Goal: Task Accomplishment & Management: Manage account settings

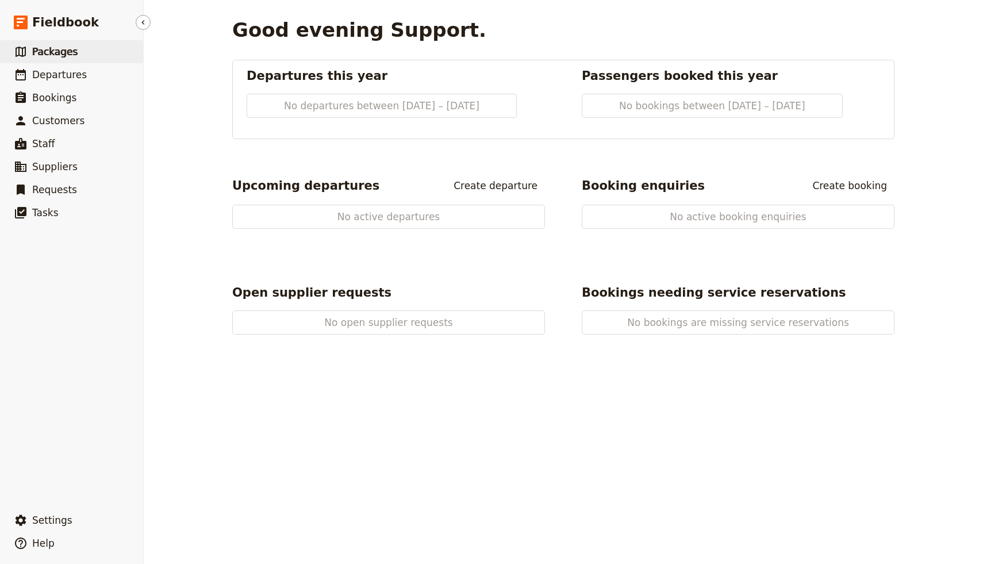
click at [41, 45] on span "Packages" at bounding box center [54, 52] width 45 height 14
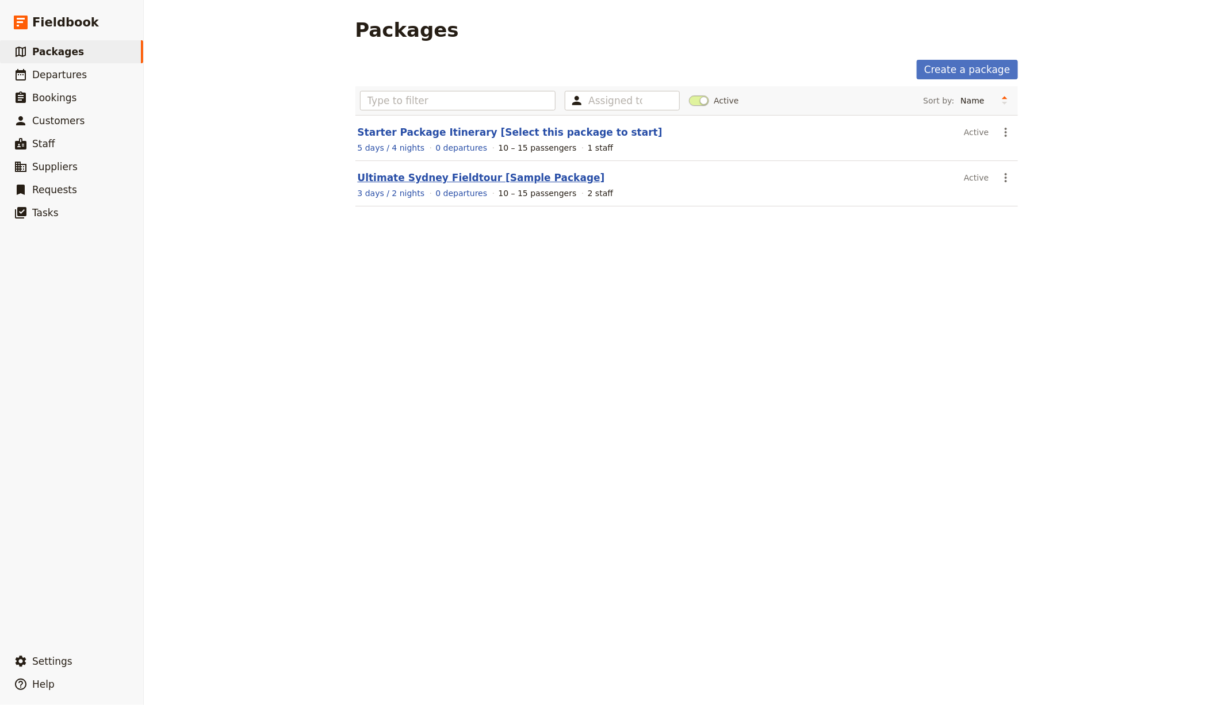
click at [454, 175] on link "Ultimate Sydney Fieldtour [Sample Package]" at bounding box center [481, 178] width 247 height 12
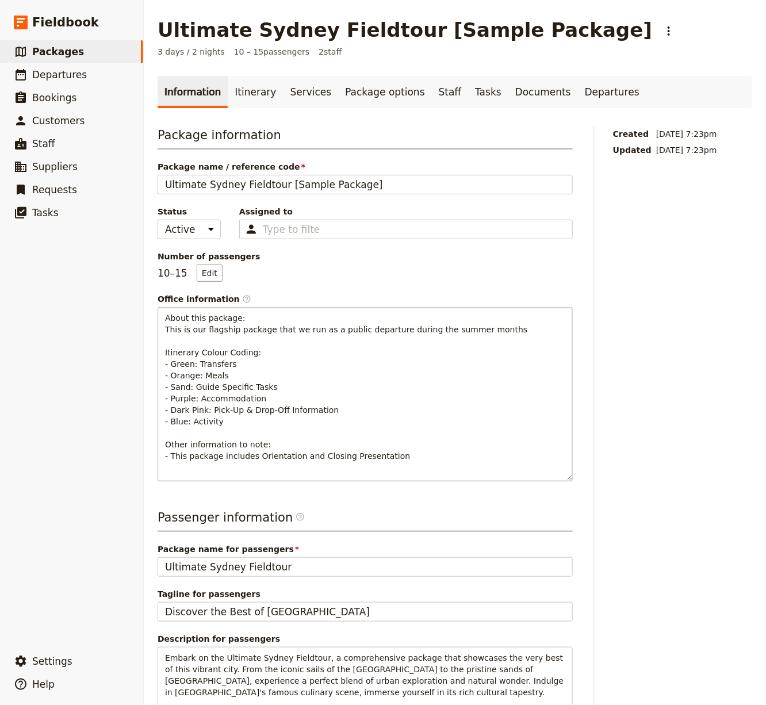
scroll to position [148, 0]
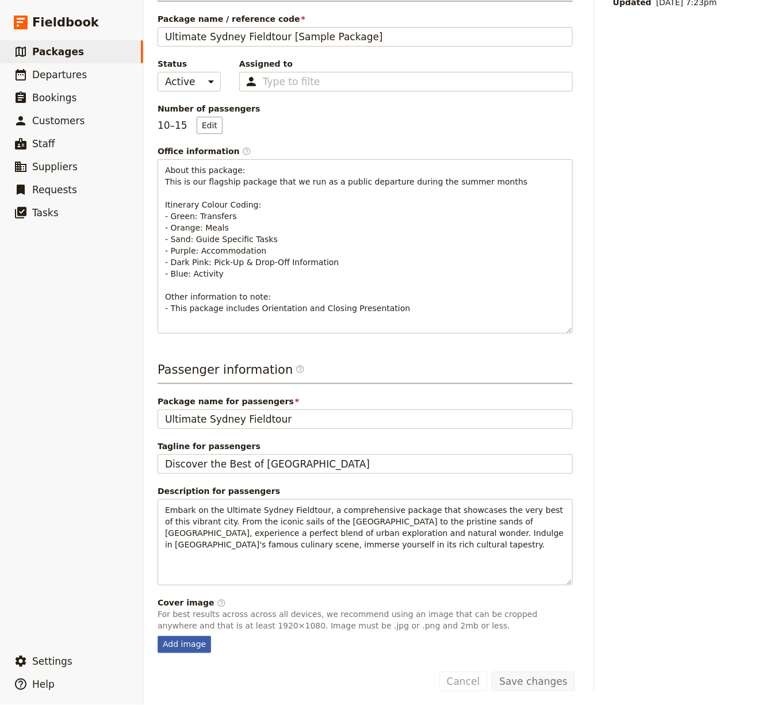
click at [187, 564] on div "Add image" at bounding box center [184, 644] width 53 height 17
click at [158, 564] on input "Add image" at bounding box center [157, 635] width 1 height 1
type input "C:\fakepath\Cover Image.jpg"
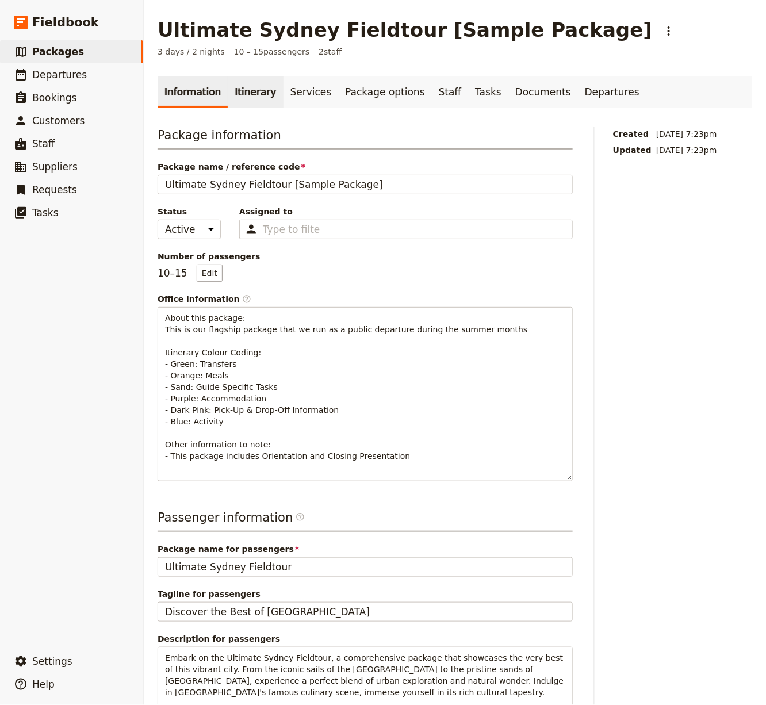
click at [248, 87] on link "Itinerary" at bounding box center [255, 92] width 55 height 32
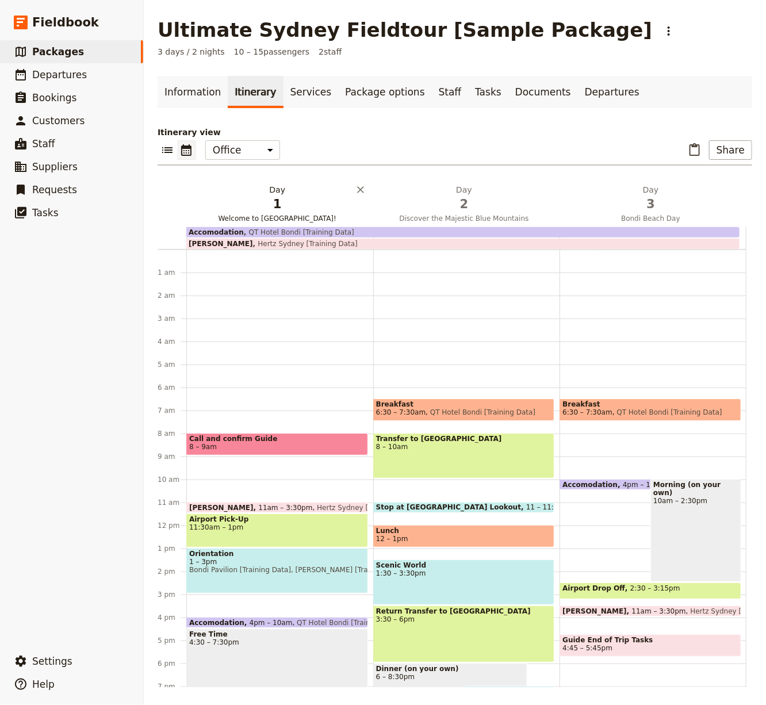
scroll to position [114, 0]
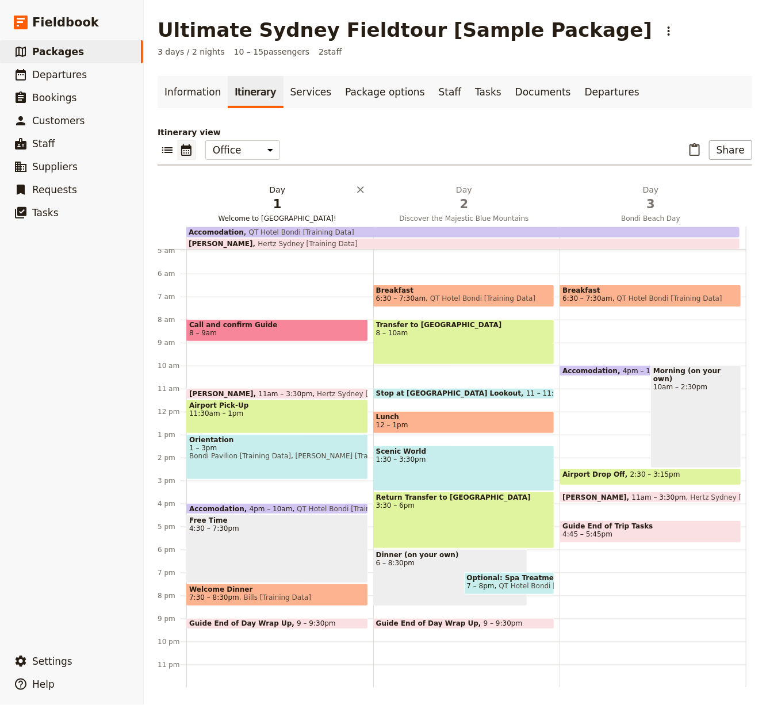
click at [269, 196] on span "1" at bounding box center [277, 204] width 173 height 17
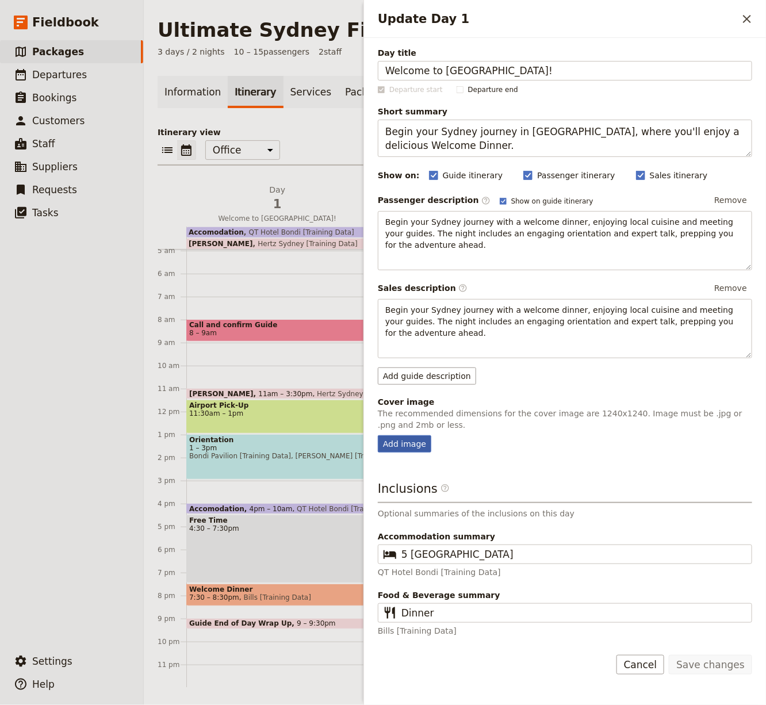
click at [423, 438] on div "Add image" at bounding box center [404, 443] width 53 height 17
click at [378, 435] on input "Add image" at bounding box center [377, 435] width 1 height 1
type input "C:\fakepath\Day 1.jpg"
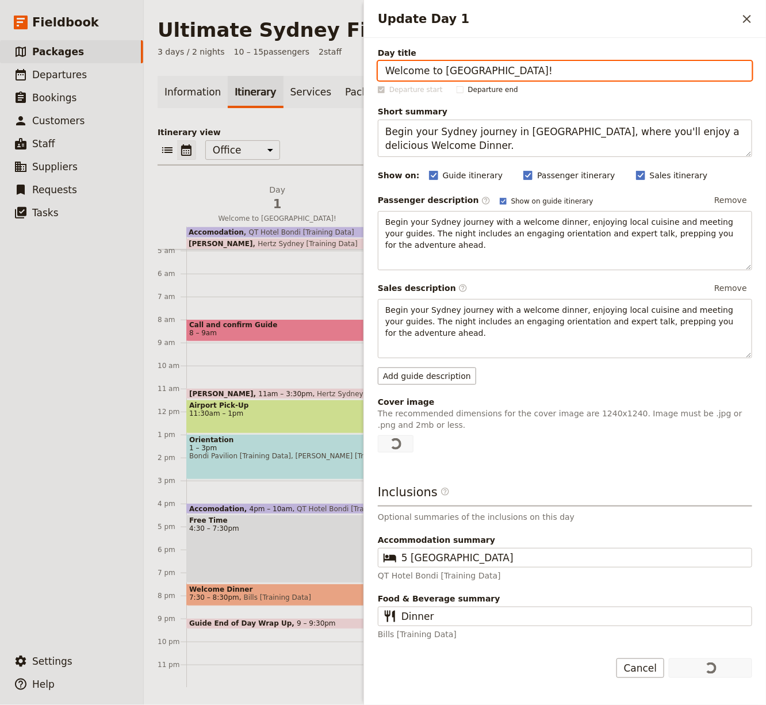
click at [304, 170] on div "Itinerary view ​ ​ Office Guide Passenger Sales ​ Share Day 1 Welcome to [GEOGR…" at bounding box center [455, 407] width 595 height 561
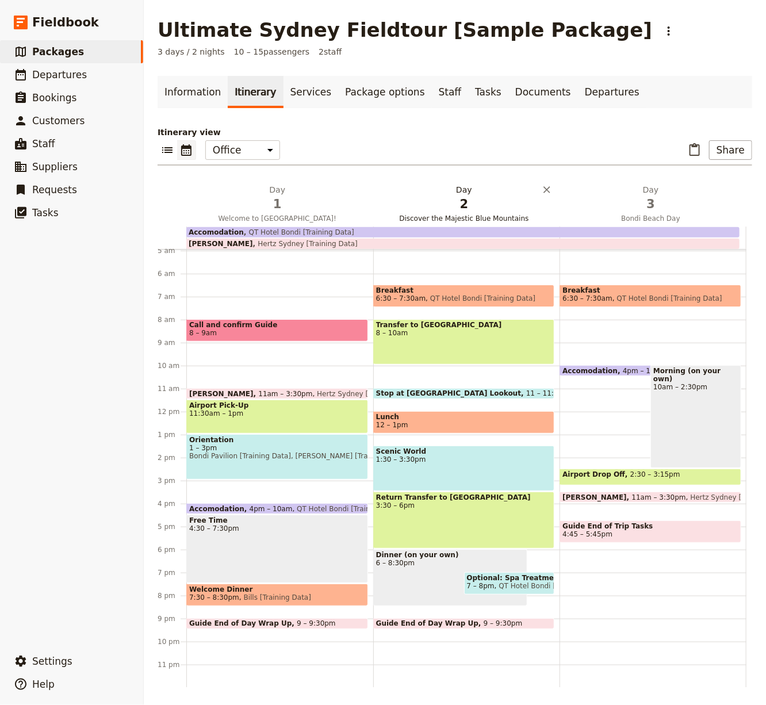
click at [476, 206] on span "2" at bounding box center [464, 204] width 173 height 17
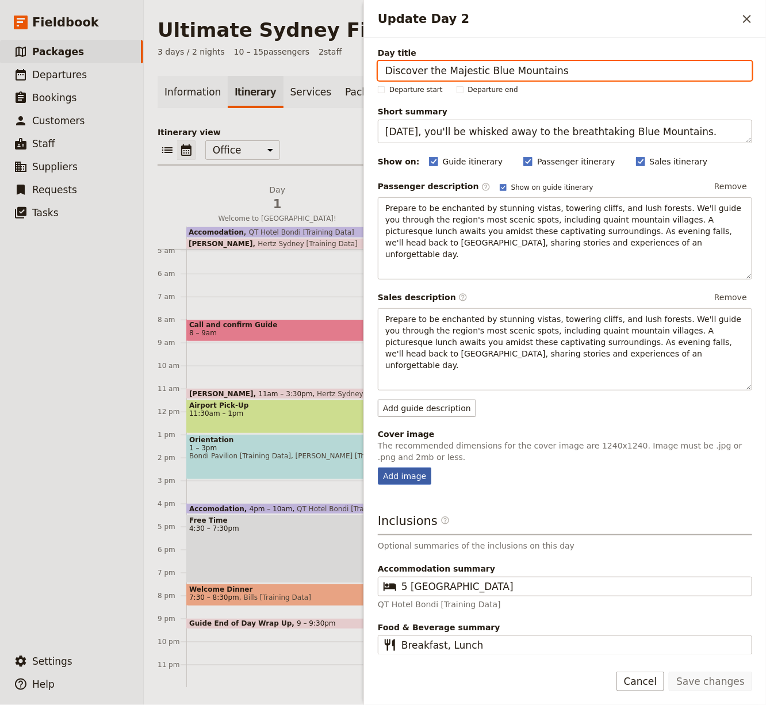
click at [404, 468] on div "Add image" at bounding box center [404, 476] width 53 height 17
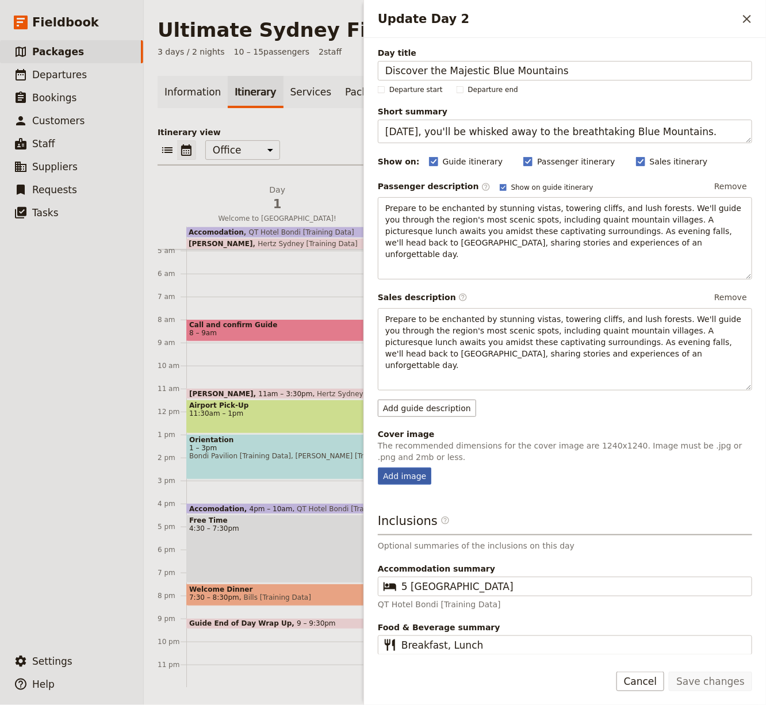
click at [378, 467] on input "Add image" at bounding box center [377, 467] width 1 height 1
type input "C:\fakepath\Day 2.jpg"
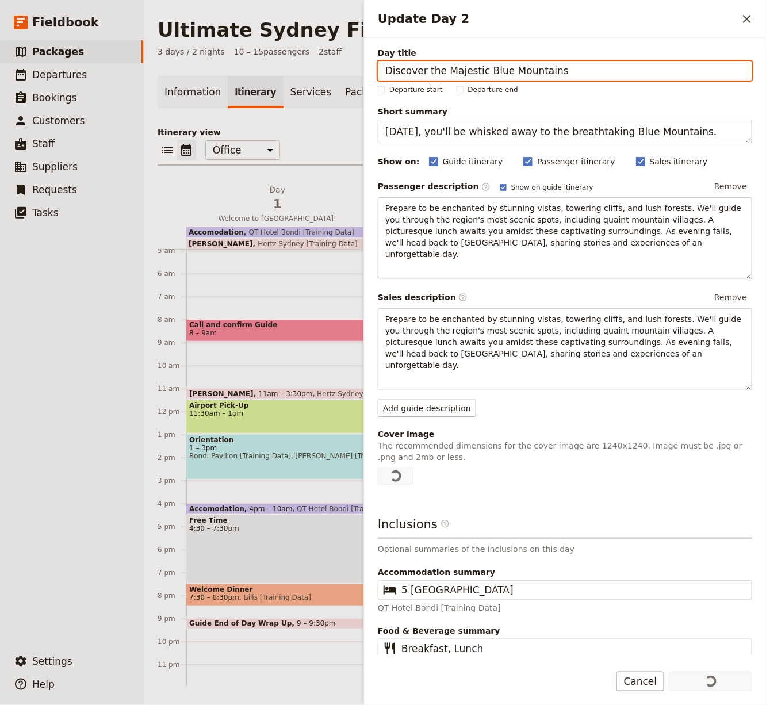
click at [338, 115] on div "Information Itinerary Services Package options Staff Tasks Documents Departures…" at bounding box center [455, 381] width 595 height 611
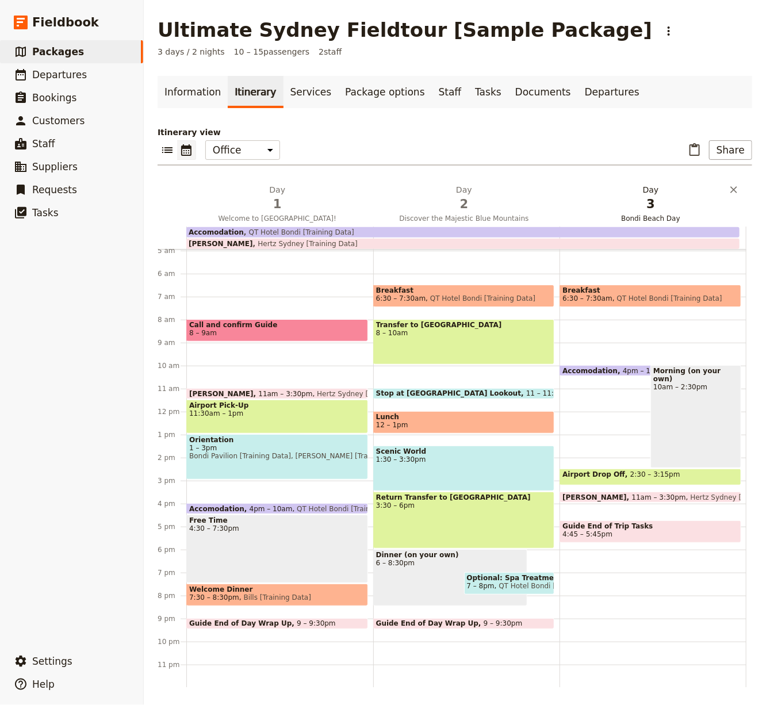
click at [635, 221] on span "Bondi Beach Day" at bounding box center [651, 218] width 182 height 9
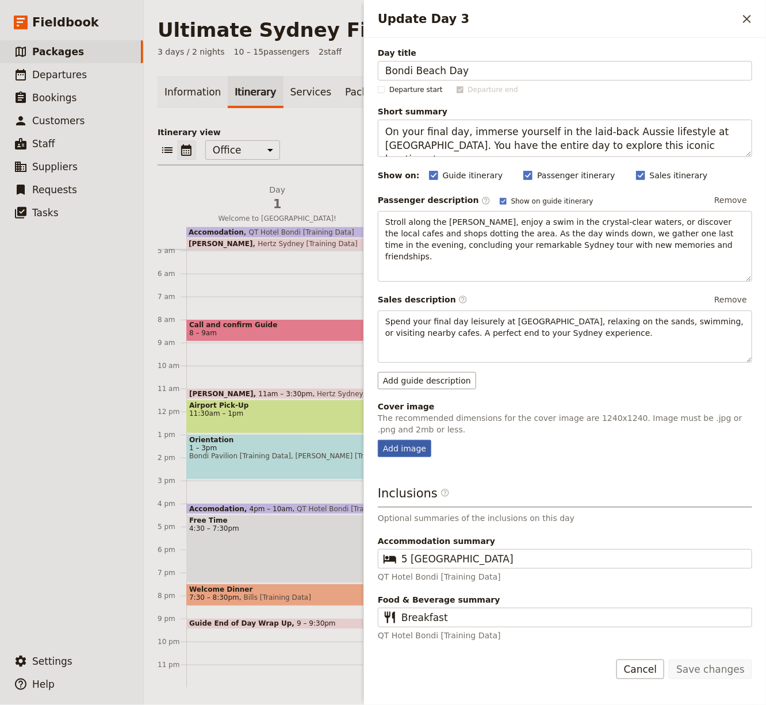
click at [426, 440] on div "Add image" at bounding box center [404, 448] width 53 height 17
click at [378, 440] on input "Add image" at bounding box center [377, 439] width 1 height 1
type input "C:\fakepath\Day 3.jpeg"
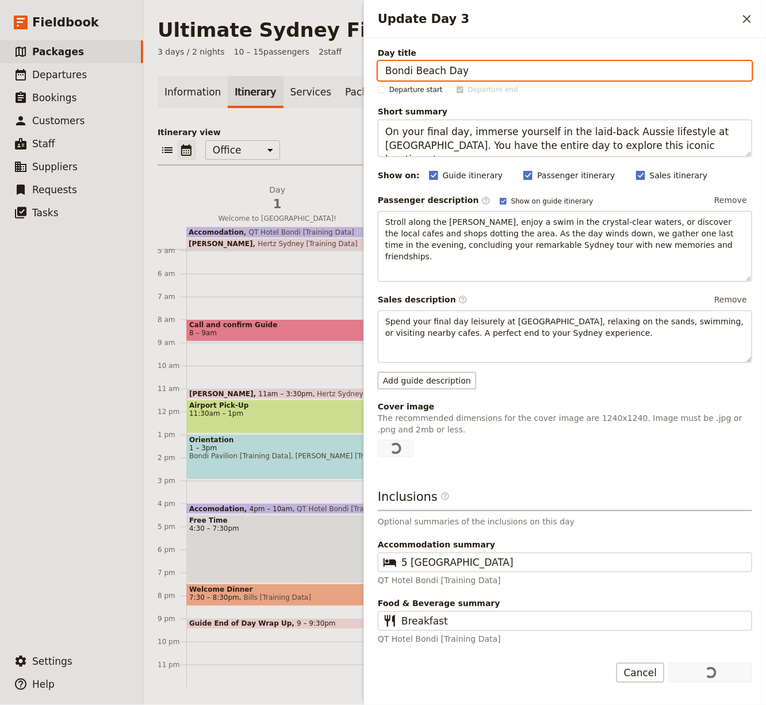
click at [321, 138] on div "Itinerary view ​ ​ Office Guide Passenger Sales ​ Share Day 1 Welcome to [GEOGR…" at bounding box center [455, 407] width 595 height 561
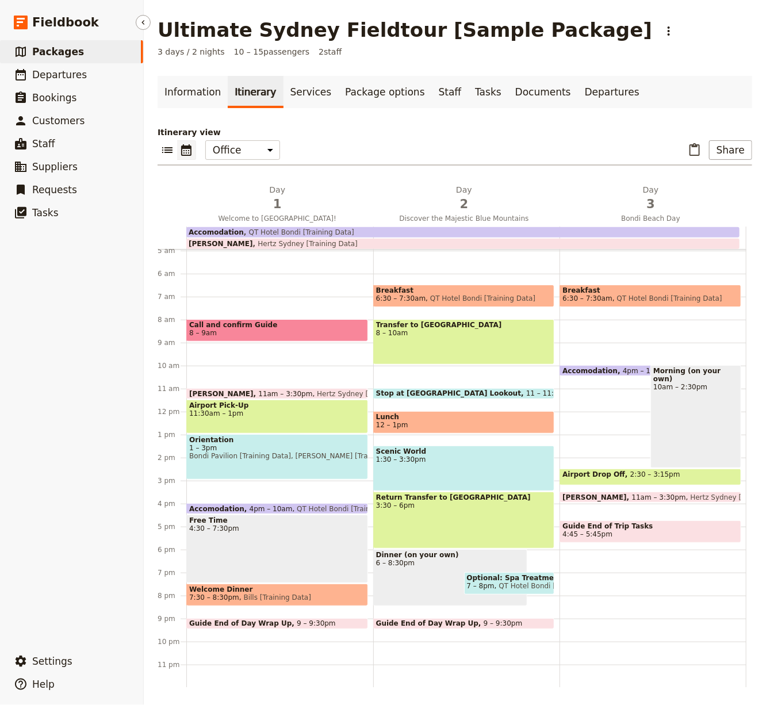
click at [88, 56] on link "​ Packages" at bounding box center [71, 51] width 143 height 23
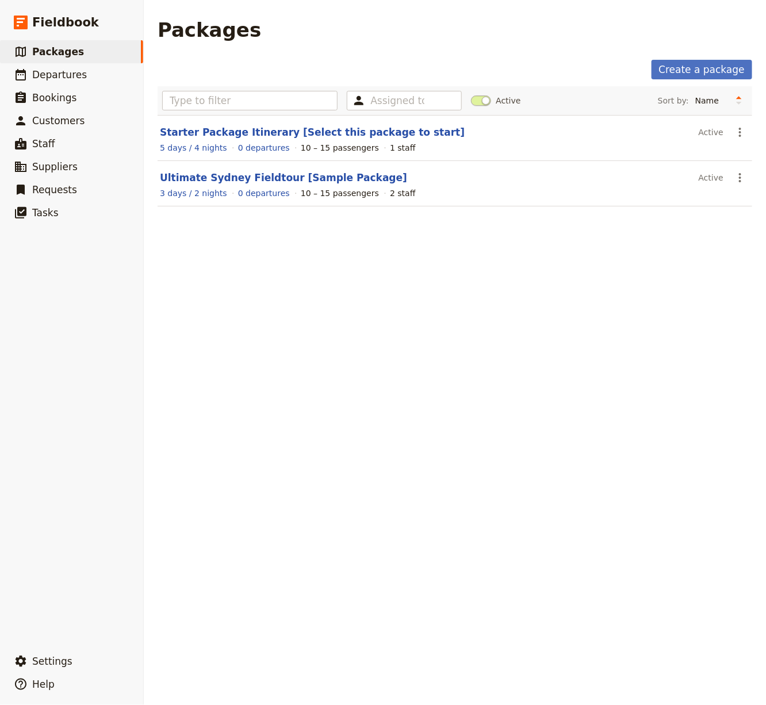
click at [700, 49] on main "Packages Create a package Assigned to Active Sort by: Name Number of departures…" at bounding box center [455, 119] width 622 height 239
click at [688, 69] on link "Create a package" at bounding box center [702, 70] width 101 height 20
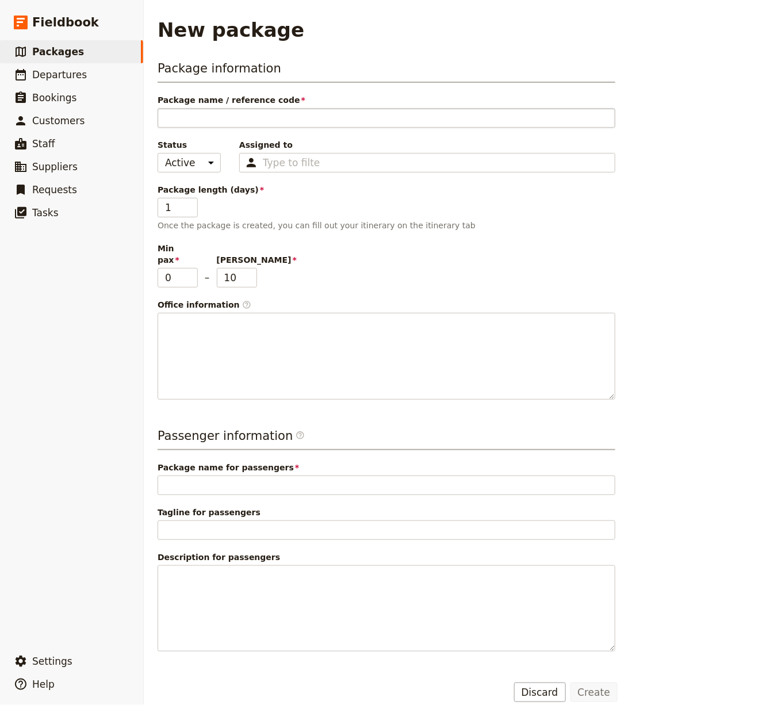
click at [236, 114] on input "Package name / reference code" at bounding box center [387, 118] width 458 height 20
type input "Peru Unveiled: Machu Picchu & Amazon Rainforest [DATE]"
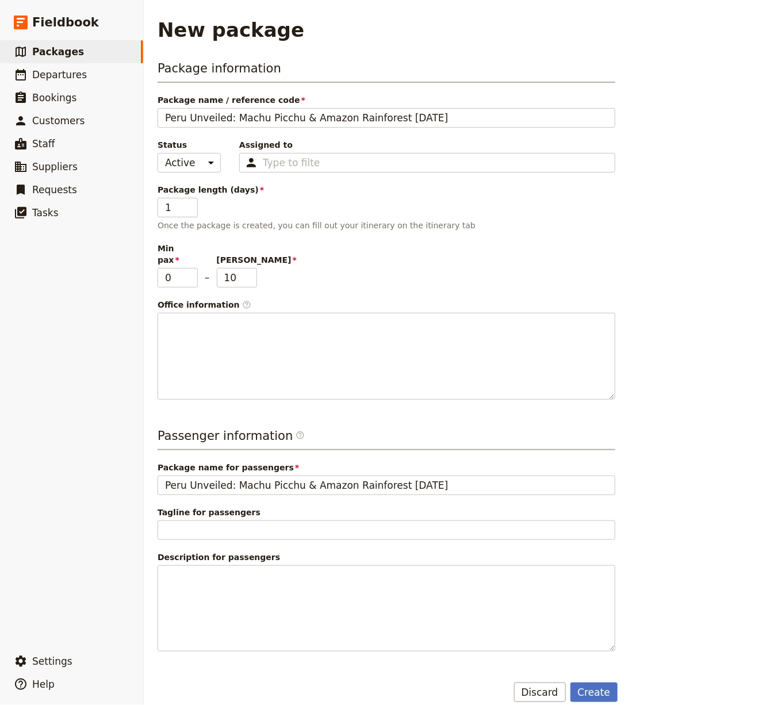
type input "Peru Unveiled: Machu Picchu & Amazon Rainforest [DATE]"
click at [189, 203] on input "2" at bounding box center [178, 208] width 40 height 20
type input "3"
click at [189, 203] on input "3" at bounding box center [178, 208] width 40 height 20
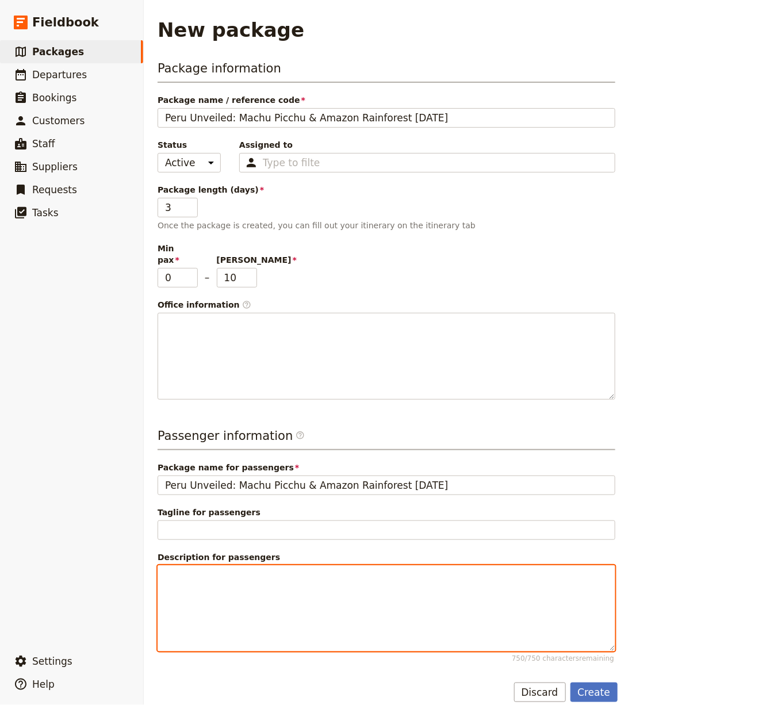
click at [304, 564] on div at bounding box center [386, 609] width 457 height 86
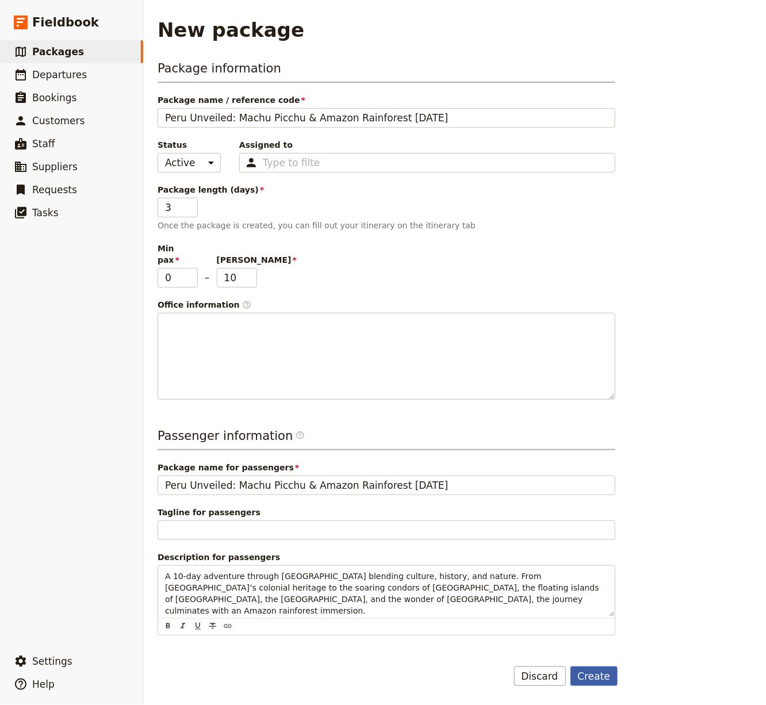
click at [595, 564] on button "Create" at bounding box center [594, 677] width 48 height 20
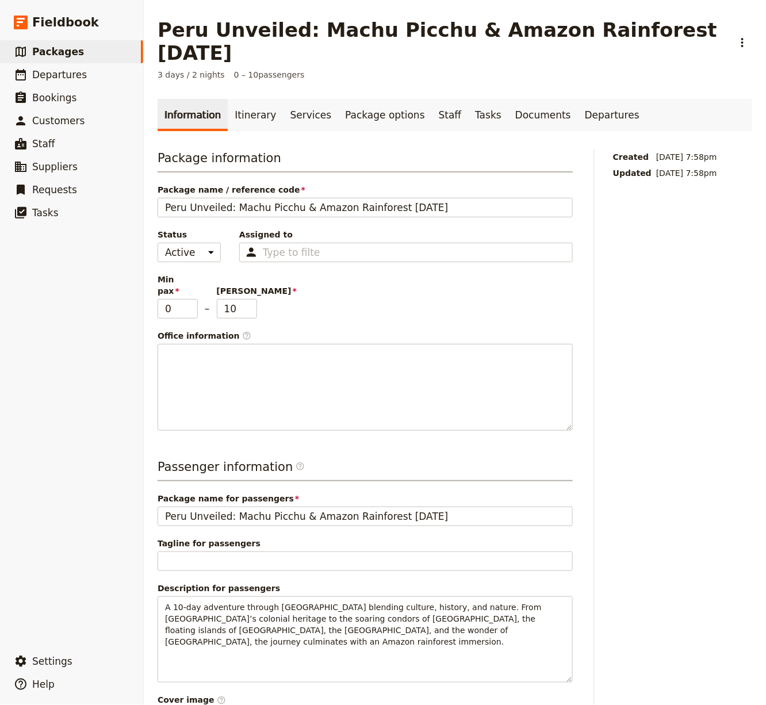
scroll to position [63, 0]
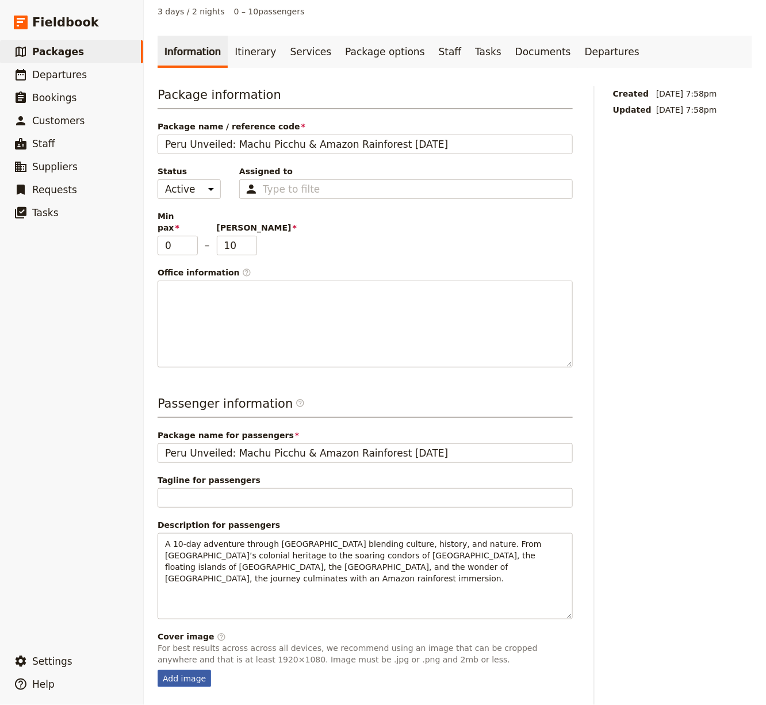
click at [178, 564] on div "Add image" at bounding box center [184, 678] width 53 height 17
click at [158, 564] on input "Add image" at bounding box center [157, 669] width 1 height 1
type input "C:\fakepath\68d218b1e89b00f157bdab75.jpeg"
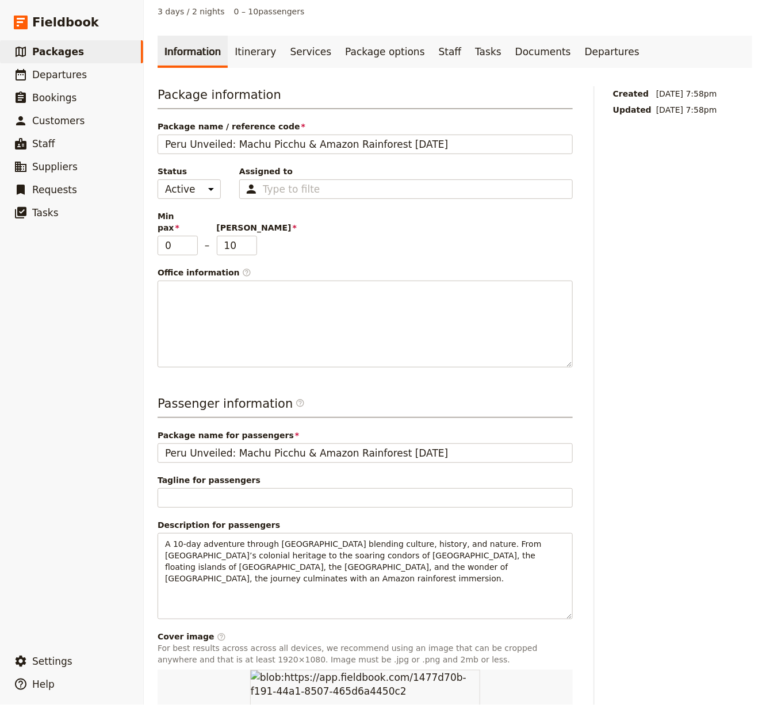
scroll to position [0, 0]
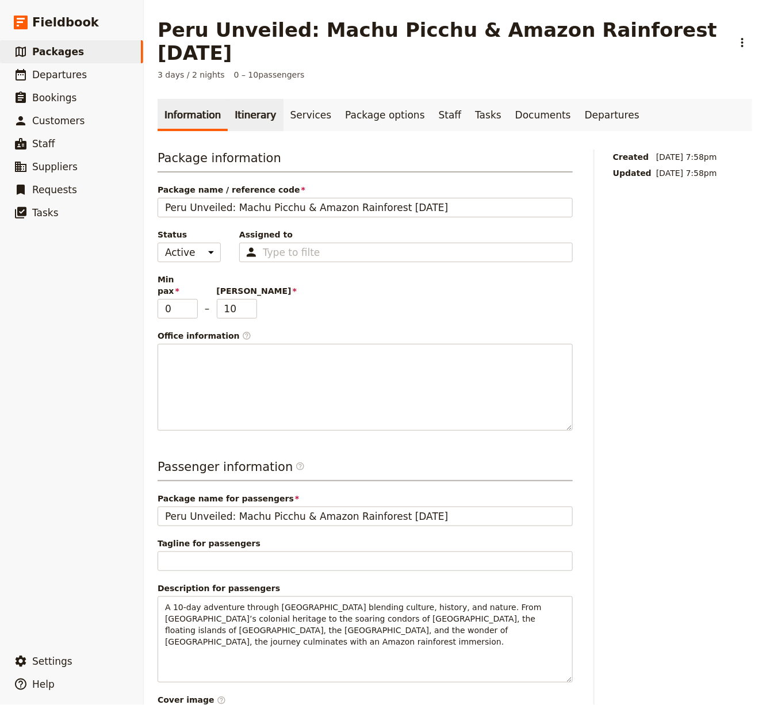
click at [248, 99] on link "Itinerary" at bounding box center [255, 115] width 55 height 32
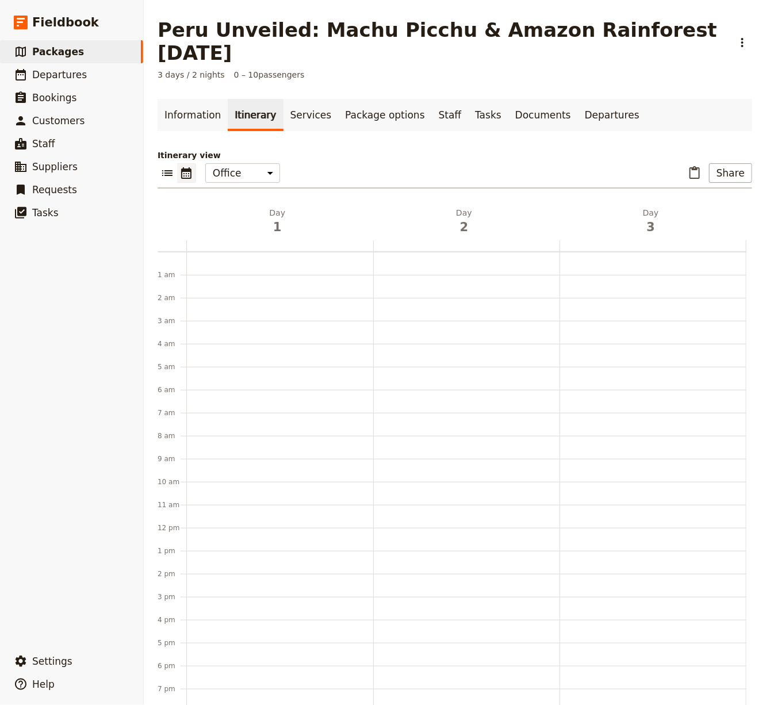
scroll to position [94, 0]
click at [276, 207] on h2 "Day 1" at bounding box center [277, 221] width 173 height 29
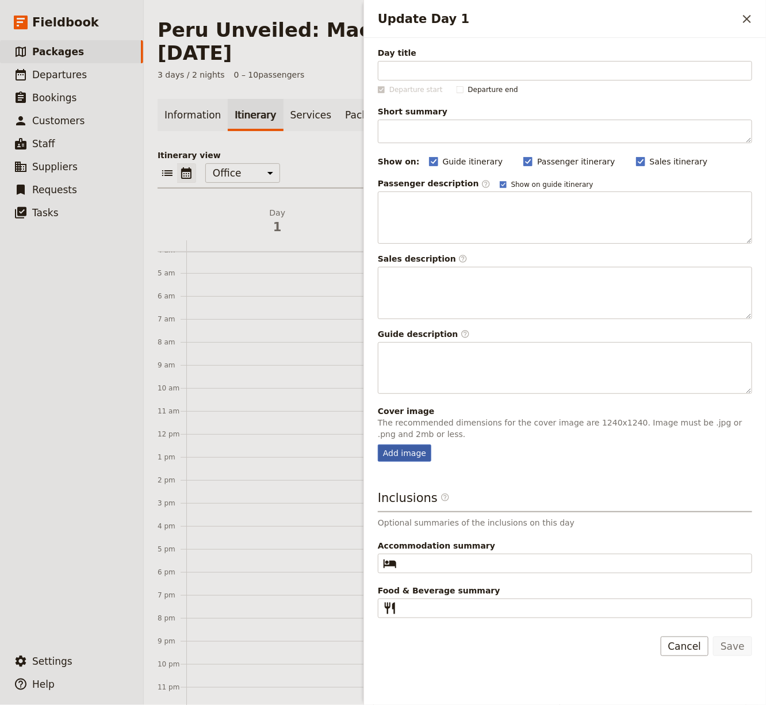
click at [393, 453] on div "Add image" at bounding box center [404, 453] width 53 height 17
click at [378, 445] on input "Add image" at bounding box center [377, 444] width 1 height 1
type input "C:\fakepath\68d21912e89b00f157bdab78.jpeg"
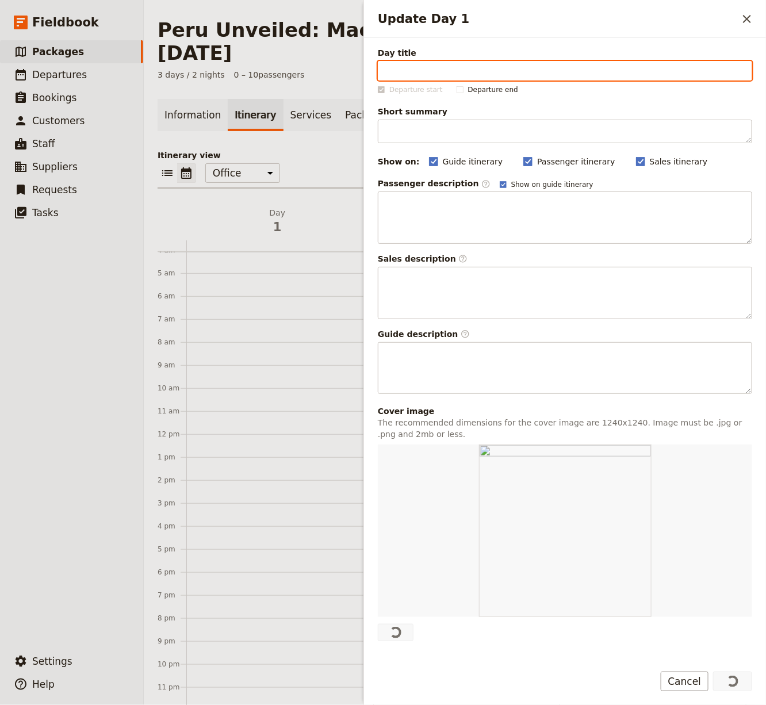
click at [408, 71] on input "Day title" at bounding box center [565, 71] width 374 height 20
paste input "Arrival in [GEOGRAPHIC_DATA]"
type input "Arrival in [GEOGRAPHIC_DATA]"
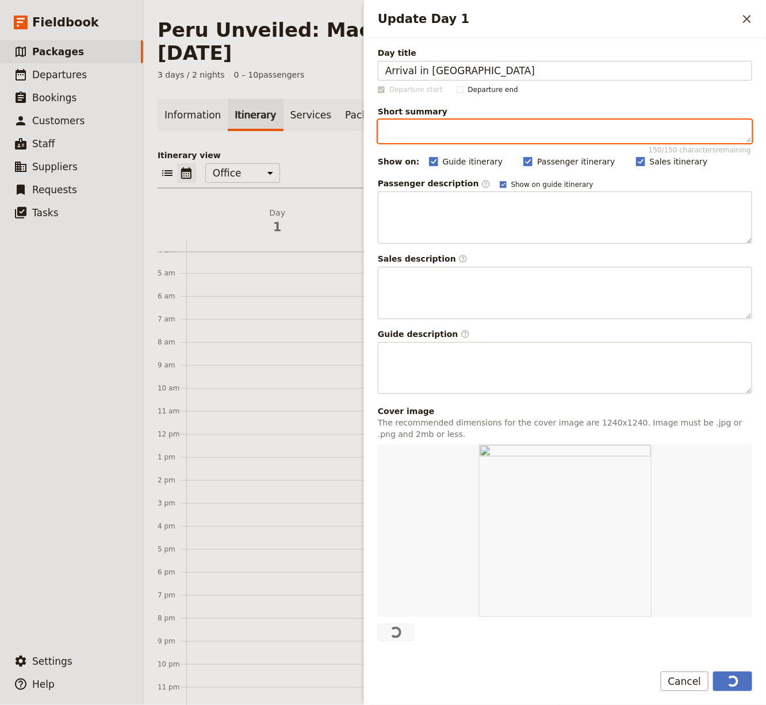
click at [559, 135] on textarea "Short summary 150 / 150 characters remaining" at bounding box center [565, 132] width 374 height 24
paste textarea "Welcome to [GEOGRAPHIC_DATA]"
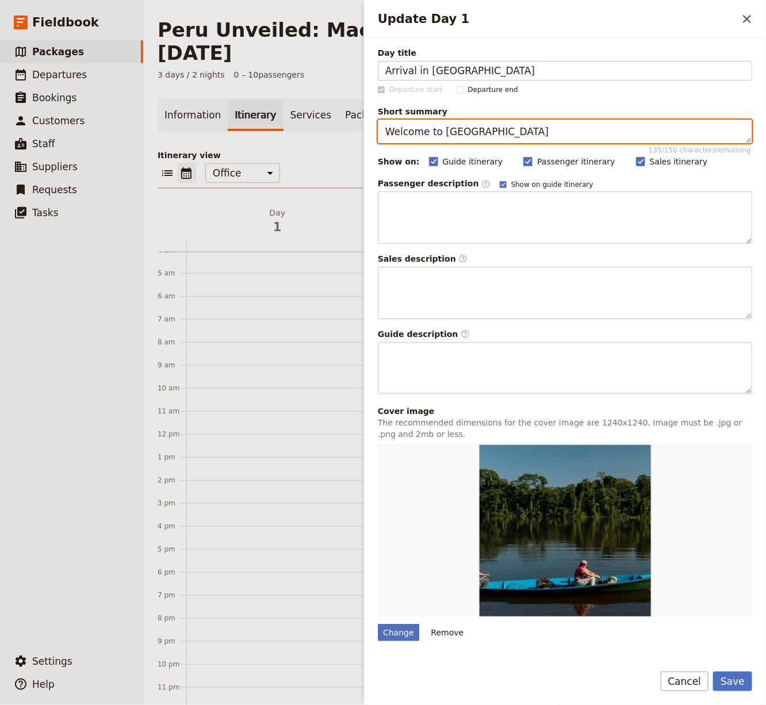
type textarea "Welcome to [GEOGRAPHIC_DATA]"
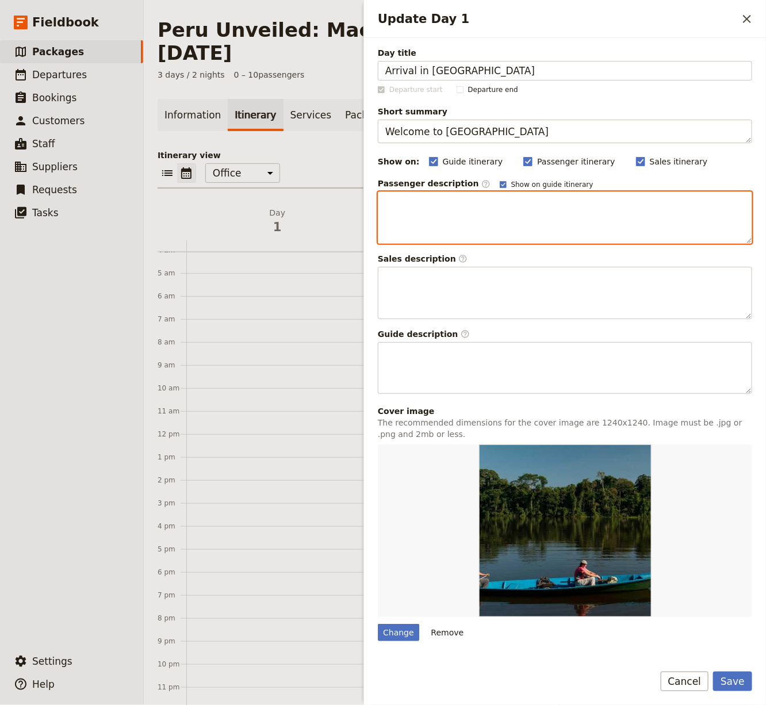
click at [596, 223] on div "Update Day 1" at bounding box center [564, 217] width 373 height 51
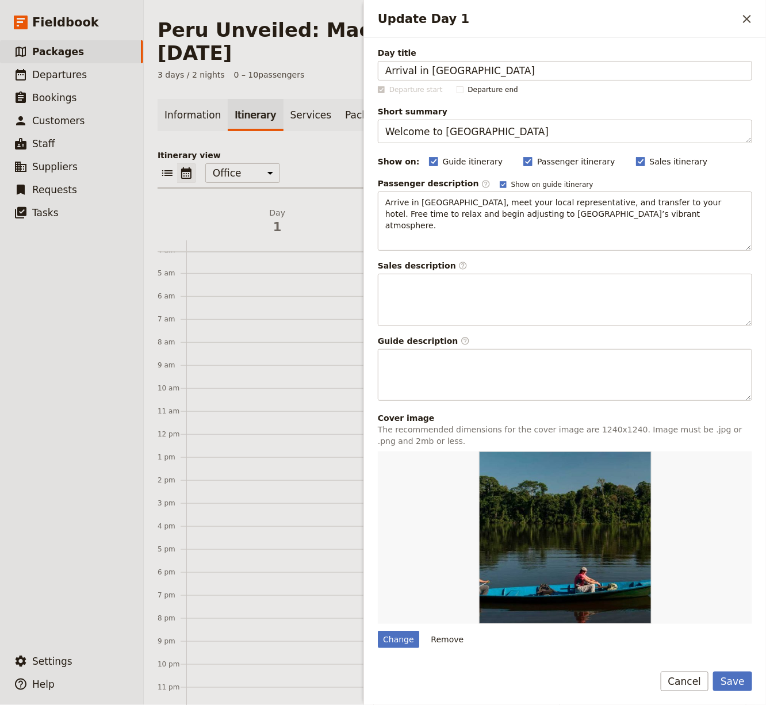
scroll to position [143, 0]
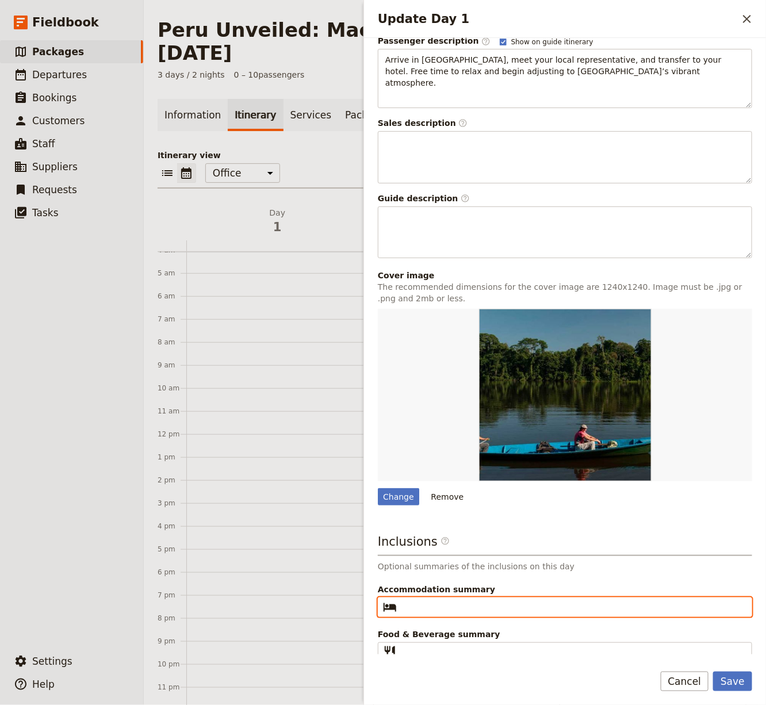
click at [460, 564] on input "Accommodation summary ​" at bounding box center [572, 607] width 343 height 14
paste input "5 [GEOGRAPHIC_DATA]"
type input "5 [GEOGRAPHIC_DATA]"
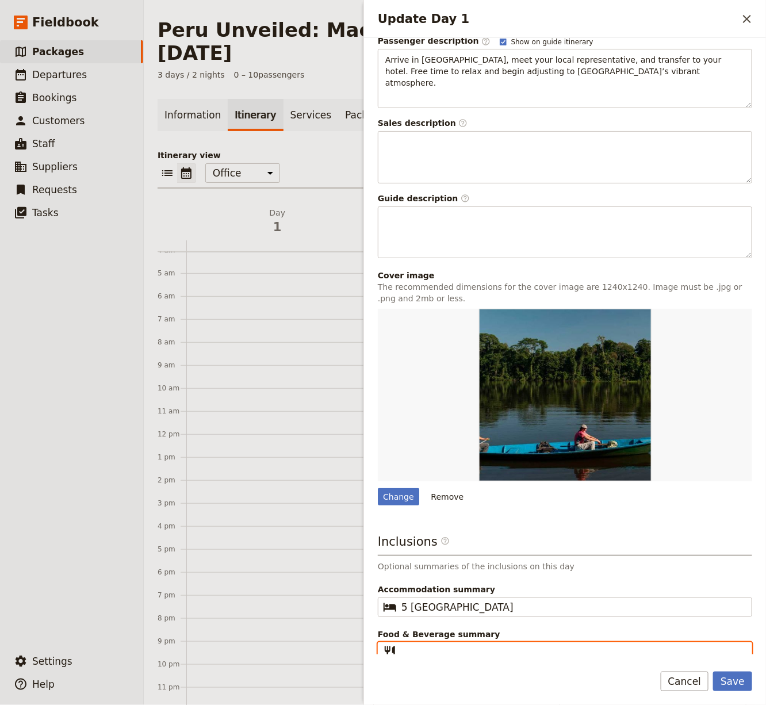
click at [483, 564] on input "Food & Beverage summary ​" at bounding box center [572, 652] width 343 height 14
paste input "LD"
type input "LD"
click at [733, 564] on button "Save" at bounding box center [732, 682] width 39 height 20
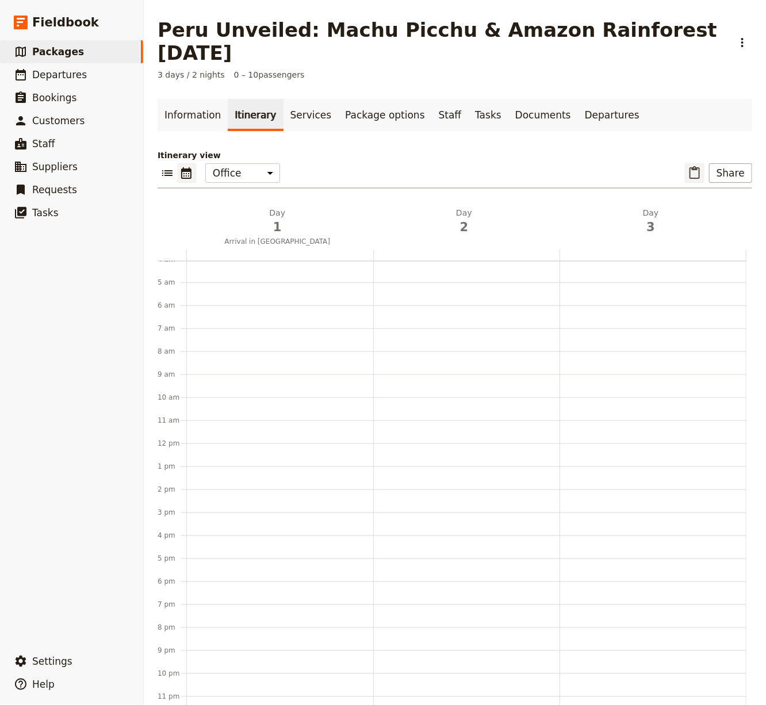
click at [698, 166] on icon "Paste itinerary item" at bounding box center [695, 173] width 14 height 14
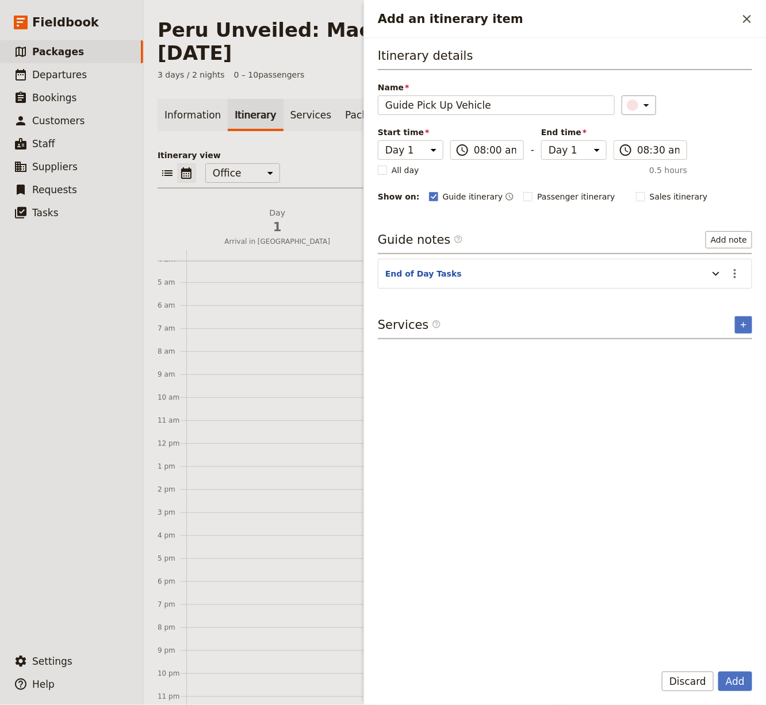
click at [718, 564] on button "Add" at bounding box center [735, 682] width 34 height 20
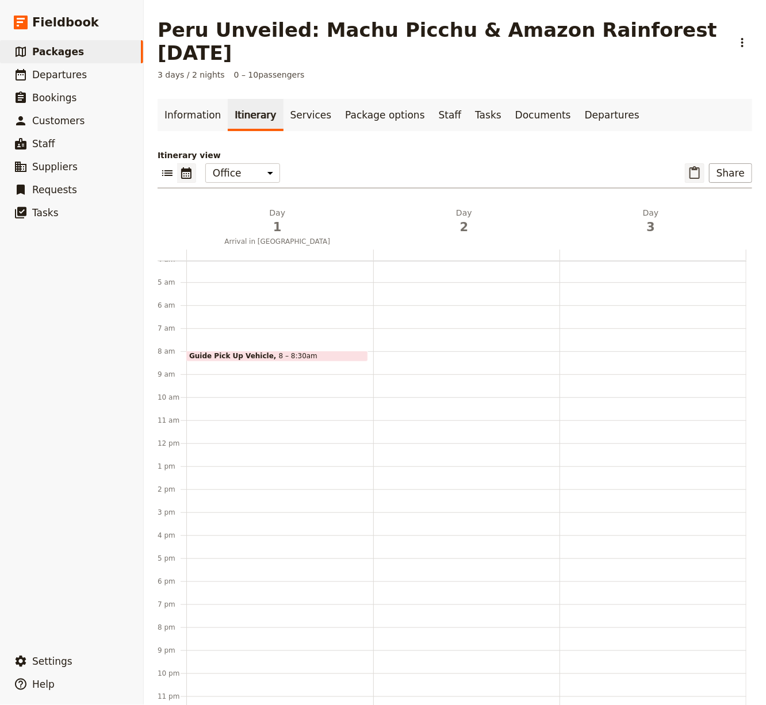
click at [702, 166] on icon "Paste itinerary item" at bounding box center [695, 173] width 14 height 14
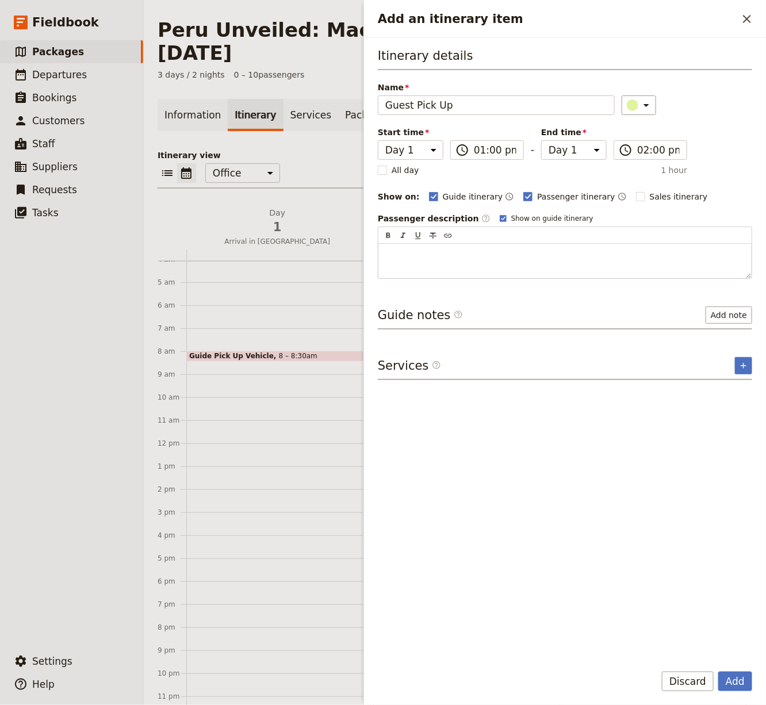
click at [718, 564] on button "Add" at bounding box center [735, 682] width 34 height 20
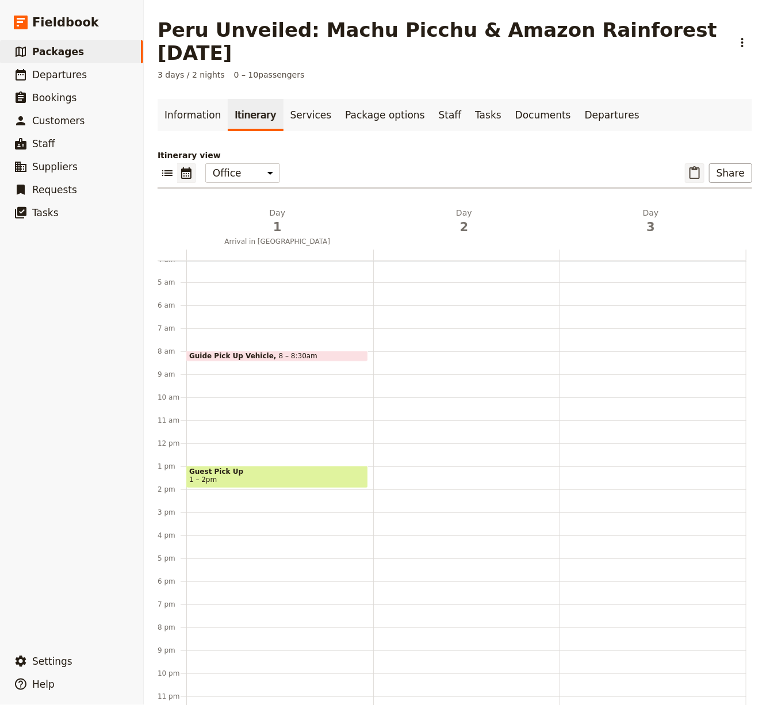
click at [700, 166] on icon "Paste itinerary item" at bounding box center [695, 172] width 10 height 13
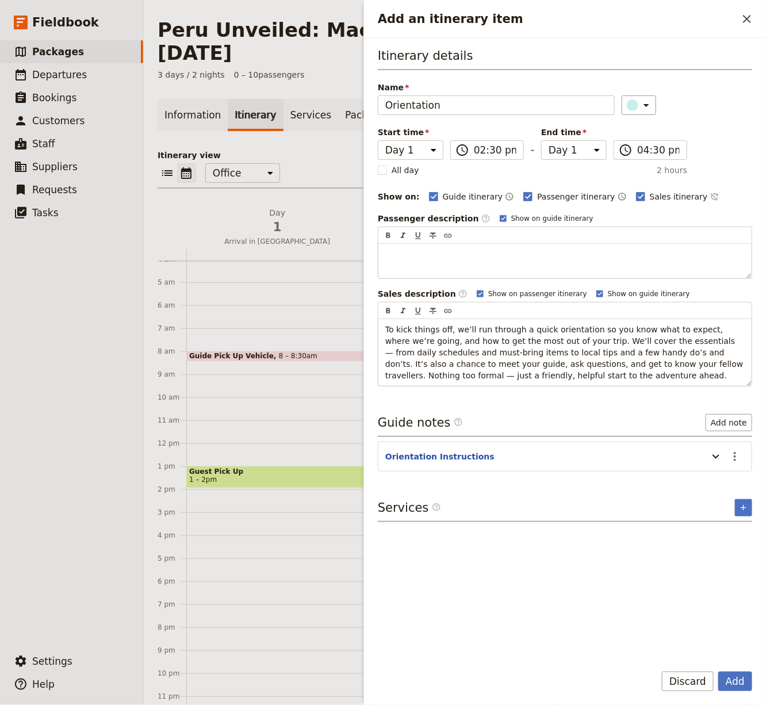
click at [718, 564] on button "Add" at bounding box center [735, 682] width 34 height 20
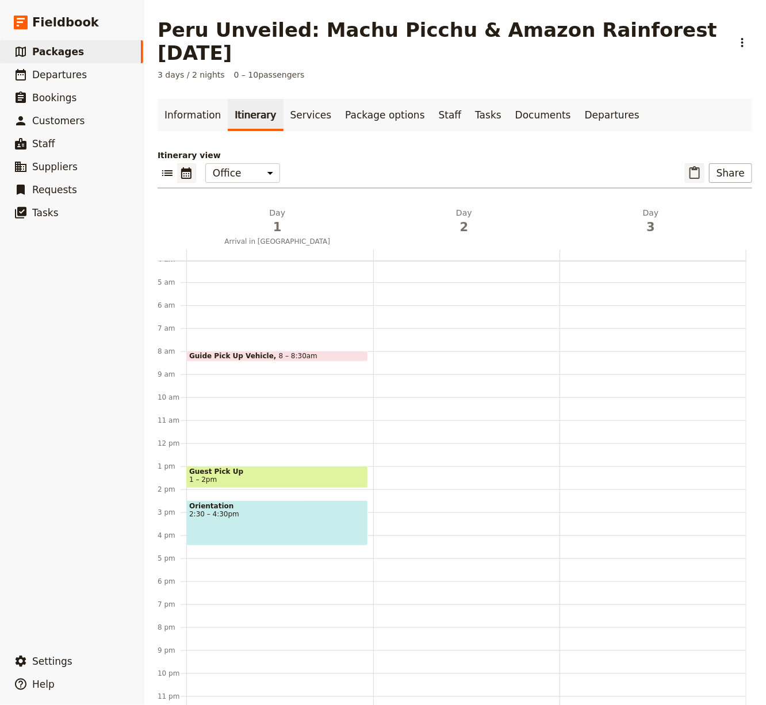
click at [696, 166] on icon "Paste itinerary item" at bounding box center [695, 172] width 10 height 13
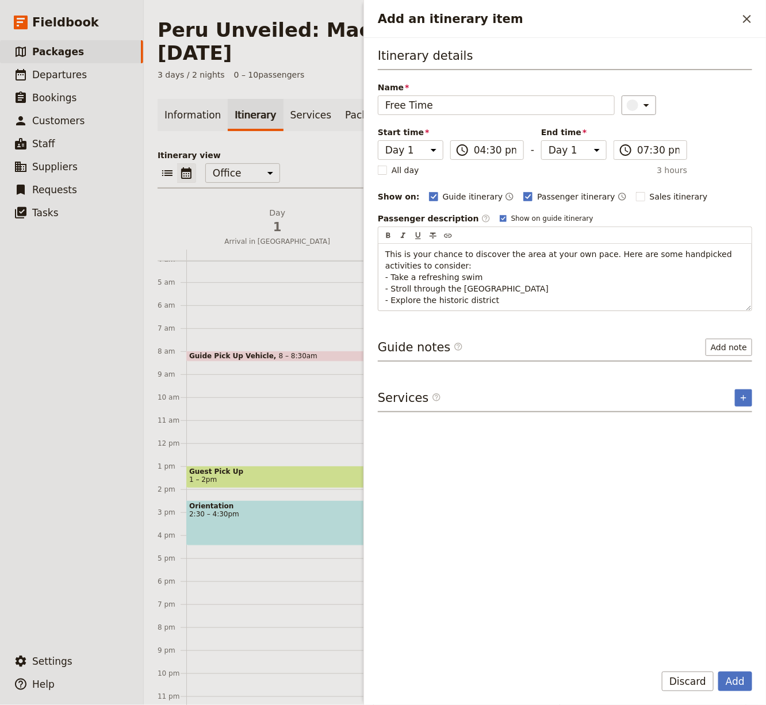
click at [718, 564] on button "Add" at bounding box center [735, 682] width 34 height 20
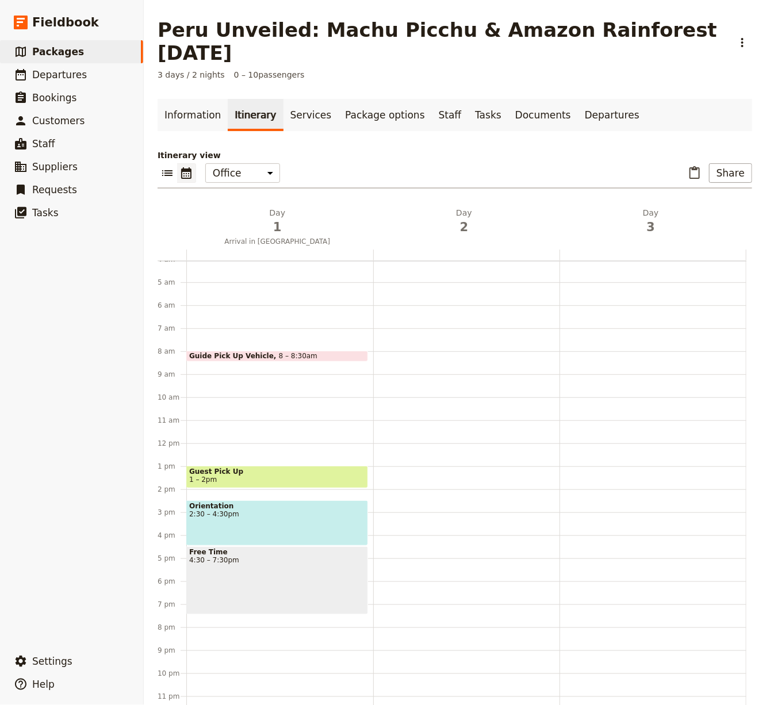
click at [683, 163] on div "​ ​ Office Guide Passenger Sales ​ Share" at bounding box center [455, 175] width 595 height 25
click at [699, 166] on icon "Paste itinerary item" at bounding box center [695, 173] width 14 height 14
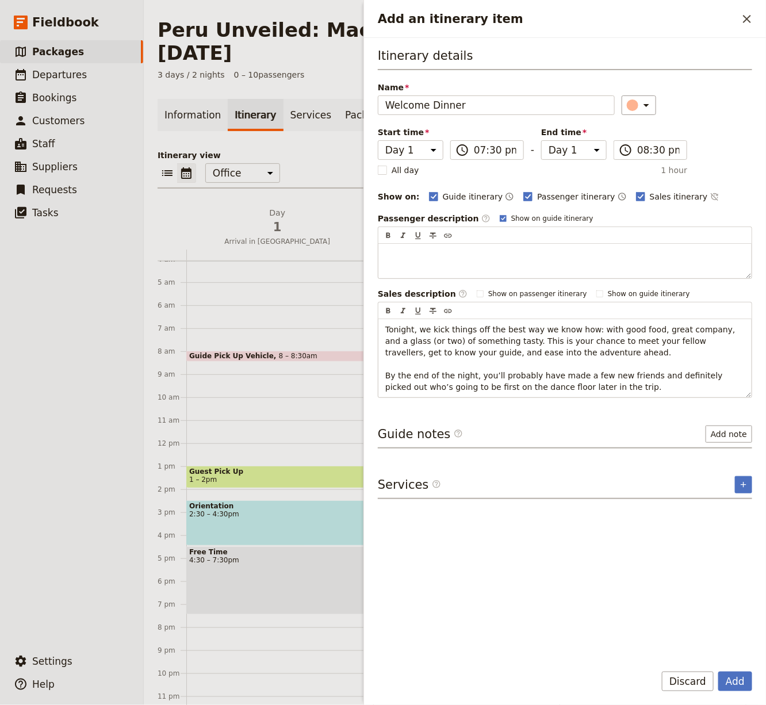
click at [718, 564] on button "Add" at bounding box center [735, 682] width 34 height 20
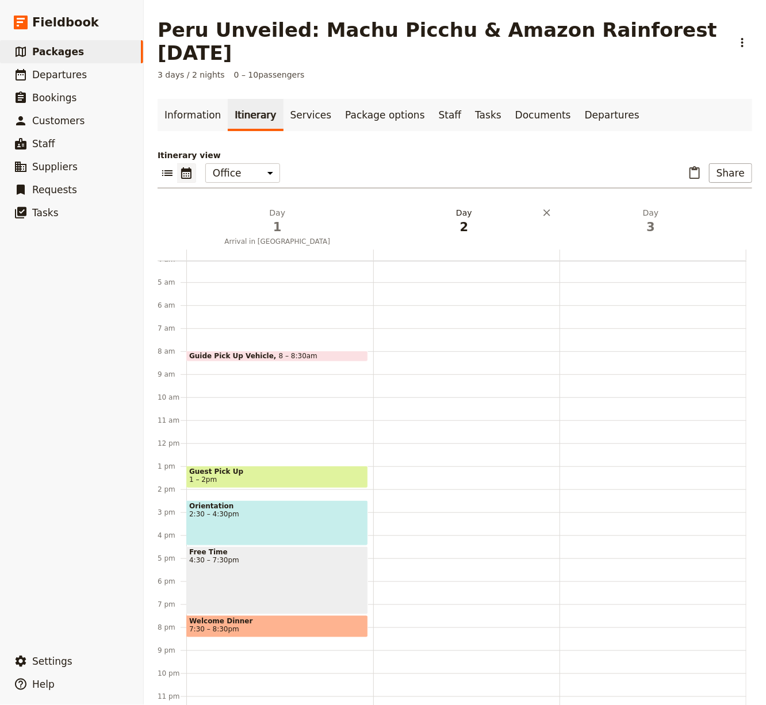
click at [469, 219] on span "2" at bounding box center [464, 227] width 173 height 17
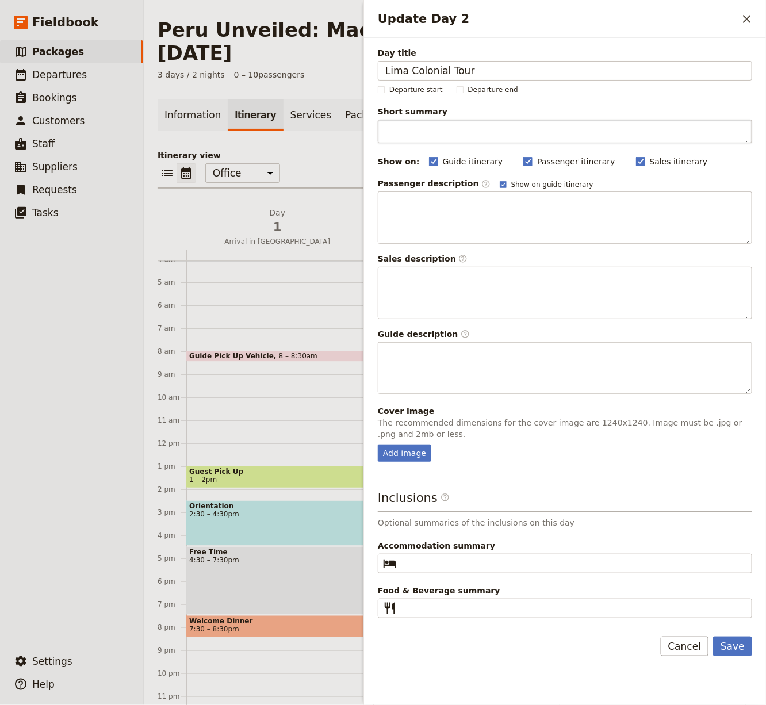
type input "Lima Colonial Tour"
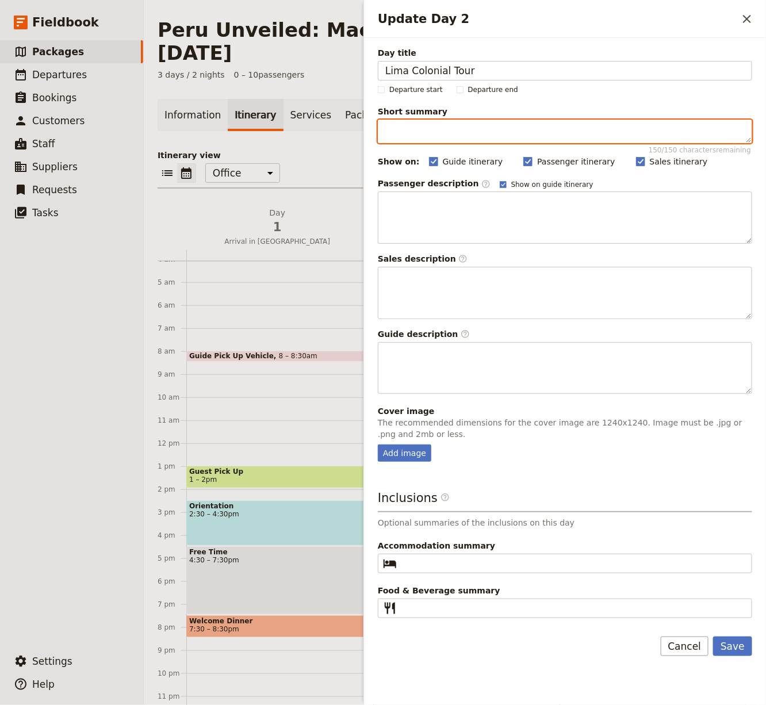
click at [501, 131] on textarea "Short summary 150 / 150 characters remaining" at bounding box center [565, 132] width 374 height 24
paste textarea "Historic gems and catacombs"
type textarea "Historic gems and catacombs"
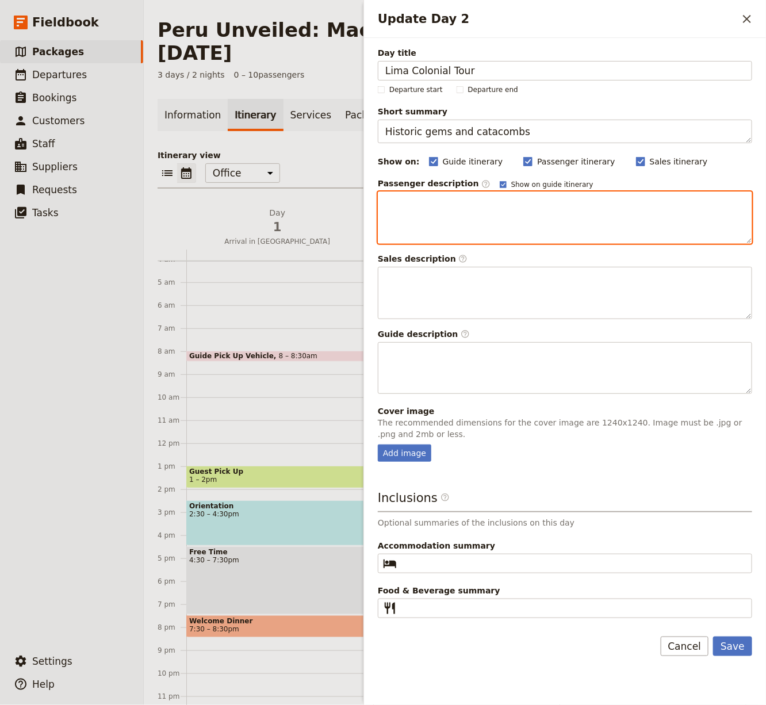
click at [519, 207] on p "Update Day 2" at bounding box center [564, 203] width 359 height 12
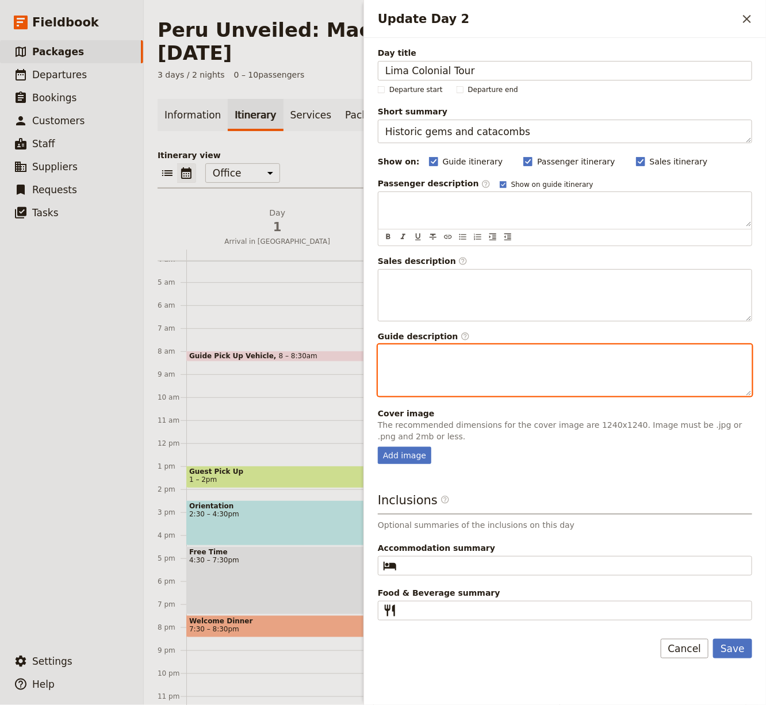
click at [457, 350] on p "Update Day 2" at bounding box center [564, 356] width 359 height 12
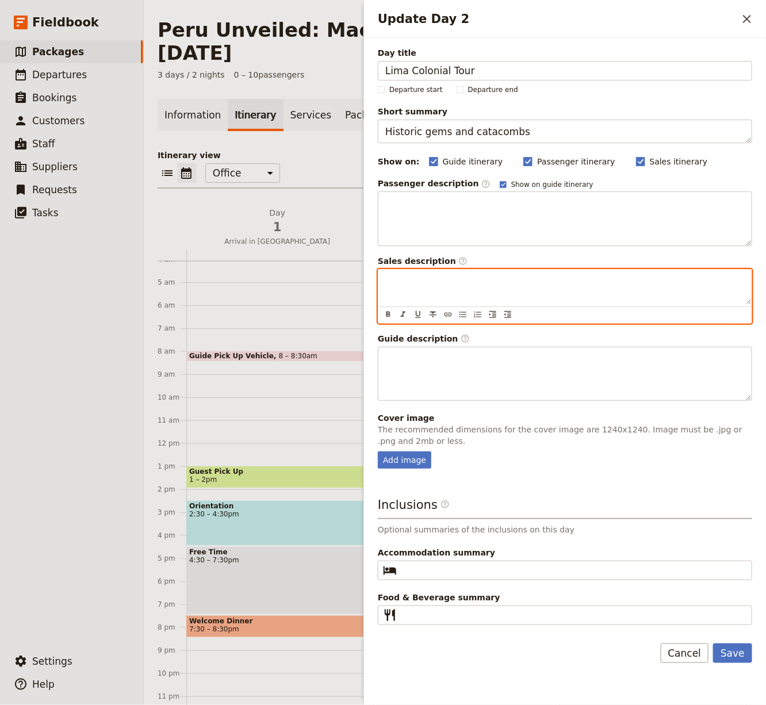
click at [482, 289] on div "Update Day 2" at bounding box center [564, 287] width 373 height 35
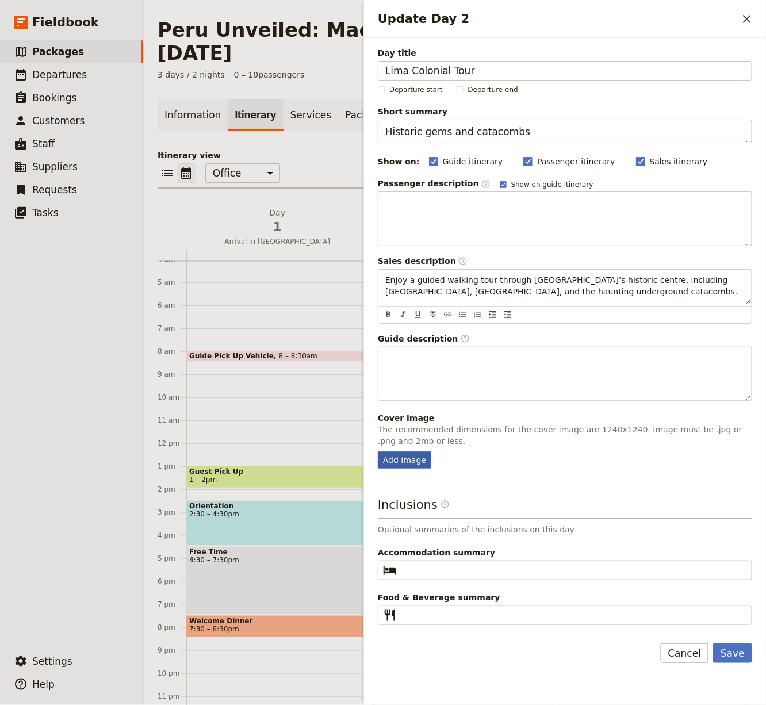
click at [400, 451] on div "Add image" at bounding box center [404, 459] width 53 height 17
click at [378, 451] on input "Add image" at bounding box center [377, 451] width 1 height 1
type input "C:\fakepath\68d21937e89b00f157bdab79.jpeg"
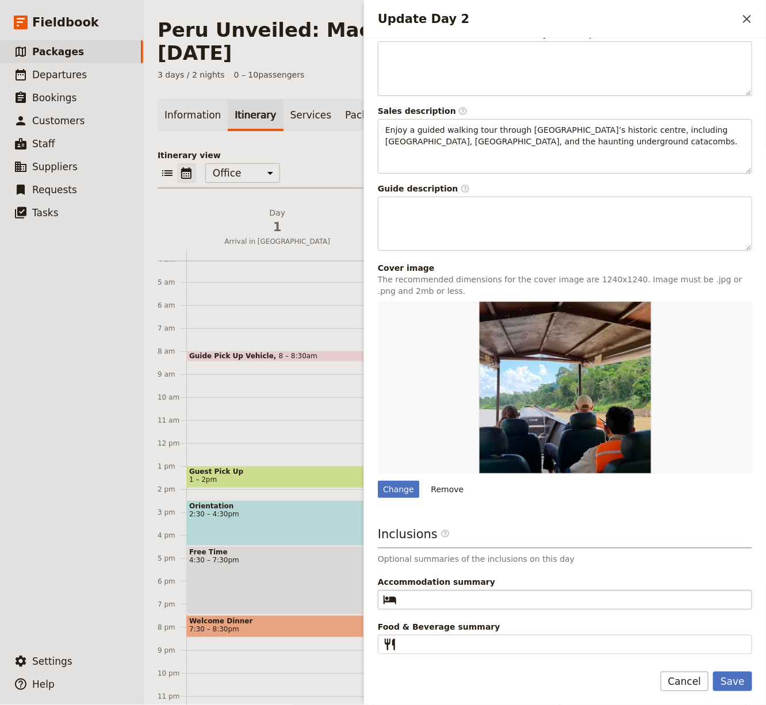
scroll to position [147, 0]
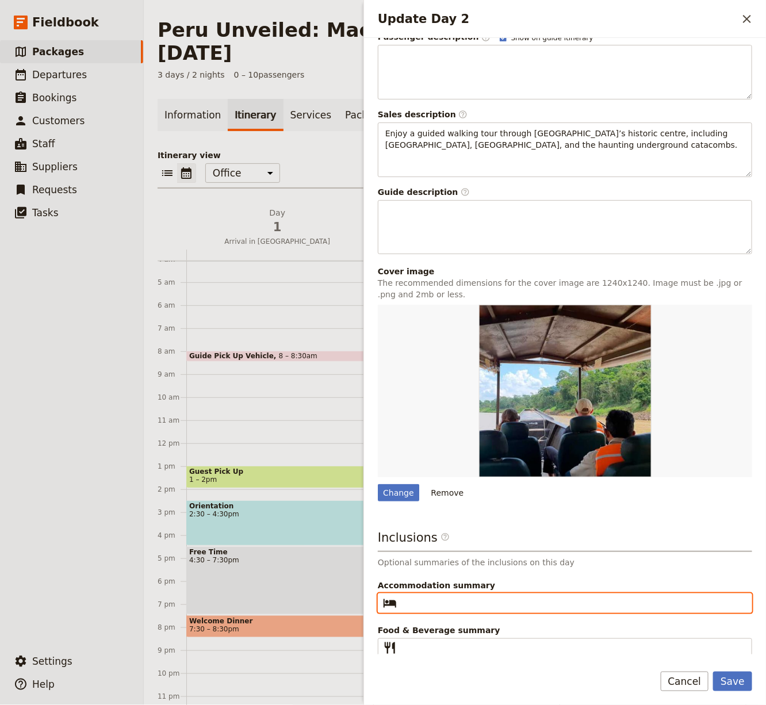
click at [473, 564] on input "Accommodation summary ​" at bounding box center [572, 603] width 343 height 14
paste input "5 [GEOGRAPHIC_DATA]"
type input "5 [GEOGRAPHIC_DATA]"
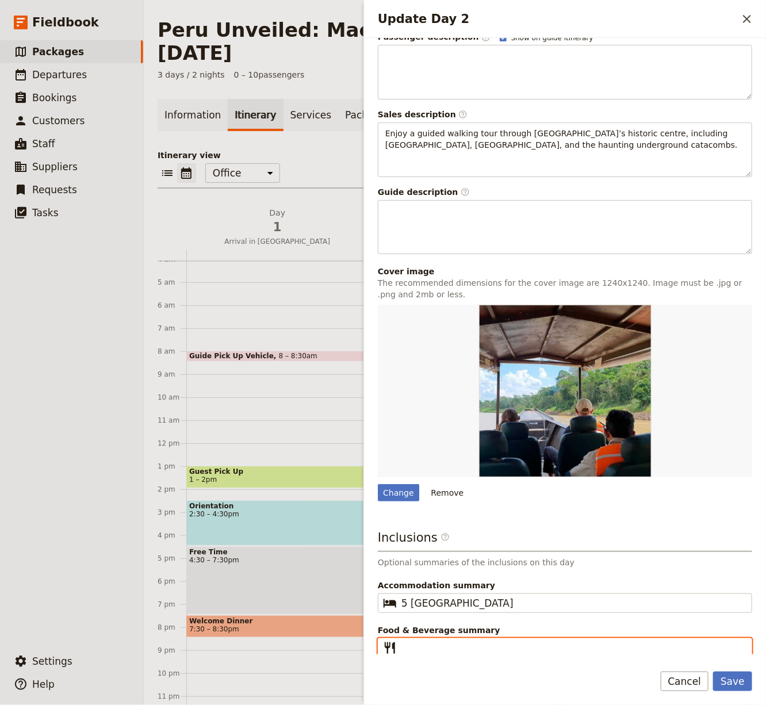
click at [454, 564] on input "Food & Beverage summary ​" at bounding box center [572, 648] width 343 height 14
paste input "BLD"
type input "BLD"
click at [727, 564] on button "Save" at bounding box center [732, 682] width 39 height 20
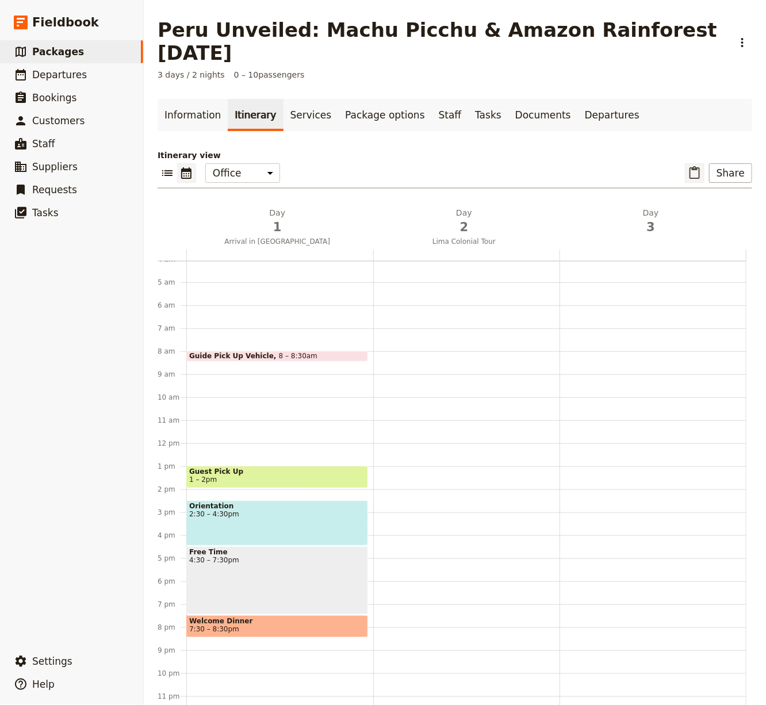
click at [690, 166] on icon "Paste itinerary item" at bounding box center [695, 173] width 14 height 14
select select "2"
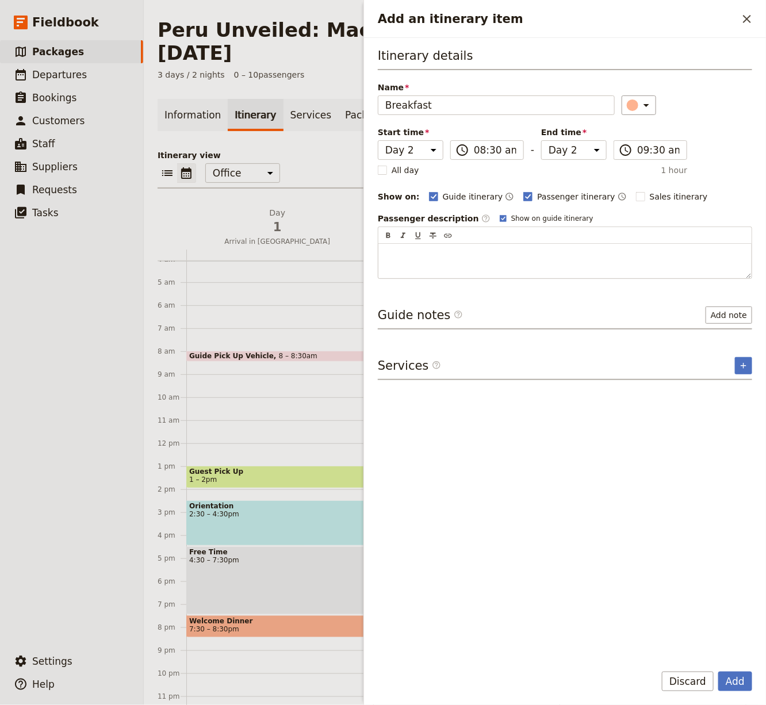
click at [718, 564] on button "Add" at bounding box center [735, 682] width 34 height 20
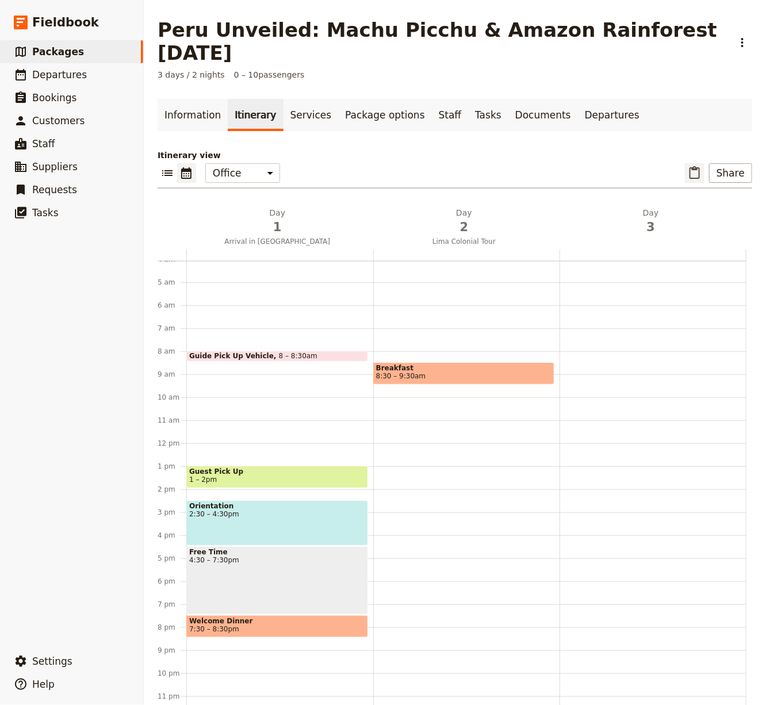
click at [698, 166] on icon "Paste itinerary item" at bounding box center [695, 173] width 14 height 14
select select "2"
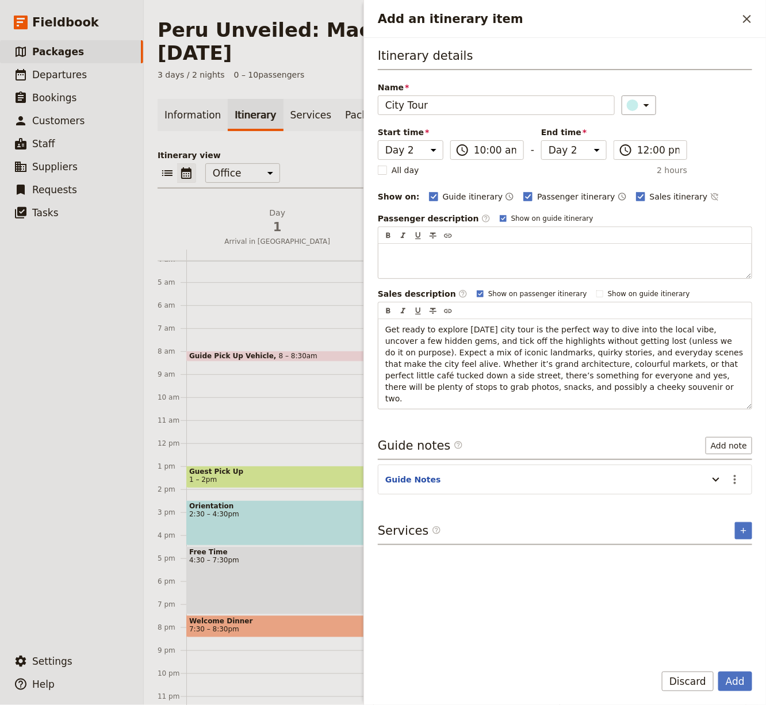
click at [718, 564] on button "Add" at bounding box center [735, 682] width 34 height 20
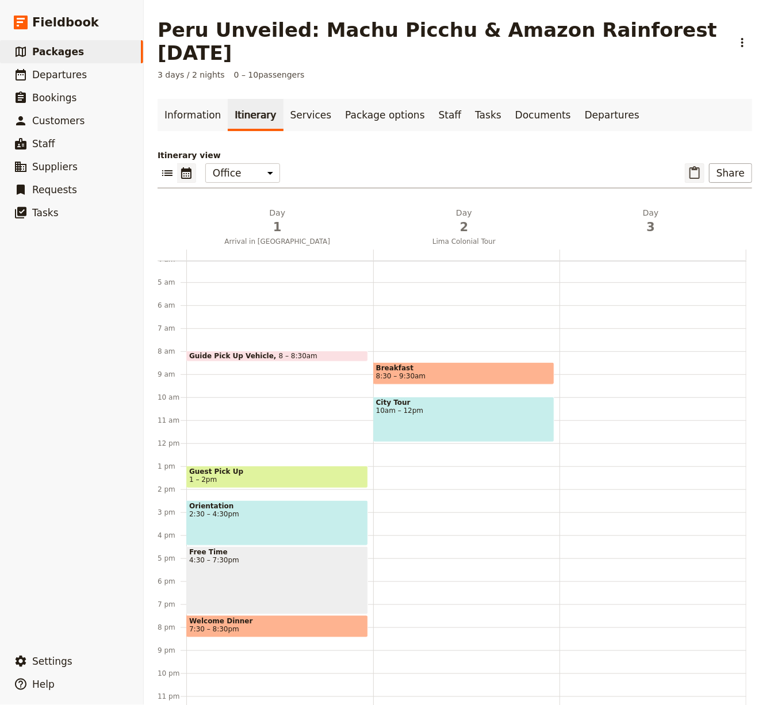
click at [690, 166] on icon "Paste itinerary item" at bounding box center [695, 173] width 14 height 14
select select "2"
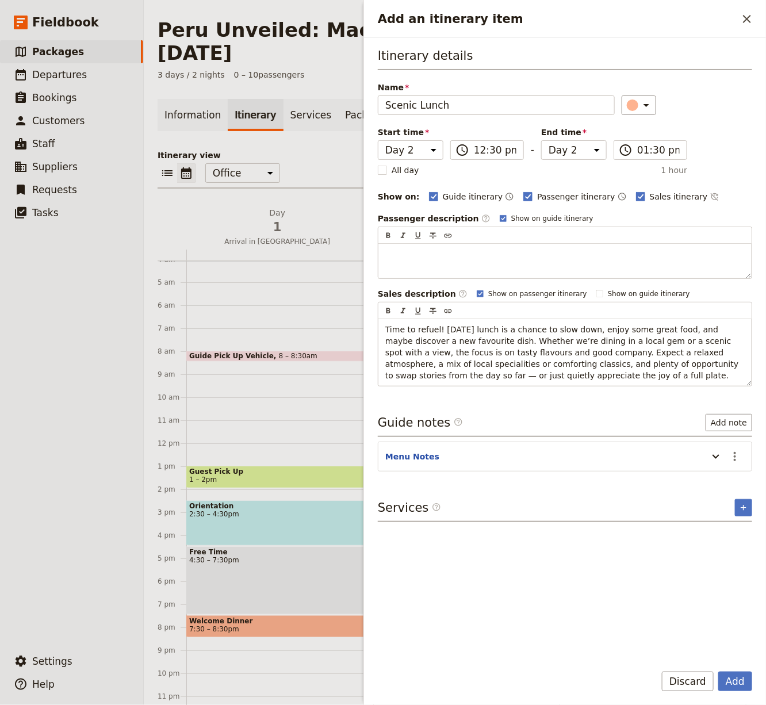
click at [718, 564] on button "Add" at bounding box center [735, 682] width 34 height 20
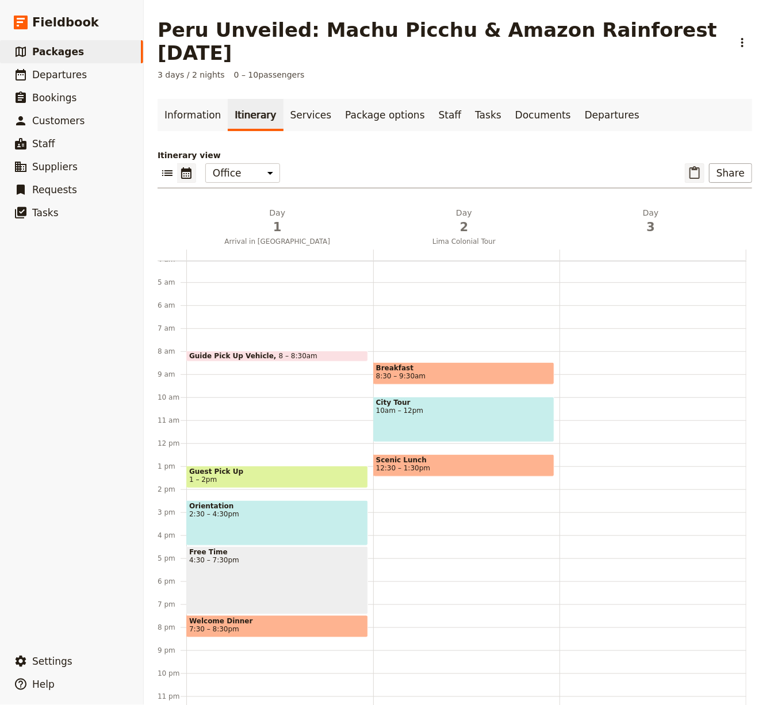
click at [696, 166] on icon "Paste itinerary item" at bounding box center [695, 173] width 14 height 14
select select "2"
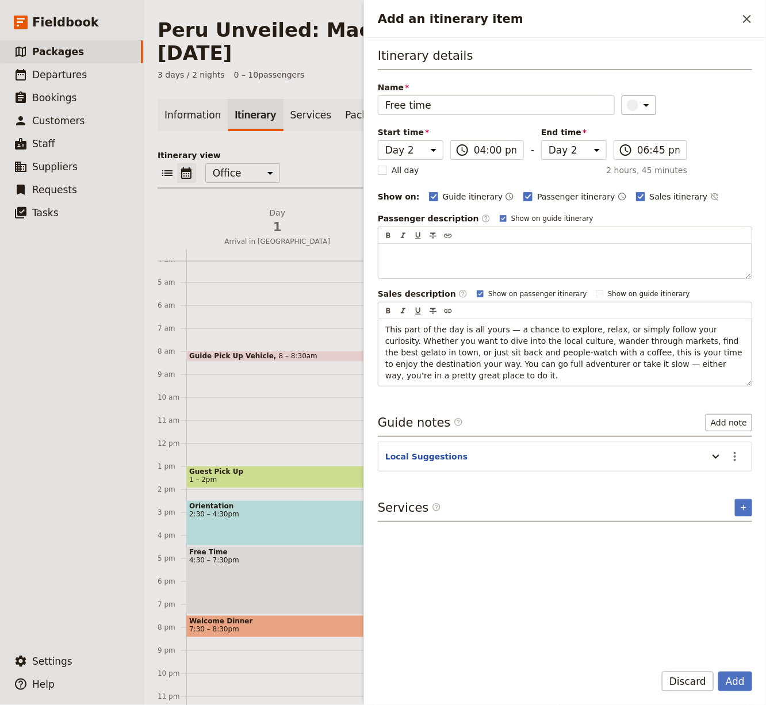
click at [718, 564] on button "Add" at bounding box center [735, 682] width 34 height 20
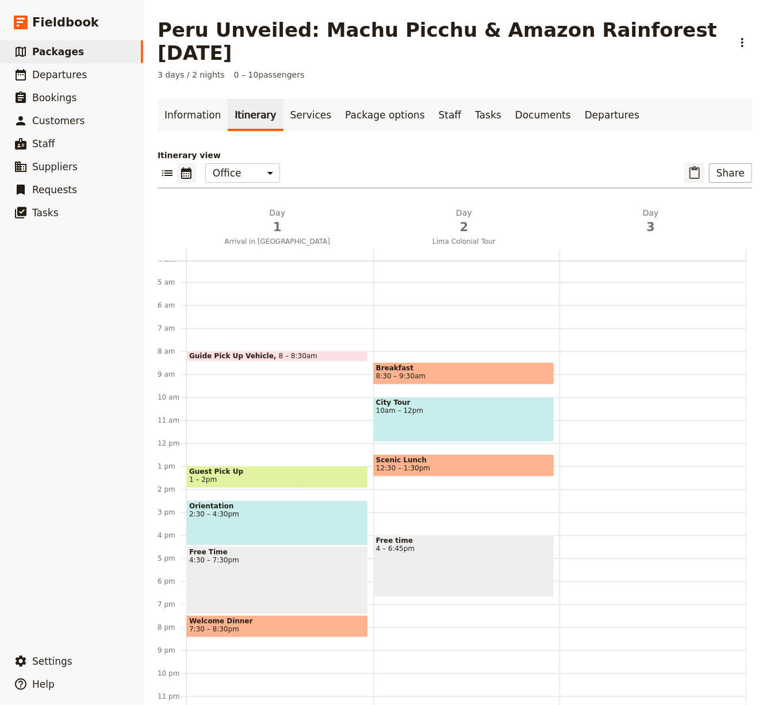
click at [700, 166] on icon "Paste itinerary item" at bounding box center [695, 172] width 10 height 13
select select "2"
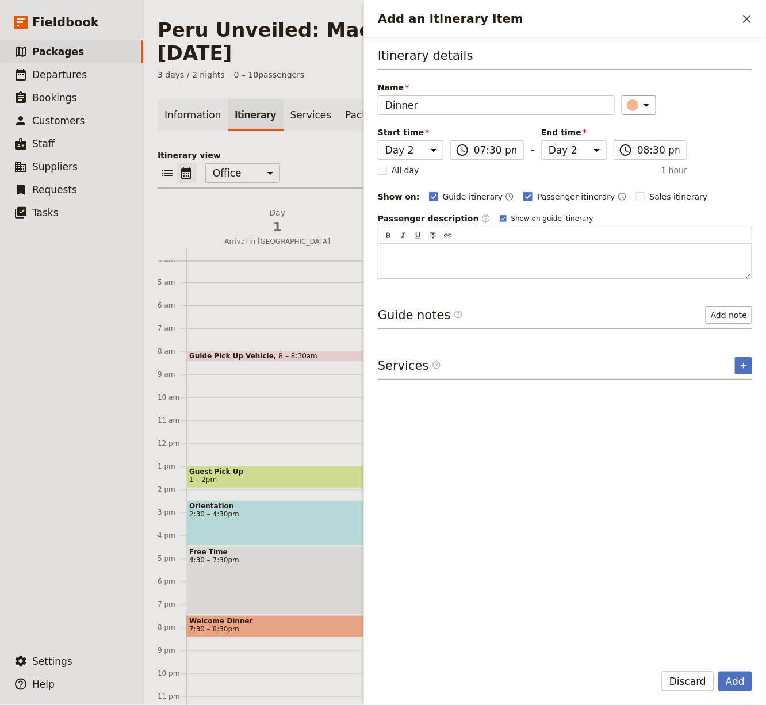
click at [718, 564] on button "Add" at bounding box center [735, 682] width 34 height 20
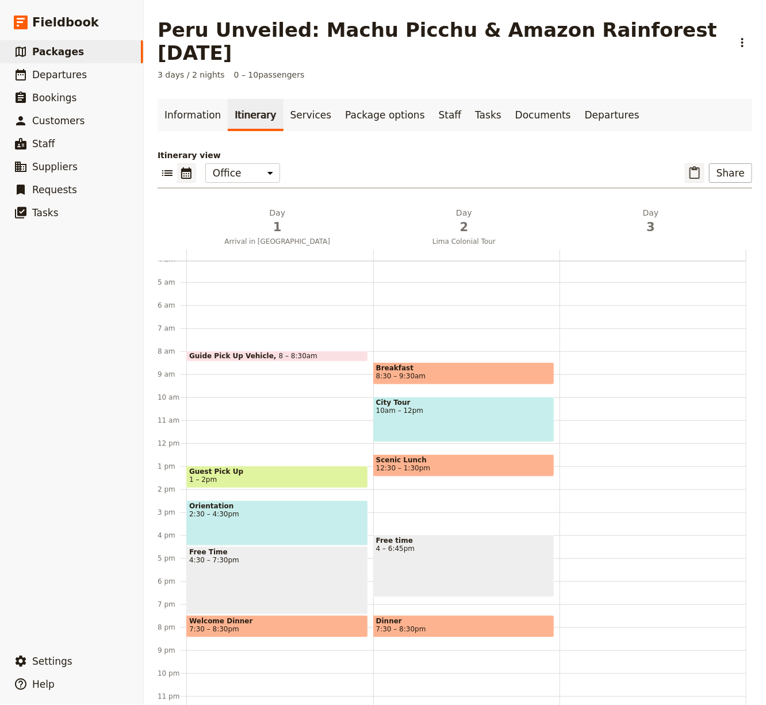
click at [694, 166] on icon "Paste itinerary item" at bounding box center [695, 173] width 14 height 14
select select "3"
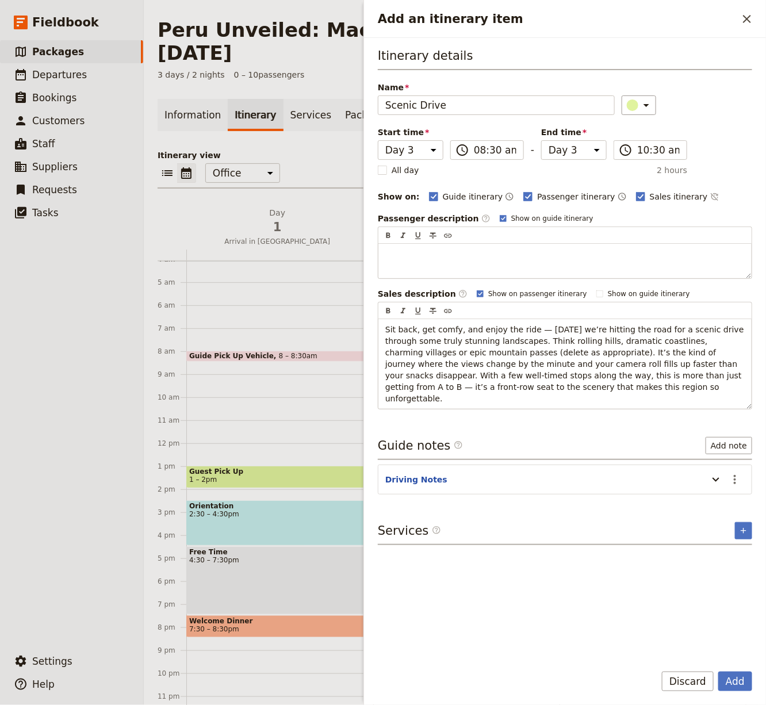
click at [718, 564] on button "Add" at bounding box center [735, 682] width 34 height 20
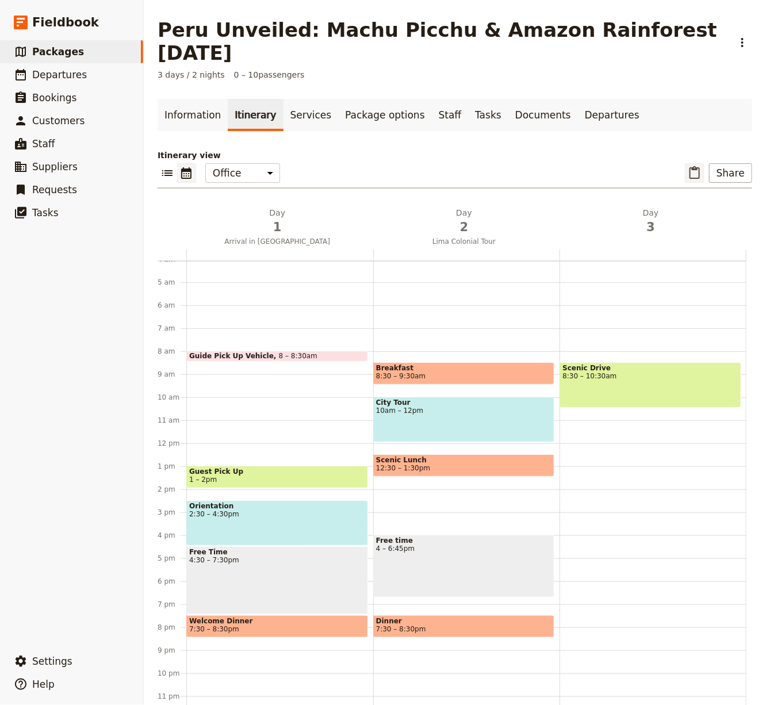
click at [699, 166] on icon "Paste itinerary item" at bounding box center [695, 173] width 14 height 14
click at [699, 151] on div "[GEOGRAPHIC_DATA] Unveiled: Machu Picchu & Amazon Rainforest [DATE] ​ 3 days / …" at bounding box center [455, 352] width 622 height 705
select select "3"
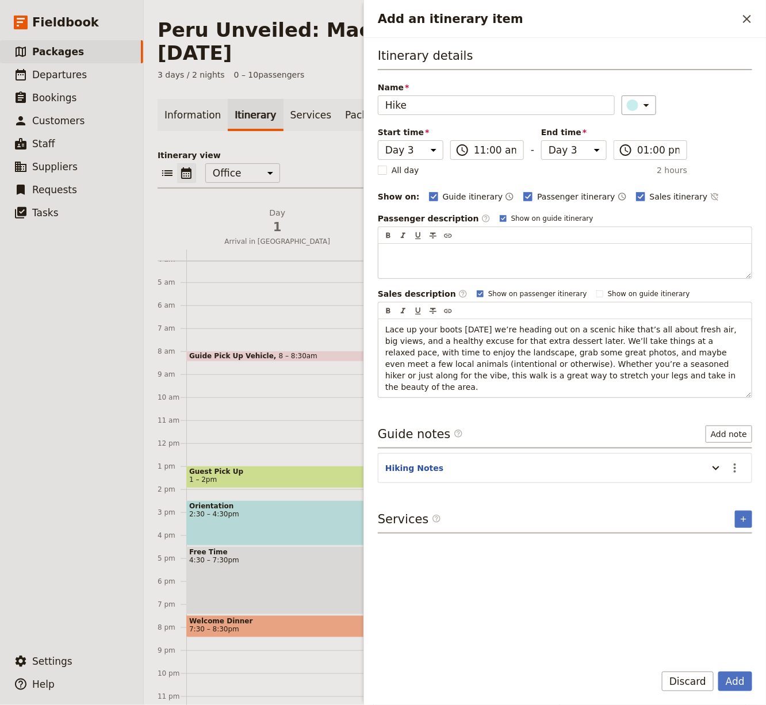
click at [718, 564] on button "Add" at bounding box center [735, 682] width 34 height 20
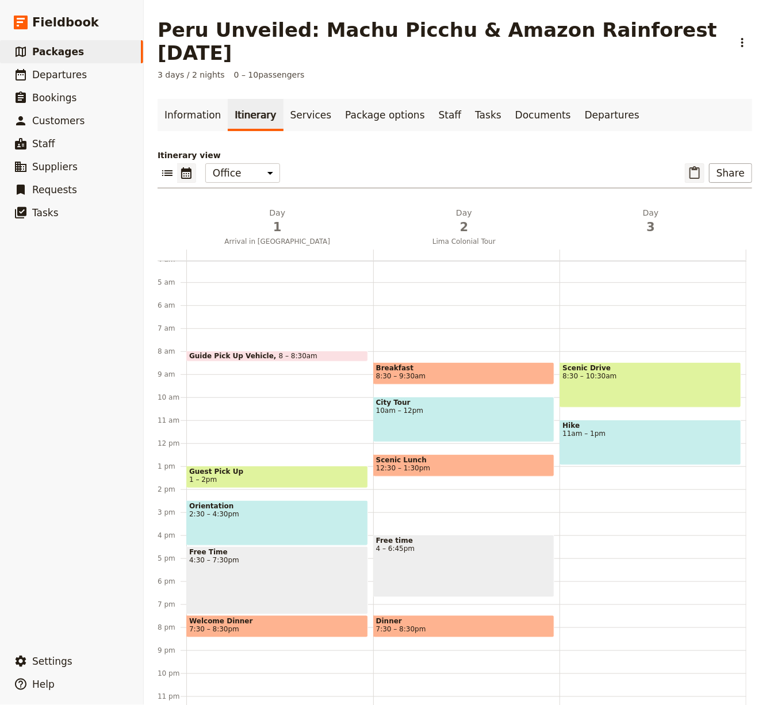
click at [694, 166] on icon "Paste itinerary item" at bounding box center [695, 173] width 14 height 14
select select "3"
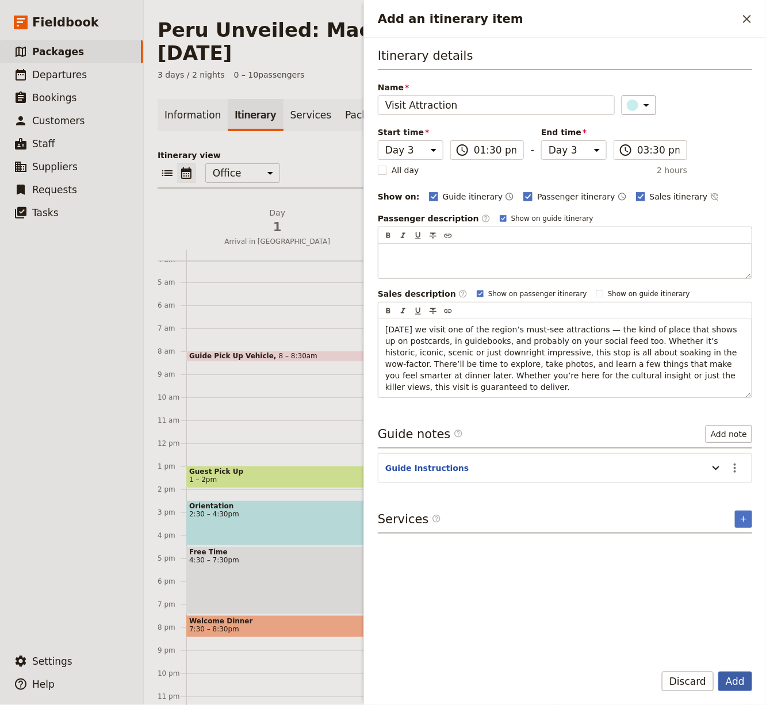
click at [731, 564] on button "Add" at bounding box center [735, 682] width 34 height 20
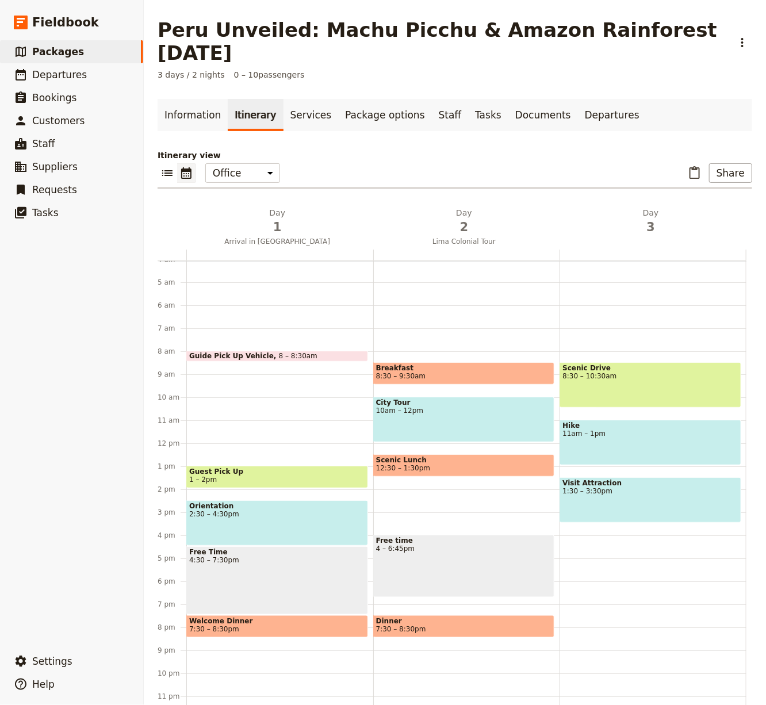
click at [692, 150] on div "Itinerary view ​ ​ Office Guide Passenger Sales ​ Share Day 1 Arrival in [GEOGR…" at bounding box center [455, 430] width 595 height 561
click at [692, 166] on icon "Paste itinerary item" at bounding box center [695, 172] width 10 height 13
select select "3"
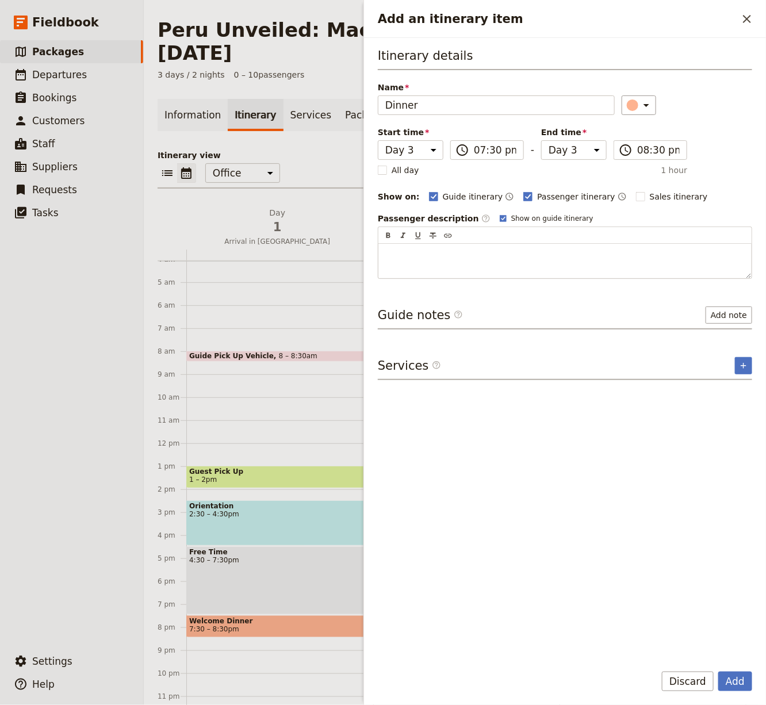
click at [718, 564] on button "Add" at bounding box center [735, 682] width 34 height 20
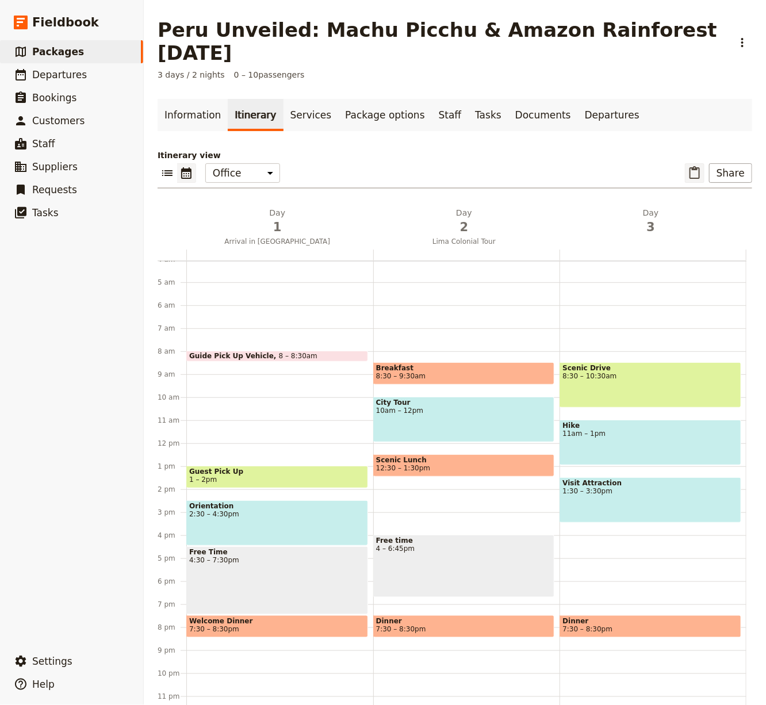
click at [698, 166] on icon "Paste itinerary item" at bounding box center [695, 173] width 14 height 14
select select "3"
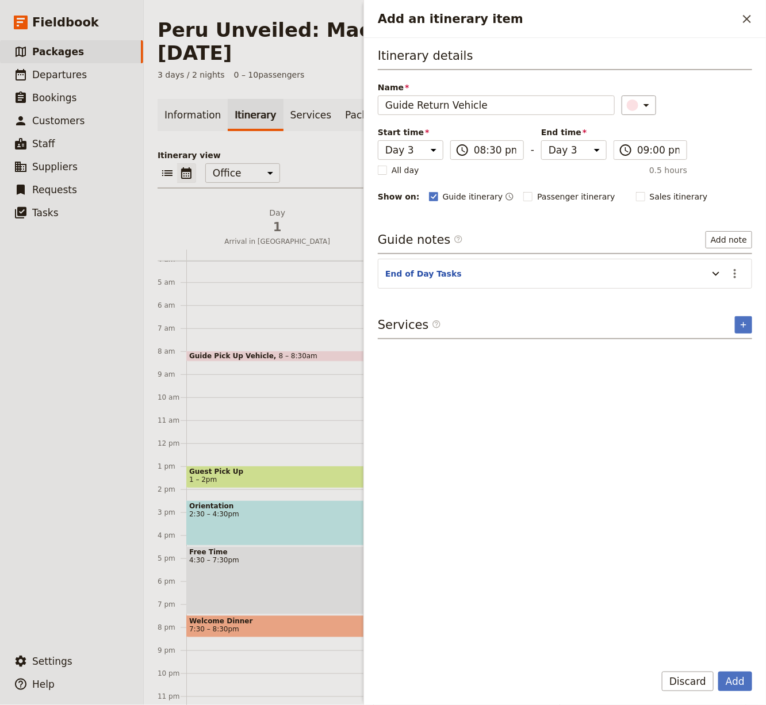
click at [718, 564] on button "Add" at bounding box center [735, 682] width 34 height 20
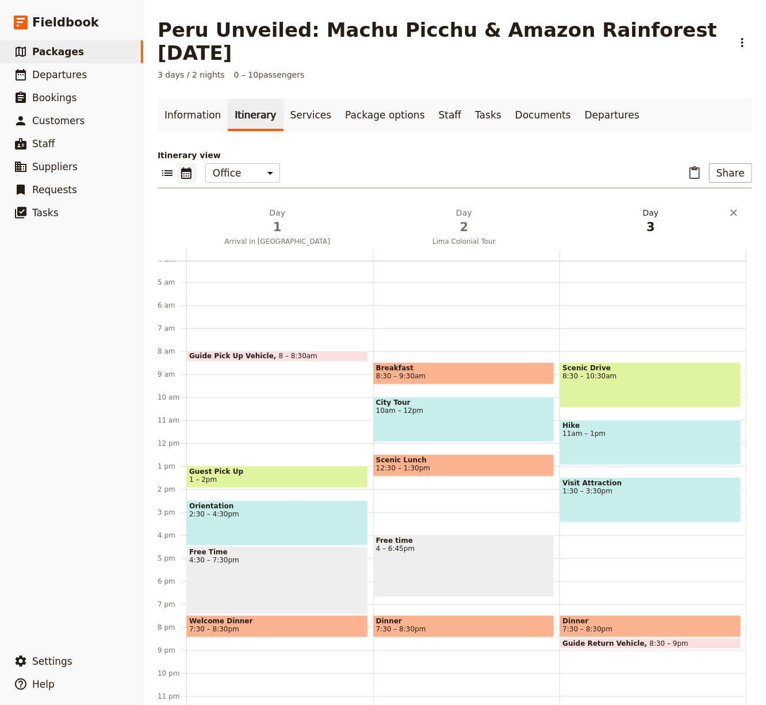
click at [632, 207] on h2 "Day 3" at bounding box center [650, 221] width 173 height 29
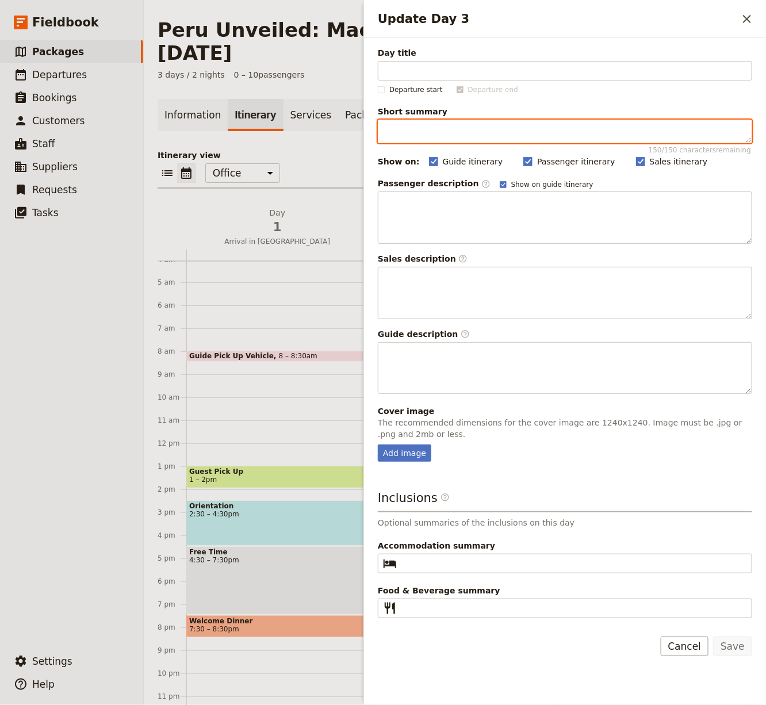
click at [584, 123] on textarea "Short summary 150 / 150 characters remaining" at bounding box center [565, 132] width 374 height 24
paste textarea "Colonial charm in the Andes"
type textarea "Colonial charm in the Andes"
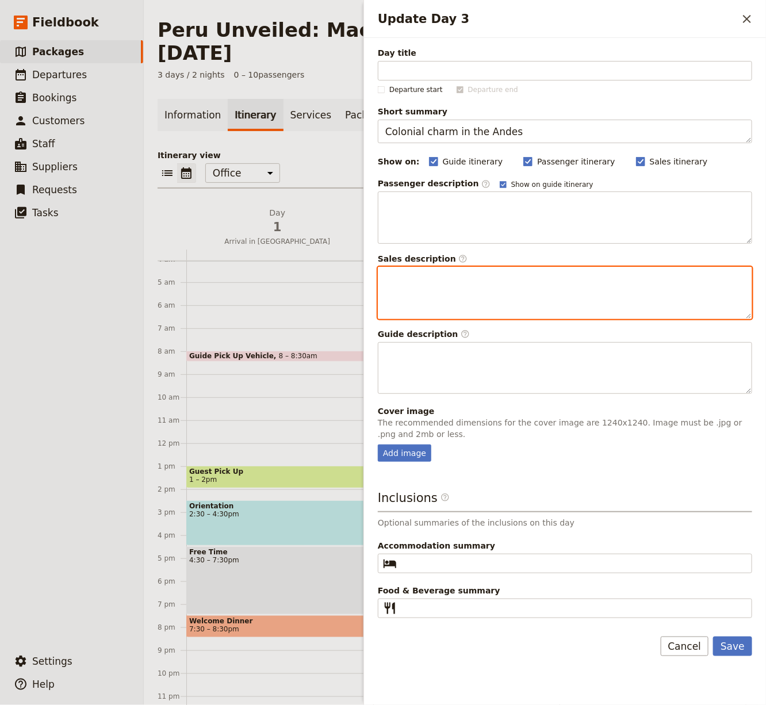
click at [450, 286] on div "Update Day 3" at bounding box center [564, 292] width 373 height 51
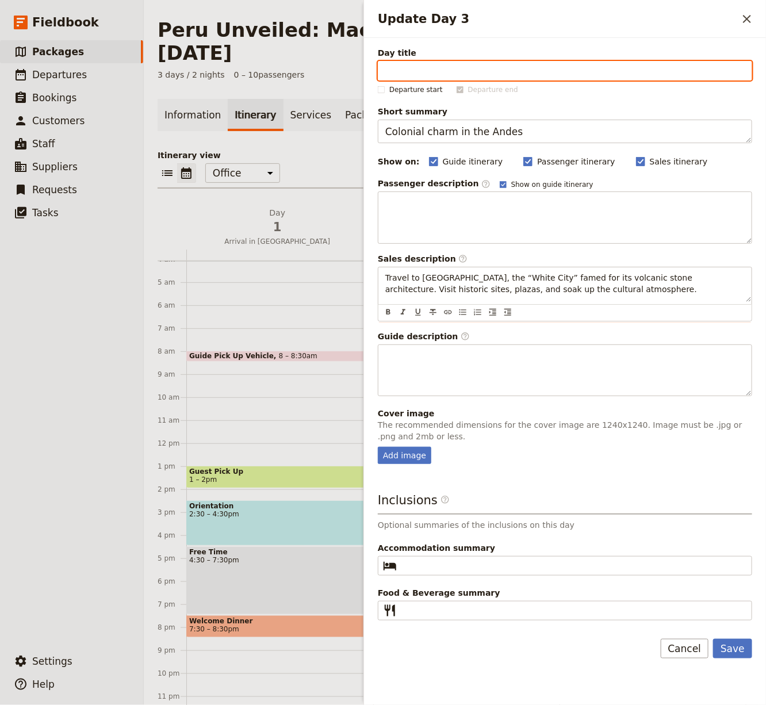
click at [498, 63] on input "Day title" at bounding box center [565, 71] width 374 height 20
paste input "Arequipa & the [GEOGRAPHIC_DATA]"
type input "Arequipa & the [GEOGRAPHIC_DATA]"
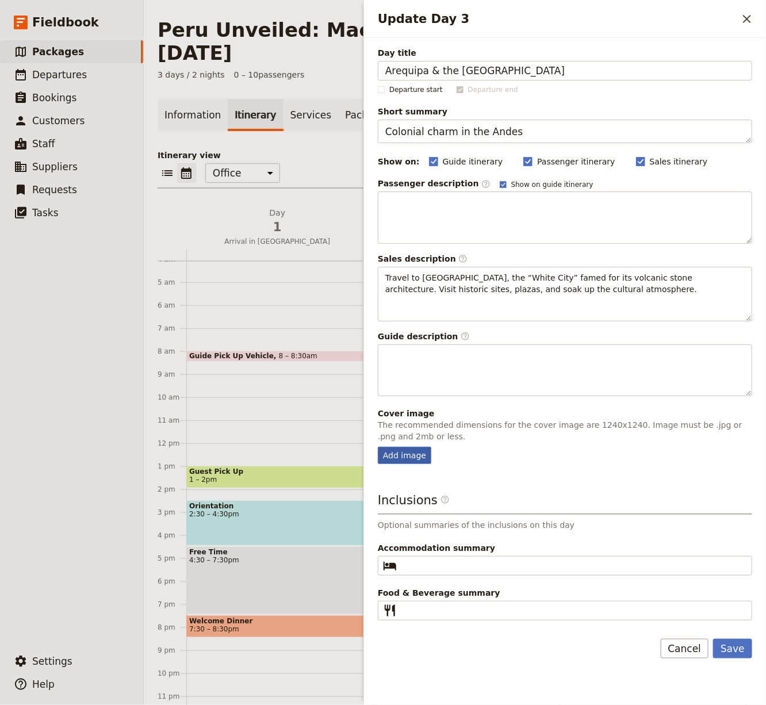
click at [407, 447] on div "Add image" at bounding box center [404, 455] width 53 height 17
click at [378, 446] on input "Add image" at bounding box center [377, 446] width 1 height 1
type input "C:\fakepath\68d21982e89b00f157bdab7d.jpeg"
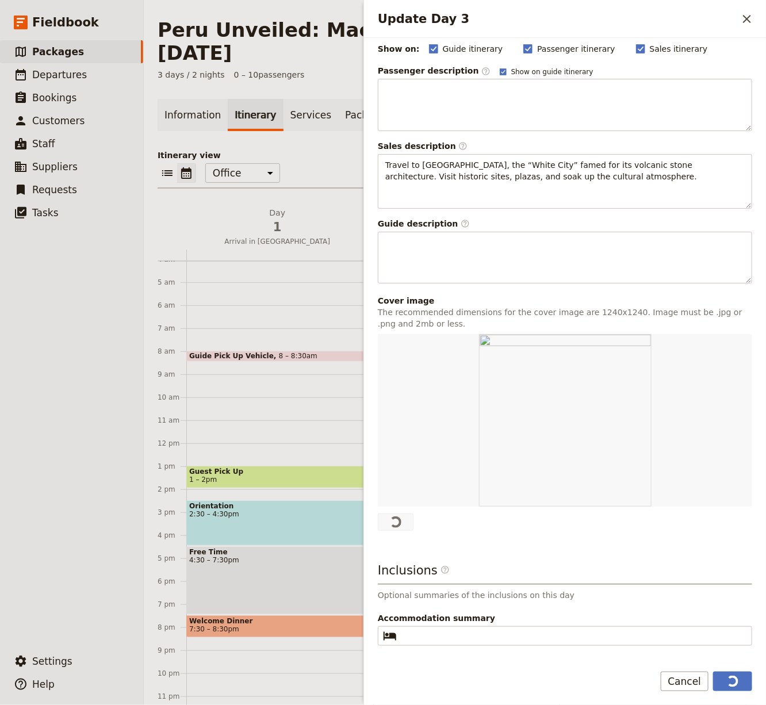
scroll to position [145, 0]
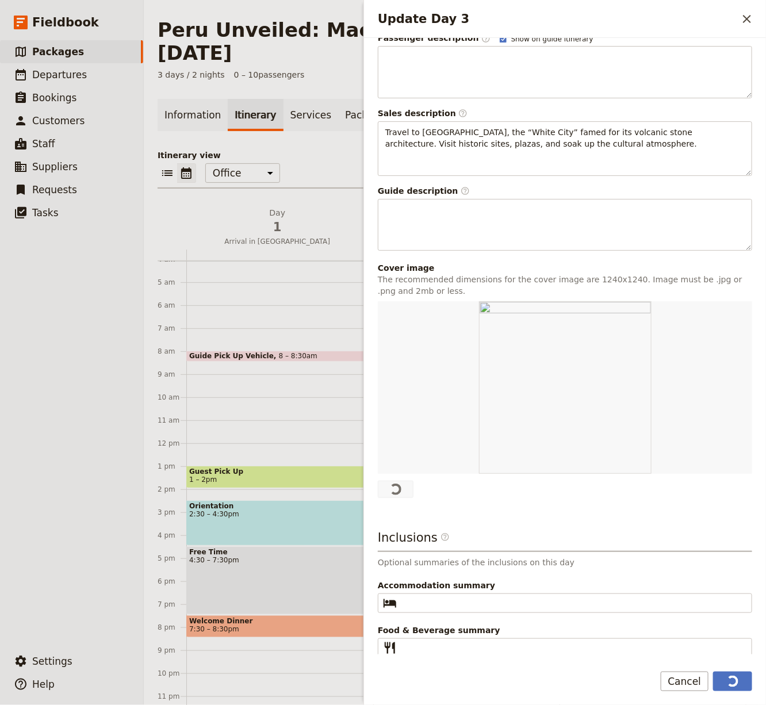
click at [482, 564] on span "Accommodation summary" at bounding box center [565, 586] width 374 height 12
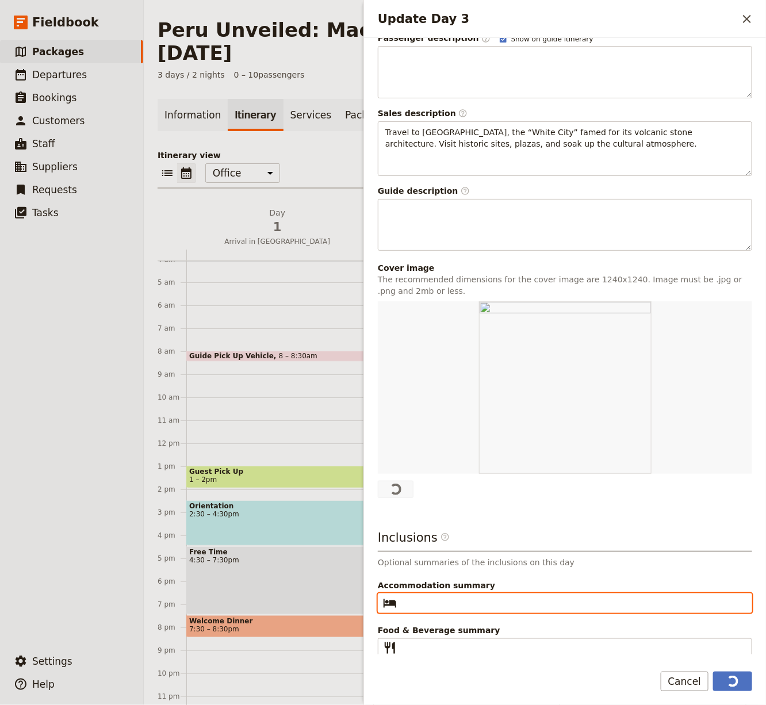
click at [482, 564] on input "Accommodation summary ​" at bounding box center [572, 603] width 343 height 14
paste input "5 [GEOGRAPHIC_DATA]"
type input "5 [GEOGRAPHIC_DATA]"
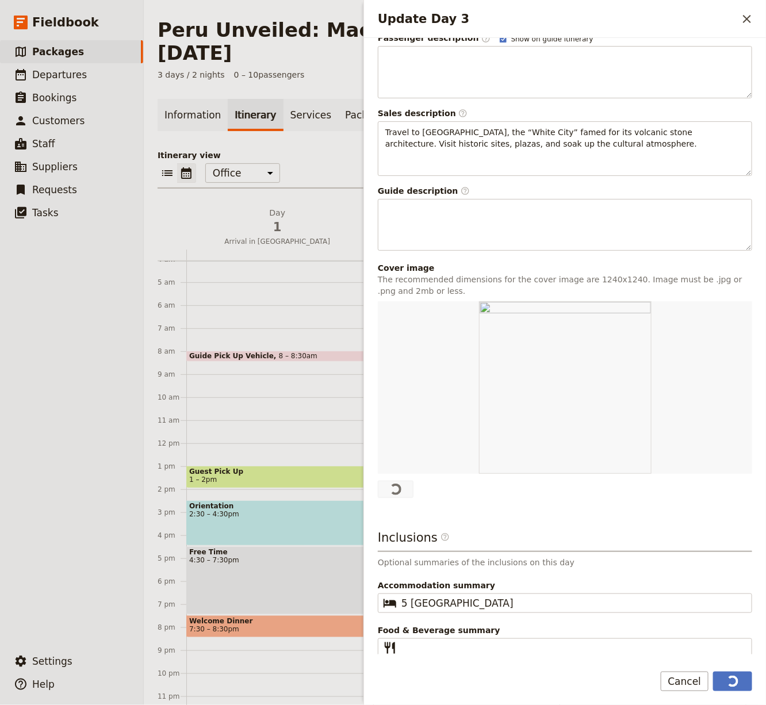
scroll to position [143, 0]
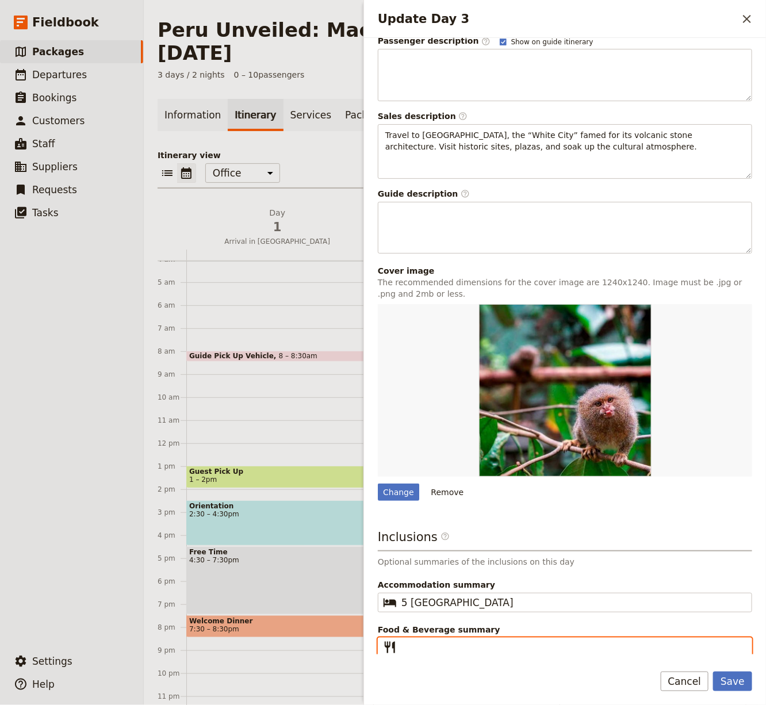
click at [455, 564] on input "Food & Beverage summary ​" at bounding box center [572, 648] width 343 height 14
paste input "BLD"
type input "BLD"
click at [721, 564] on form "Day title Arequipa & the [GEOGRAPHIC_DATA] Departure start Departure end Short …" at bounding box center [565, 371] width 402 height 667
click at [732, 564] on button "Save" at bounding box center [732, 682] width 39 height 20
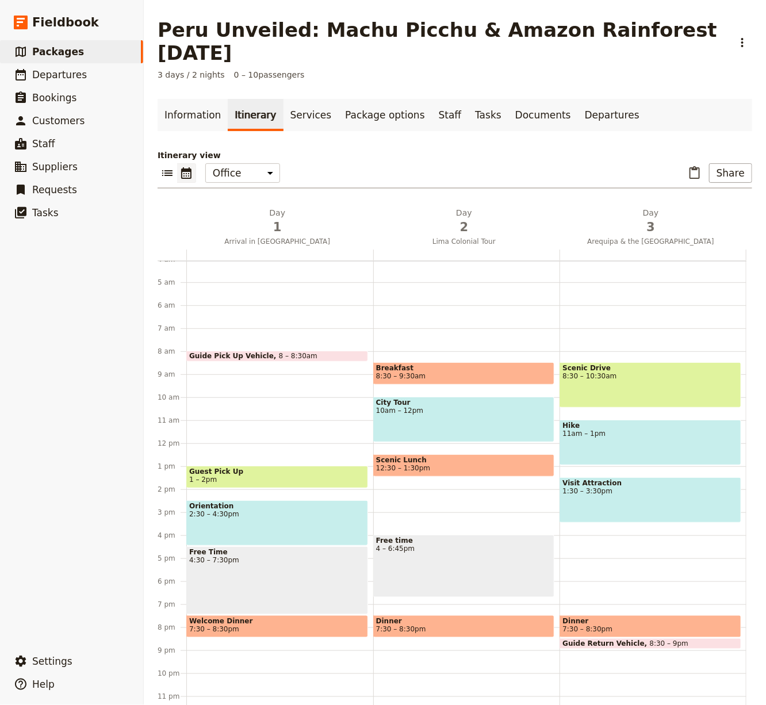
click at [526, 70] on main "[GEOGRAPHIC_DATA] Unveiled: Machu Picchu & Amazon Rainforest [DATE] ​ 3 days / …" at bounding box center [455, 364] width 622 height 729
click at [525, 99] on link "Documents" at bounding box center [543, 115] width 70 height 32
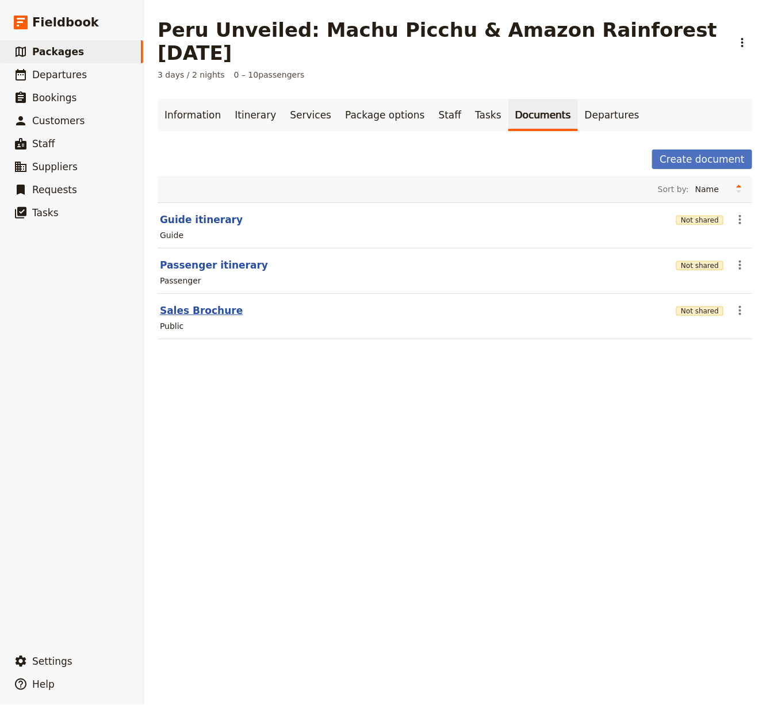
click at [196, 304] on button "Sales Brochure" at bounding box center [201, 311] width 83 height 14
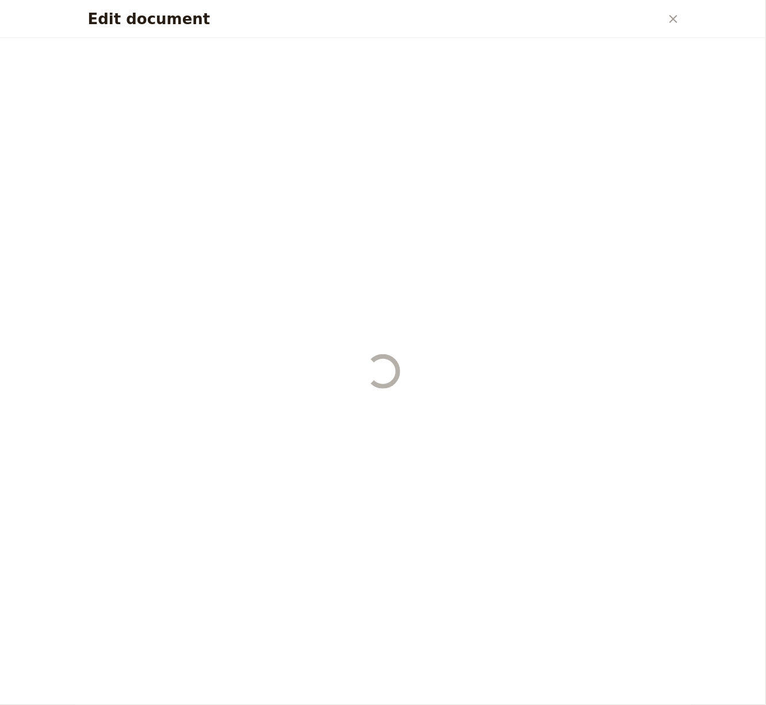
click at [196, 281] on div "Edit document" at bounding box center [383, 371] width 618 height 667
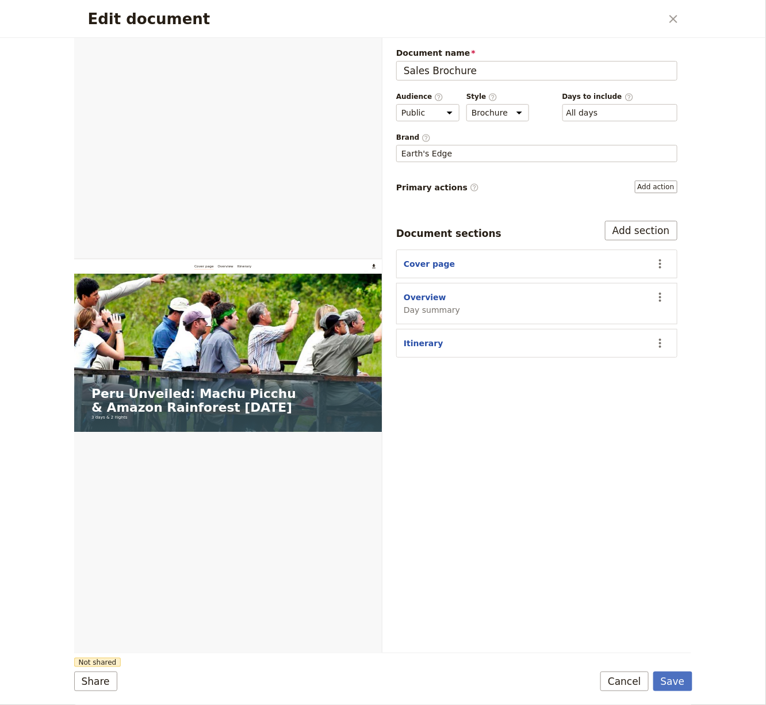
click at [429, 305] on span "Day summary" at bounding box center [432, 310] width 56 height 12
click at [429, 298] on button "Overview" at bounding box center [425, 298] width 43 height 12
select select "DAY_SUMMARY"
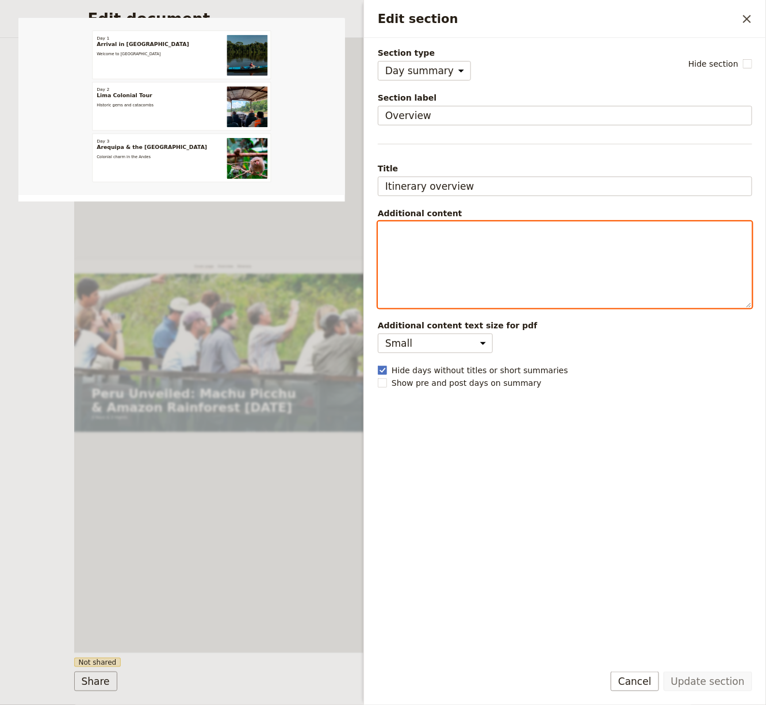
click at [535, 292] on div "Normal Small text Heading 1 Heading 2 Heading 3 ​ ​ ​ ​ ​ ​ ​ ​ ​ ​" at bounding box center [565, 264] width 374 height 87
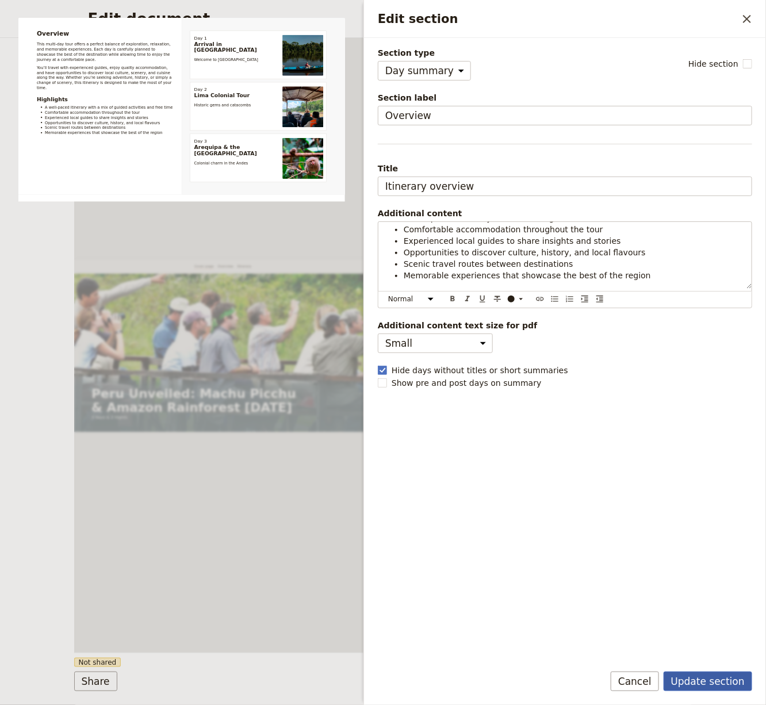
click at [710, 564] on button "Update section" at bounding box center [708, 682] width 89 height 20
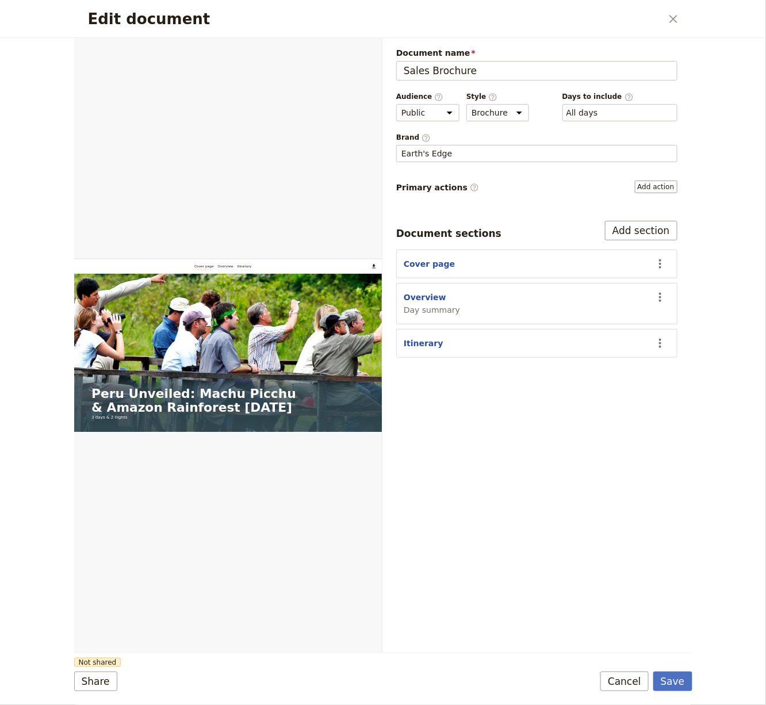
click at [419, 271] on section "Cover page ​" at bounding box center [536, 264] width 281 height 29
click at [422, 269] on section "Cover page ​" at bounding box center [536, 264] width 281 height 29
click at [430, 261] on button "Cover page" at bounding box center [429, 264] width 51 height 12
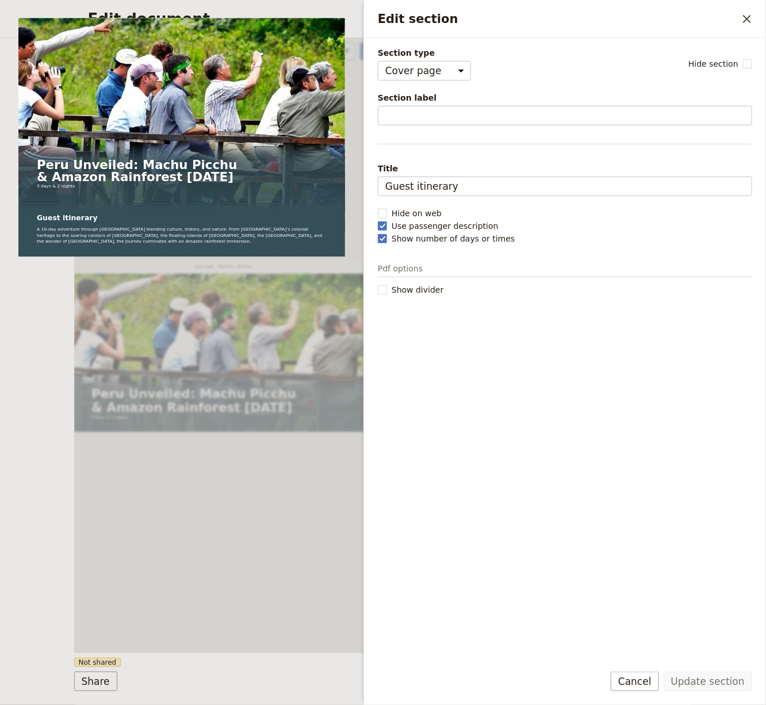
click at [252, 508] on div "Web PDF ​" at bounding box center [228, 345] width 309 height 615
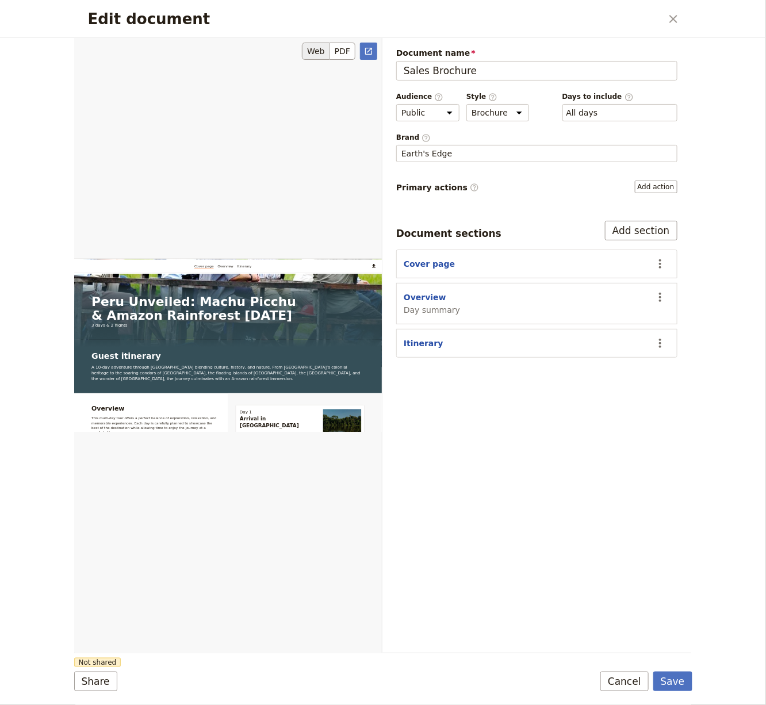
scroll to position [197, 0]
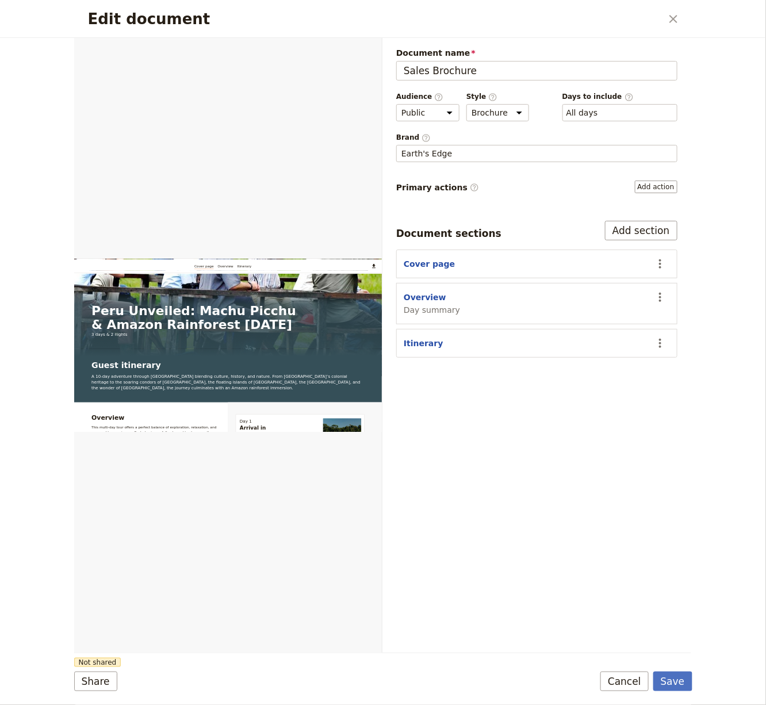
click at [627, 242] on div "Document sections Add section Cover page ​ Overview Day summary ​ Itinerary ​" at bounding box center [536, 289] width 281 height 137
click at [631, 226] on button "Add section" at bounding box center [641, 231] width 72 height 20
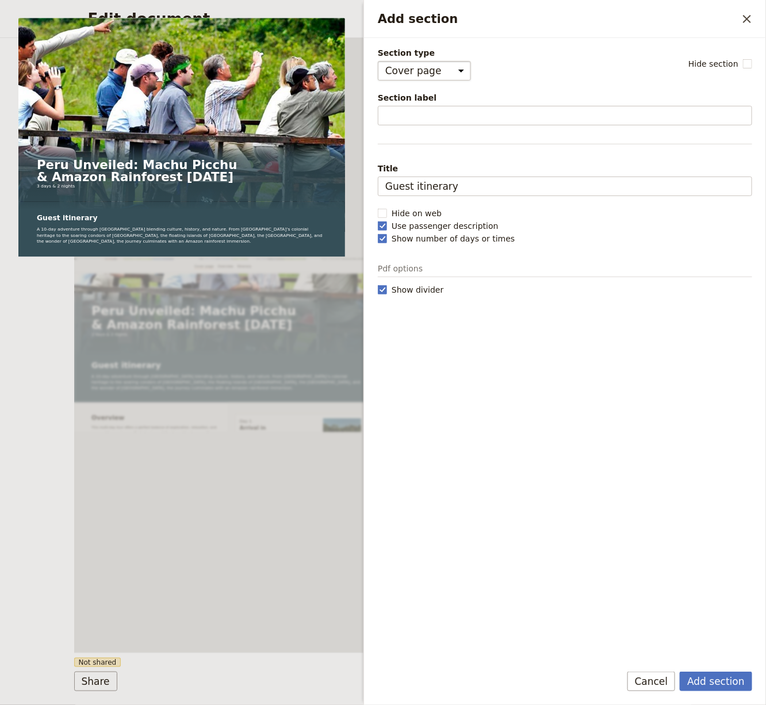
click at [440, 70] on select "Cover page Day summary Itinerary Custom" at bounding box center [424, 71] width 93 height 20
select select "CUSTOM"
click at [378, 61] on select "Cover page Day summary Itinerary Custom" at bounding box center [424, 71] width 93 height 20
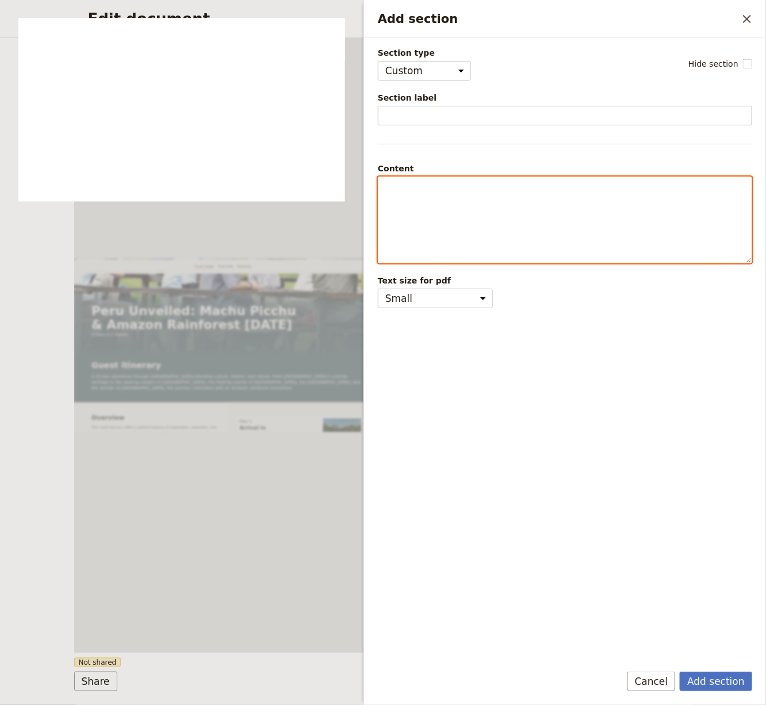
click at [453, 201] on div "Add section" at bounding box center [564, 220] width 373 height 86
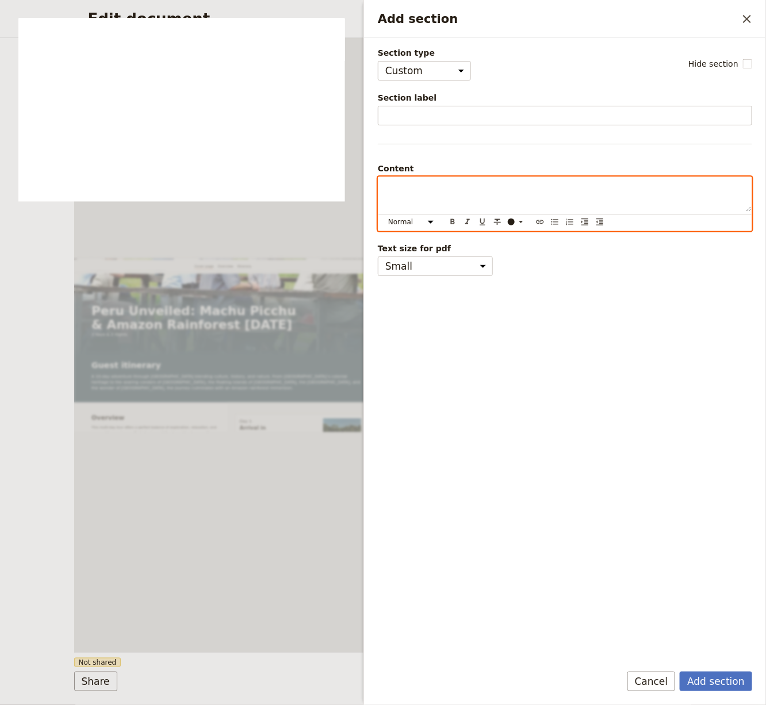
scroll to position [363, 0]
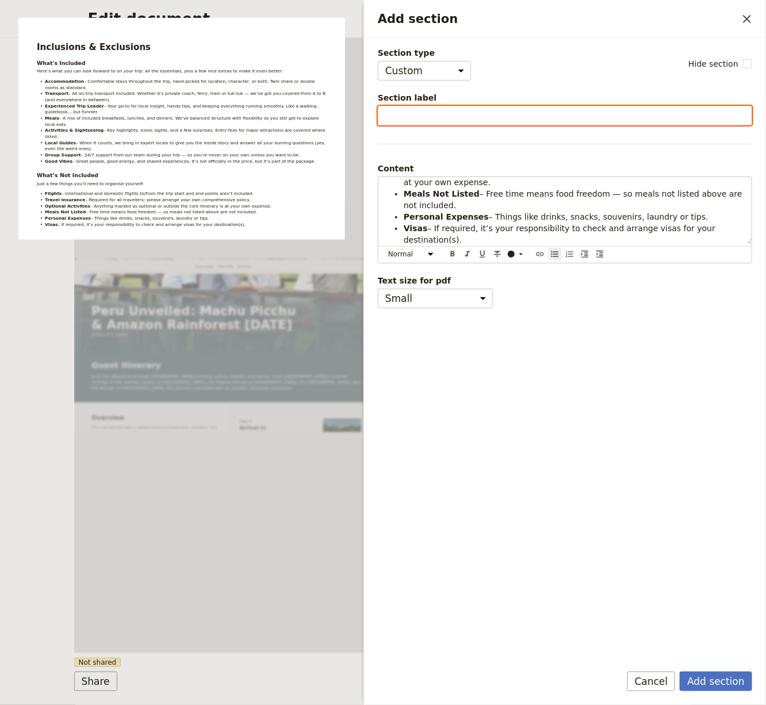
click at [465, 118] on input "Section label" at bounding box center [565, 116] width 374 height 20
paste input "What's Included"
type input "What's Included"
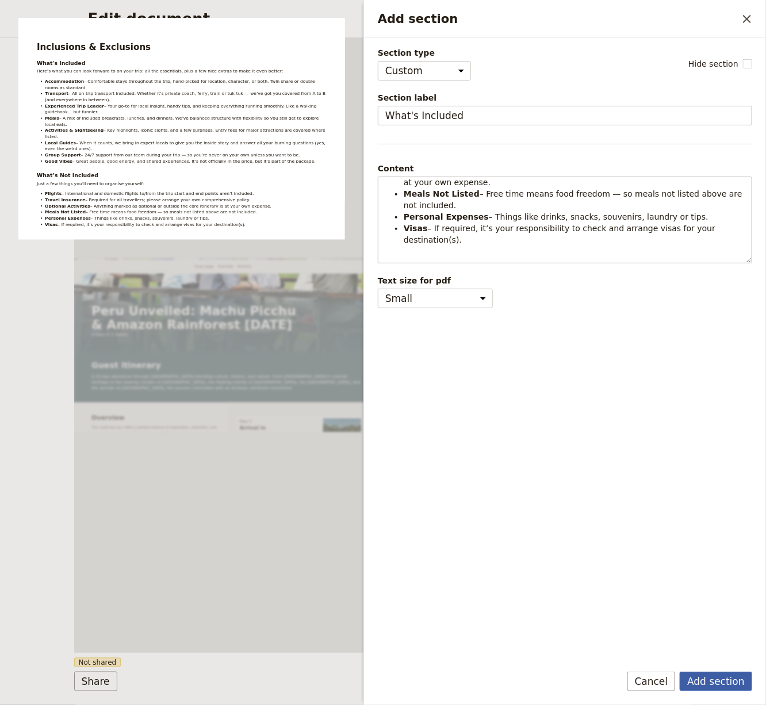
click at [719, 564] on button "Add section" at bounding box center [716, 682] width 72 height 20
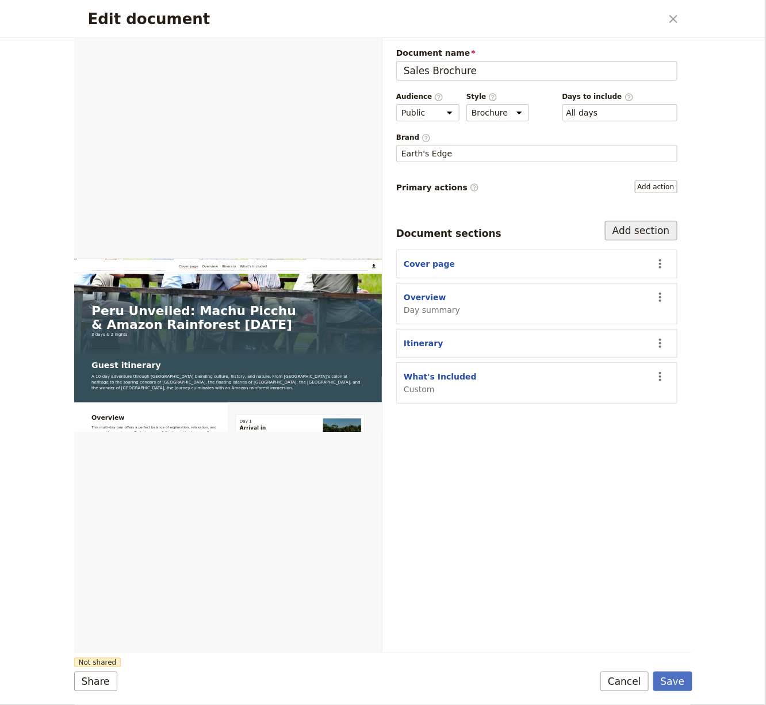
click at [641, 224] on button "Add section" at bounding box center [641, 231] width 72 height 20
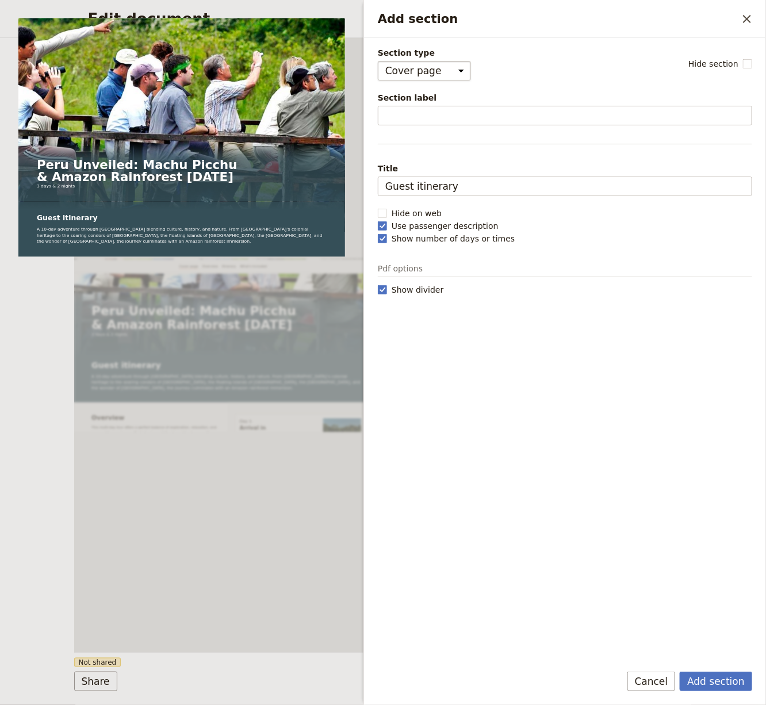
click at [429, 78] on select "Cover page Day summary Itinerary Custom" at bounding box center [424, 71] width 93 height 20
select select "CUSTOM"
click at [378, 61] on select "Cover page Day summary Itinerary Custom" at bounding box center [424, 71] width 93 height 20
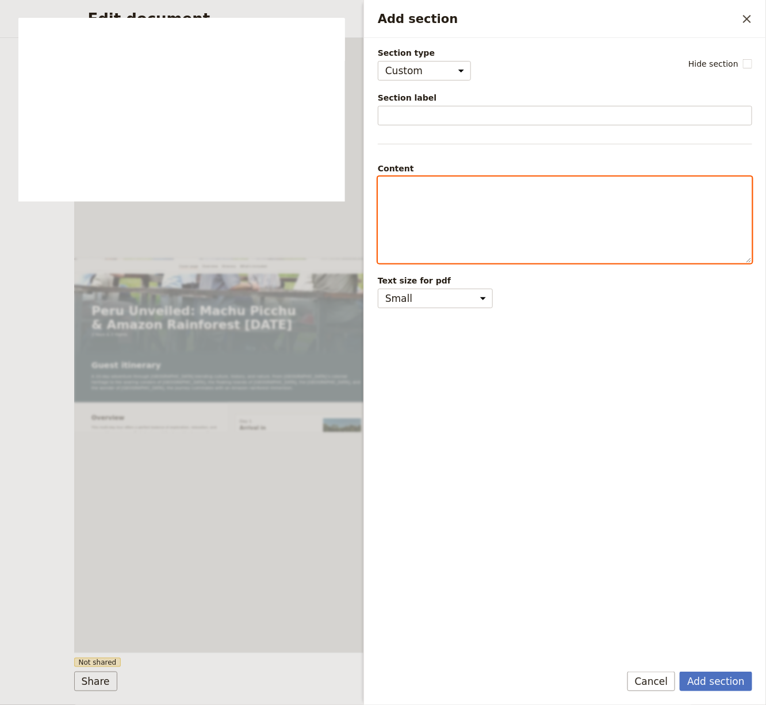
click at [422, 177] on div "Add section" at bounding box center [564, 220] width 373 height 86
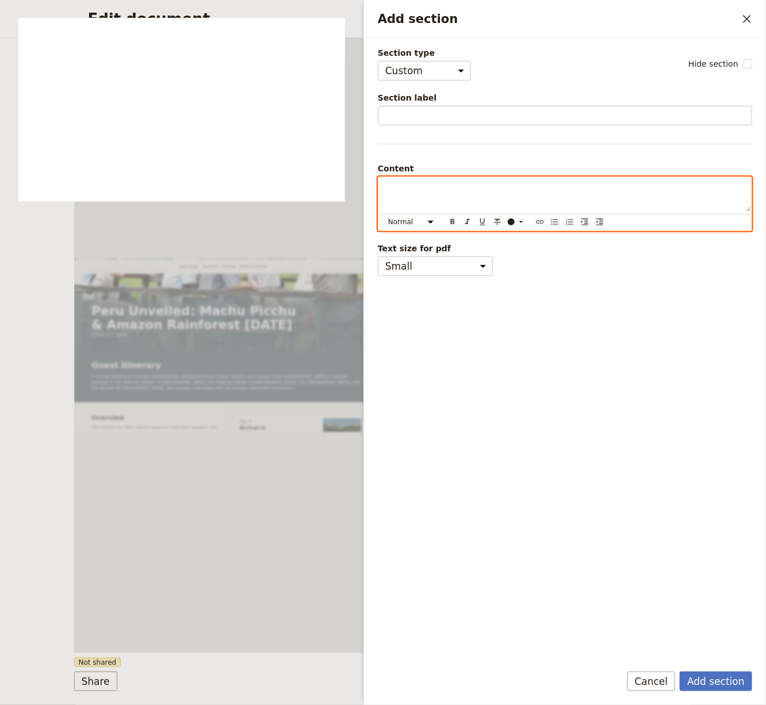
scroll to position [694, 0]
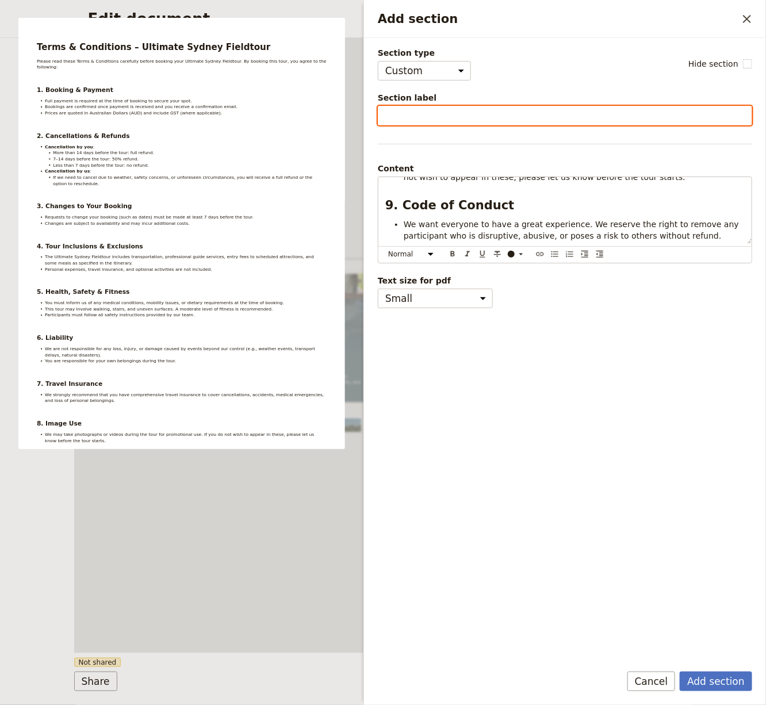
click at [485, 121] on input "Section label" at bounding box center [565, 116] width 374 height 20
paste input "Terms & Conditions"
type input "Terms & Conditions"
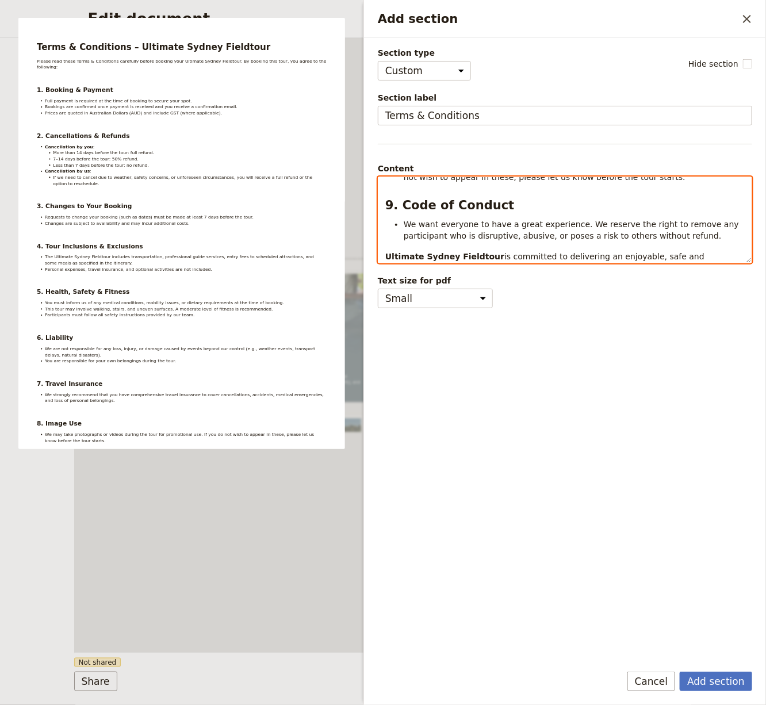
click at [468, 216] on div "Terms & Conditions – Ultimate Sydney Fieldtour Please read these Terms & Condit…" at bounding box center [564, 220] width 373 height 86
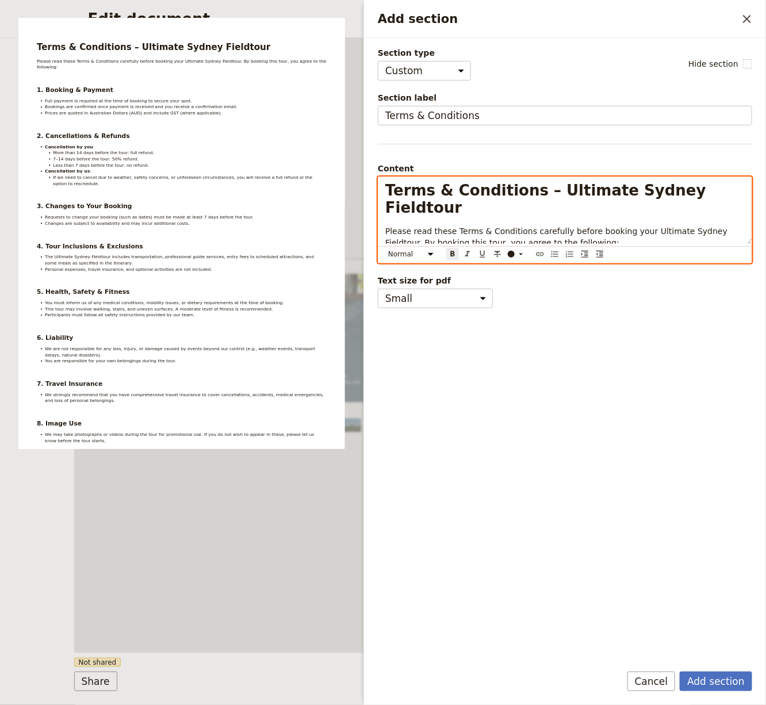
select select "h1"
drag, startPoint x: 521, startPoint y: 189, endPoint x: 830, endPoint y: 182, distance: 308.9
click at [766, 182] on html "Fieldbook ​ ​ Fieldbook ​ ​ Packages ​ Departures ​ Bookings ​ Customers ​ Staf…" at bounding box center [383, 352] width 766 height 705
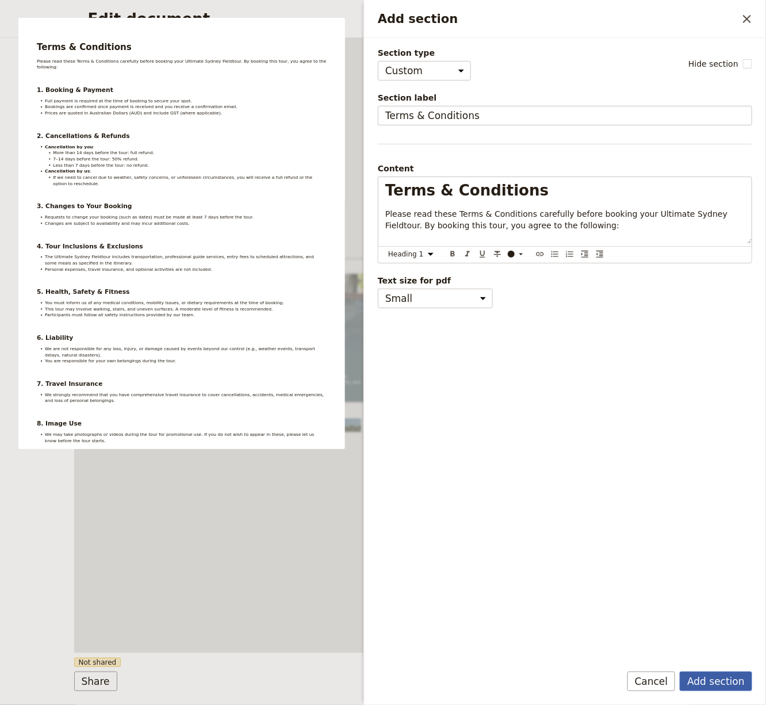
click at [718, 564] on button "Add section" at bounding box center [716, 682] width 72 height 20
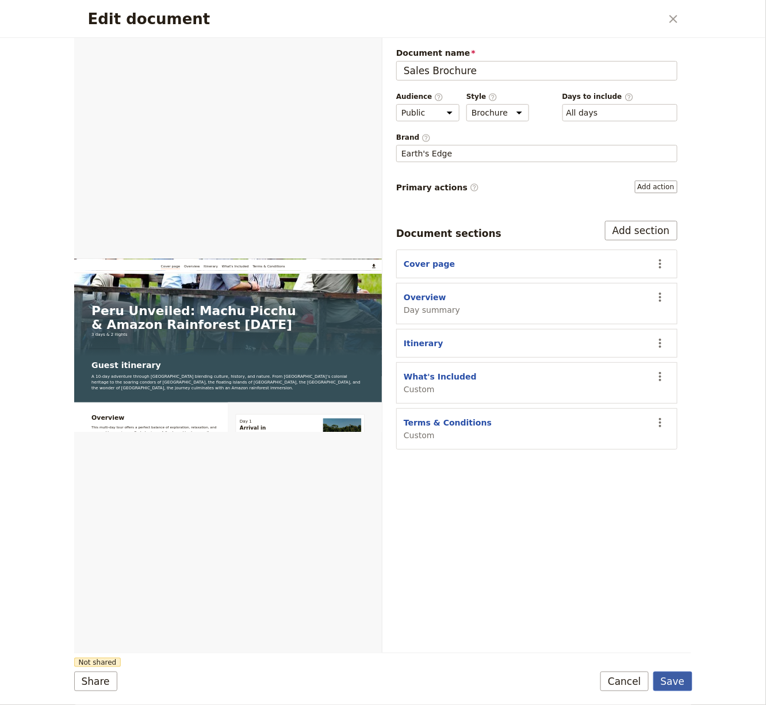
click at [683, 564] on button "Save" at bounding box center [672, 682] width 39 height 20
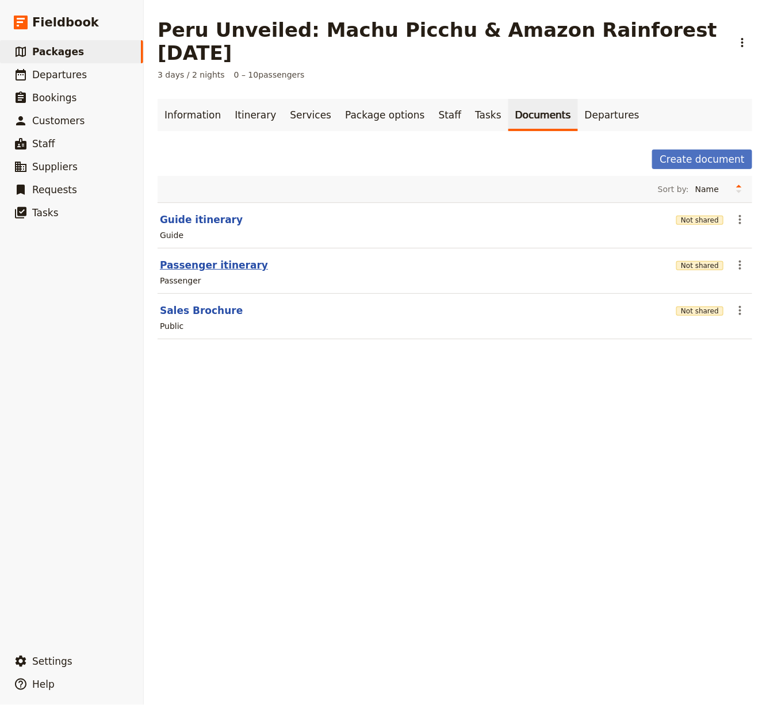
click at [226, 258] on button "Passenger itinerary" at bounding box center [214, 265] width 108 height 14
select select "PASSENGER"
select select "RUN_SHEET"
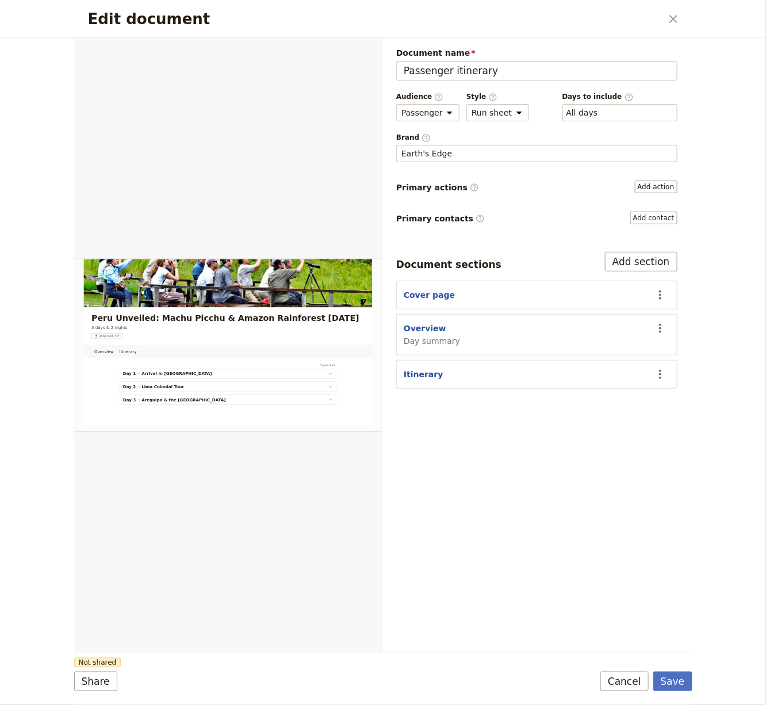
click at [523, 485] on div "Document name Passenger itinerary Preview Audience ​ Public Passenger Guide Sty…" at bounding box center [536, 345] width 309 height 615
click at [650, 262] on button "Add section" at bounding box center [641, 262] width 72 height 20
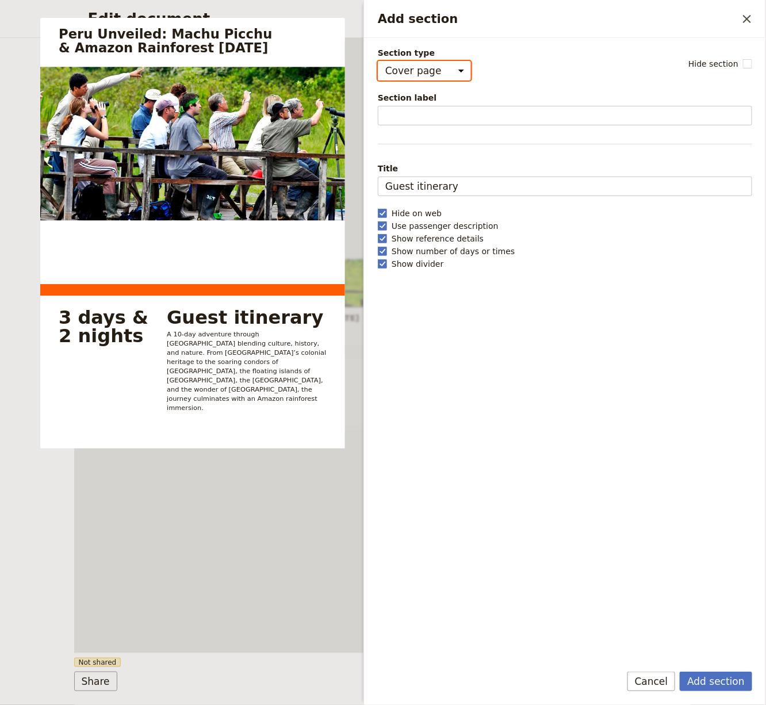
click at [435, 65] on select "Cover page Day summary Itinerary Custom" at bounding box center [424, 71] width 93 height 20
select select "CUSTOM"
click at [378, 61] on select "Cover page Day summary Itinerary Custom" at bounding box center [424, 71] width 93 height 20
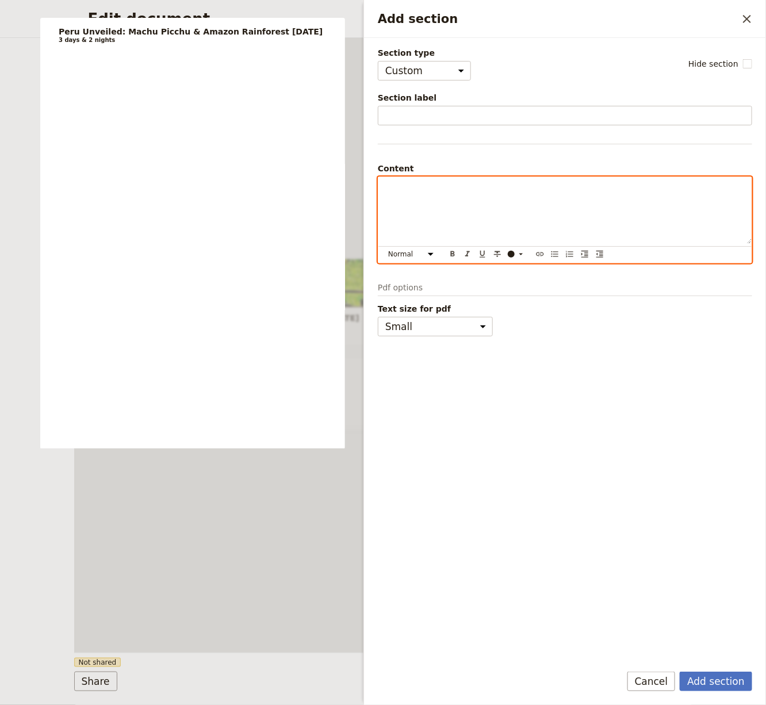
click at [431, 190] on p "Add section" at bounding box center [564, 188] width 359 height 12
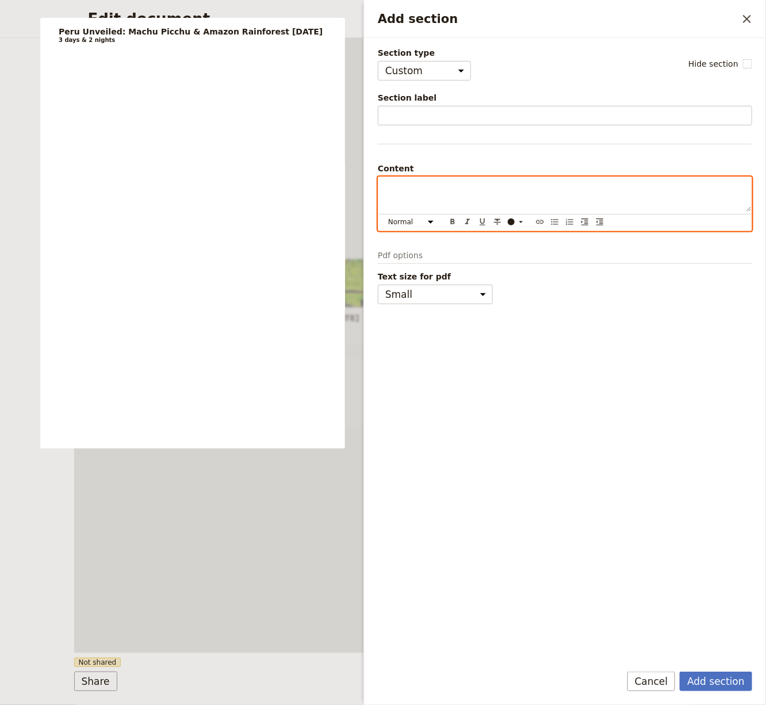
scroll to position [173, 0]
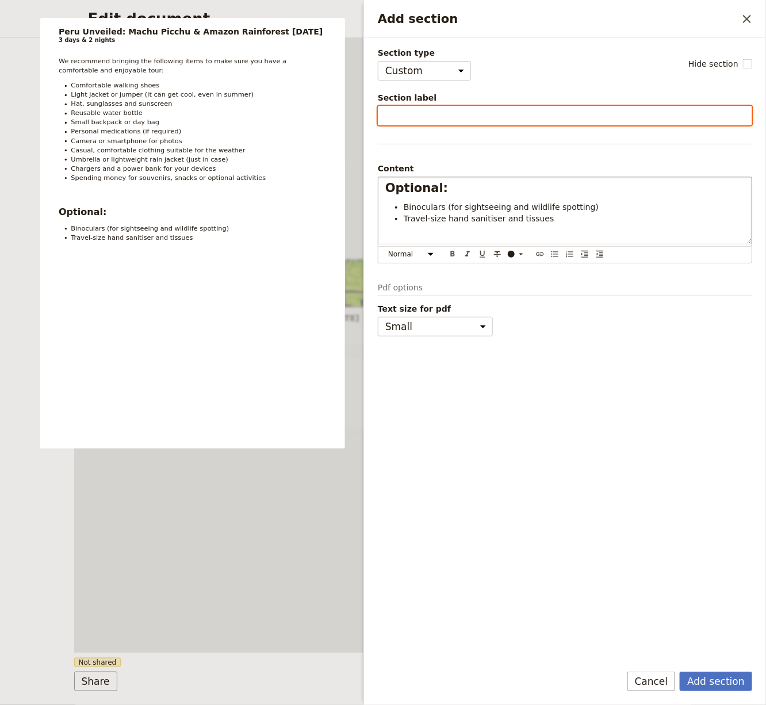
click at [477, 108] on input "Section label" at bounding box center [565, 116] width 374 height 20
type input "P"
paste input "Packing List"
type input "Packing List"
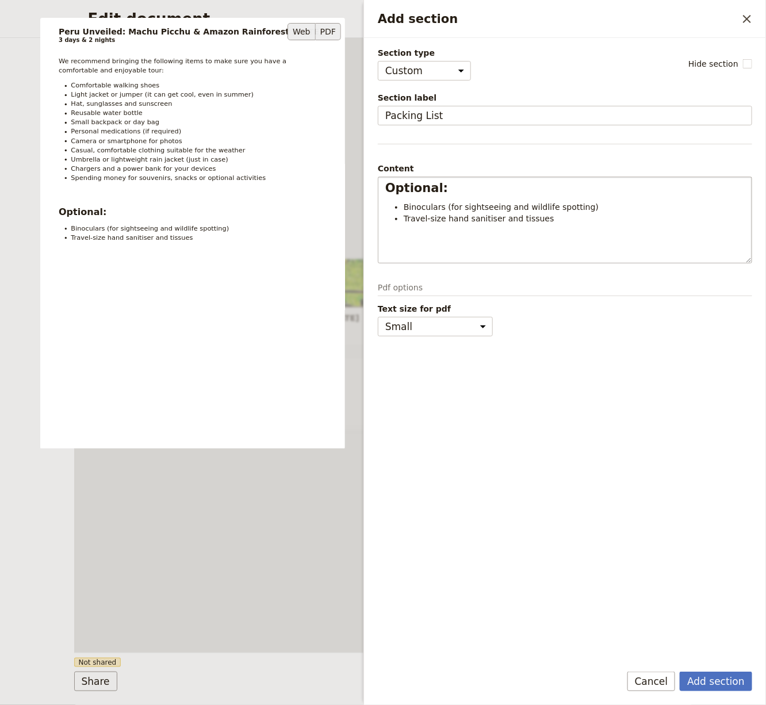
click at [294, 32] on button "Web" at bounding box center [302, 31] width 28 height 17
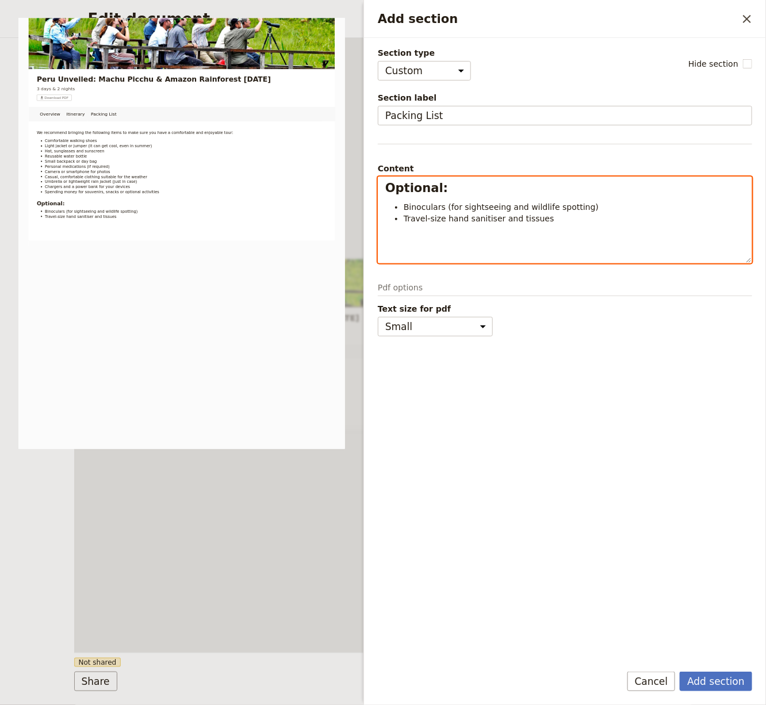
click at [530, 202] on span "Binoculars (for sightseeing and wildlife spotting)" at bounding box center [501, 206] width 195 height 9
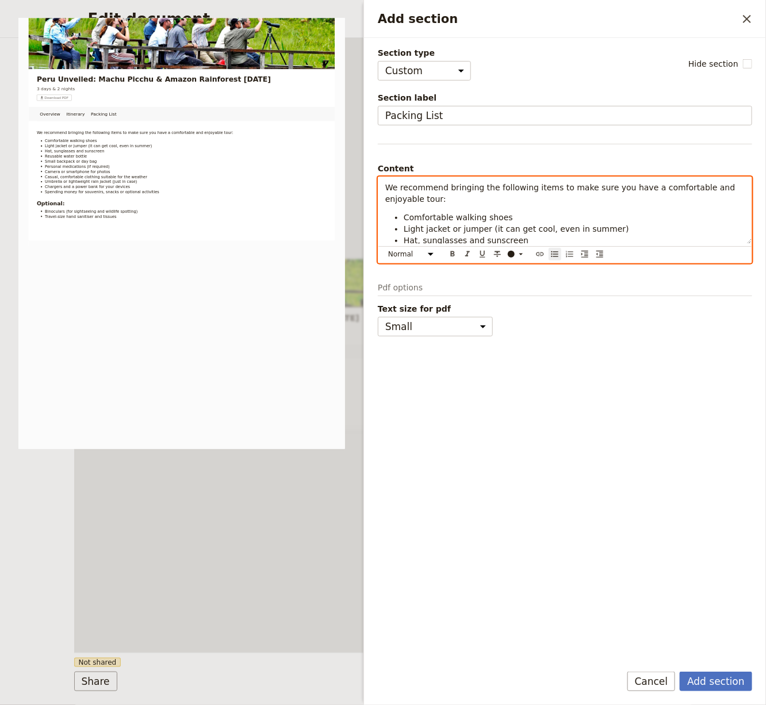
click at [489, 190] on span "We recommend bringing the following items to make sure you have a comfortable a…" at bounding box center [561, 193] width 353 height 21
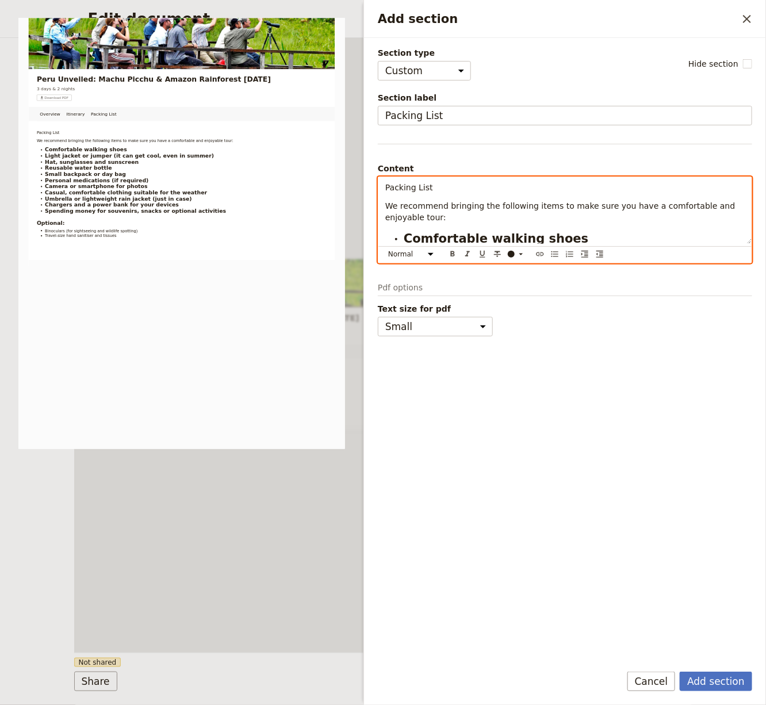
click at [407, 259] on div "Normal Small text Heading 1 Heading 2 Heading 3 ​ ​ ​ ​ ​ ​ ​ ​ ​ ​" at bounding box center [564, 254] width 373 height 17
click at [407, 252] on select "Normal Small text Heading 1 Heading 2 Heading 3" at bounding box center [412, 254] width 55 height 13
click at [385, 248] on select "Normal Small text Heading 1 Heading 2 Heading 3" at bounding box center [412, 254] width 55 height 13
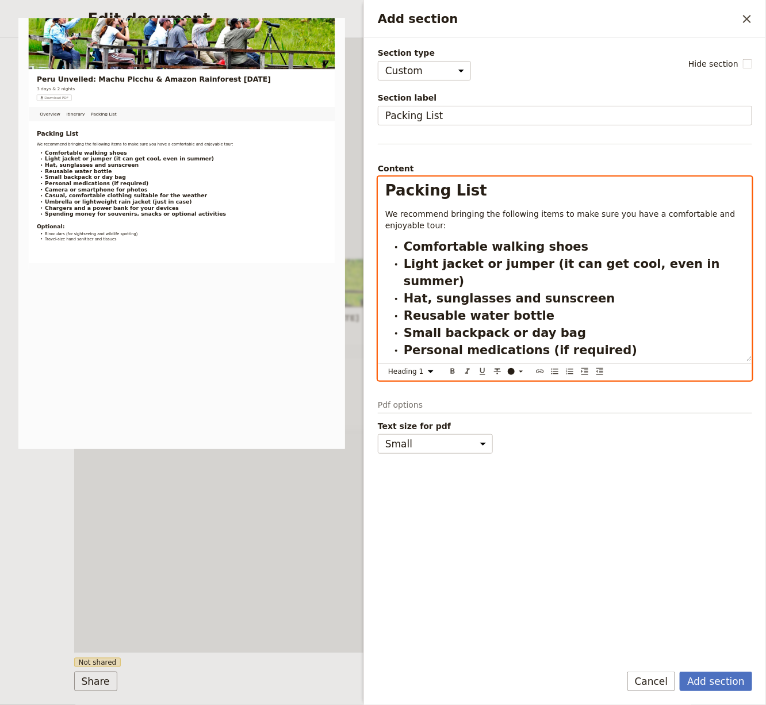
drag, startPoint x: 750, startPoint y: 240, endPoint x: 750, endPoint y: 362, distance: 122.5
click at [750, 361] on div "Packing List We recommend bringing the following items to make sure you have a …" at bounding box center [564, 269] width 373 height 184
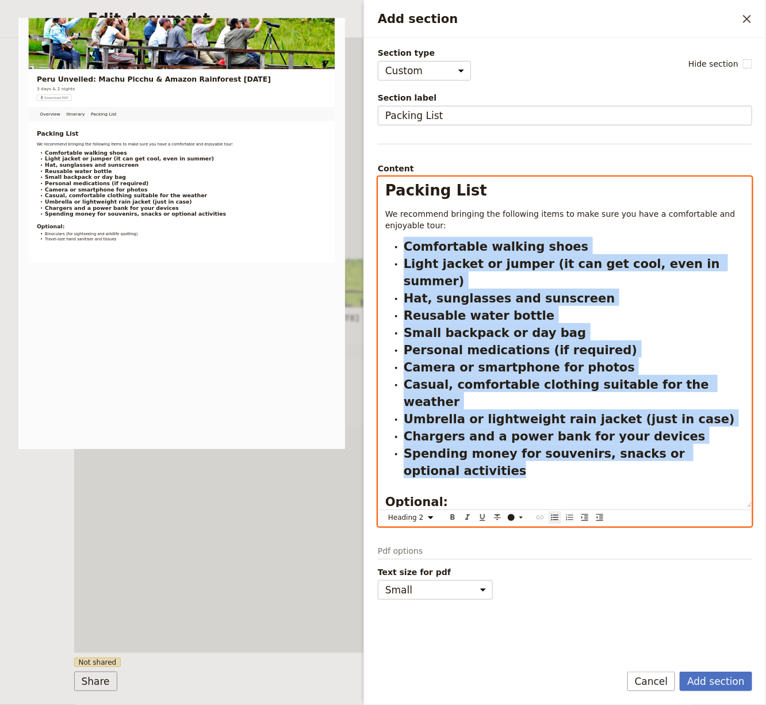
drag, startPoint x: 733, startPoint y: 422, endPoint x: 401, endPoint y: 247, distance: 374.8
click at [401, 247] on ul "Comfortable walking shoes Light jacket or jumper (it can get cool, even in summ…" at bounding box center [564, 359] width 359 height 242
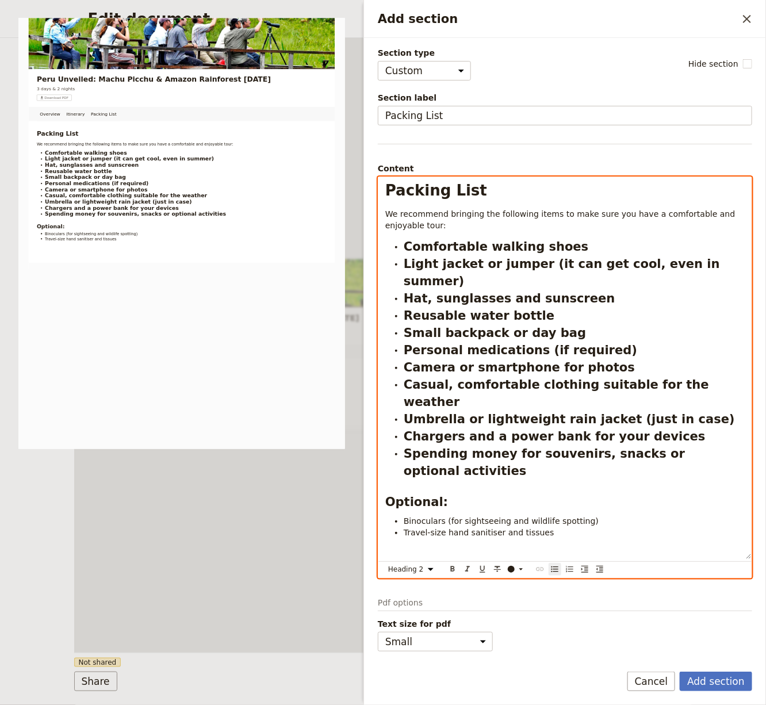
click at [423, 561] on div "Normal Small text Heading 1 Heading 2 Heading 3 ​ ​ ​ ​ ​ ​ ​ ​ ​ ​" at bounding box center [564, 569] width 373 height 17
click at [423, 563] on select "Normal Small text Heading 1 Heading 2 Heading 3" at bounding box center [412, 569] width 55 height 13
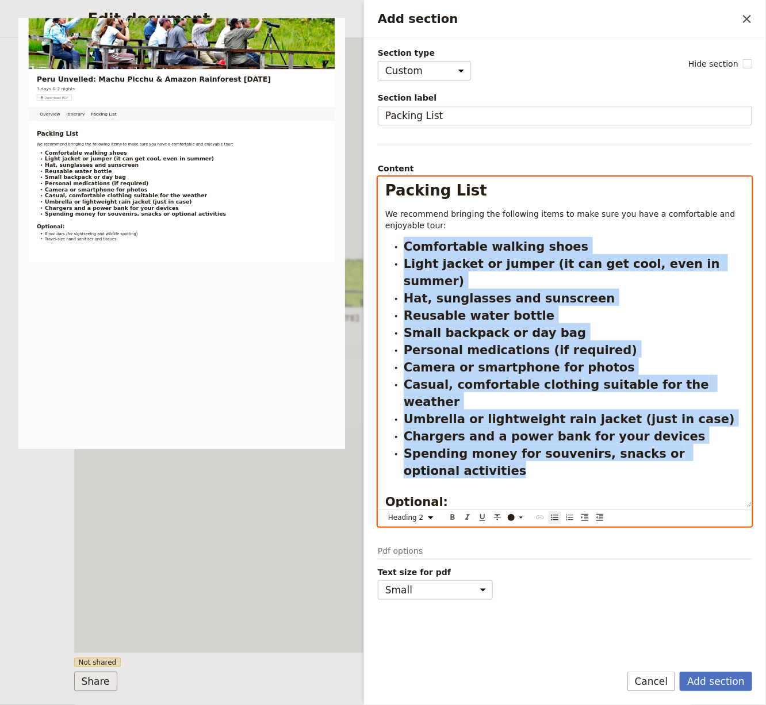
drag, startPoint x: 730, startPoint y: 415, endPoint x: 382, endPoint y: 238, distance: 390.9
click at [382, 238] on div "Packing List We recommend bringing the following items to make sure you have a …" at bounding box center [564, 342] width 373 height 330
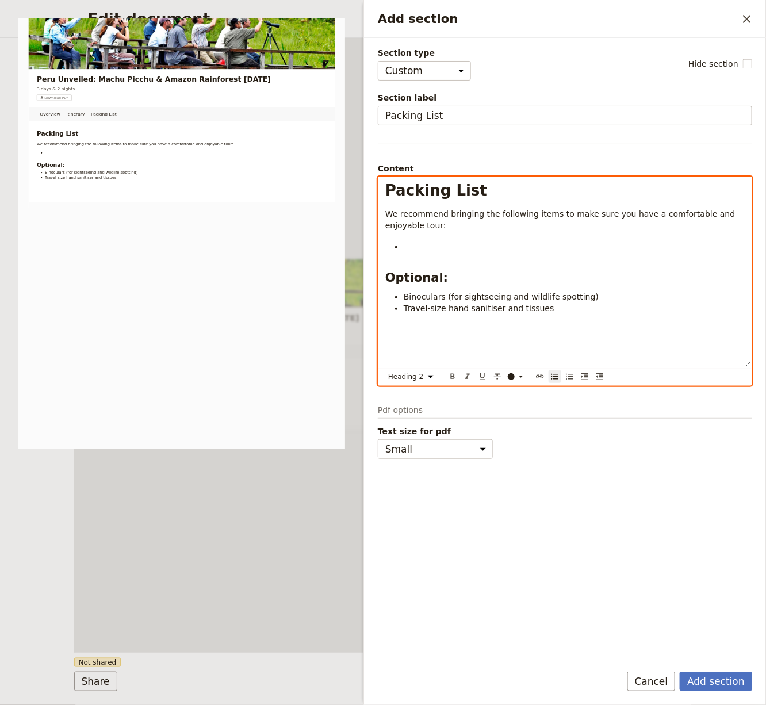
select select "paragraph"
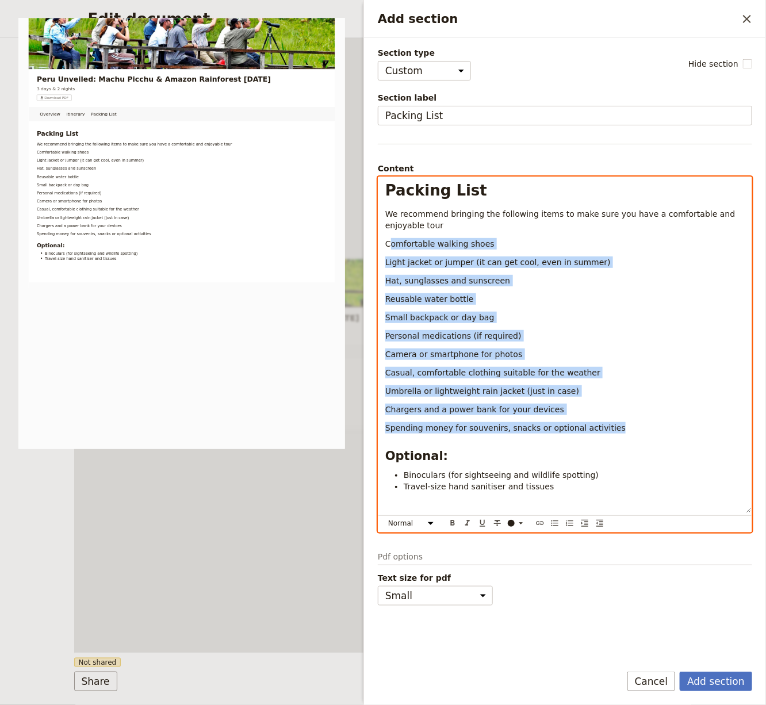
click at [389, 242] on span "Comfortable walking shoes" at bounding box center [439, 243] width 109 height 9
click at [554, 519] on icon "Bulleted list" at bounding box center [554, 523] width 9 height 9
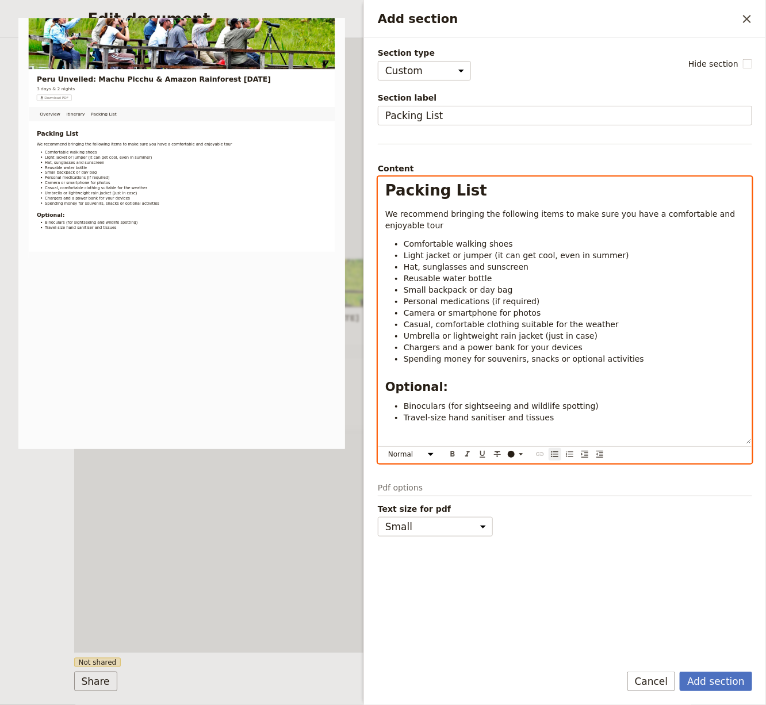
click at [406, 227] on p "We recommend bringing the following items to make sure you have a comfortable a…" at bounding box center [564, 219] width 359 height 23
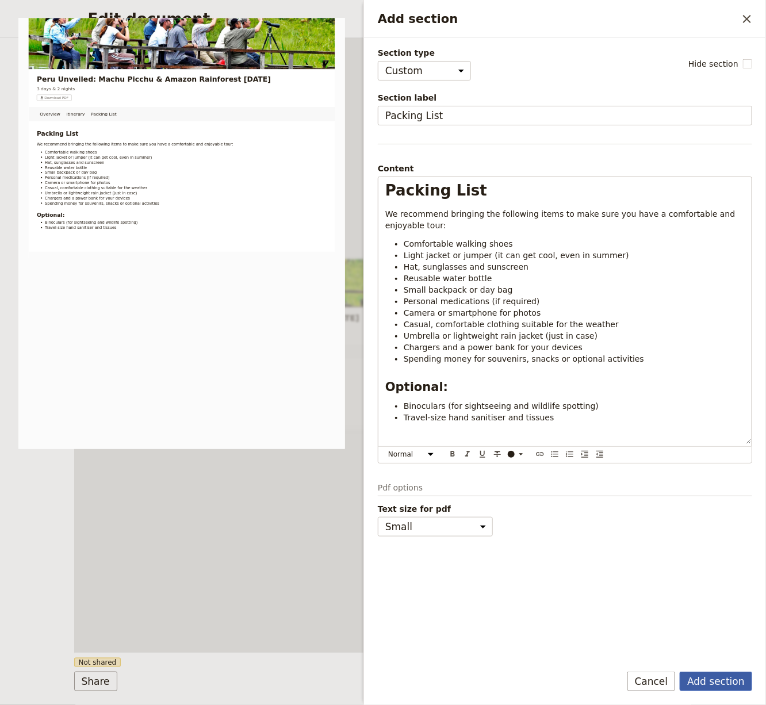
click at [706, 564] on button "Add section" at bounding box center [716, 682] width 72 height 20
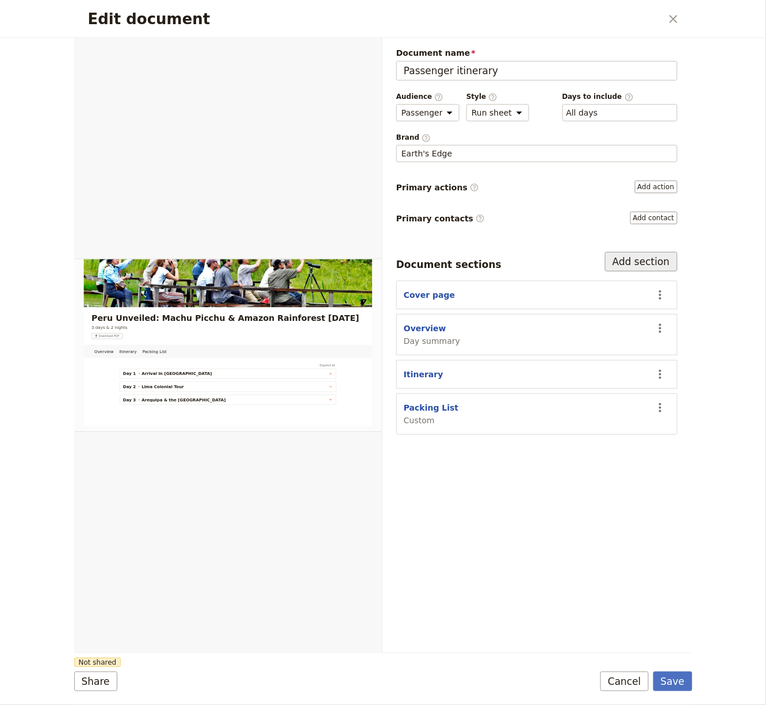
click at [644, 253] on button "Add section" at bounding box center [641, 262] width 72 height 20
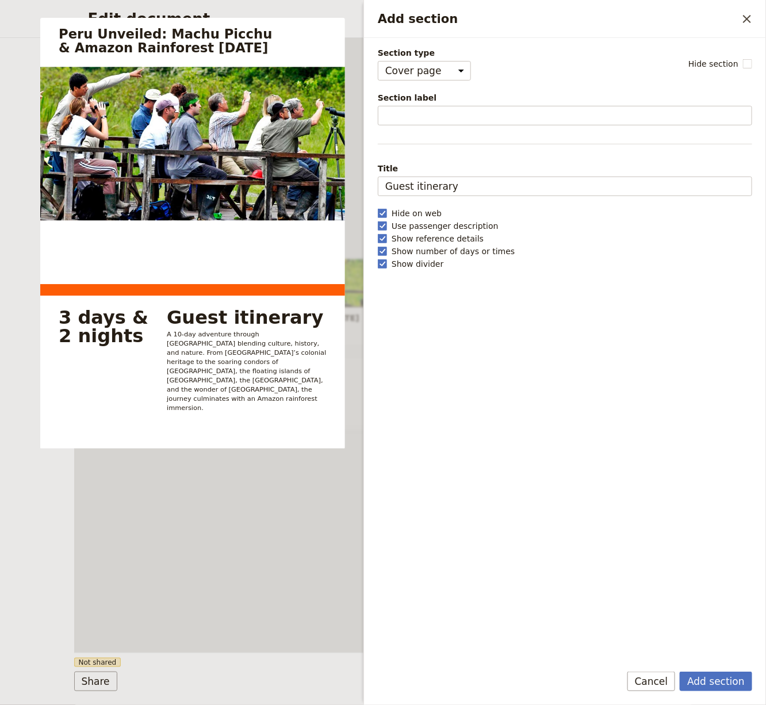
click at [418, 80] on div "Section type Cover page Day summary Itinerary Custom Hide section Section label…" at bounding box center [565, 350] width 374 height 606
click at [420, 76] on select "Cover page Day summary Itinerary Custom" at bounding box center [424, 71] width 93 height 20
select select "CUSTOM"
click at [378, 61] on select "Cover page Day summary Itinerary Custom" at bounding box center [424, 71] width 93 height 20
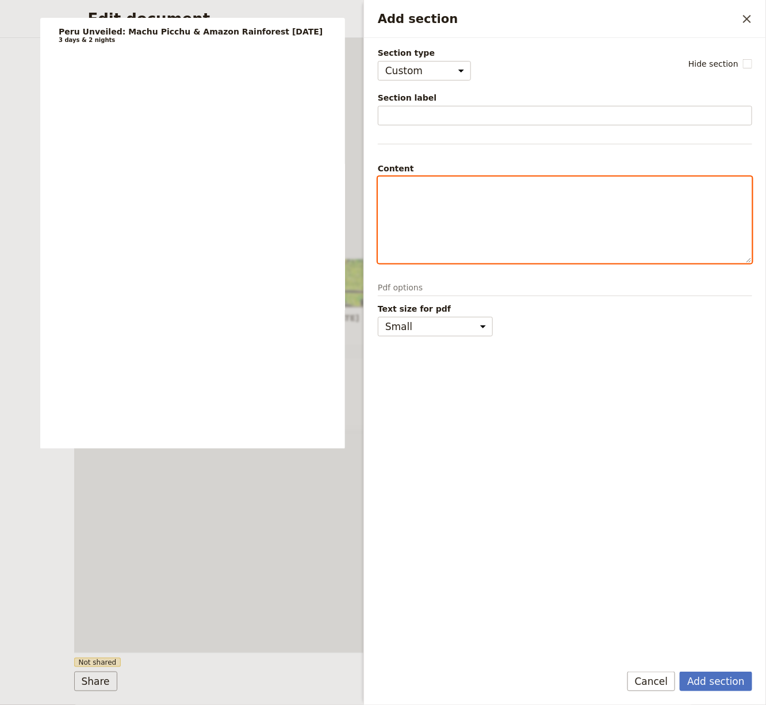
click at [437, 224] on div "Add section" at bounding box center [564, 220] width 373 height 86
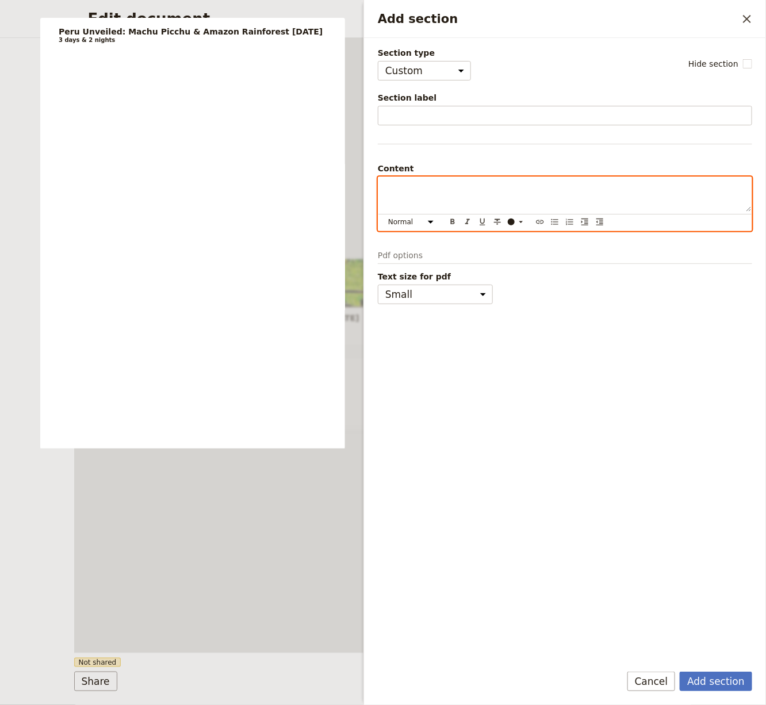
scroll to position [175, 0]
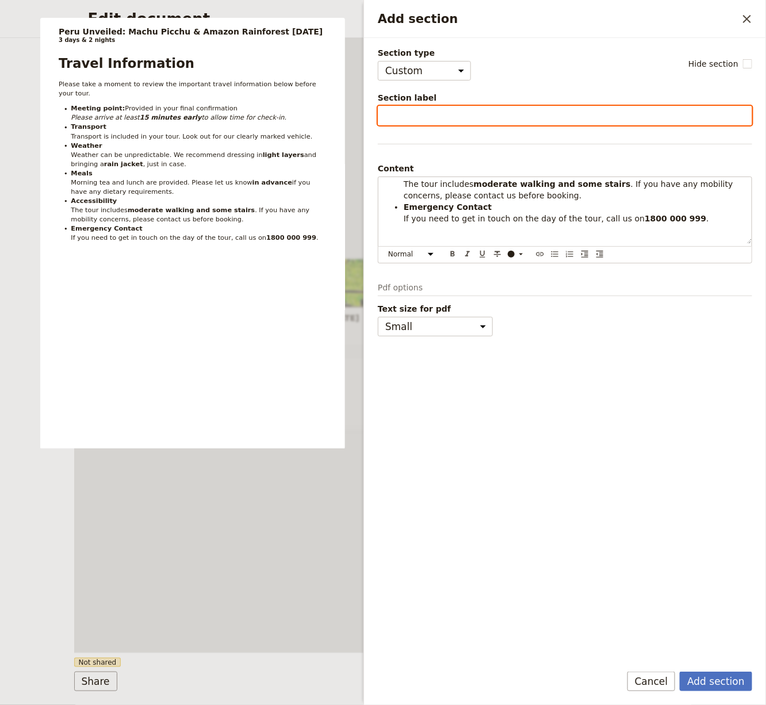
click at [484, 113] on input "Section label" at bounding box center [565, 116] width 374 height 20
type input "Travel Information"
click at [680, 564] on button "Add section" at bounding box center [716, 682] width 72 height 20
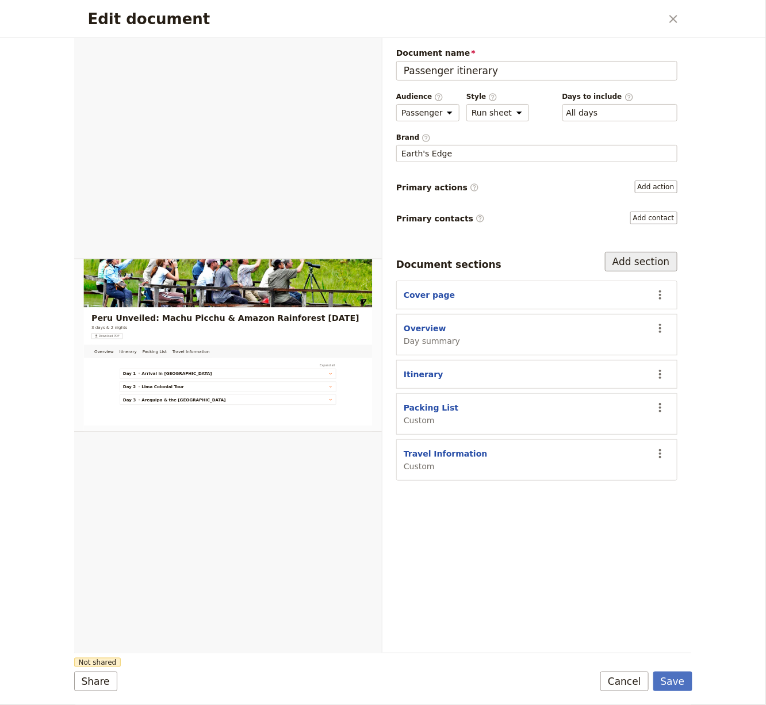
click at [645, 254] on button "Add section" at bounding box center [641, 262] width 72 height 20
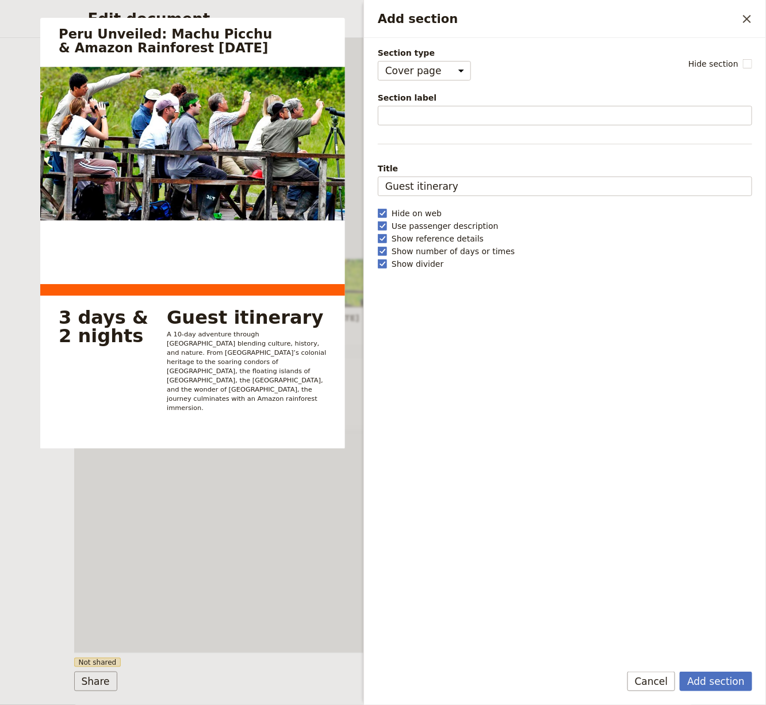
click at [437, 52] on span "Section type" at bounding box center [424, 53] width 93 height 12
click at [437, 61] on select "Cover page Day summary Itinerary Custom" at bounding box center [424, 71] width 93 height 20
click at [436, 61] on select "Cover page Day summary Itinerary Custom" at bounding box center [424, 71] width 93 height 20
select select "CUSTOM"
click at [378, 61] on select "Cover page Day summary Itinerary Custom" at bounding box center [424, 71] width 93 height 20
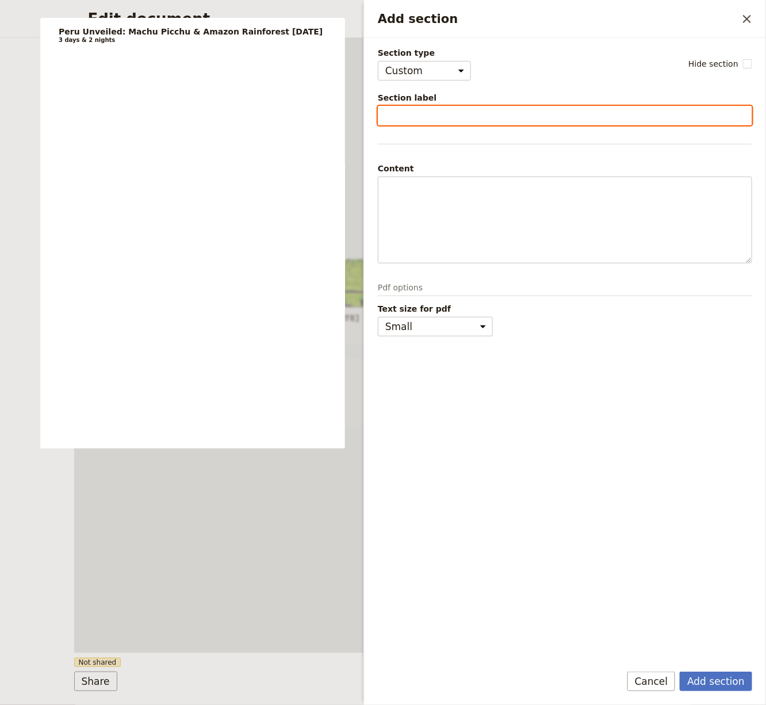
click at [436, 113] on input "Section label" at bounding box center [565, 116] width 374 height 20
type input "Inclusions & Exclusions"
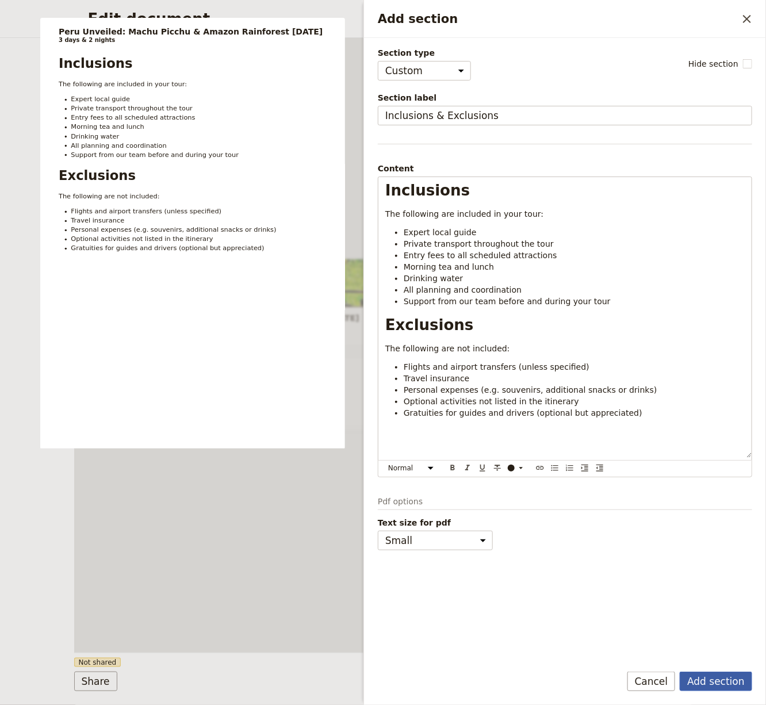
click at [743, 564] on button "Add section" at bounding box center [716, 682] width 72 height 20
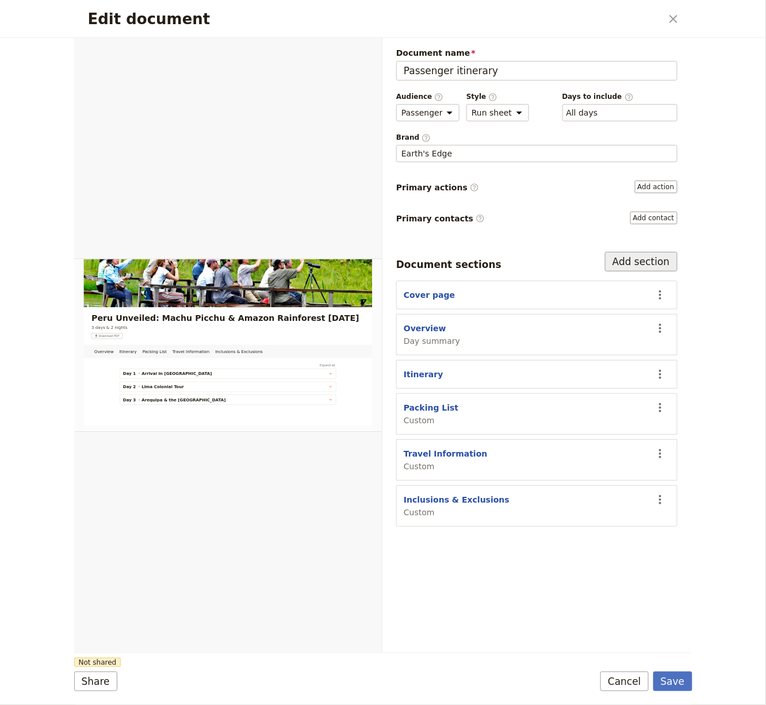
click at [656, 258] on button "Add section" at bounding box center [641, 262] width 72 height 20
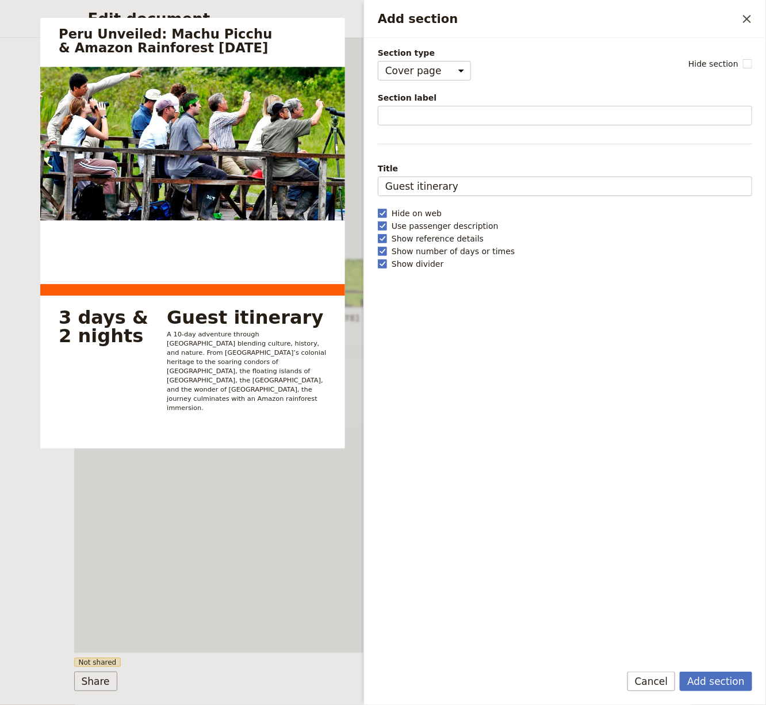
click at [423, 83] on div "Section type Cover page Day summary Itinerary Custom Hide section Section label…" at bounding box center [565, 350] width 374 height 606
click at [423, 79] on select "Cover page Day summary Itinerary Custom" at bounding box center [424, 71] width 93 height 20
select select "CUSTOM"
click at [378, 61] on select "Cover page Day summary Itinerary Custom" at bounding box center [424, 71] width 93 height 20
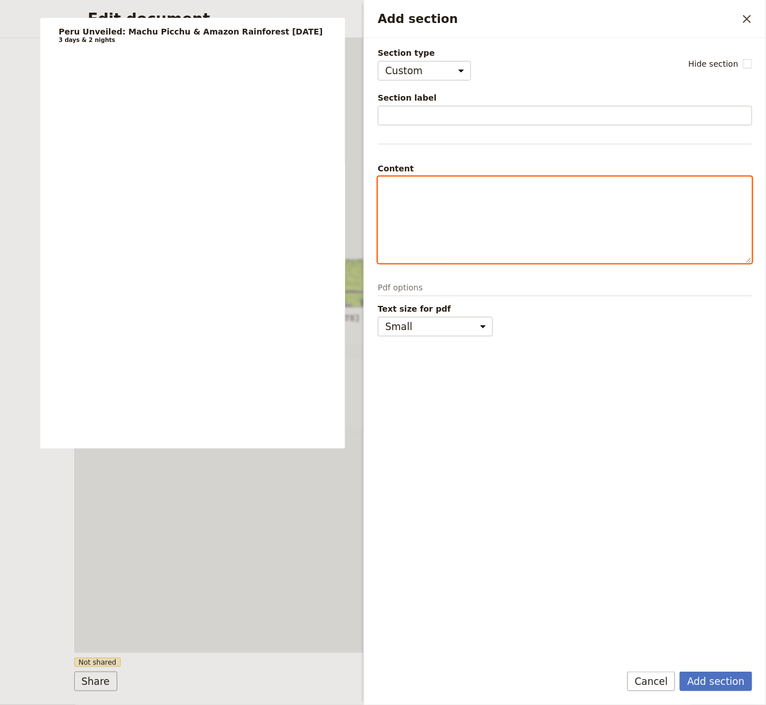
click at [432, 212] on div "Add section" at bounding box center [564, 220] width 373 height 86
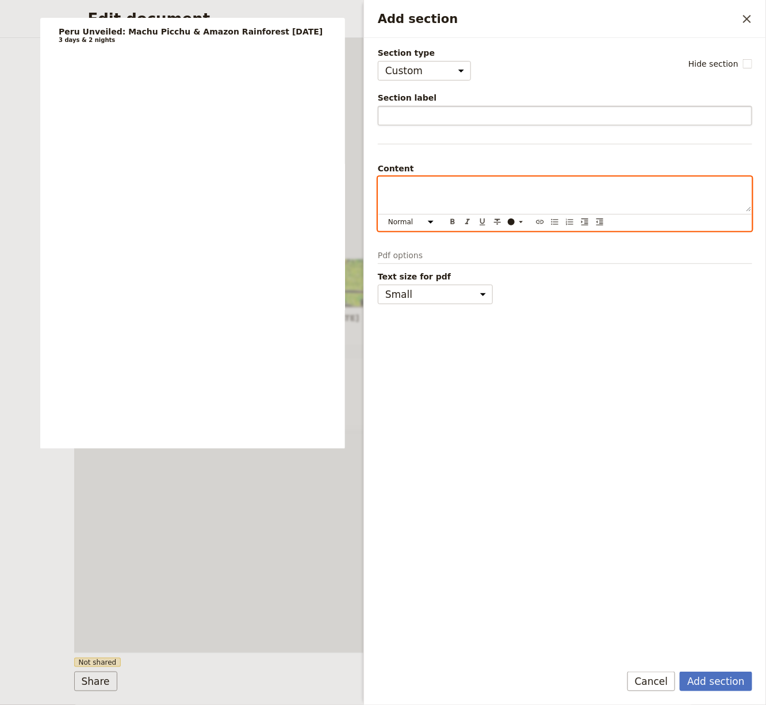
scroll to position [327, 0]
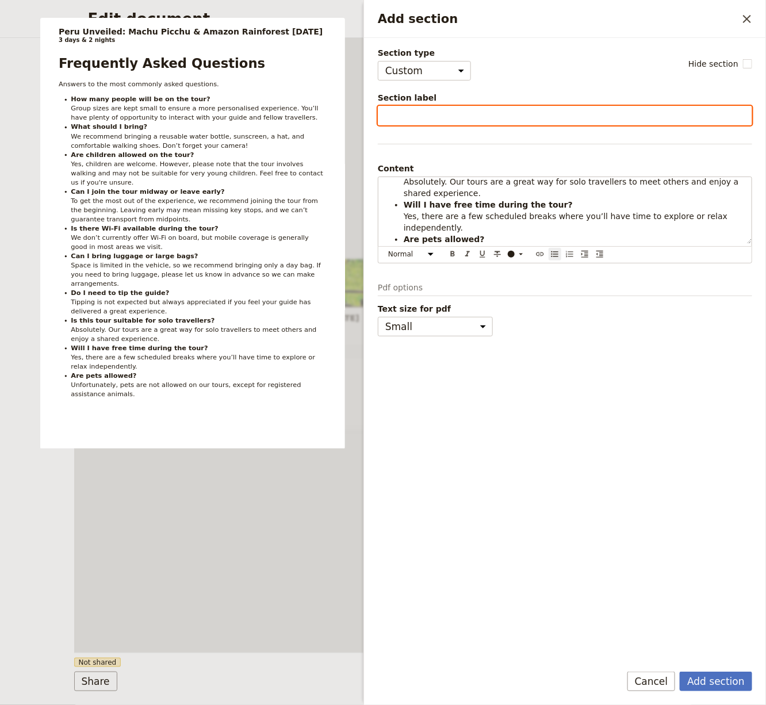
click at [424, 114] on input "Section label" at bounding box center [565, 116] width 374 height 20
type input "FAQs"
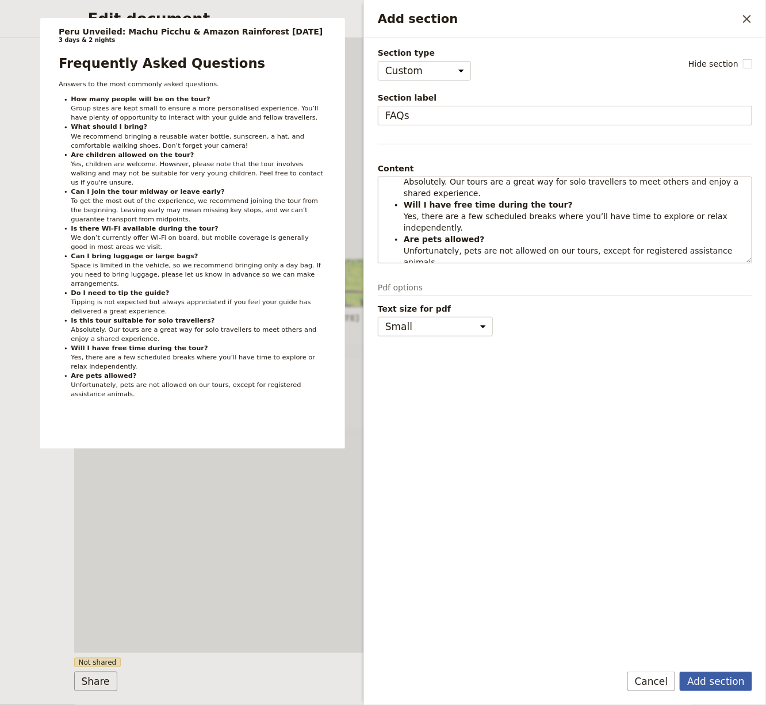
click at [725, 564] on button "Add section" at bounding box center [716, 682] width 72 height 20
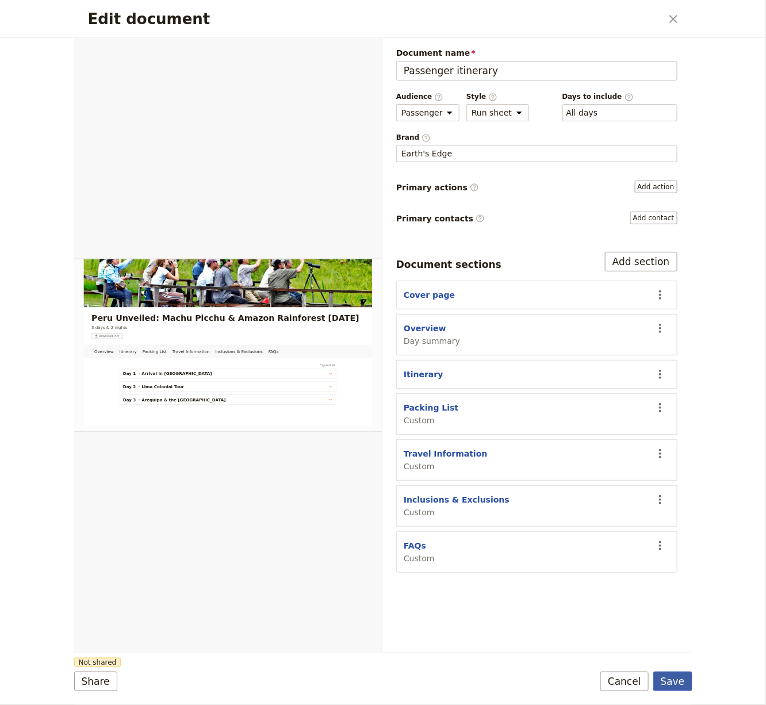
click at [681, 564] on button "Save" at bounding box center [672, 682] width 39 height 20
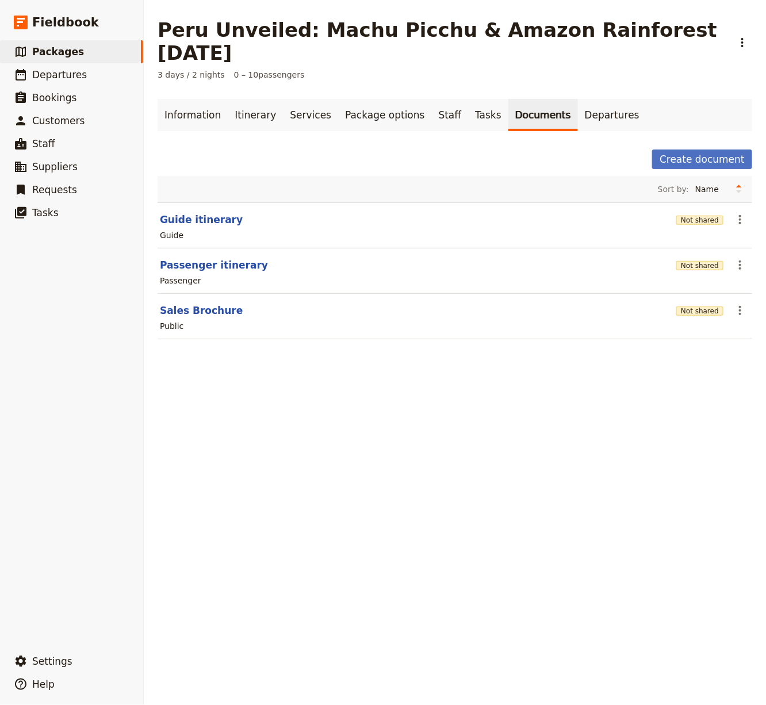
click at [208, 248] on section "Passenger itinerary Not shared ​ Passenger" at bounding box center [455, 270] width 595 height 45
click at [208, 258] on button "Passenger itinerary" at bounding box center [214, 265] width 108 height 14
select select "PASSENGER"
select select "RUN_SHEET"
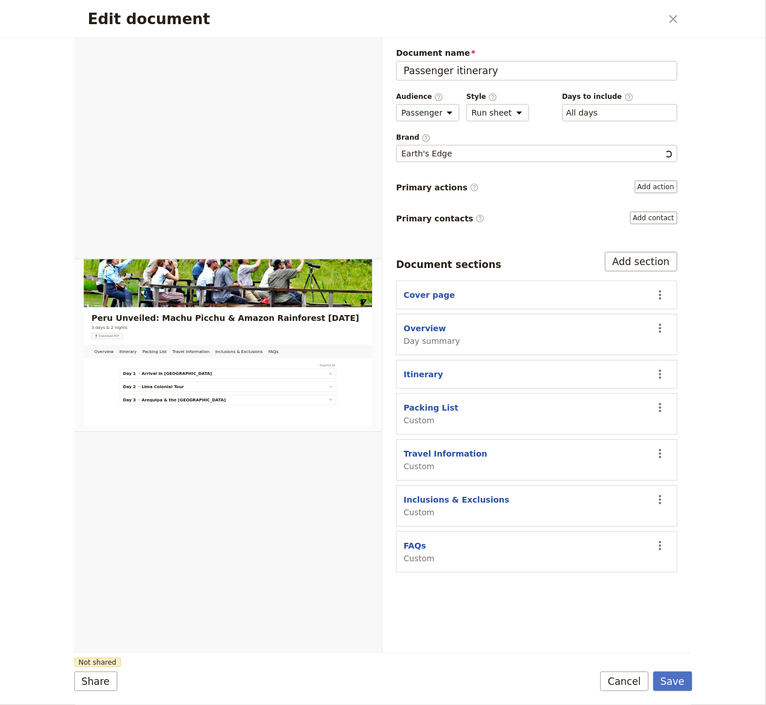
scroll to position [0, 0]
click at [418, 323] on button "Overview" at bounding box center [425, 329] width 43 height 12
select select "DAY_SUMMARY"
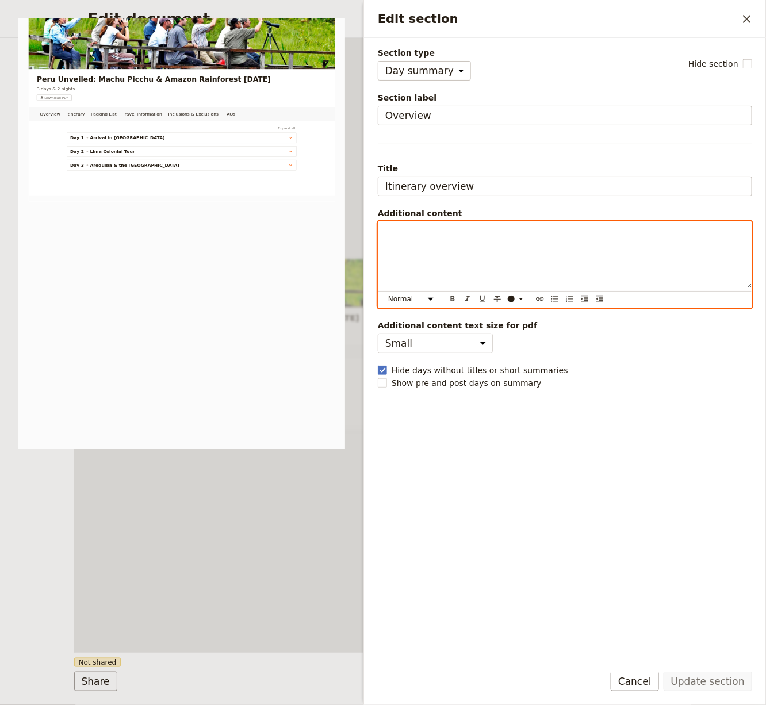
click at [444, 268] on div "Edit section" at bounding box center [564, 255] width 373 height 67
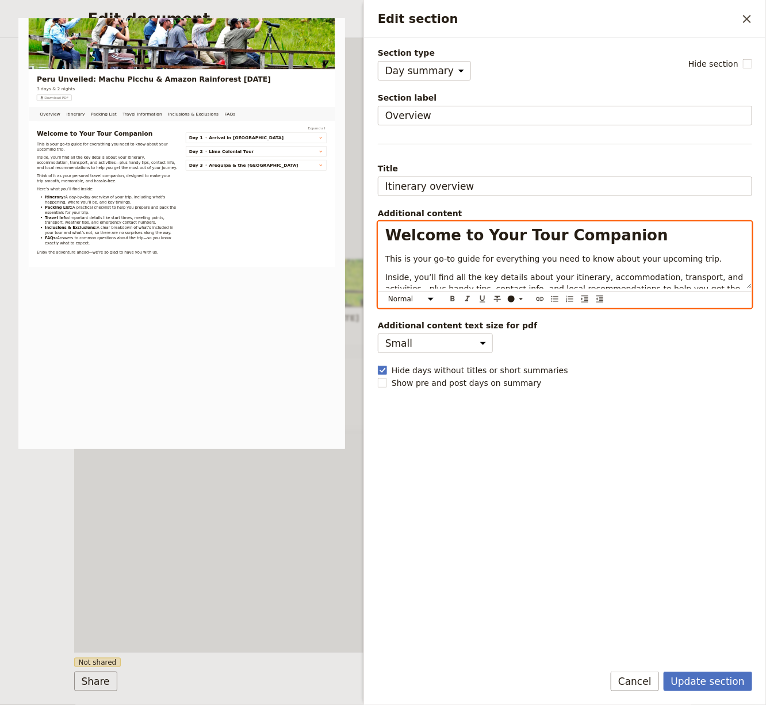
scroll to position [184, 0]
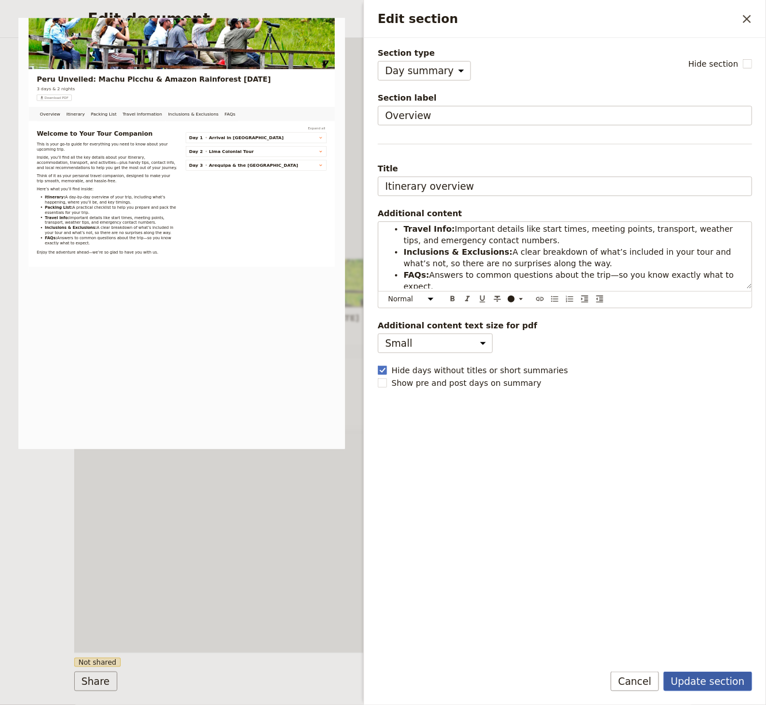
click at [712, 564] on button "Update section" at bounding box center [708, 682] width 89 height 20
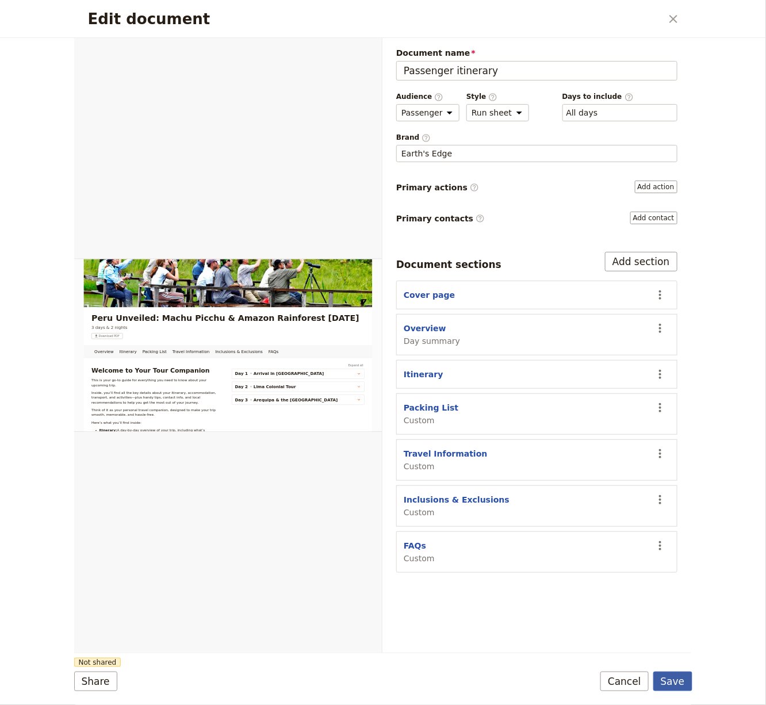
click at [680, 564] on button "Save" at bounding box center [672, 682] width 39 height 20
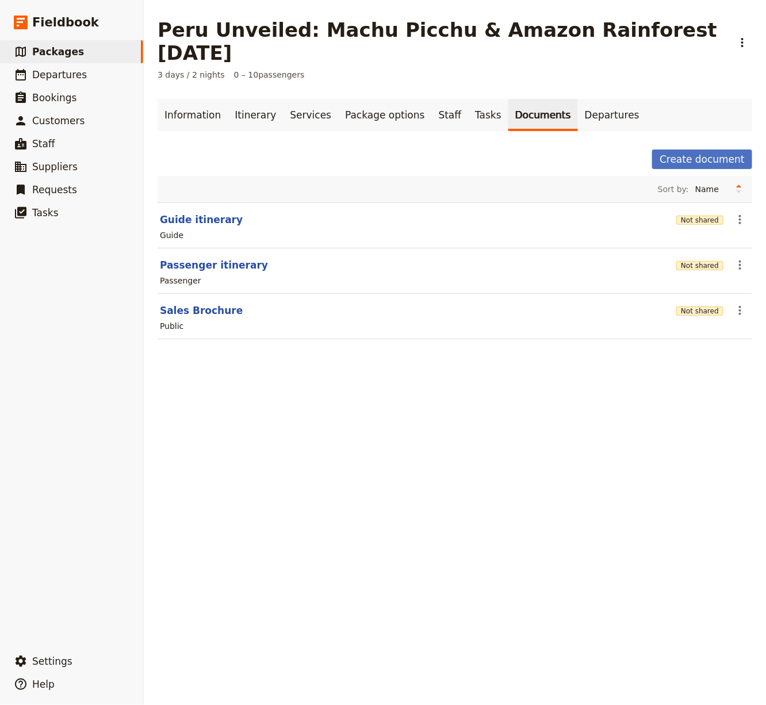
click at [213, 176] on div "Sort by: Name Most recently updated Most recently created" at bounding box center [455, 189] width 595 height 26
click at [208, 213] on button "Guide itinerary" at bounding box center [201, 220] width 83 height 14
select select "STAFF"
select select "RUN_SHEET"
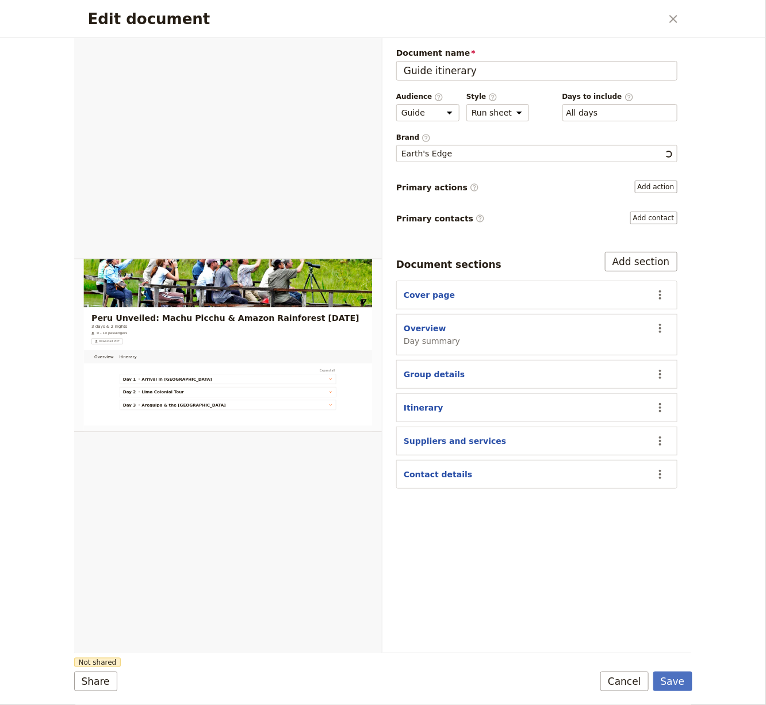
scroll to position [0, 0]
click at [650, 255] on button "Add section" at bounding box center [641, 262] width 72 height 20
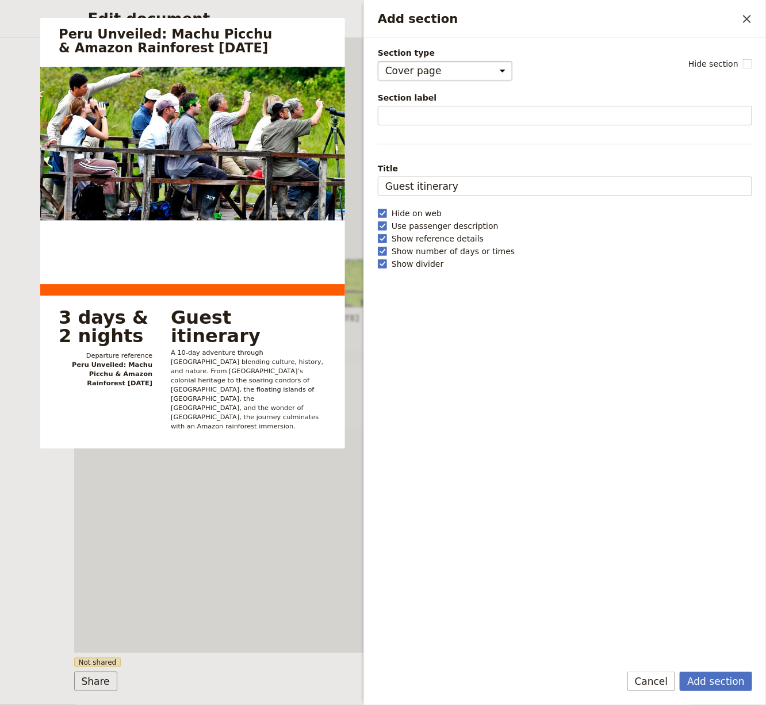
click at [441, 70] on select "Cover page Day summary Itinerary Group details Contact details Suppliers and se…" at bounding box center [445, 71] width 135 height 20
select select "CUSTOM"
click at [378, 61] on select "Cover page Day summary Itinerary Group details Contact details Suppliers and se…" at bounding box center [445, 71] width 135 height 20
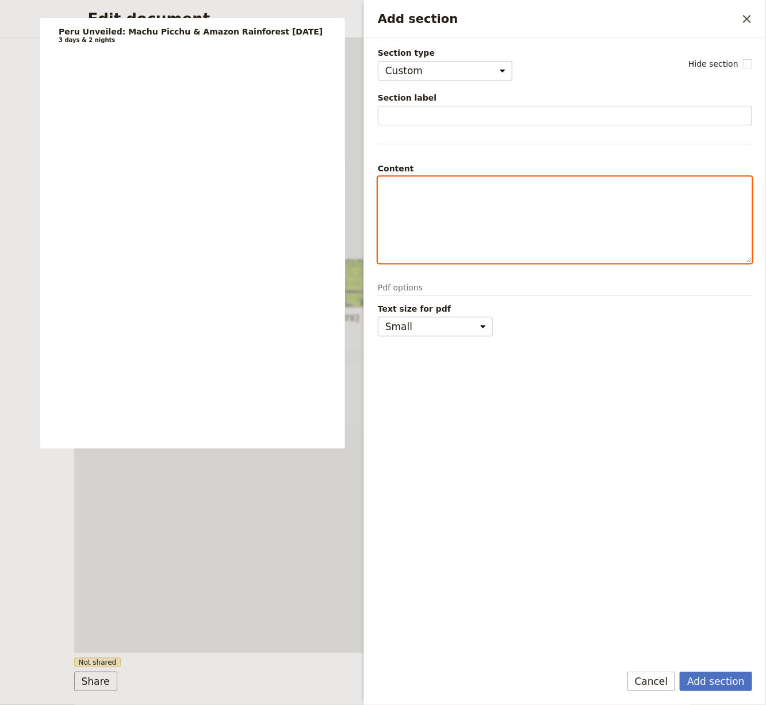
click at [427, 182] on p "Add section" at bounding box center [564, 188] width 359 height 12
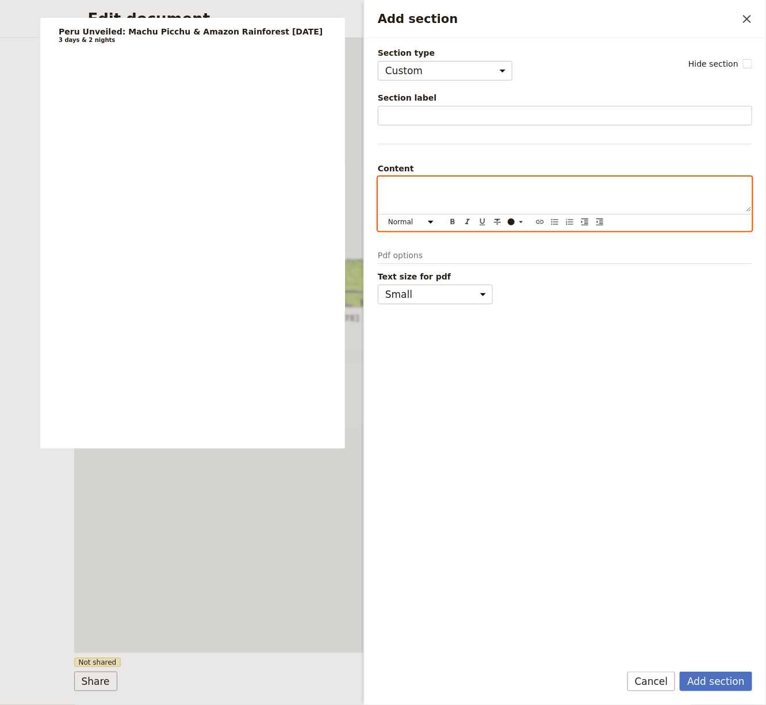
scroll to position [581, 0]
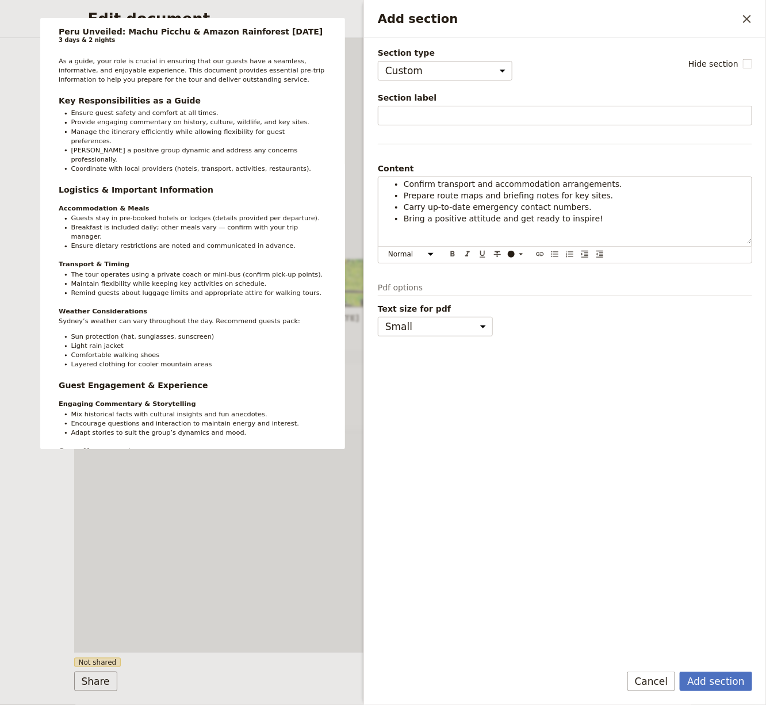
click at [439, 103] on div "Section label" at bounding box center [565, 108] width 374 height 33
click at [439, 104] on div "Section label" at bounding box center [565, 108] width 374 height 33
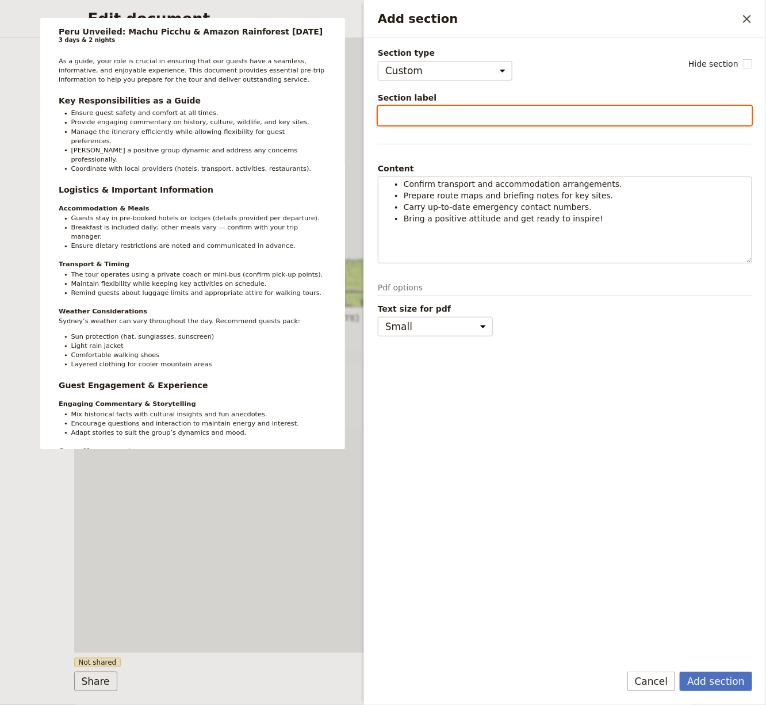
click at [438, 109] on input "Section label" at bounding box center [565, 116] width 374 height 20
type input "Pre-Tour Information"
click at [680, 564] on button "Add section" at bounding box center [716, 682] width 72 height 20
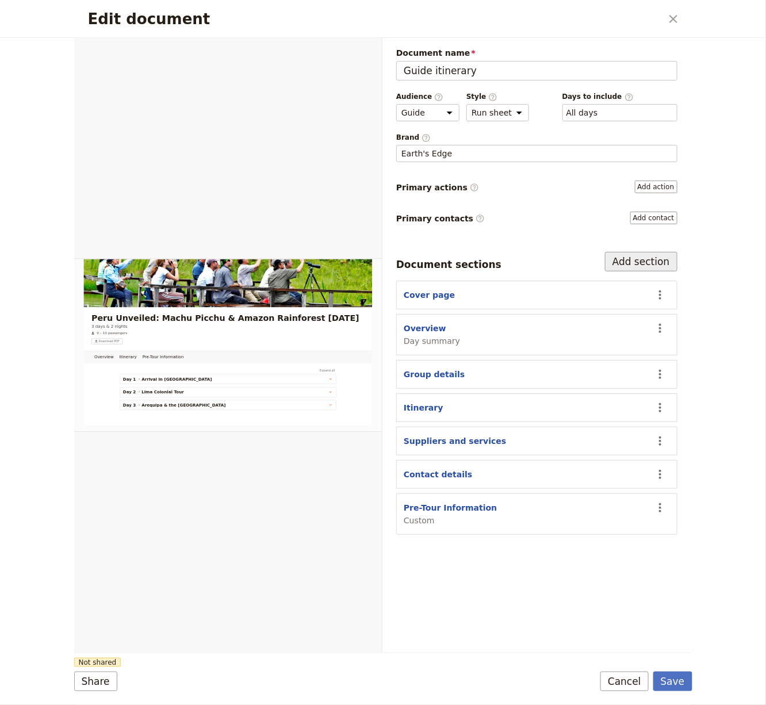
click at [648, 258] on button "Add section" at bounding box center [641, 262] width 72 height 20
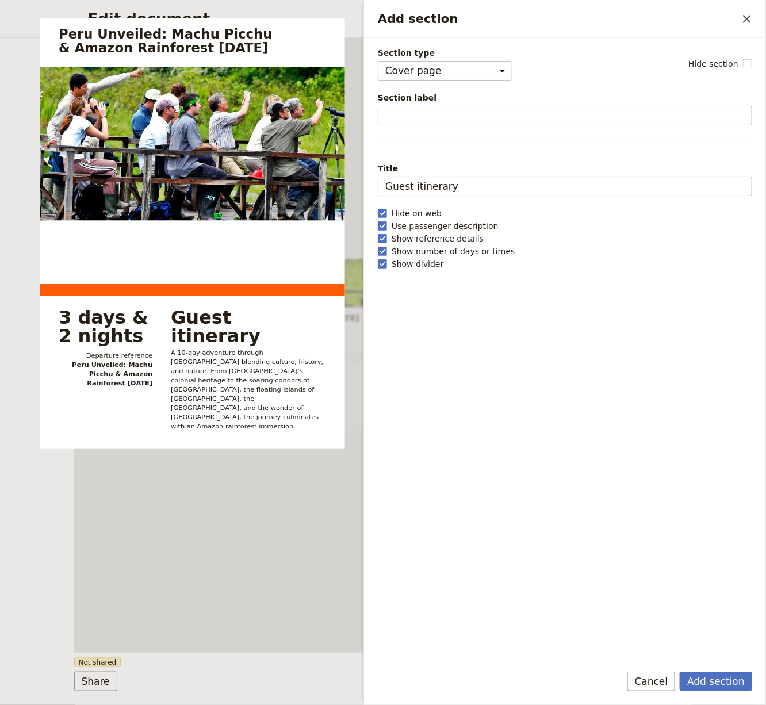
click at [476, 81] on div "Section type Cover page Day summary Itinerary Group details Contact details Sup…" at bounding box center [565, 350] width 374 height 606
click at [476, 79] on select "Cover page Day summary Itinerary Group details Contact details Suppliers and se…" at bounding box center [445, 71] width 135 height 20
select select "CUSTOM"
click at [378, 61] on select "Cover page Day summary Itinerary Group details Contact details Suppliers and se…" at bounding box center [445, 71] width 135 height 20
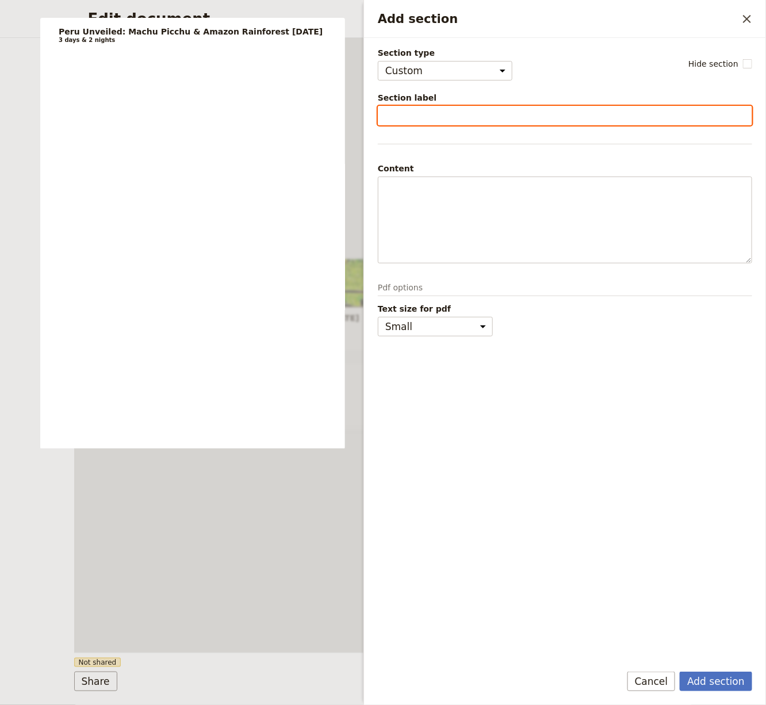
click at [432, 114] on input "Section label" at bounding box center [565, 116] width 374 height 20
type input "Health & Safety"
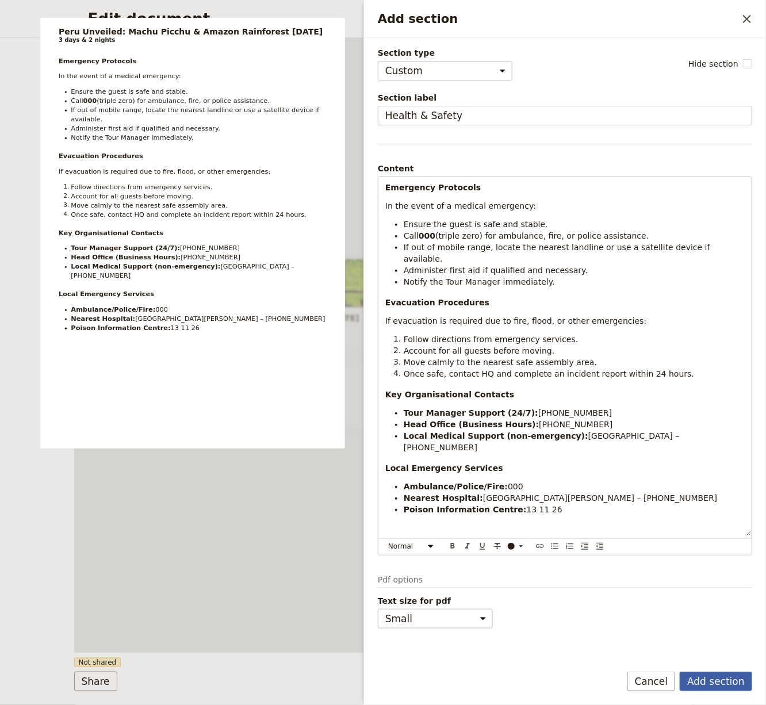
click at [722, 564] on button "Add section" at bounding box center [716, 682] width 72 height 20
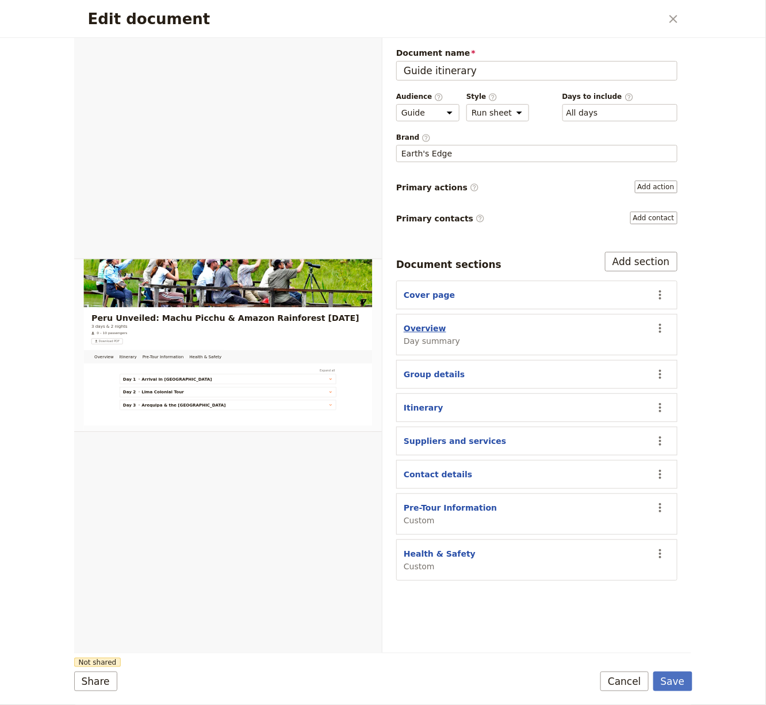
click at [415, 323] on button "Overview" at bounding box center [425, 329] width 43 height 12
select select "DAY_SUMMARY"
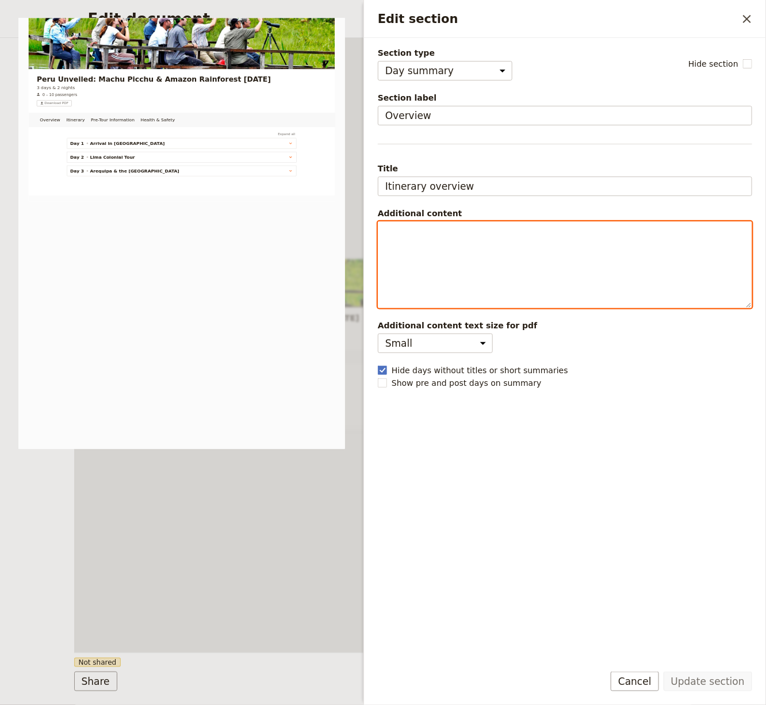
click at [529, 279] on div "Edit section" at bounding box center [564, 265] width 373 height 86
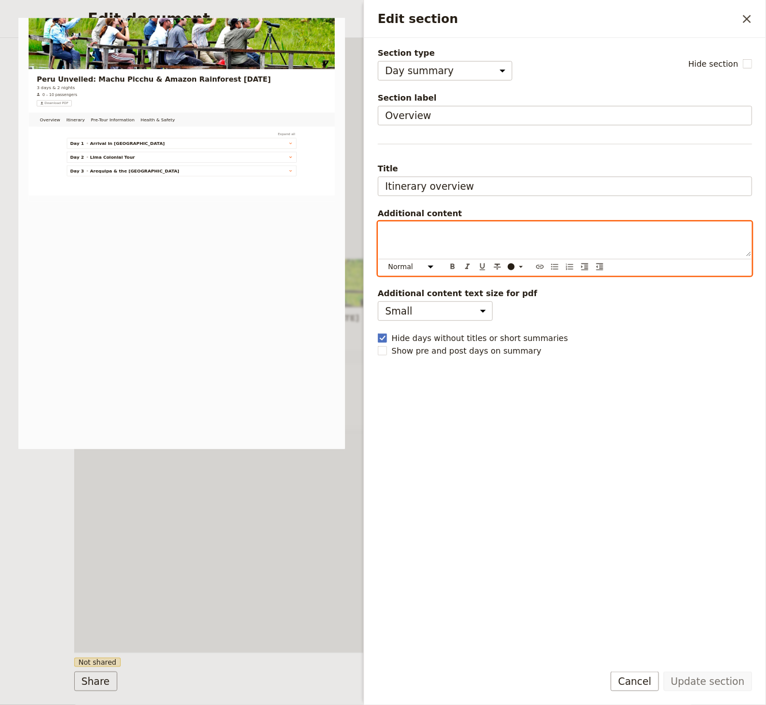
scroll to position [112, 0]
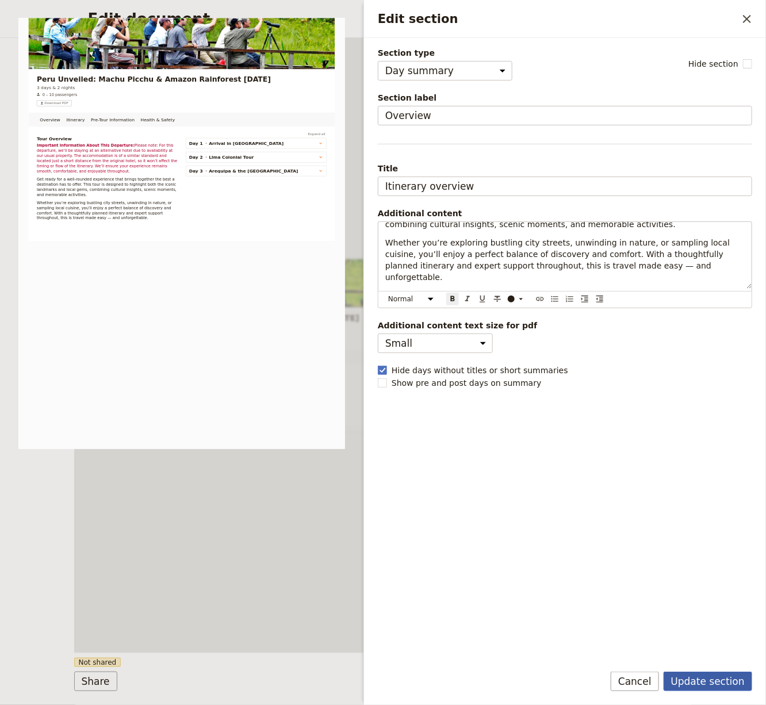
click at [731, 564] on button "Update section" at bounding box center [708, 682] width 89 height 20
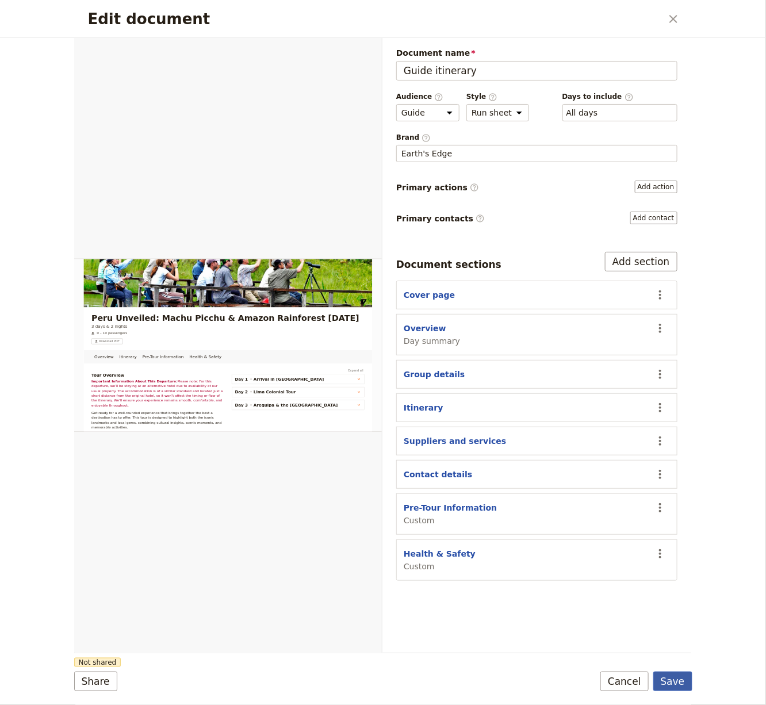
click at [680, 564] on button "Save" at bounding box center [672, 682] width 39 height 20
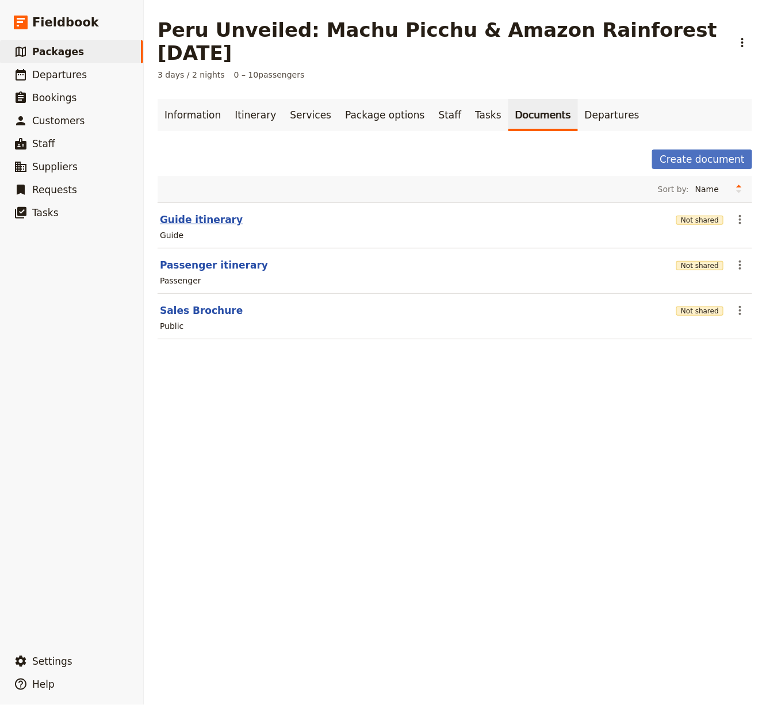
click at [199, 213] on button "Guide itinerary" at bounding box center [201, 220] width 83 height 14
select select "STAFF"
select select "RUN_SHEET"
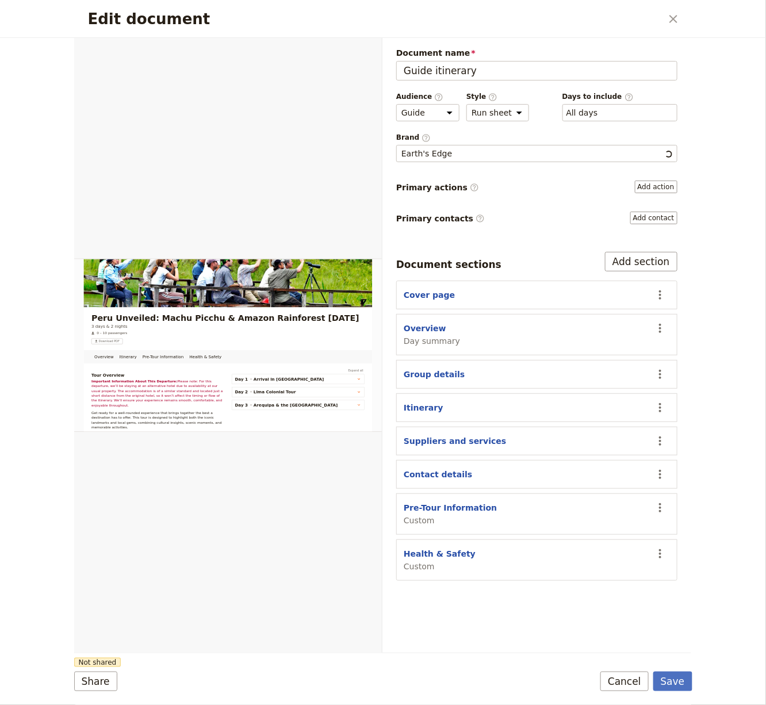
scroll to position [0, 0]
click at [209, 48] on select "Overview Itinerary Pre-Tour Information Health & Safety" at bounding box center [226, 51] width 144 height 17
select select "68e4d61a2646620668c06b57"
click at [156, 43] on select "Overview Itinerary Pre-Tour Information Health & Safety" at bounding box center [226, 51] width 144 height 17
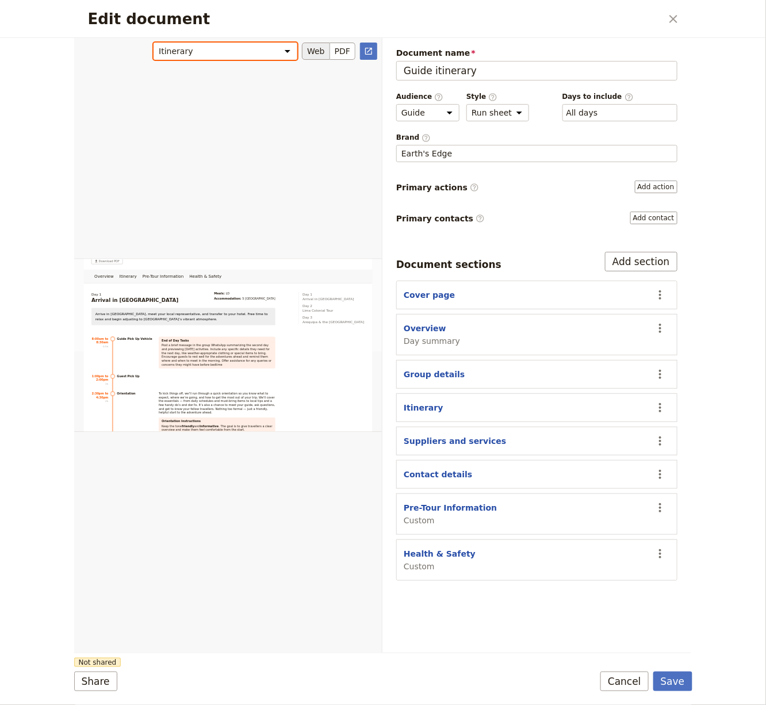
scroll to position [435, 0]
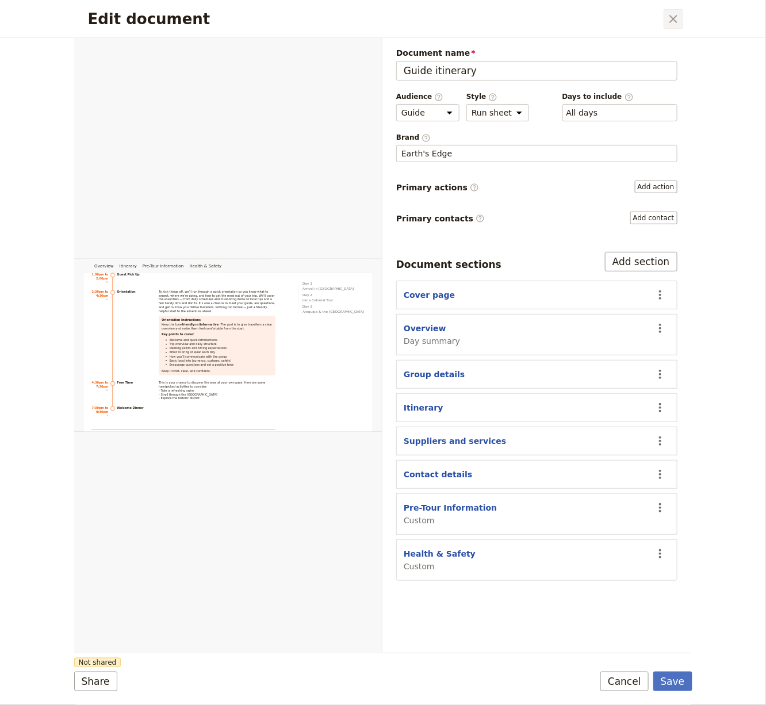
click at [679, 18] on icon "Close dialog" at bounding box center [674, 19] width 14 height 14
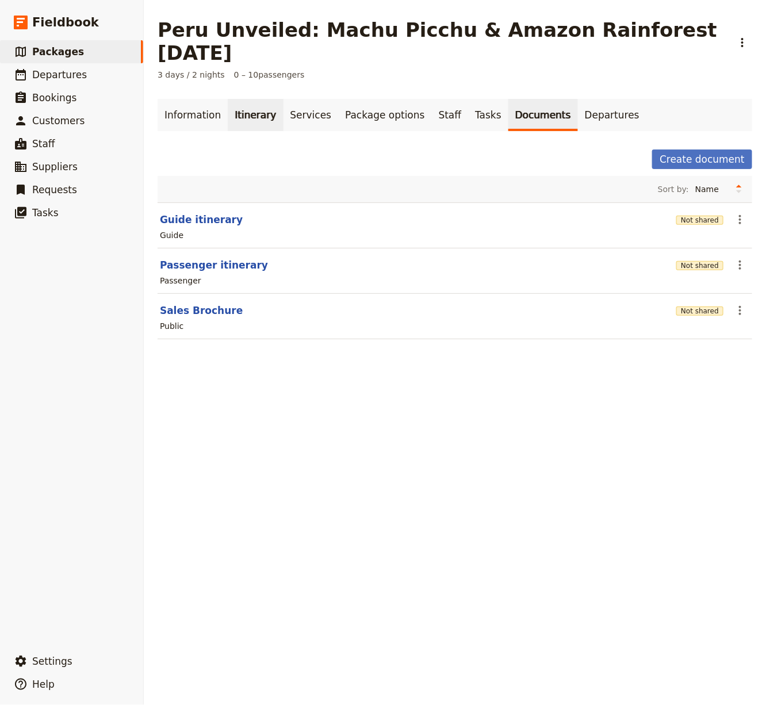
click at [228, 99] on link "Itinerary" at bounding box center [255, 115] width 55 height 32
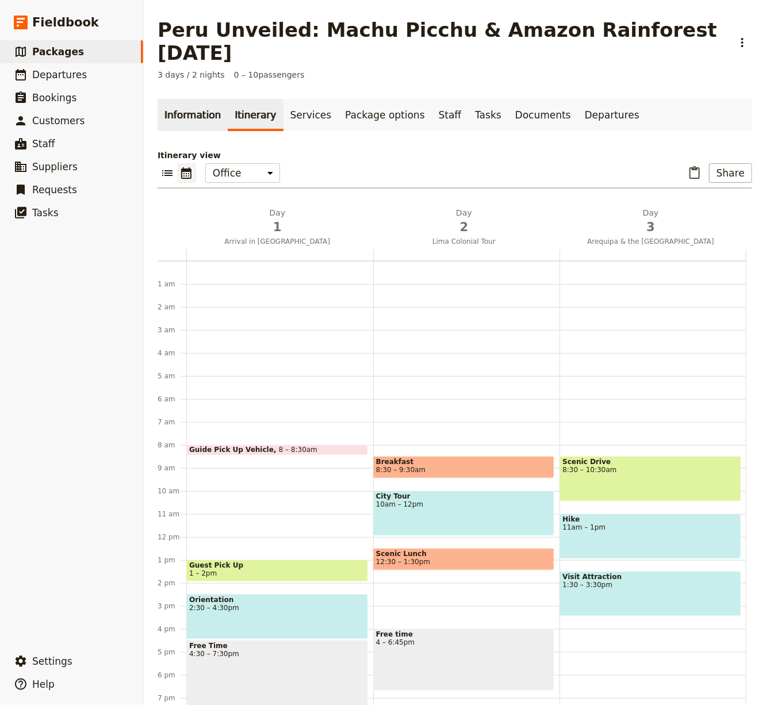
scroll to position [102, 0]
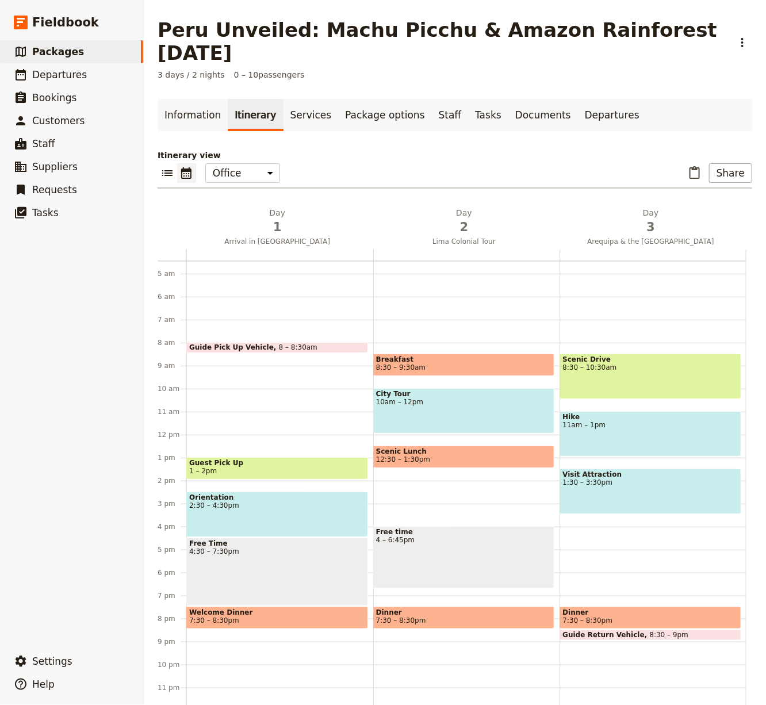
click at [292, 74] on main "[GEOGRAPHIC_DATA] Unveiled: Machu Picchu & Amazon Rainforest [DATE] ​ 3 days / …" at bounding box center [455, 364] width 622 height 729
click at [297, 99] on link "Services" at bounding box center [311, 115] width 55 height 32
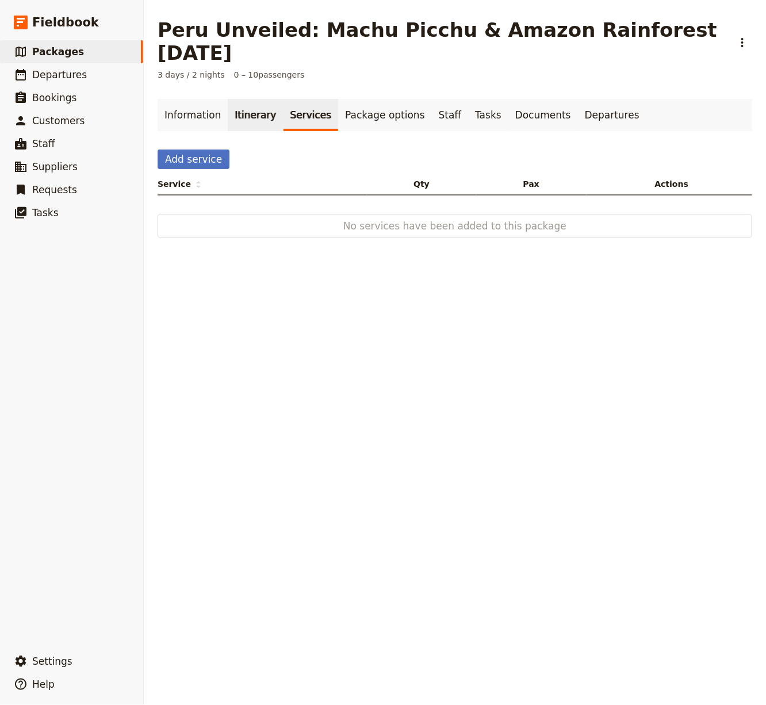
click at [252, 101] on link "Itinerary" at bounding box center [255, 115] width 55 height 32
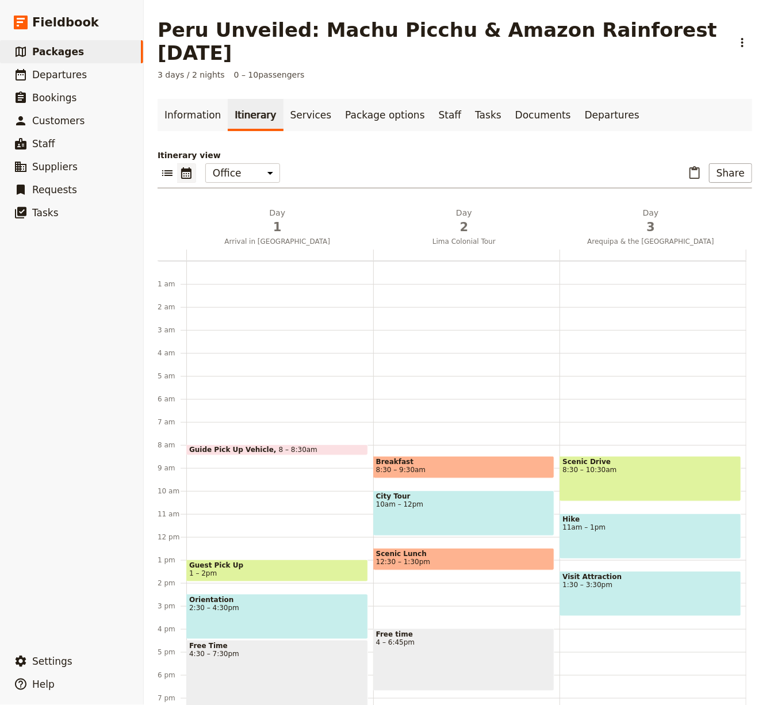
scroll to position [102, 0]
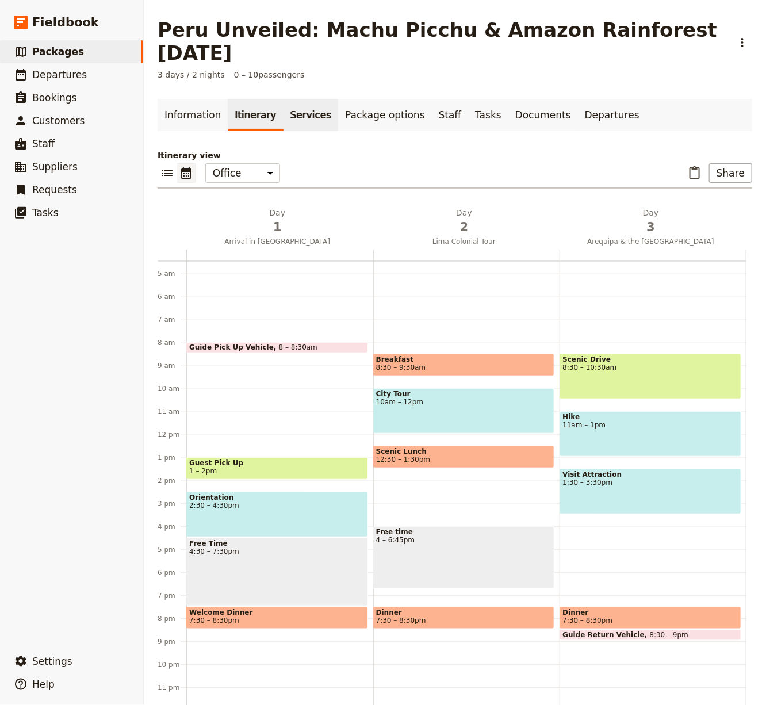
click at [316, 99] on link "Services" at bounding box center [311, 115] width 55 height 32
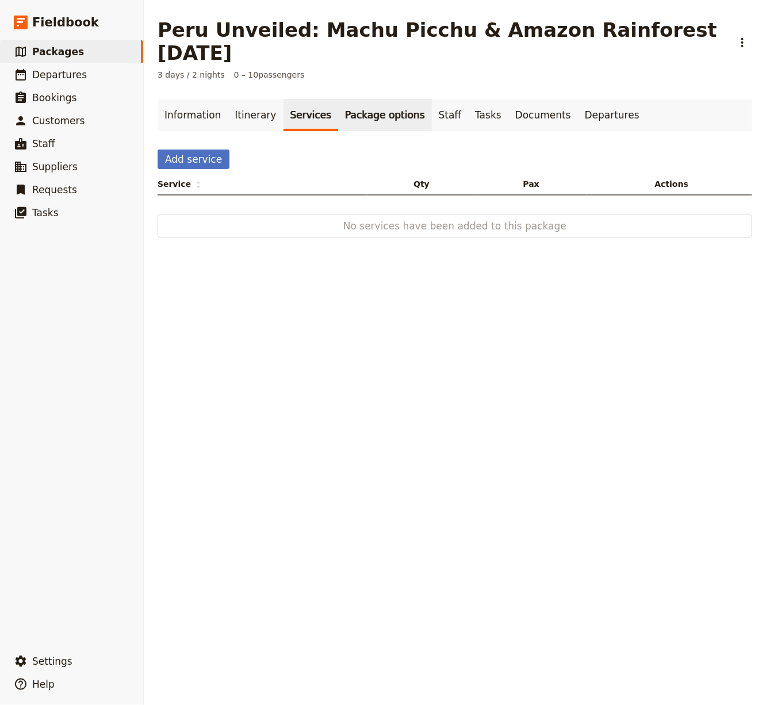
click at [363, 99] on link "Package options" at bounding box center [384, 115] width 93 height 32
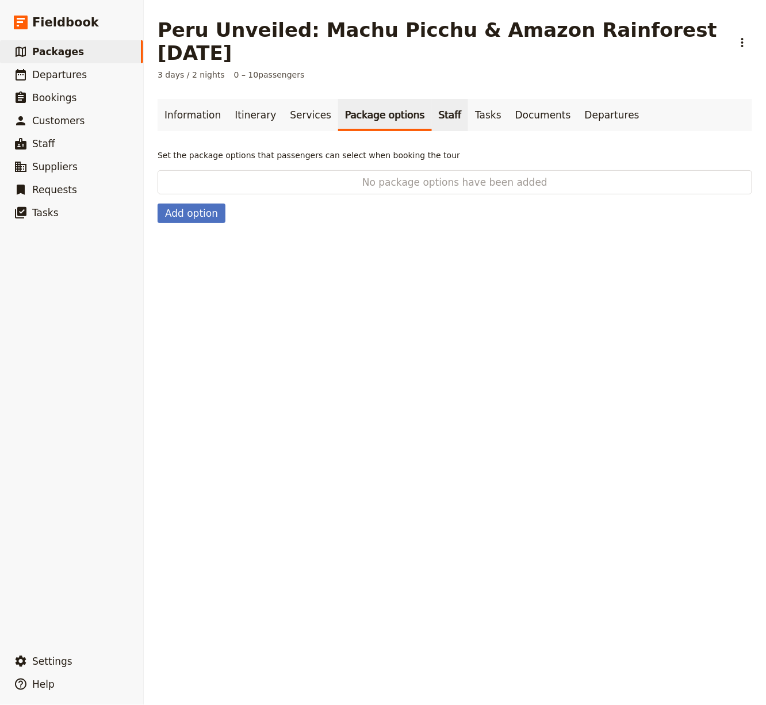
click at [432, 99] on link "Staff" at bounding box center [450, 115] width 37 height 32
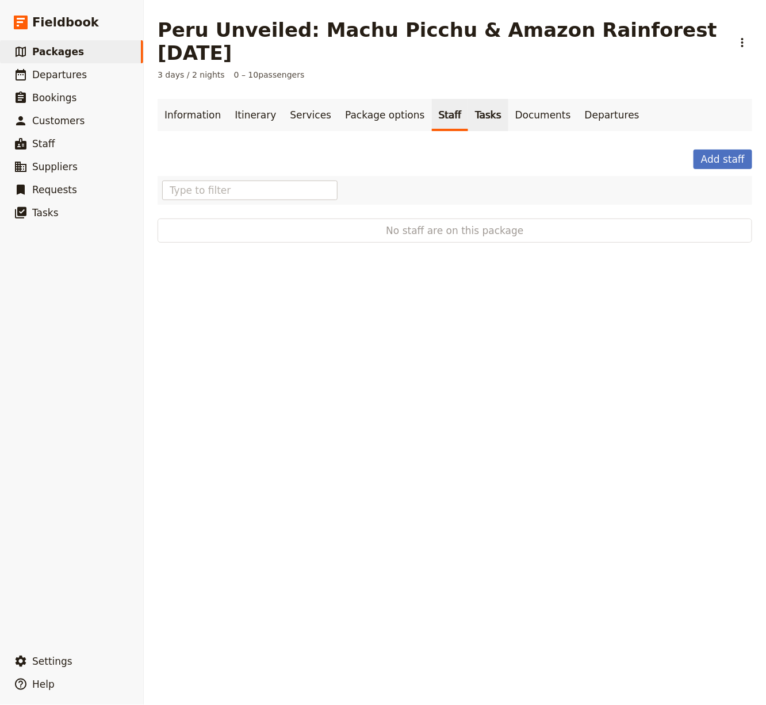
click at [468, 99] on link "Tasks" at bounding box center [488, 115] width 40 height 32
click at [508, 99] on link "Documents" at bounding box center [543, 115] width 70 height 32
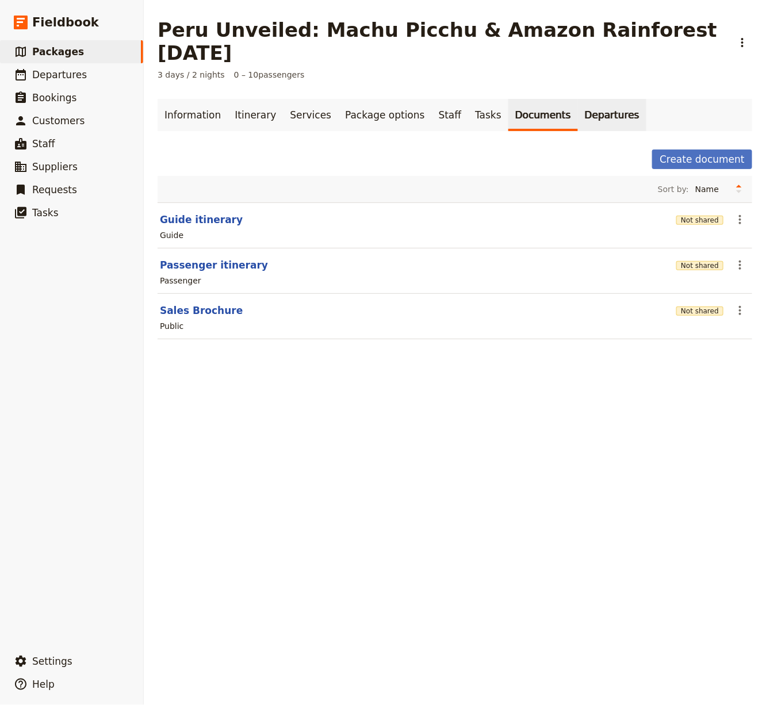
click at [578, 99] on link "Departures" at bounding box center [612, 115] width 68 height 32
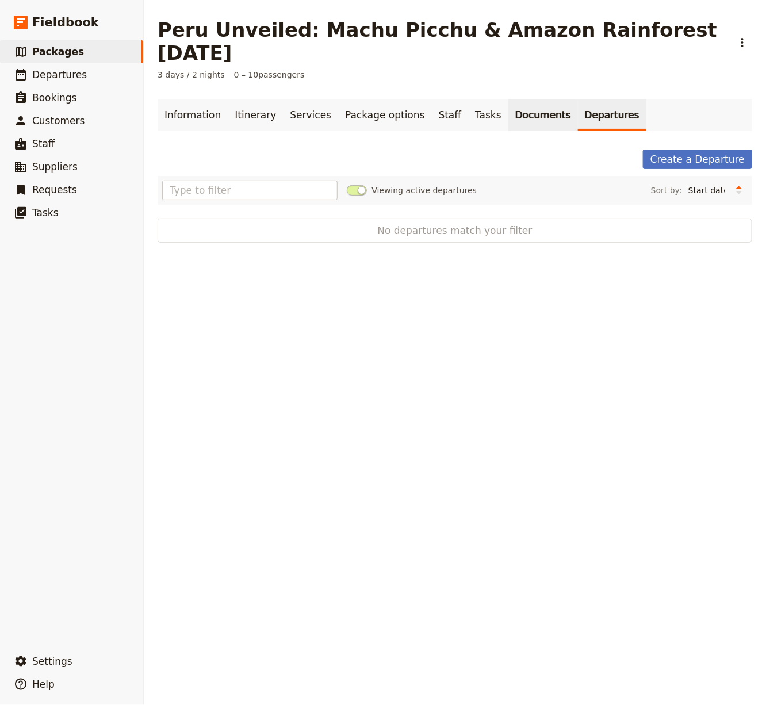
click at [508, 99] on link "Documents" at bounding box center [543, 115] width 70 height 32
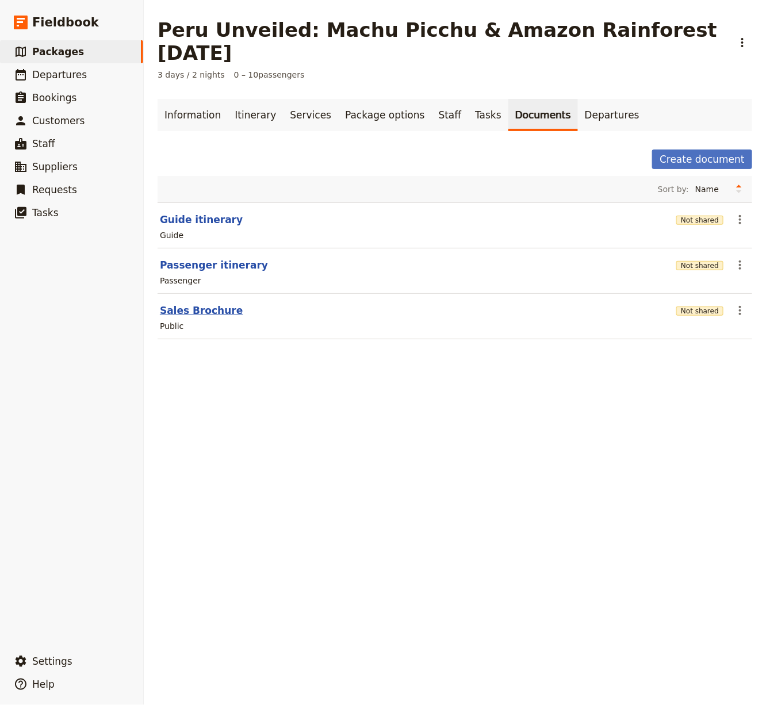
click at [212, 304] on button "Sales Brochure" at bounding box center [201, 311] width 83 height 14
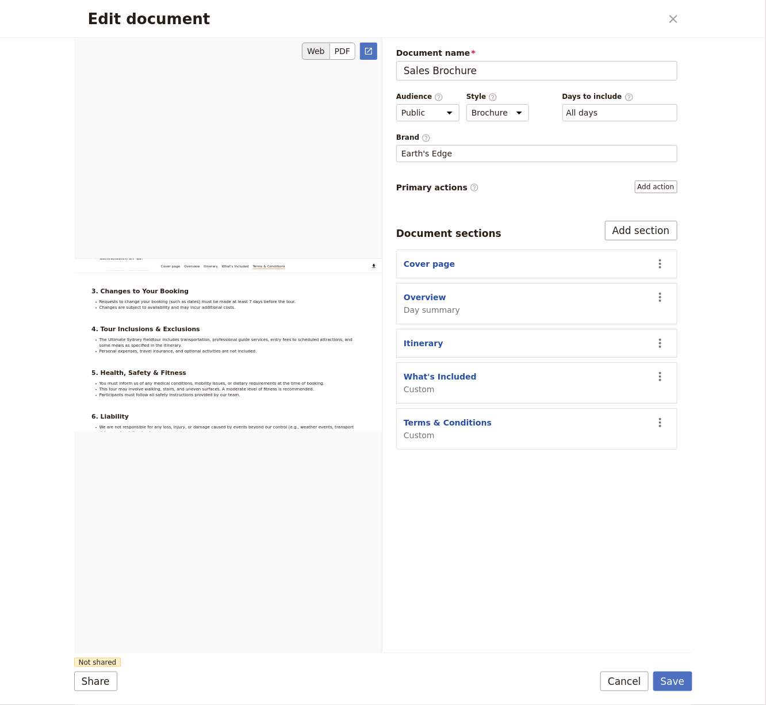
scroll to position [3421, 0]
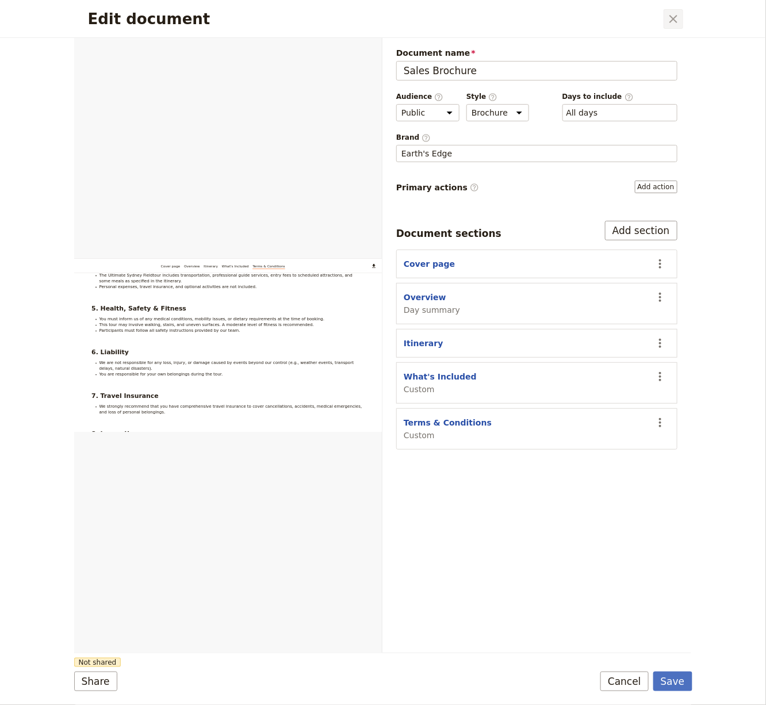
click at [669, 20] on icon "Close dialog" at bounding box center [674, 19] width 14 height 14
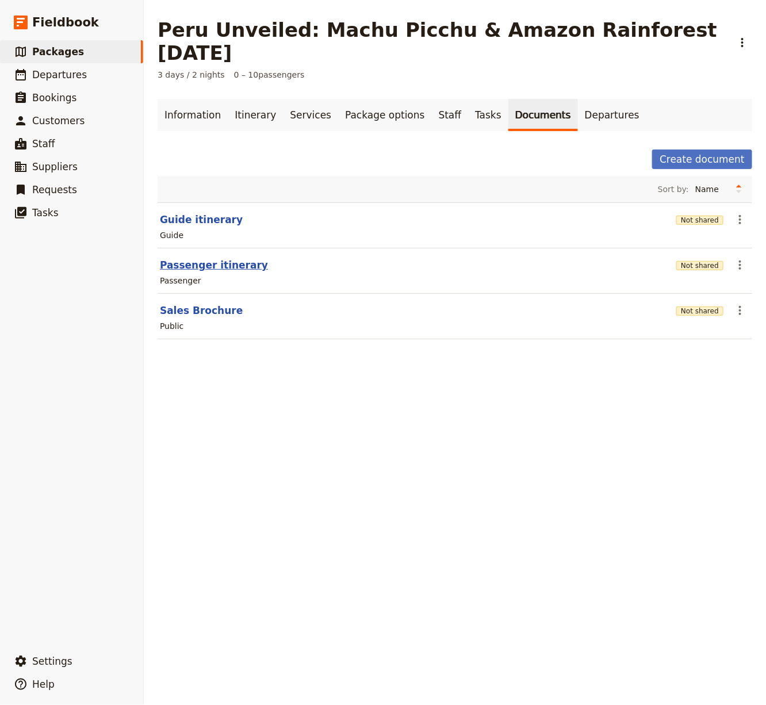
click at [187, 258] on button "Passenger itinerary" at bounding box center [214, 265] width 108 height 14
select select "PASSENGER"
select select "RUN_SHEET"
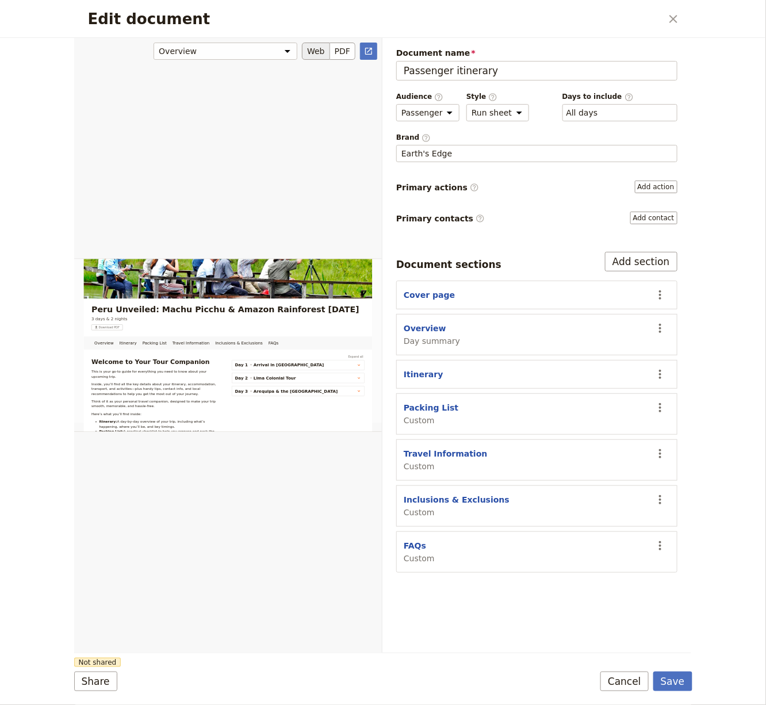
scroll to position [0, 0]
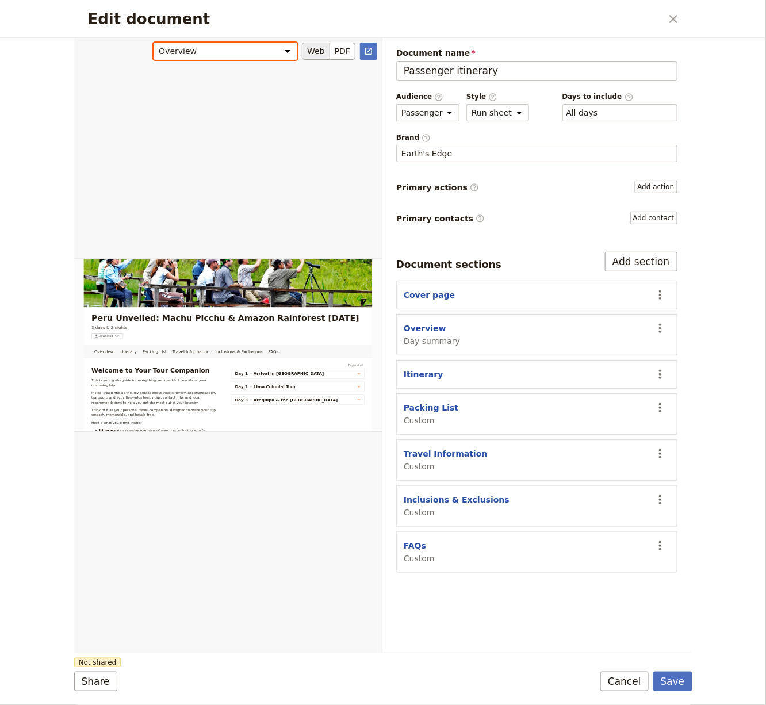
click at [274, 50] on select "Overview Itinerary Packing List Travel Information Inclusions & Exclusions FAQs" at bounding box center [226, 51] width 144 height 17
click at [156, 43] on select "Overview Itinerary Packing List Travel Information Inclusions & Exclusions FAQs" at bounding box center [226, 51] width 144 height 17
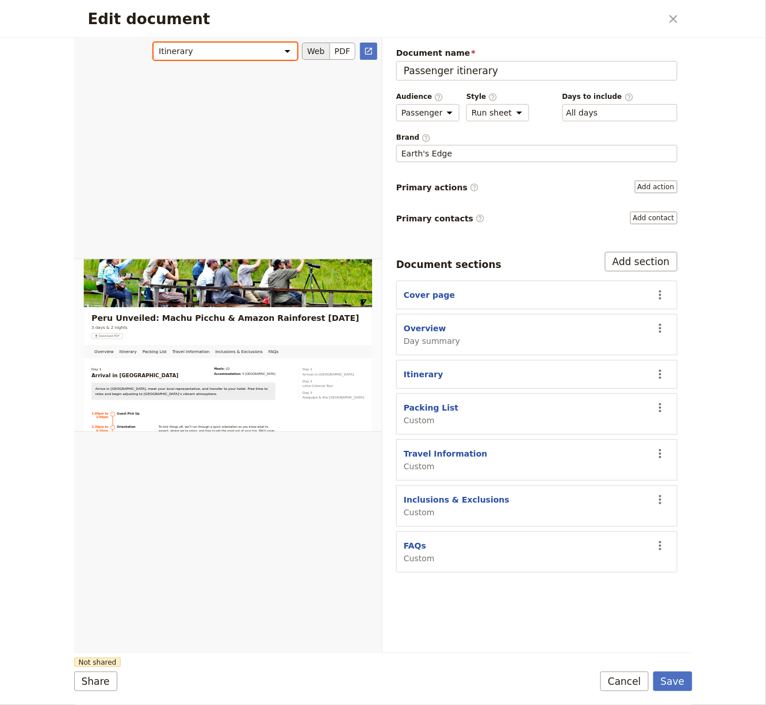
click at [257, 50] on select "Overview Itinerary Packing List Travel Information Inclusions & Exclusions FAQs" at bounding box center [226, 51] width 144 height 17
select select "68e4d749604e9bfa23a746fb"
click at [156, 43] on select "Overview Itinerary Packing List Travel Information Inclusions & Exclusions FAQs" at bounding box center [226, 51] width 144 height 17
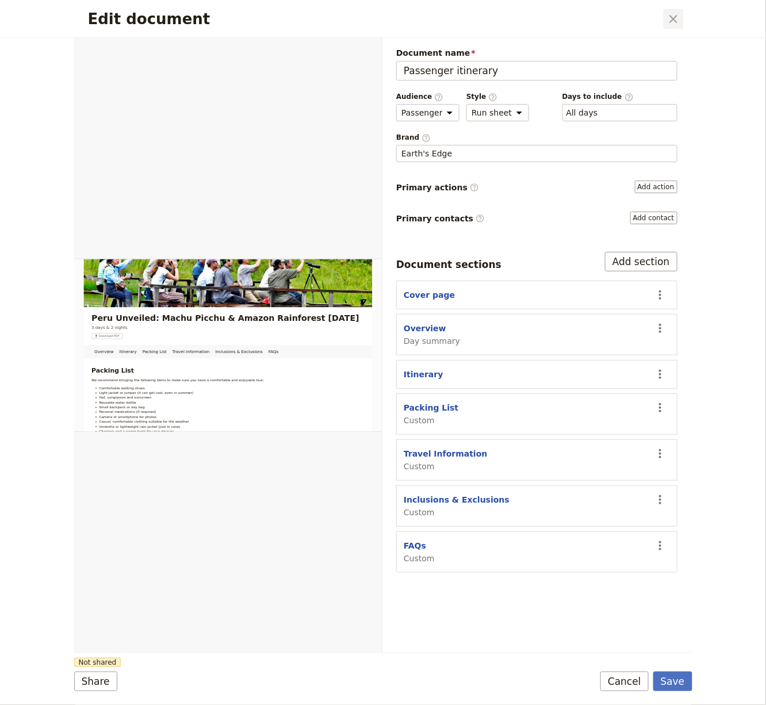
click at [675, 18] on icon "Close dialog" at bounding box center [674, 19] width 14 height 14
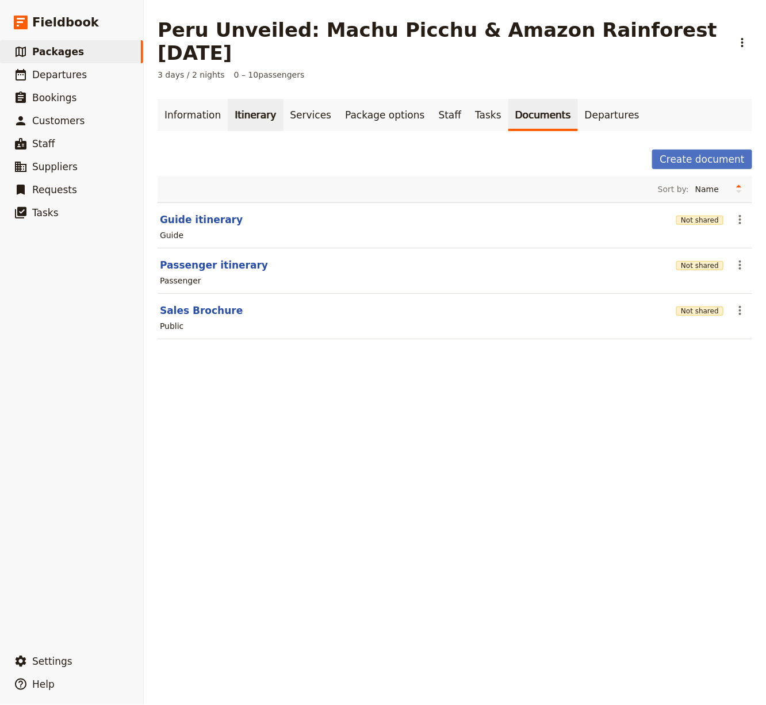
click at [247, 105] on link "Itinerary" at bounding box center [255, 115] width 55 height 32
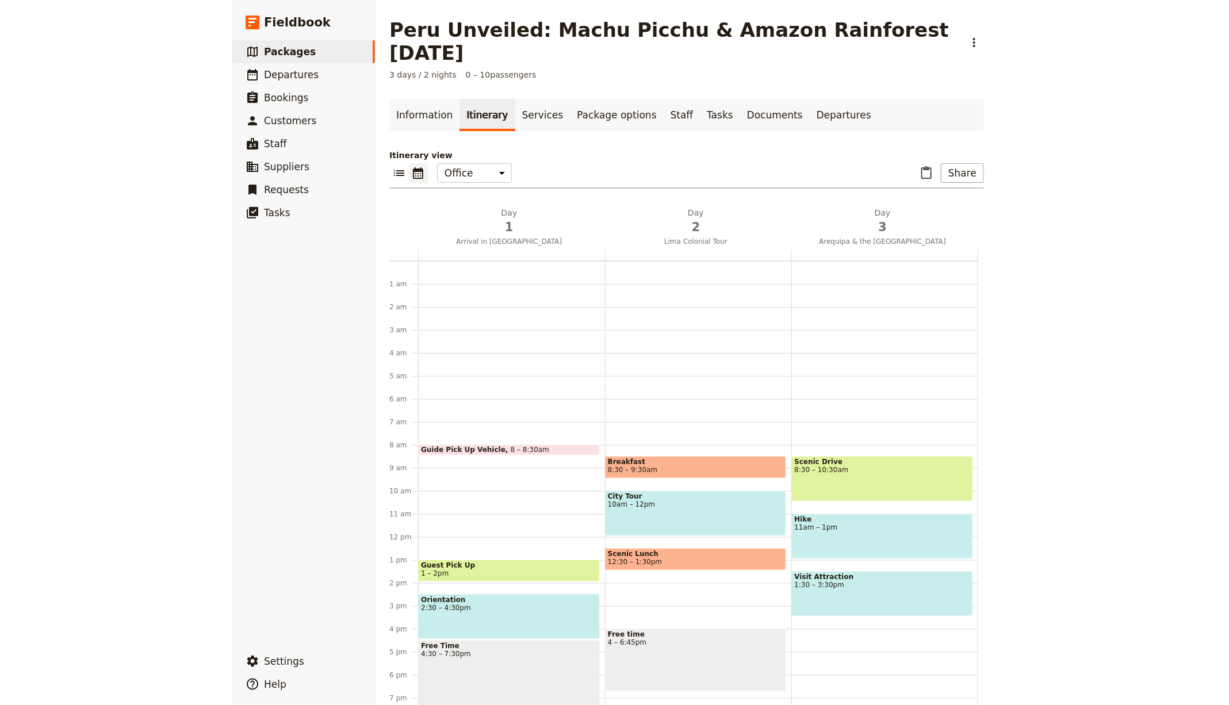
scroll to position [102, 0]
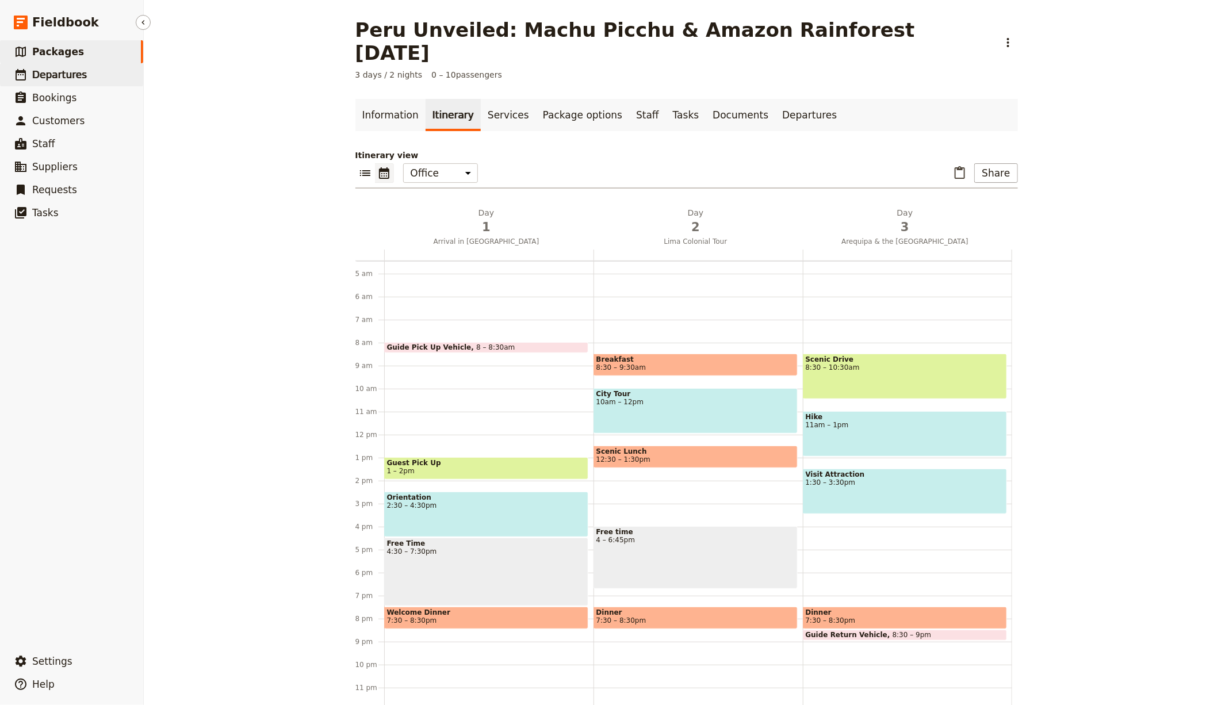
click at [33, 75] on span "Departures" at bounding box center [59, 75] width 55 height 12
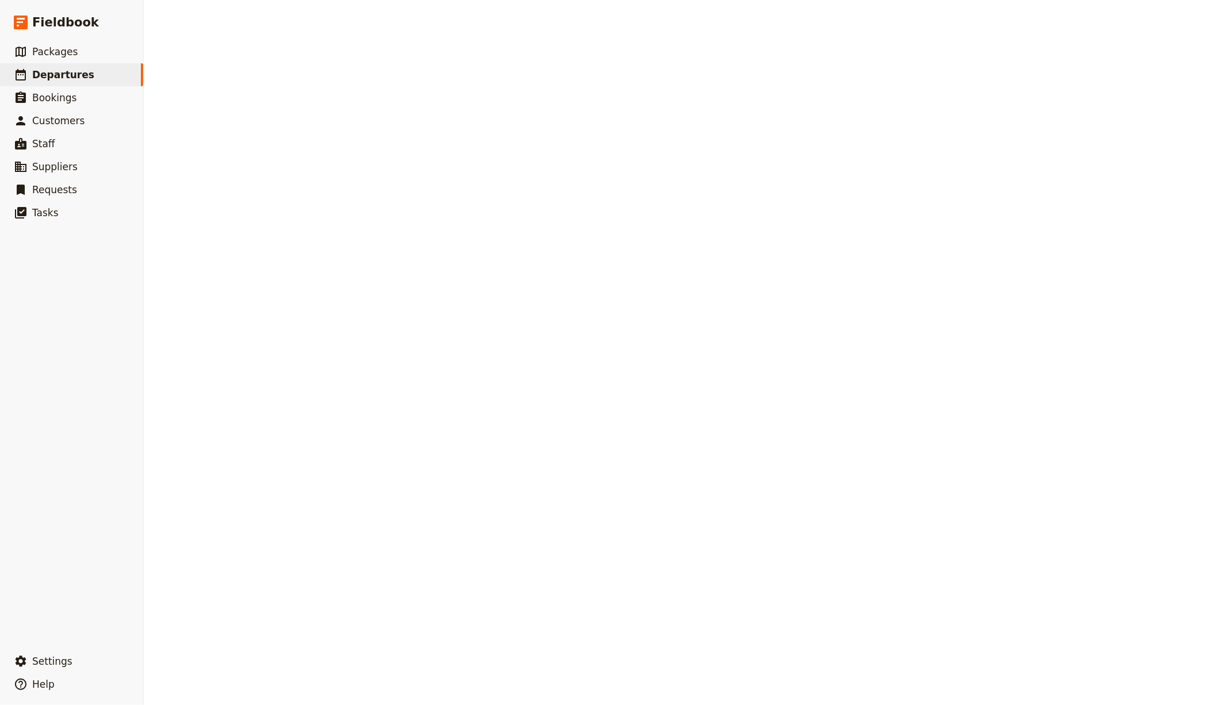
select select "CREATED_AT"
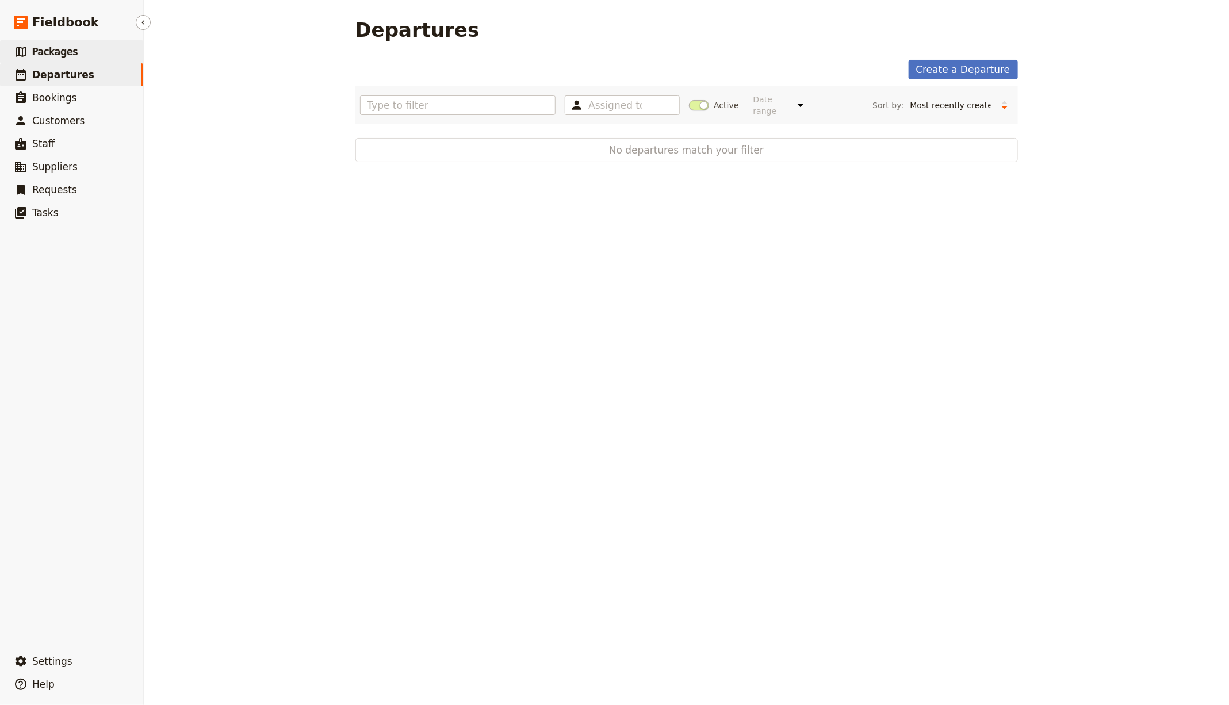
click at [123, 49] on link "​ Packages" at bounding box center [71, 51] width 143 height 23
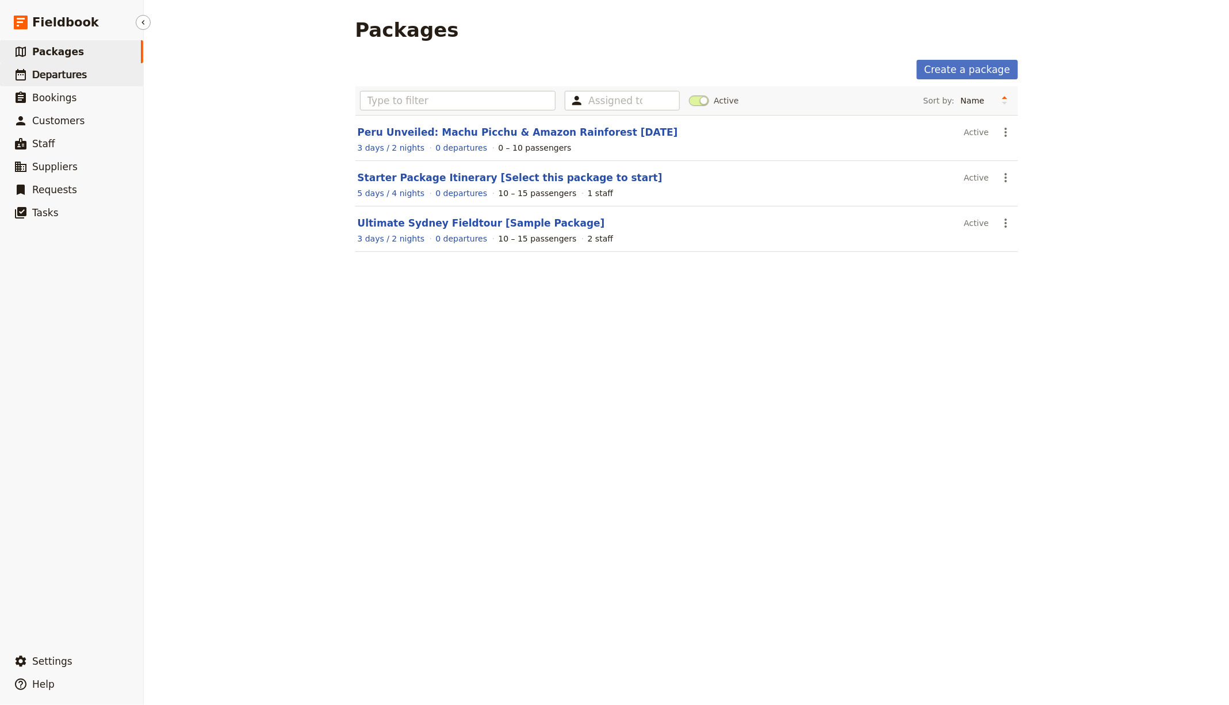
click at [87, 78] on link "​ Departures" at bounding box center [71, 74] width 143 height 23
select select "CREATED_AT"
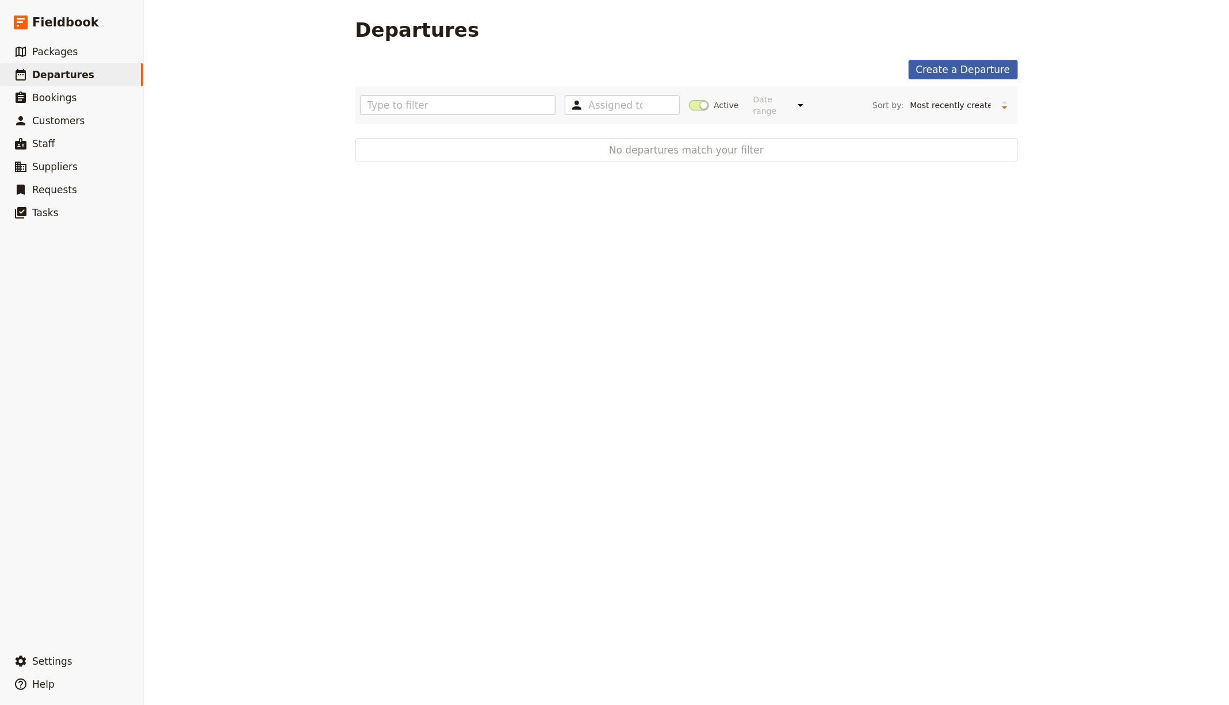
click at [956, 72] on link "Create a Departure" at bounding box center [963, 70] width 109 height 20
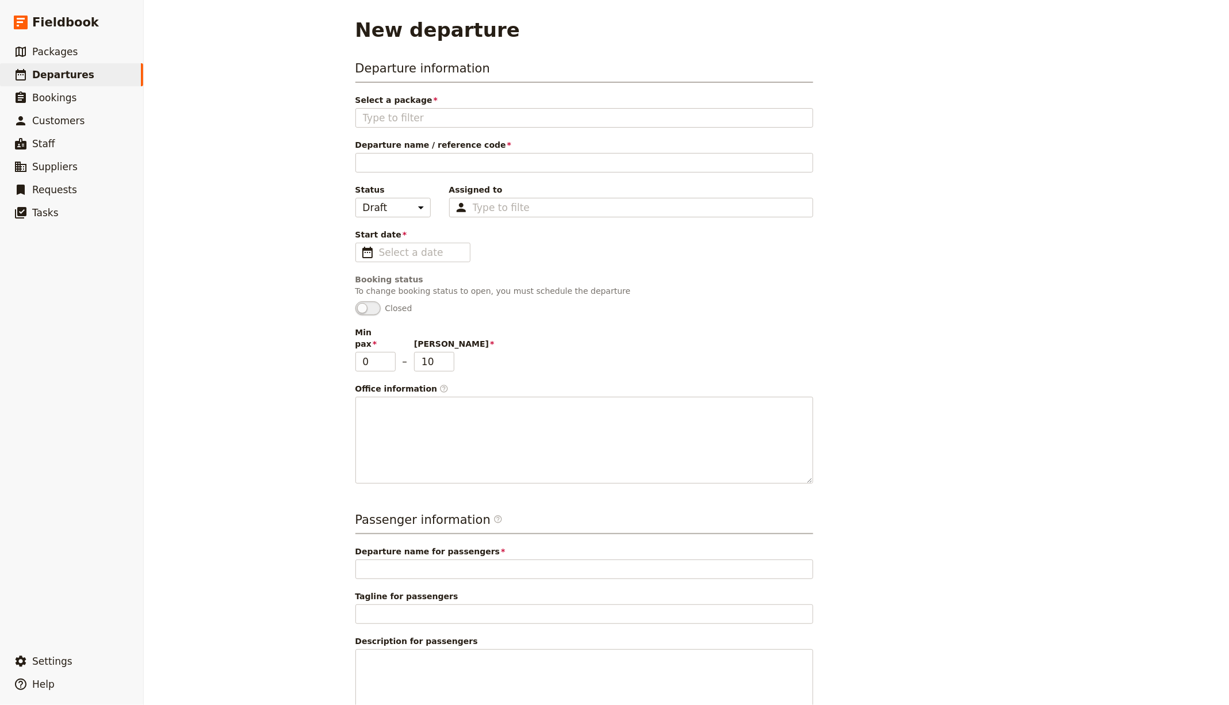
scroll to position [83, 0]
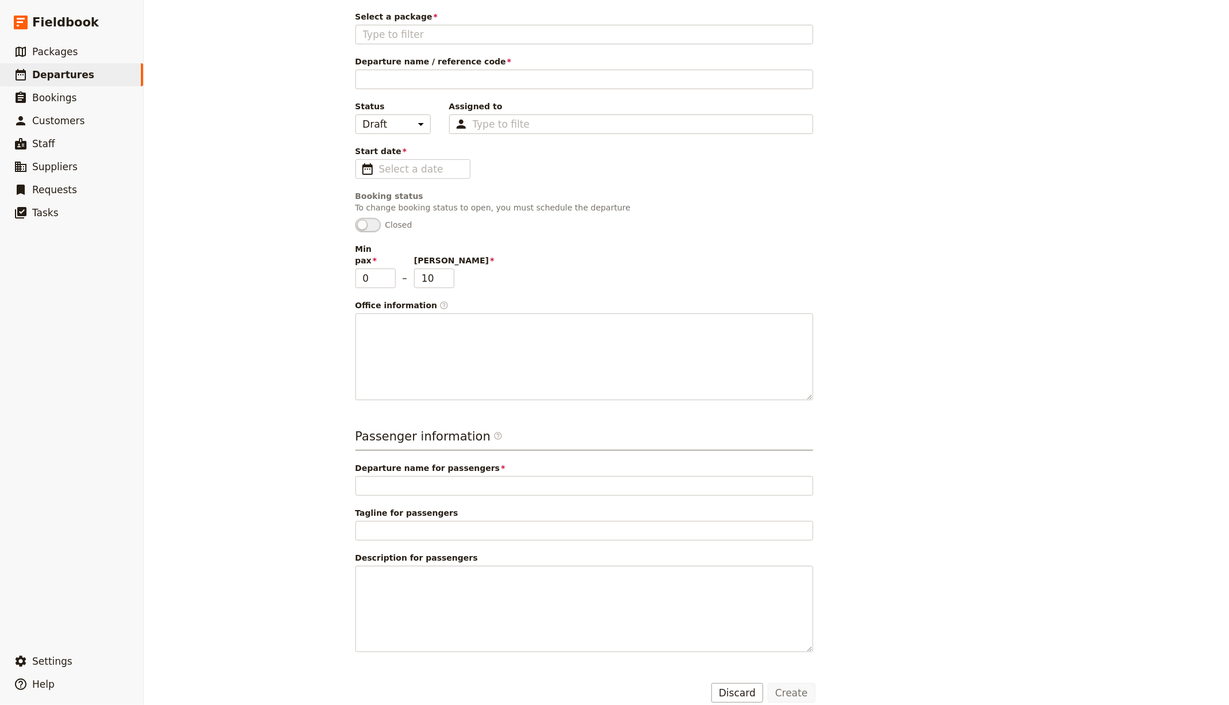
click at [729, 564] on form "Departure information Select a package You must select a package Departure name…" at bounding box center [585, 339] width 460 height 726
click at [729, 564] on button "Discard" at bounding box center [737, 693] width 52 height 20
select select "CREATED_AT"
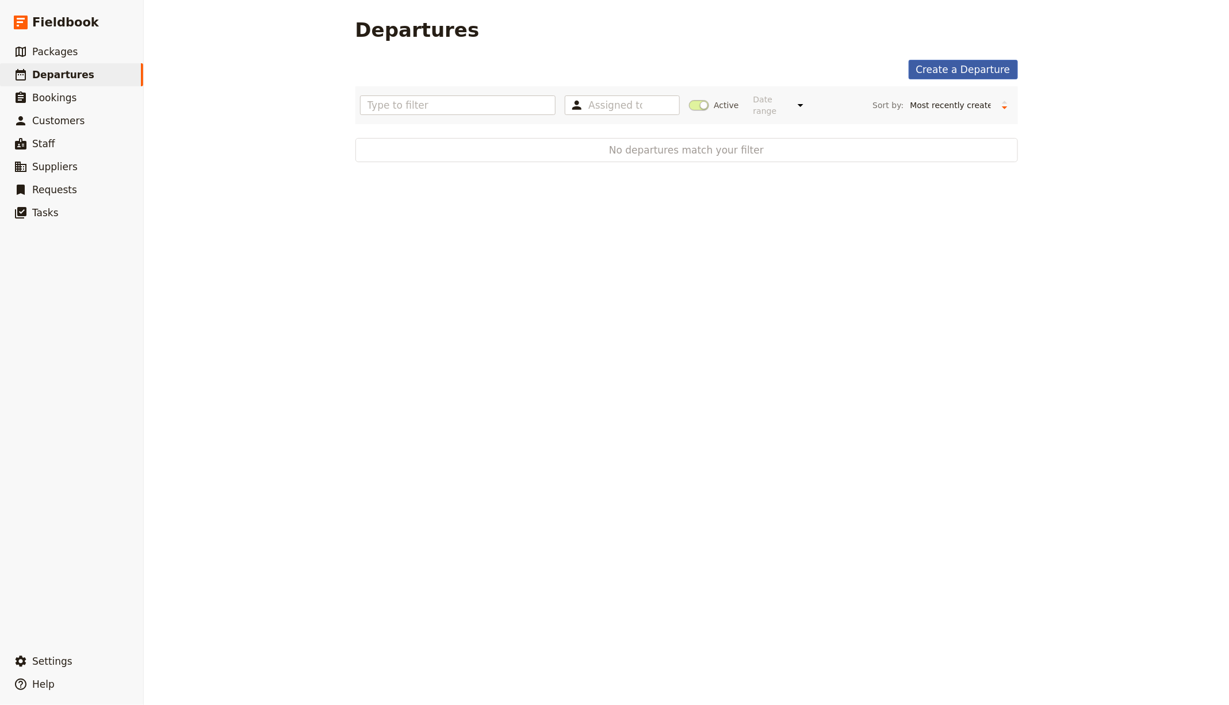
click at [922, 62] on link "Create a Departure" at bounding box center [963, 70] width 109 height 20
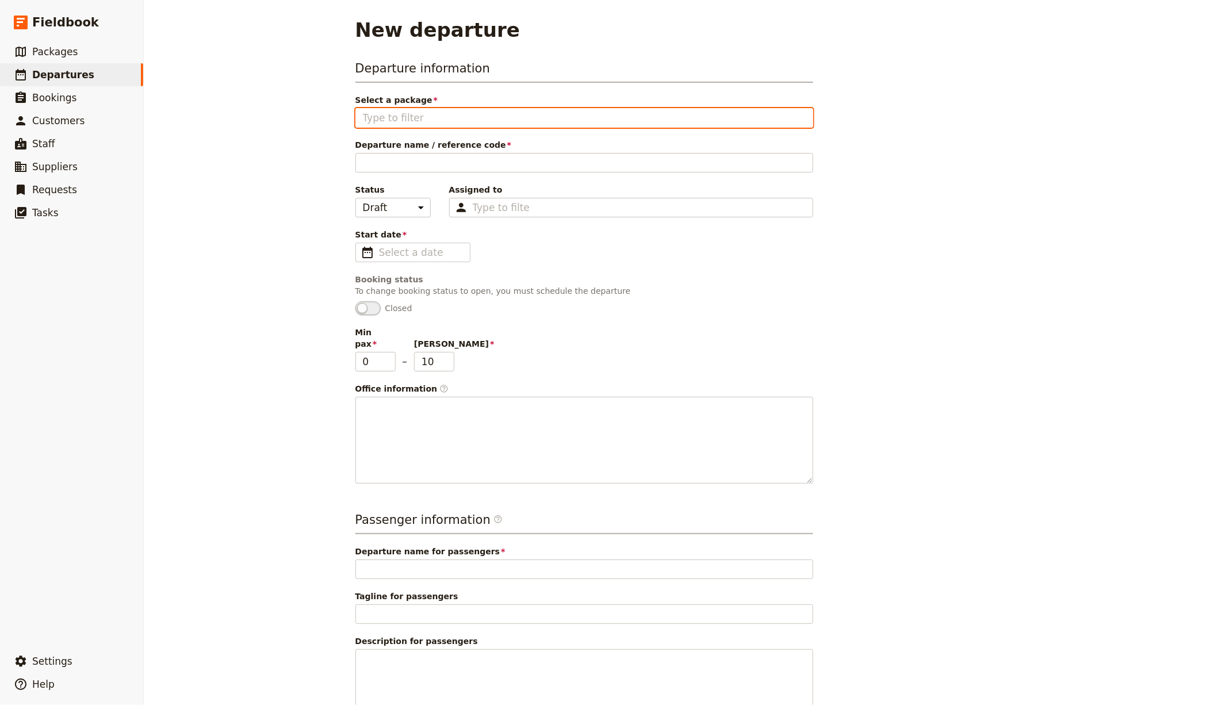
click at [419, 115] on input "Select a package" at bounding box center [584, 118] width 443 height 14
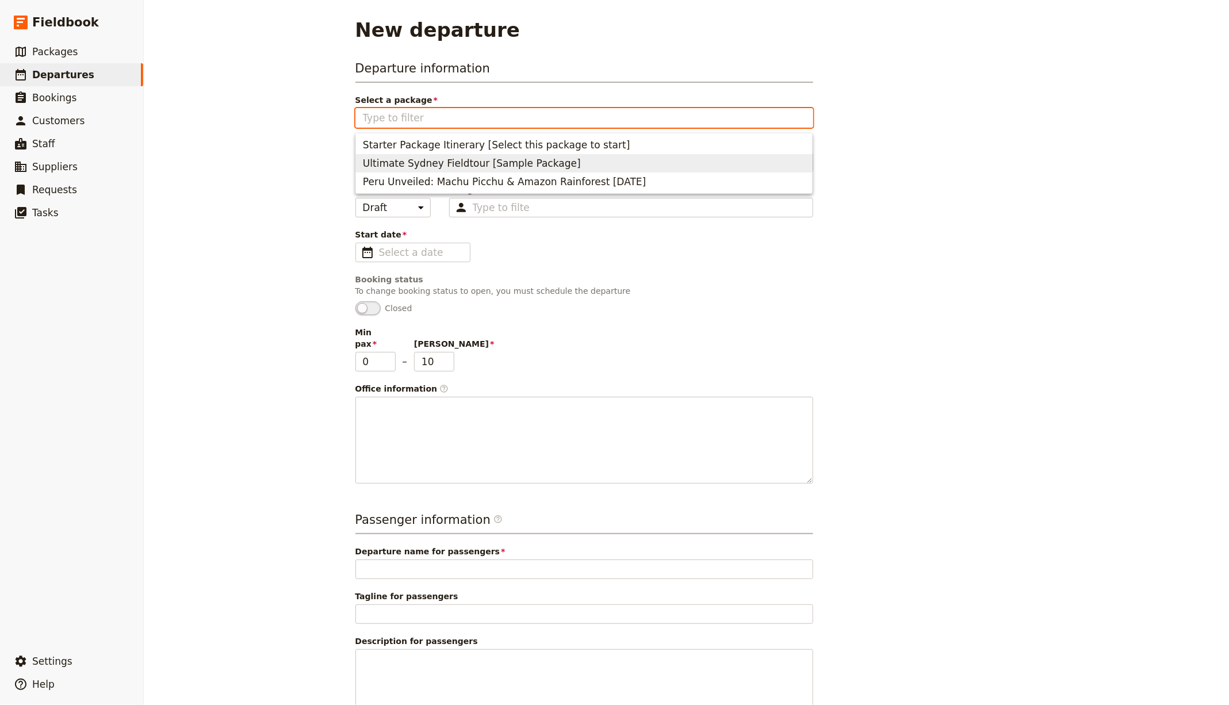
click at [441, 168] on span "Ultimate Sydney Fieldtour [Sample Package]" at bounding box center [472, 163] width 218 height 14
type input "Ultimate Sydney Fieldtour [Sample Package]"
type input "Ultimate Sydney Fieldtour"
type input "Discover the Best of [GEOGRAPHIC_DATA]"
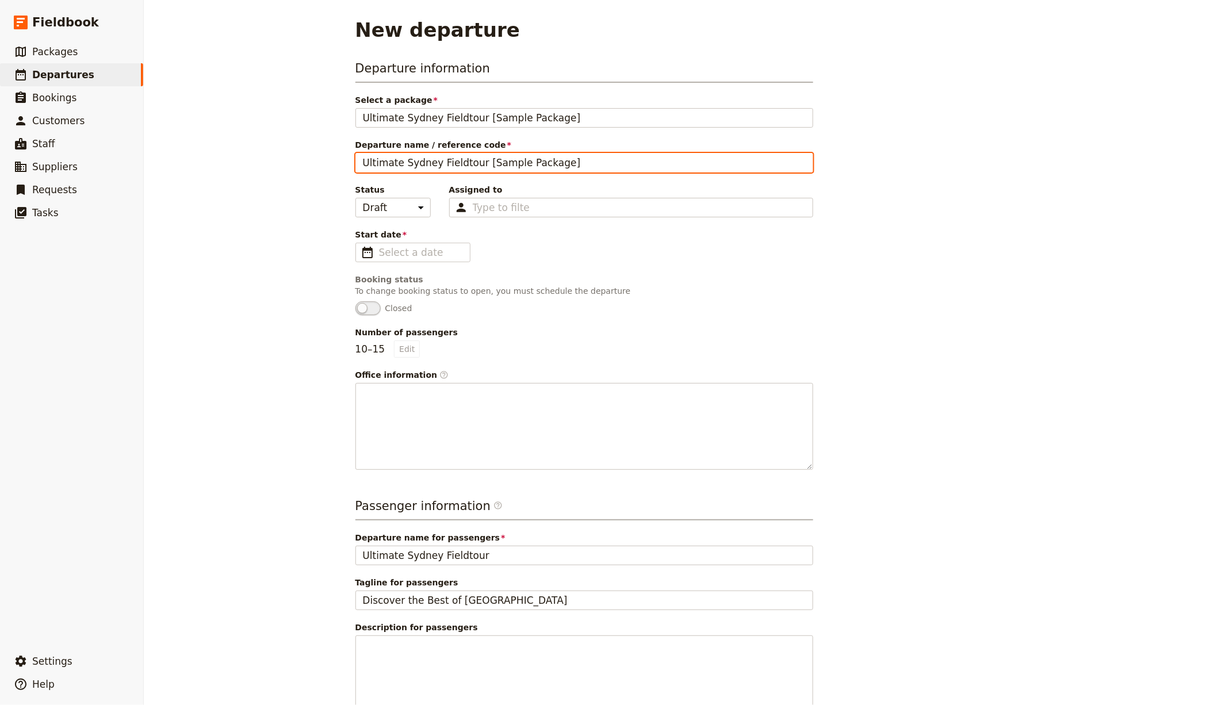
click at [420, 168] on input "Ultimate Sydney Fieldtour [Sample Package]" at bounding box center [584, 163] width 458 height 20
type input "[GEOGRAPHIC_DATA]"
type input "S"
type input "[PERSON_NAME] Sydney Tour"
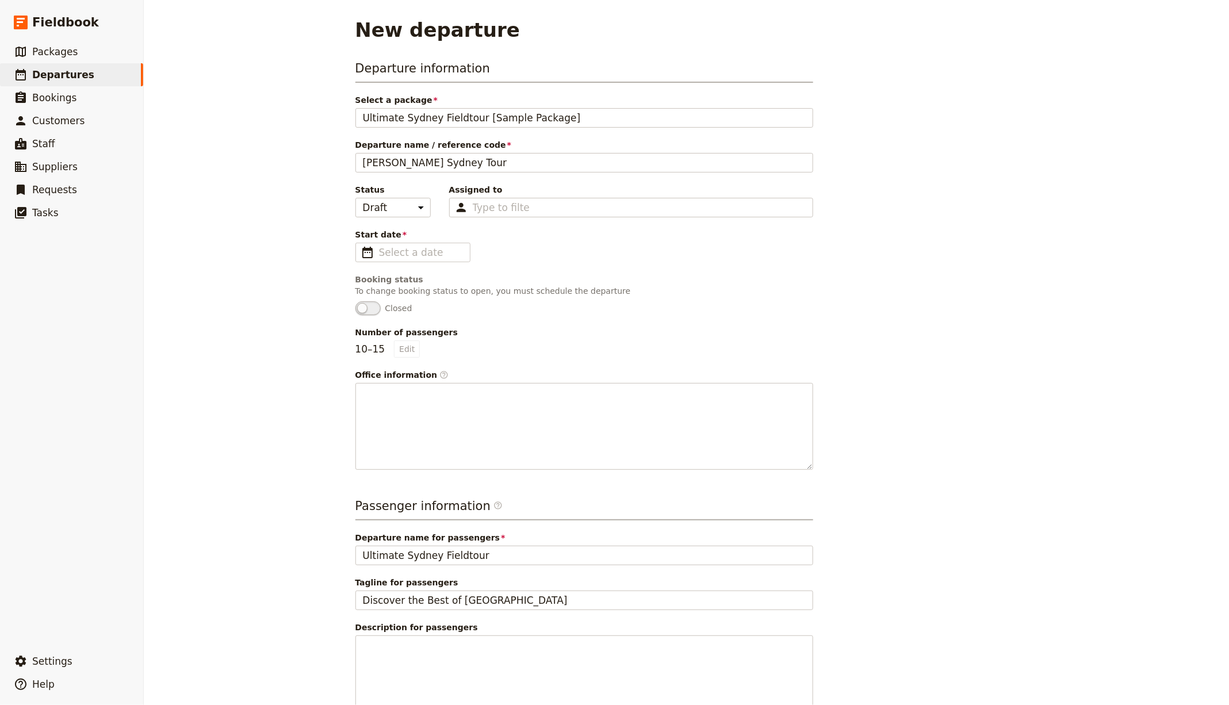
click at [412, 263] on div "Departure information Select a package Ultimate Sydney Fieldtour [Sample Packag…" at bounding box center [584, 265] width 458 height 410
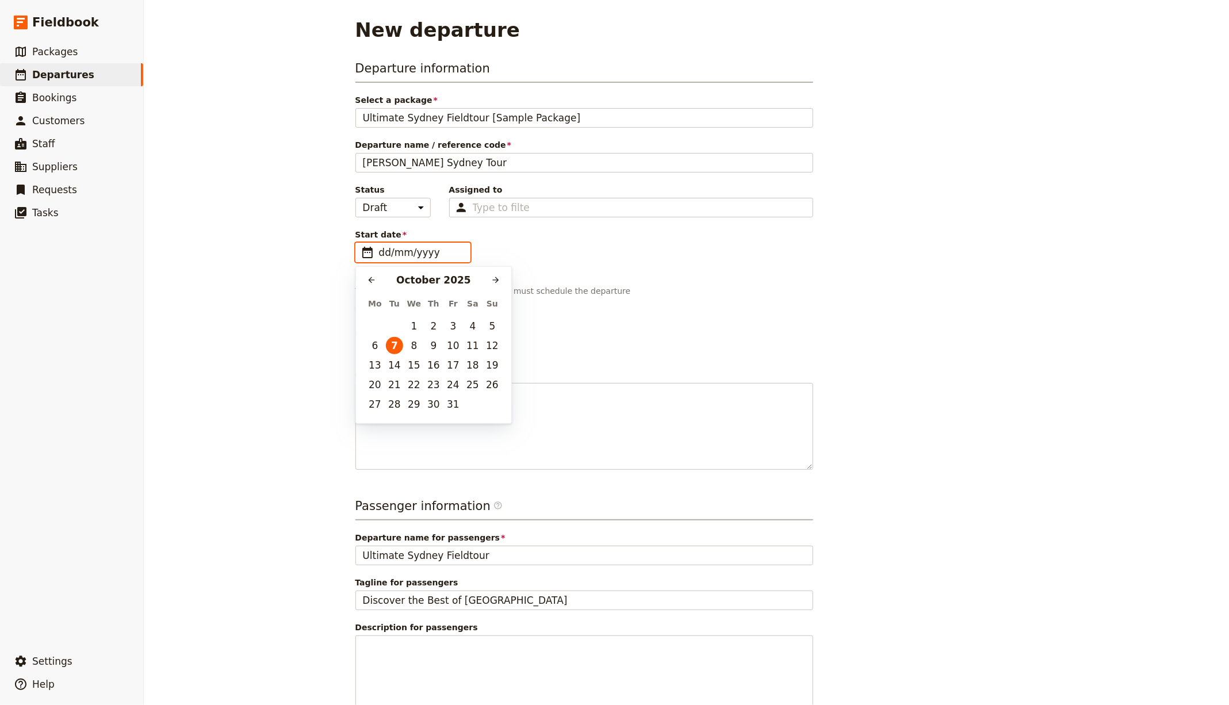
click at [422, 247] on input "dd/mm/yyyy" at bounding box center [421, 253] width 84 height 14
click at [495, 281] on icon "Next month" at bounding box center [495, 279] width 9 height 9
click at [375, 365] on button "12" at bounding box center [374, 365] width 17 height 17
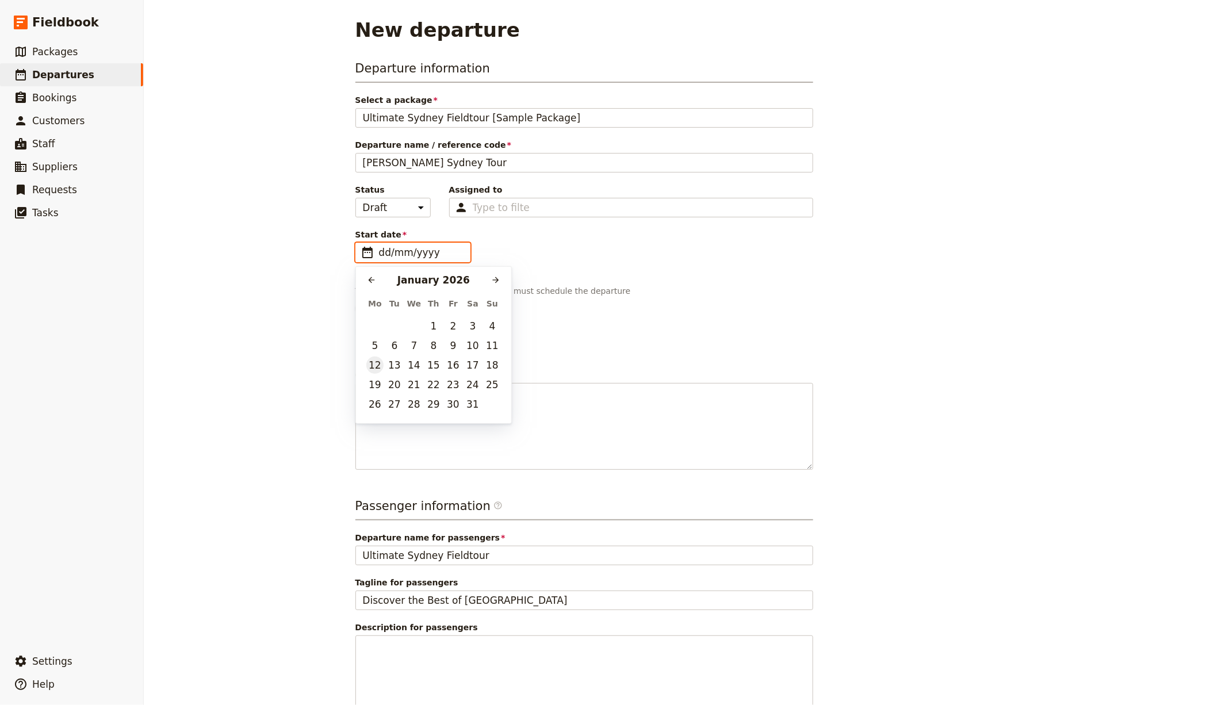
type input "[DATE]"
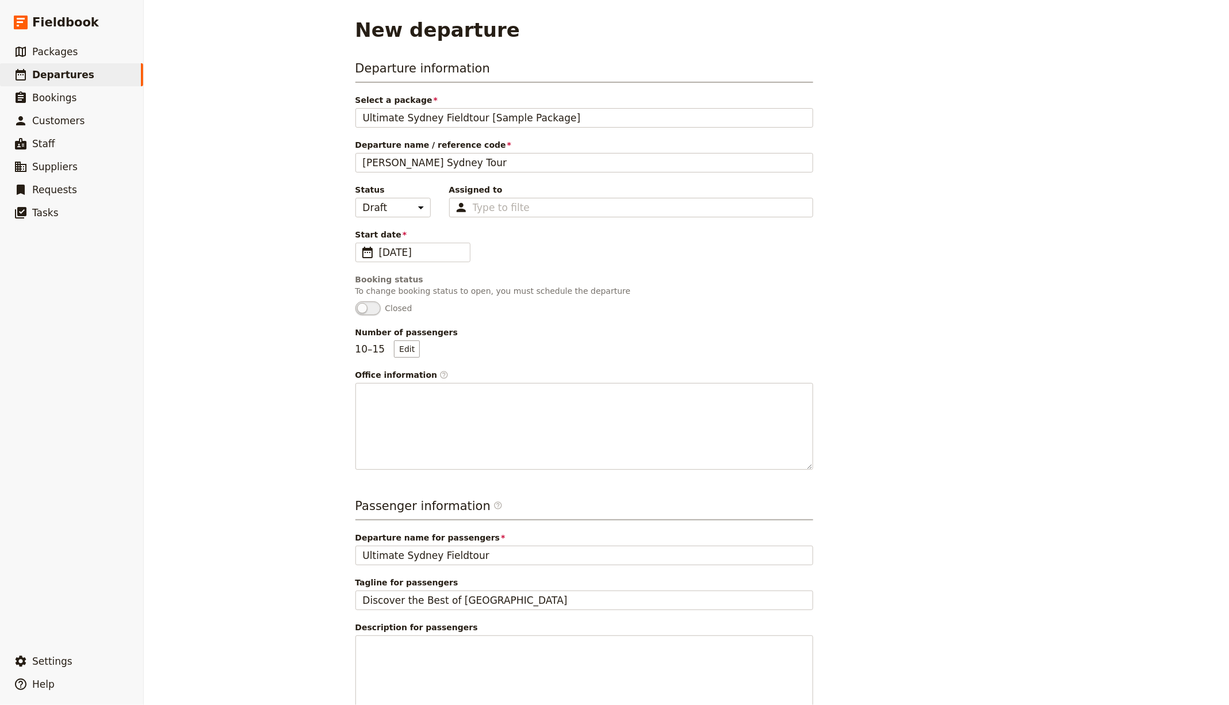
click at [626, 261] on div "Departure information Select a package Ultimate Sydney Fieldtour [Sample Packag…" at bounding box center [584, 265] width 458 height 410
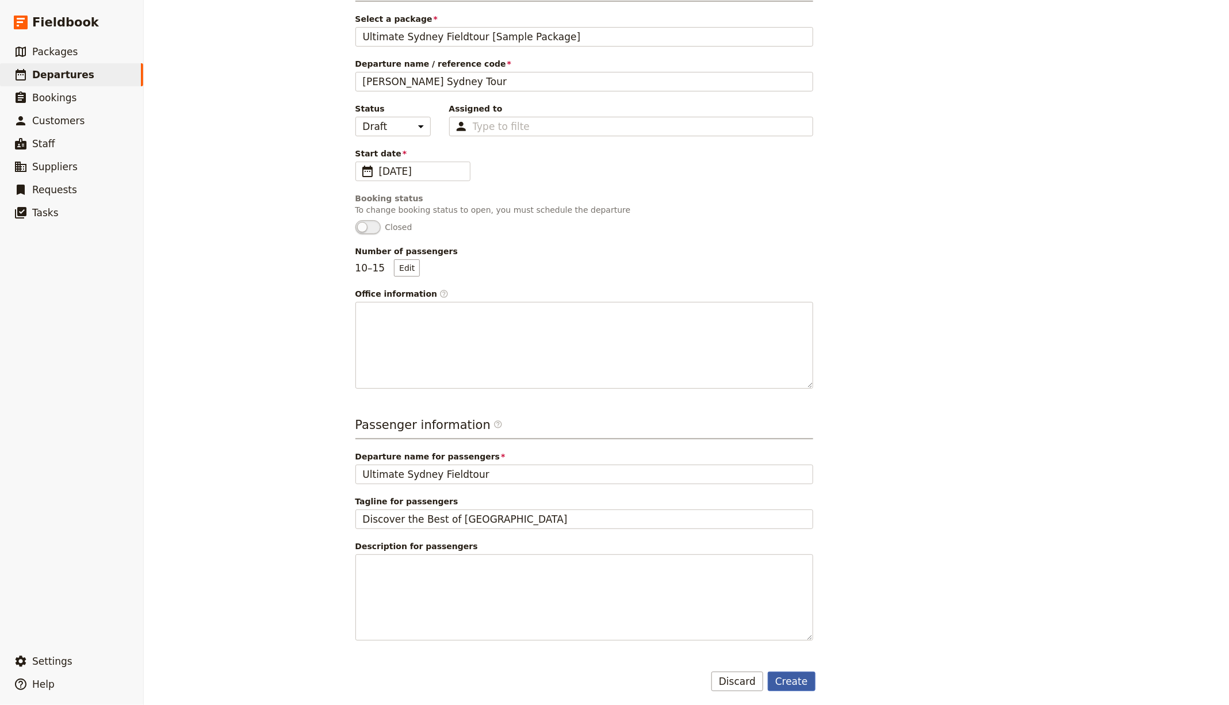
click at [795, 564] on button "Create" at bounding box center [792, 682] width 48 height 20
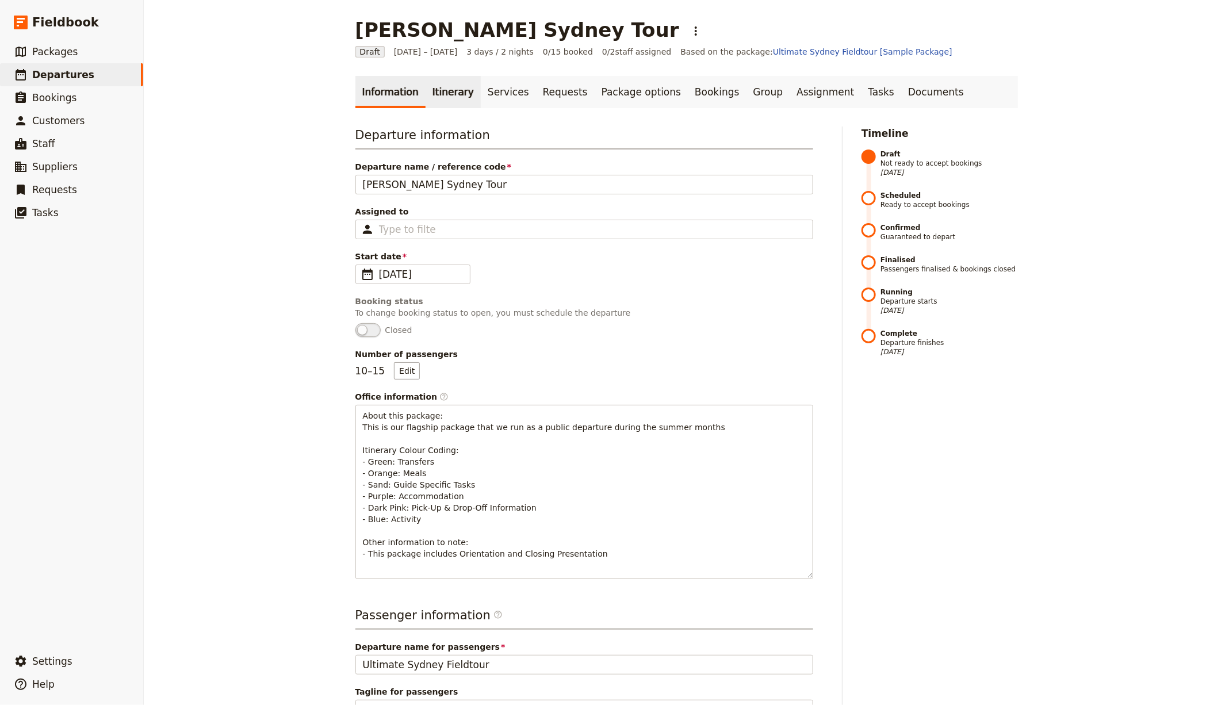
click at [438, 86] on link "Itinerary" at bounding box center [453, 92] width 55 height 32
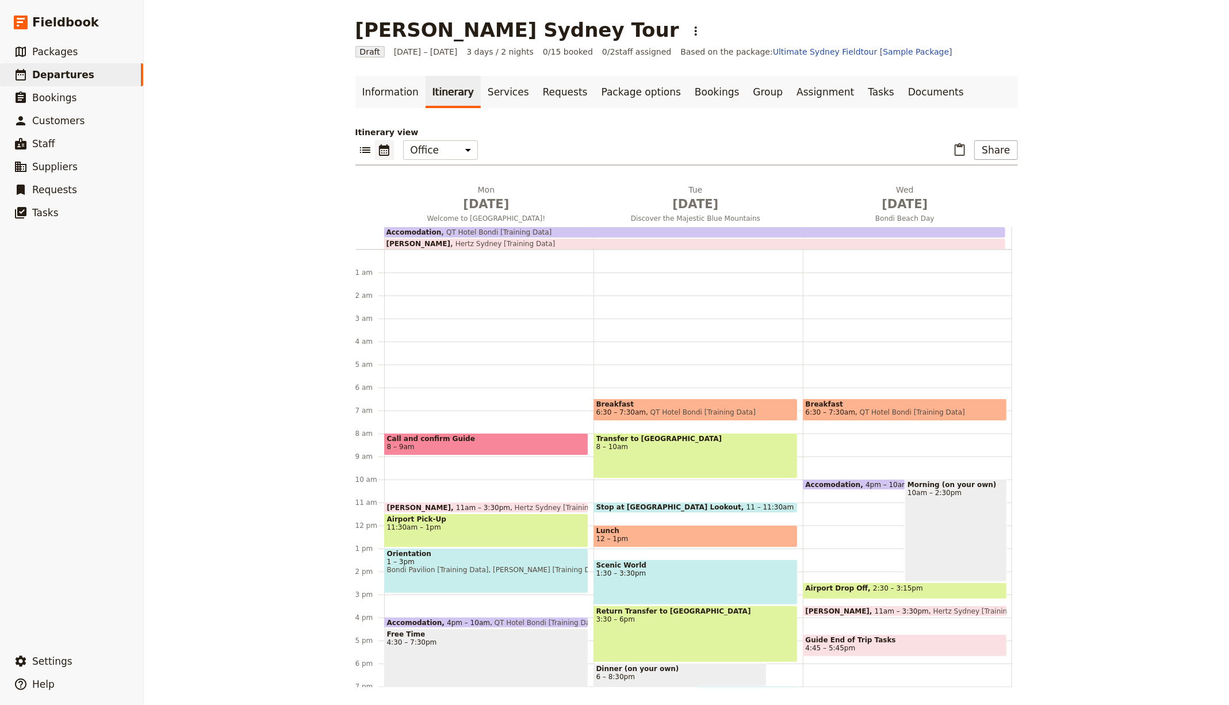
scroll to position [114, 0]
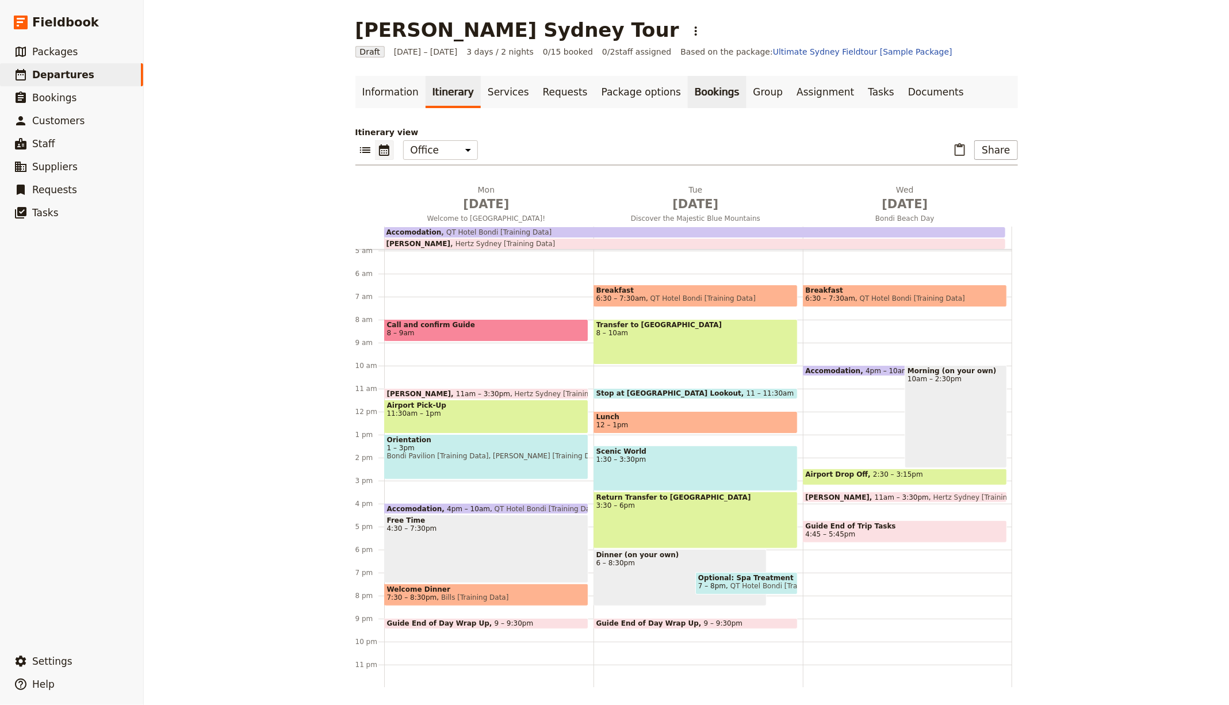
click at [688, 96] on link "Bookings" at bounding box center [717, 92] width 58 height 32
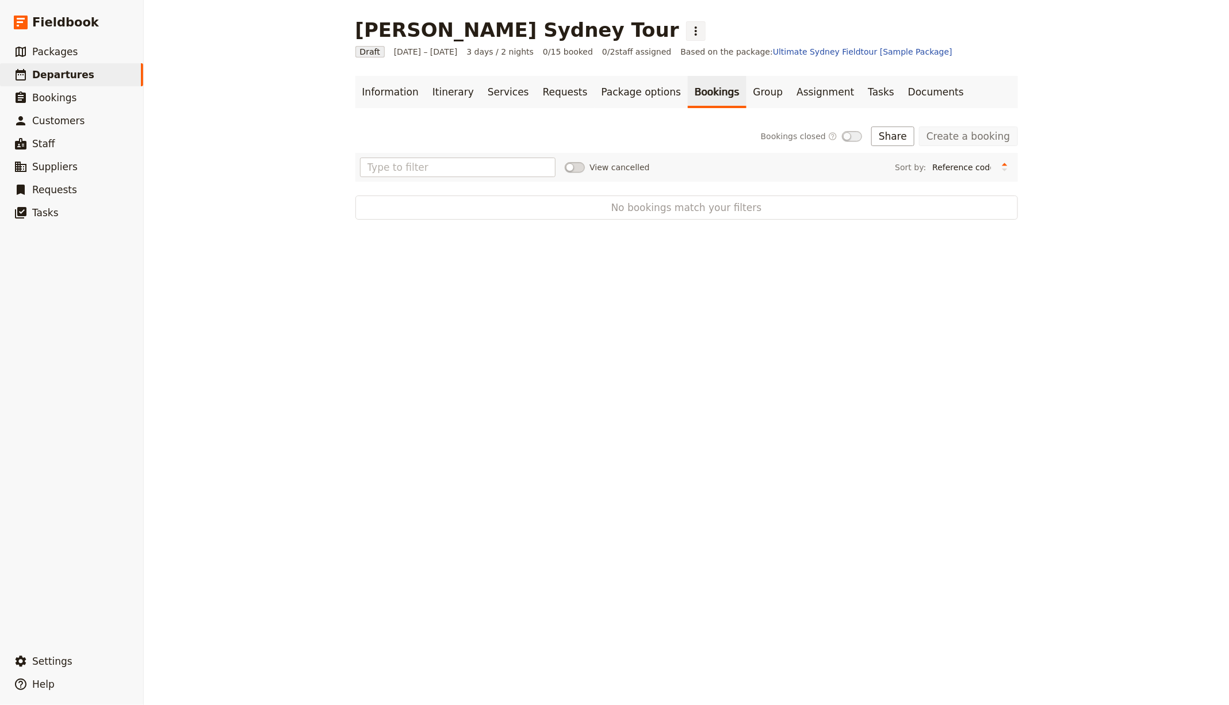
click at [689, 29] on icon "Actions" at bounding box center [696, 31] width 14 height 14
click at [638, 92] on span "Schedule departure" at bounding box center [645, 92] width 79 height 12
click at [901, 141] on button "Import bookings" at bounding box center [867, 137] width 94 height 20
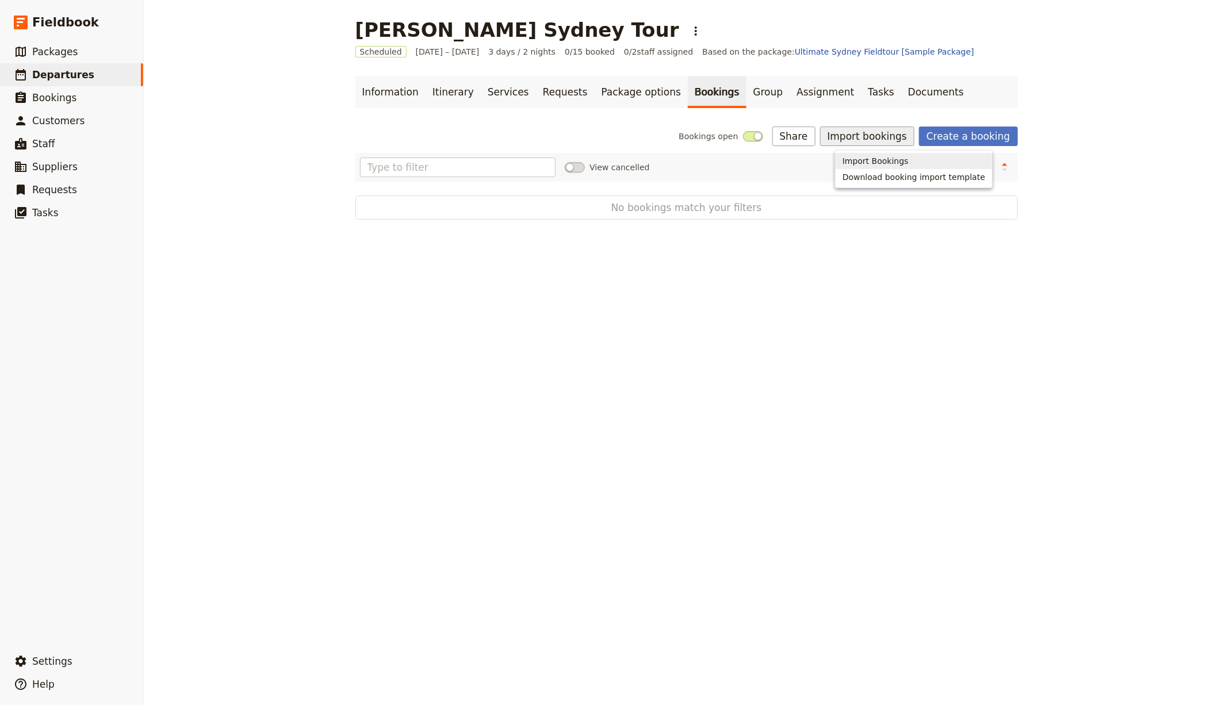
click at [877, 162] on span "Import Bookings" at bounding box center [875, 161] width 66 height 12
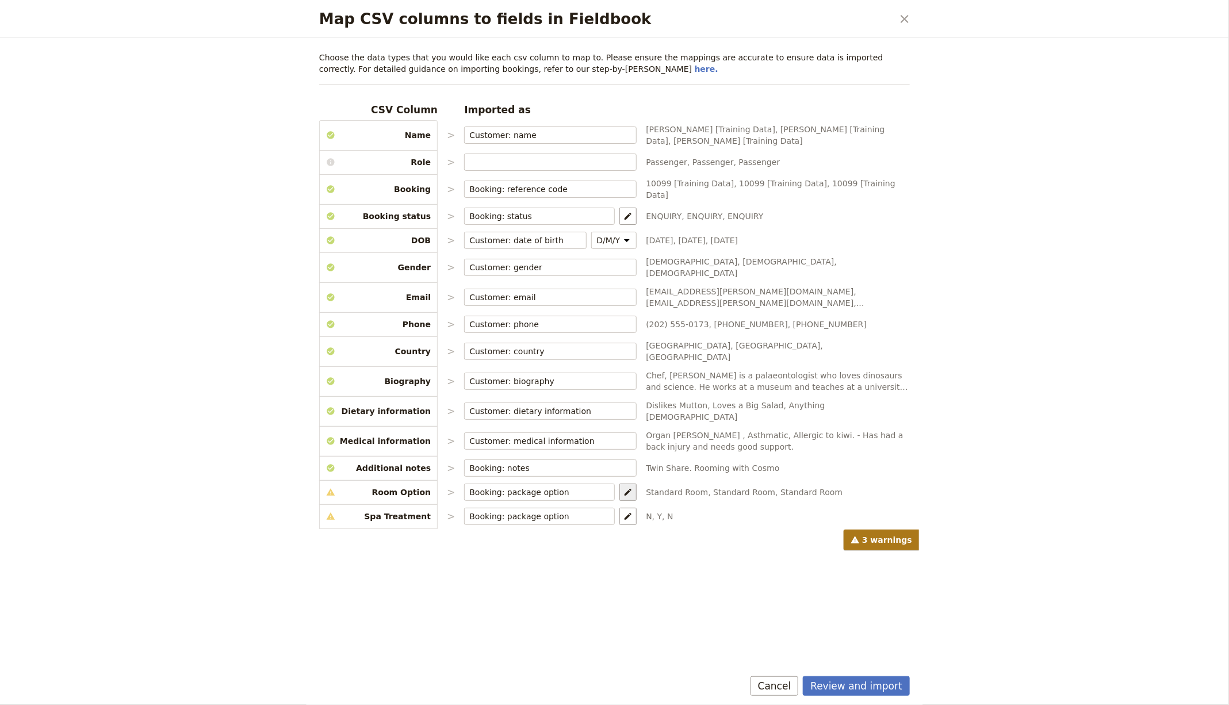
click at [619, 484] on button "​" at bounding box center [627, 492] width 17 height 17
click at [695, 466] on span "Standard Room" at bounding box center [669, 465] width 72 height 12
click at [715, 466] on select "Room Option: Standard Room Room Option: Premium Room Spa Treatment" at bounding box center [769, 464] width 115 height 13
select select "68e4d891604e9bfa23a74745"
click at [712, 458] on select "Room Option: Standard Room Room Option: Premium Room Spa Treatment" at bounding box center [769, 469] width 115 height 22
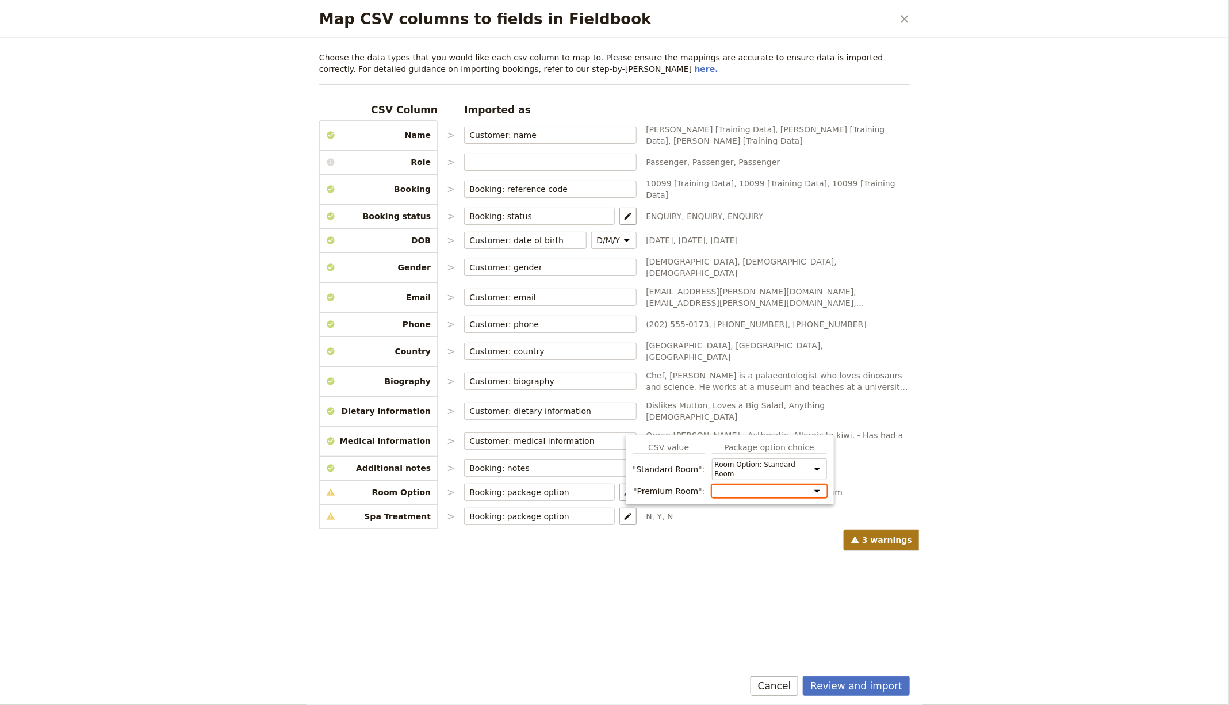
click at [733, 485] on select "Room Option: Standard Room Room Option: Premium Room Spa Treatment" at bounding box center [769, 491] width 115 height 13
select select "68e4d891604e9bfa23a74746"
click at [712, 485] on select "Room Option: Standard Room Room Option: Premium Room Spa Treatment" at bounding box center [769, 496] width 115 height 22
click at [619, 508] on button "​" at bounding box center [627, 516] width 17 height 17
click at [625, 513] on icon "Map package options" at bounding box center [628, 516] width 7 height 7
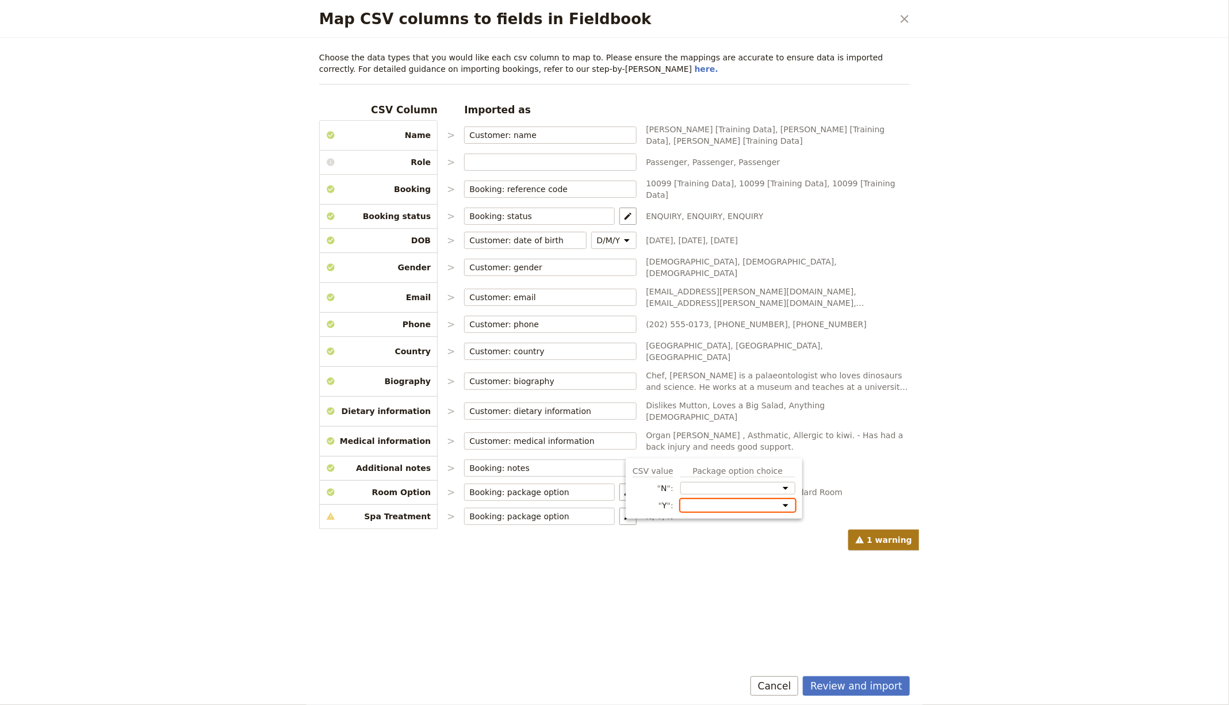
click at [696, 501] on select "Room Option: Standard Room Room Option: Premium Room Spa Treatment" at bounding box center [737, 505] width 115 height 13
select select "68e4d891604e9bfa23a74748"
click at [680, 499] on select "Room Option: Standard Room Room Option: Premium Room Spa Treatment" at bounding box center [737, 505] width 115 height 13
click at [869, 564] on button "Review and import" at bounding box center [856, 686] width 107 height 20
click at [836, 564] on button "Review and import" at bounding box center [856, 686] width 107 height 20
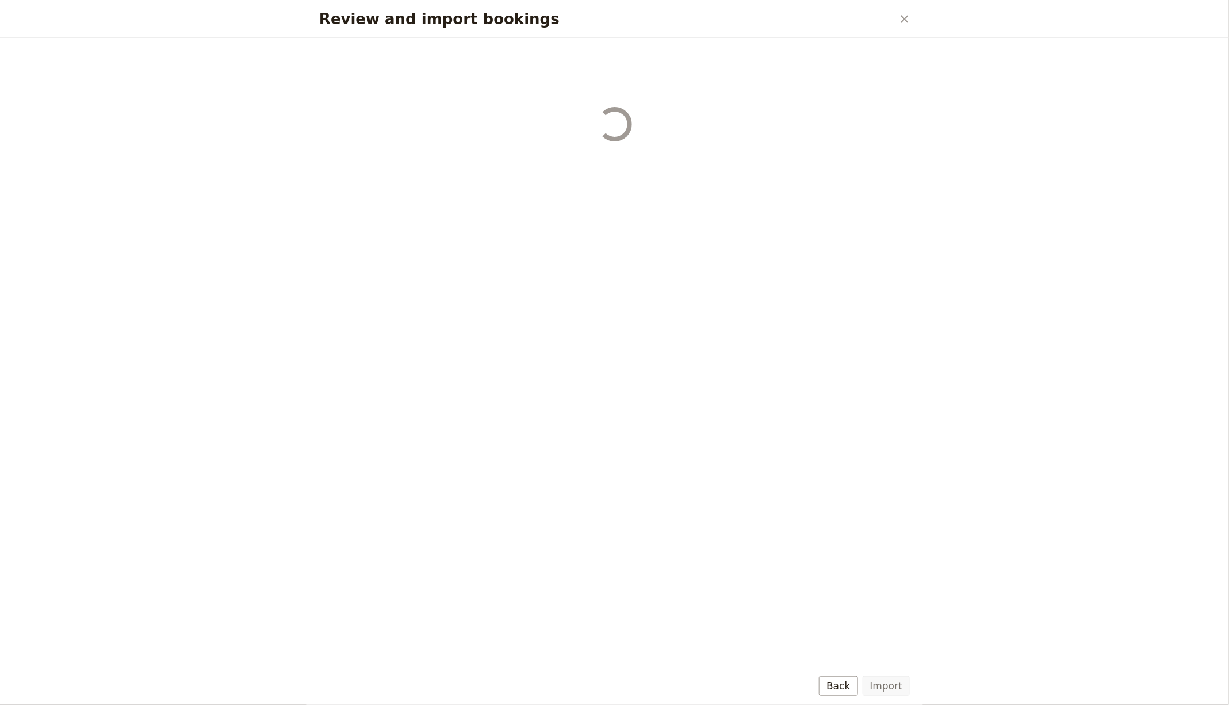
select select "68e4d891604e9bfa23a74745"
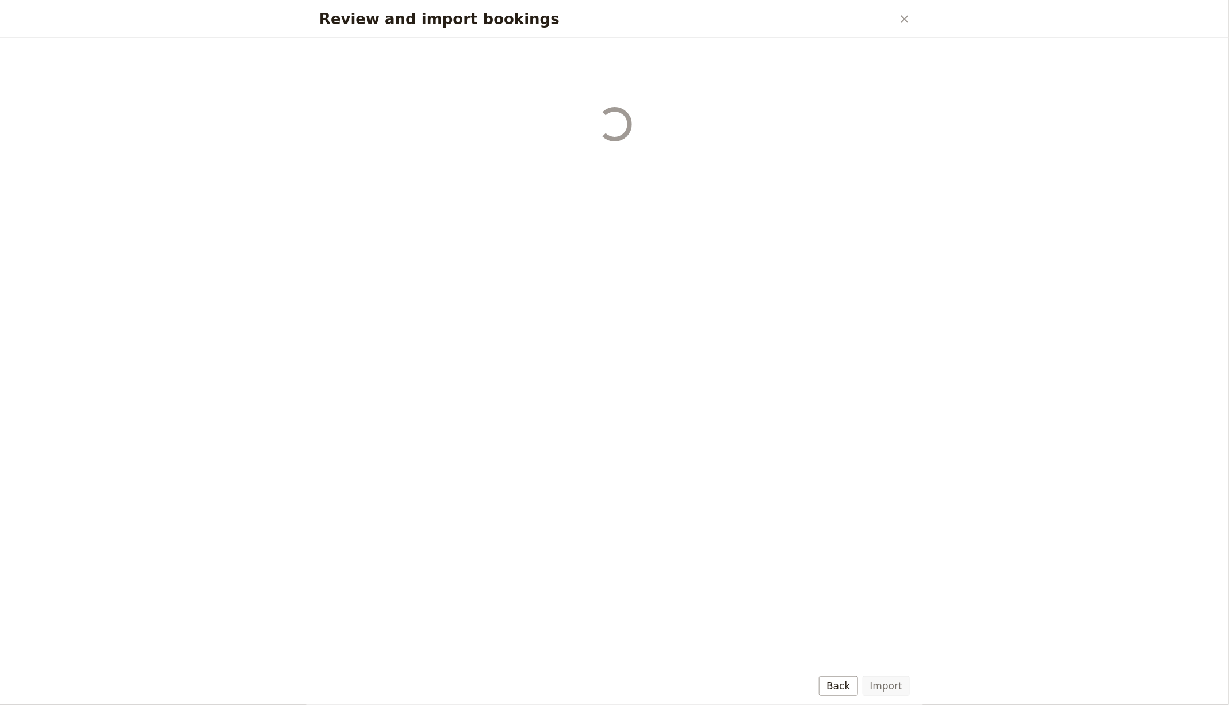
select select "68e4d891604e9bfa23a74745"
select select "68e4d891604e9bfa23a74746"
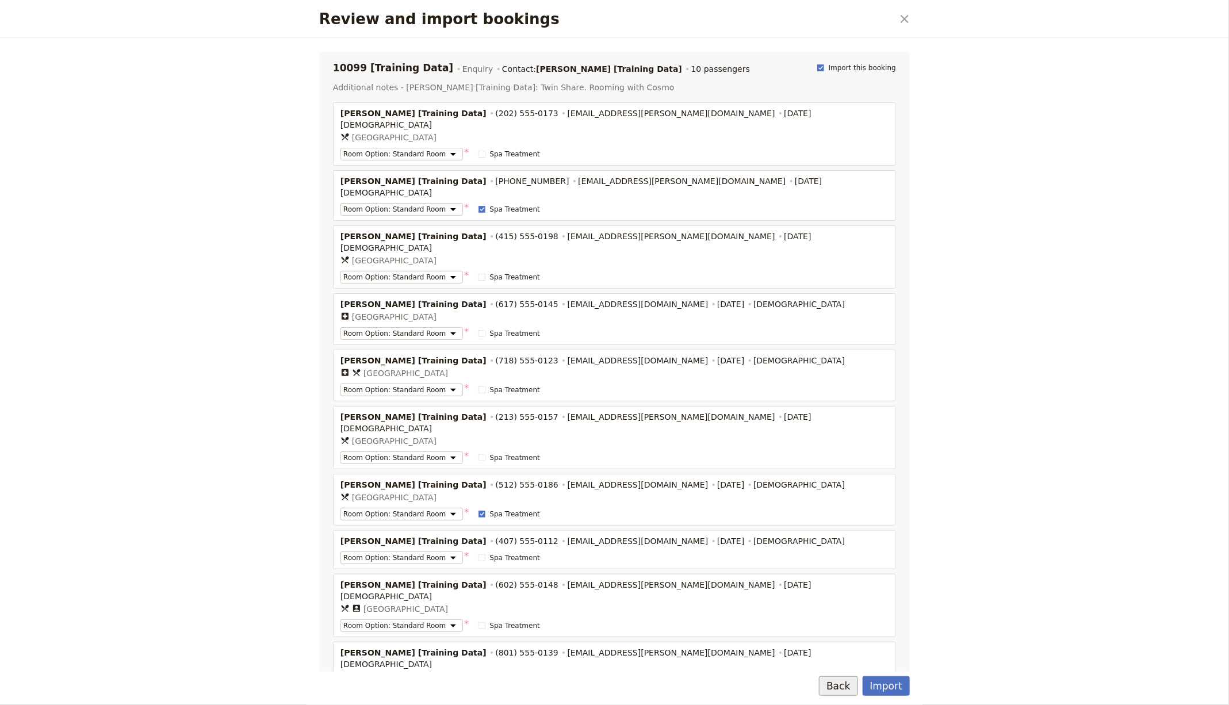
click at [846, 564] on button "Back" at bounding box center [838, 686] width 39 height 20
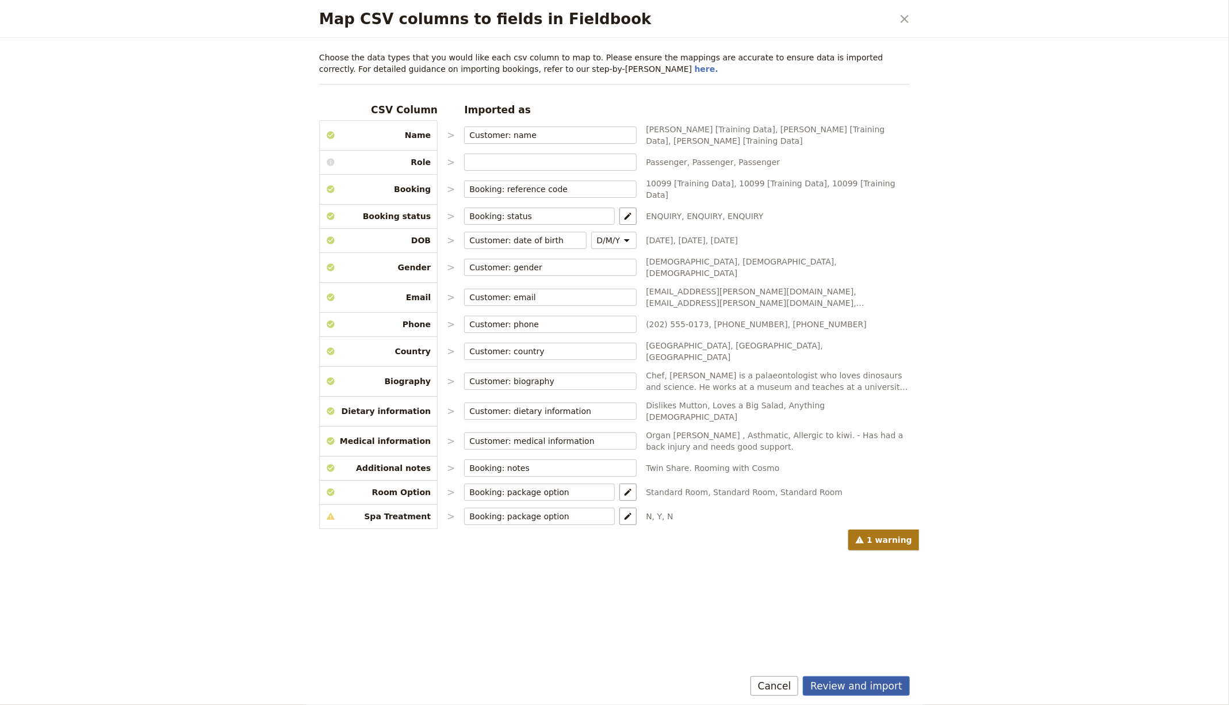
click at [862, 564] on button "Review and import" at bounding box center [856, 686] width 107 height 20
select select "68e4d891604e9bfa23a74745"
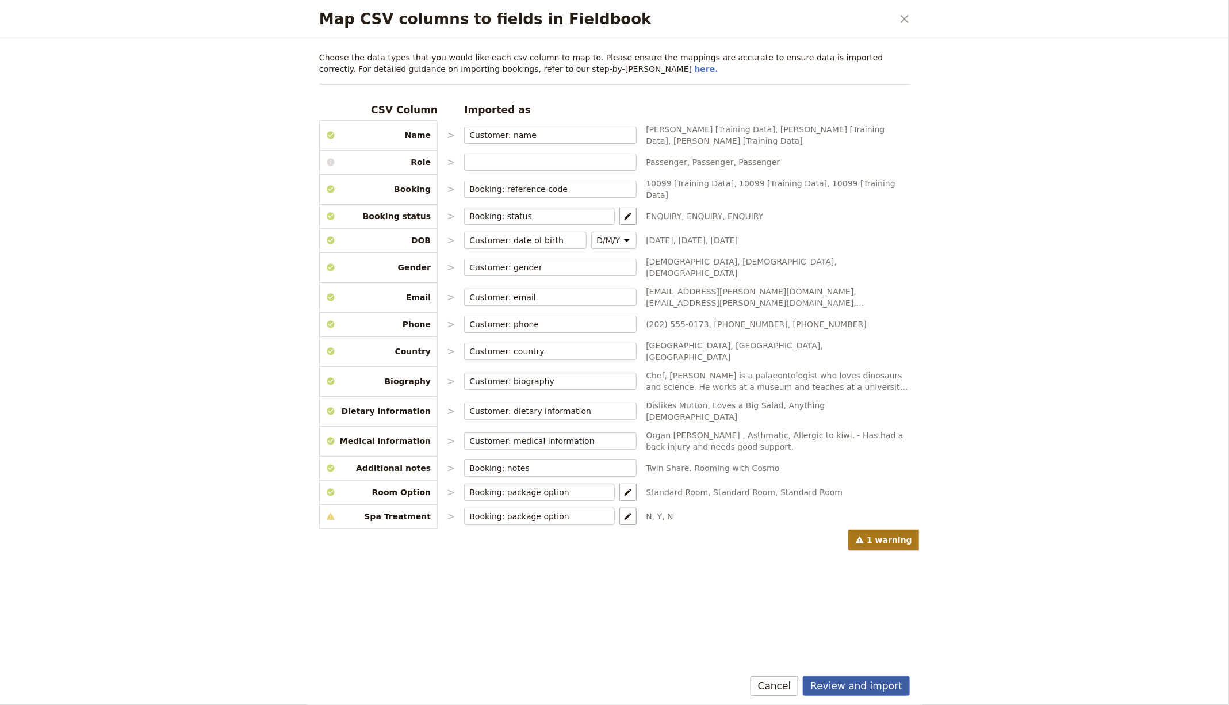
select select "68e4d891604e9bfa23a74745"
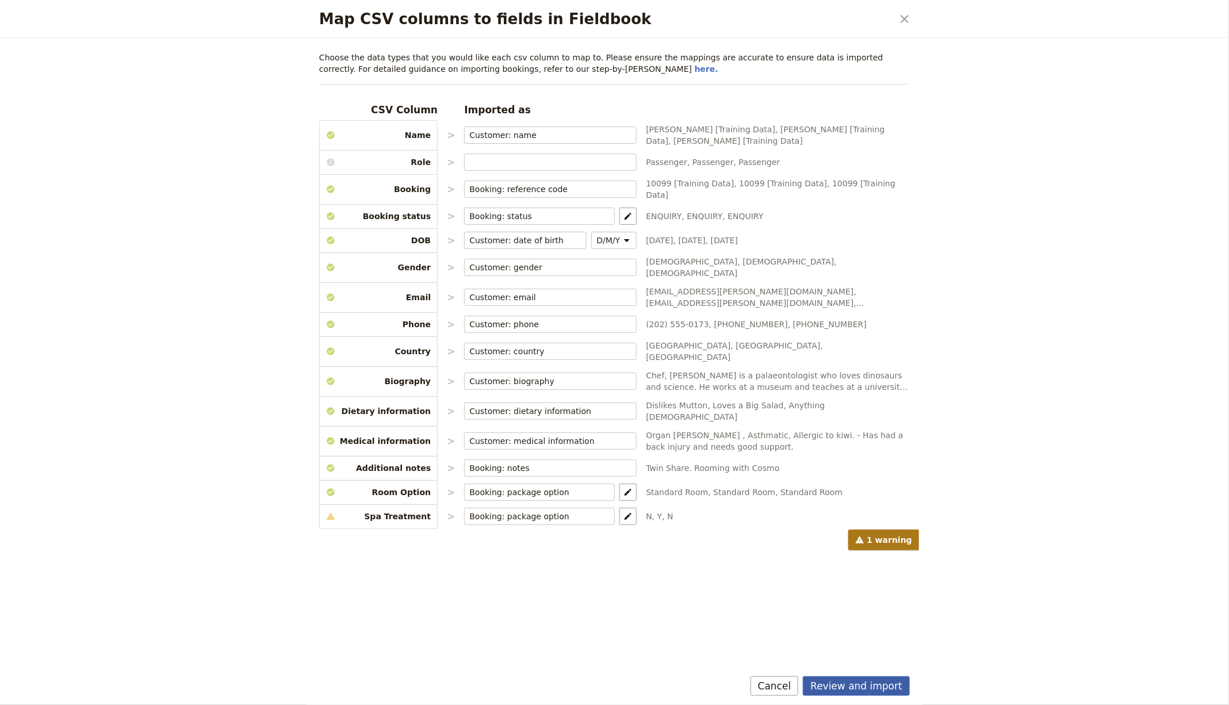
select select "68e4d891604e9bfa23a74746"
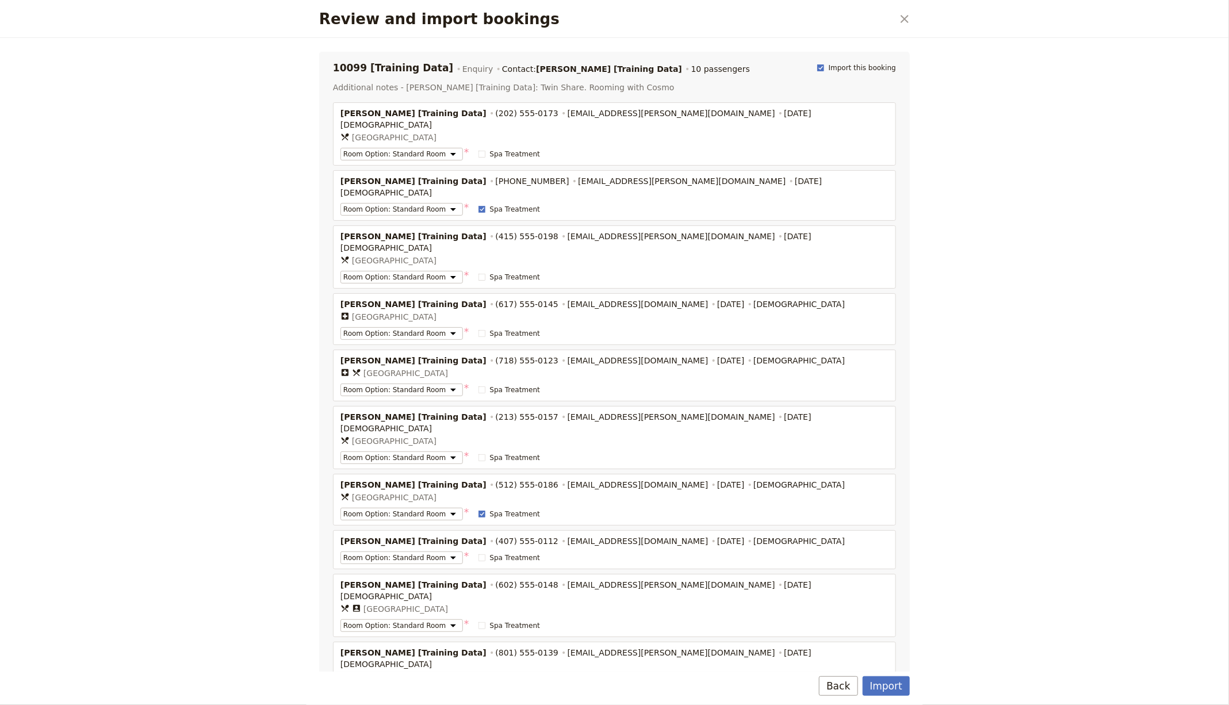
select select "68e4d891604e9bfa23a74745"
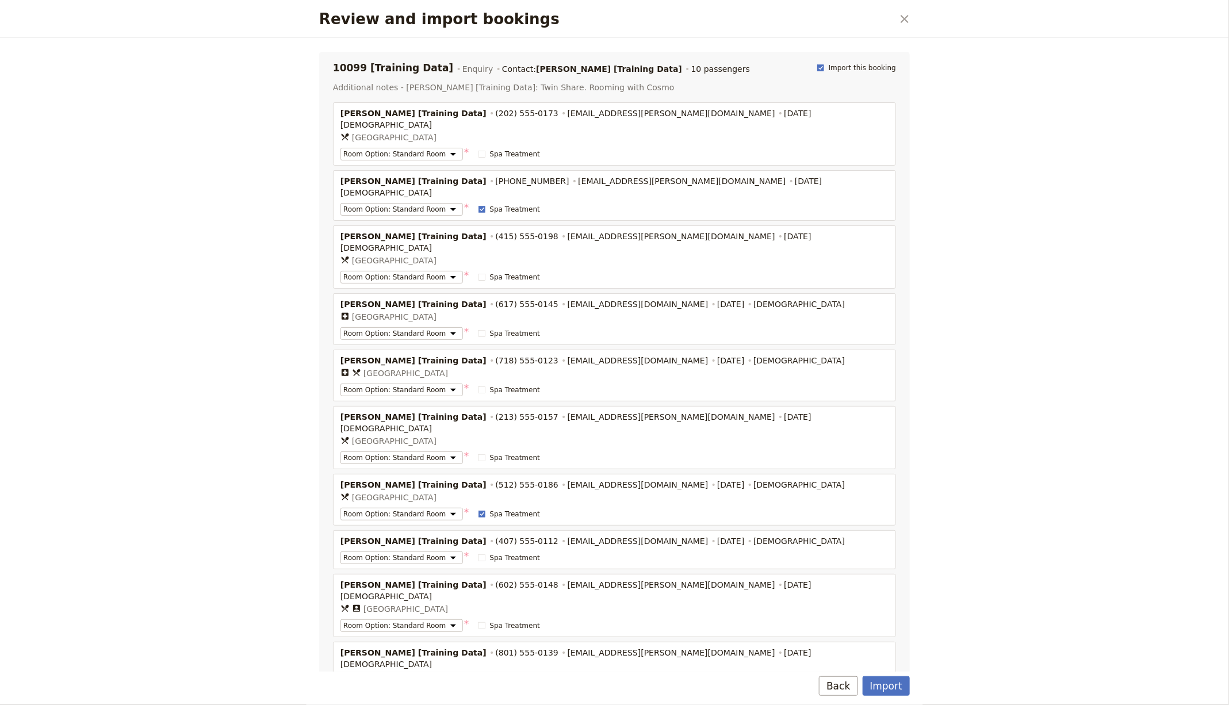
select select "68e4d891604e9bfa23a74745"
select select "68e4d891604e9bfa23a74746"
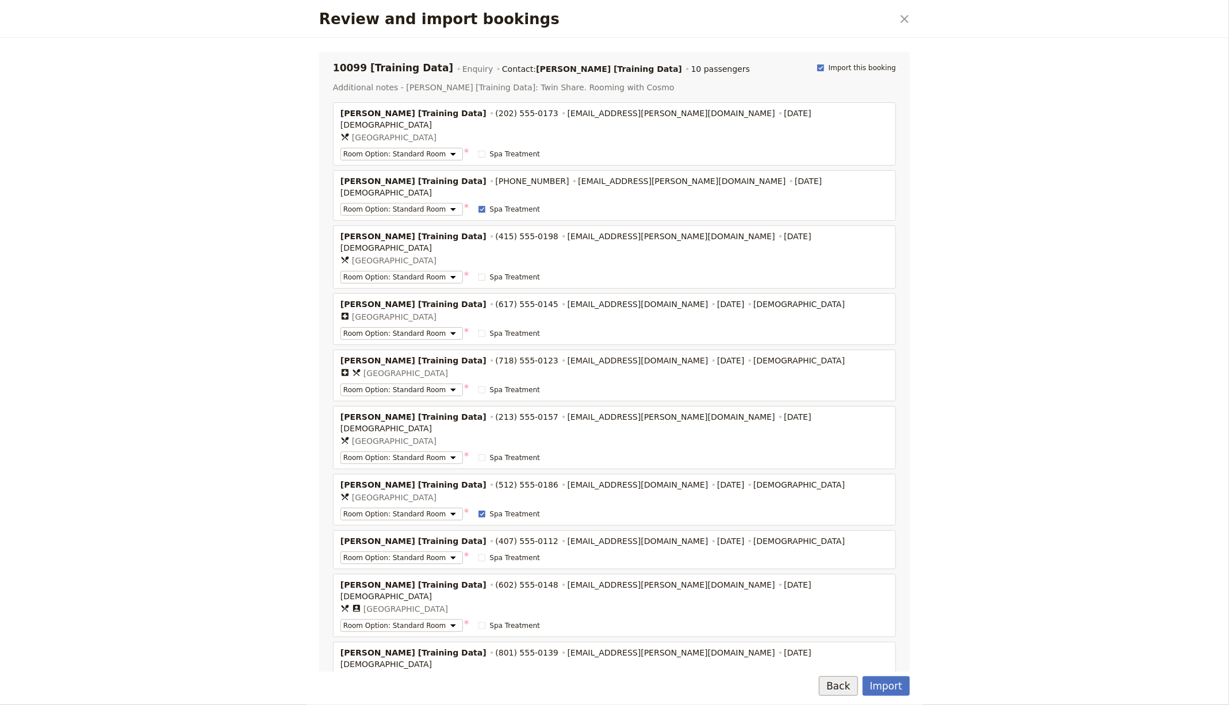
click at [847, 564] on button "Back" at bounding box center [838, 686] width 39 height 20
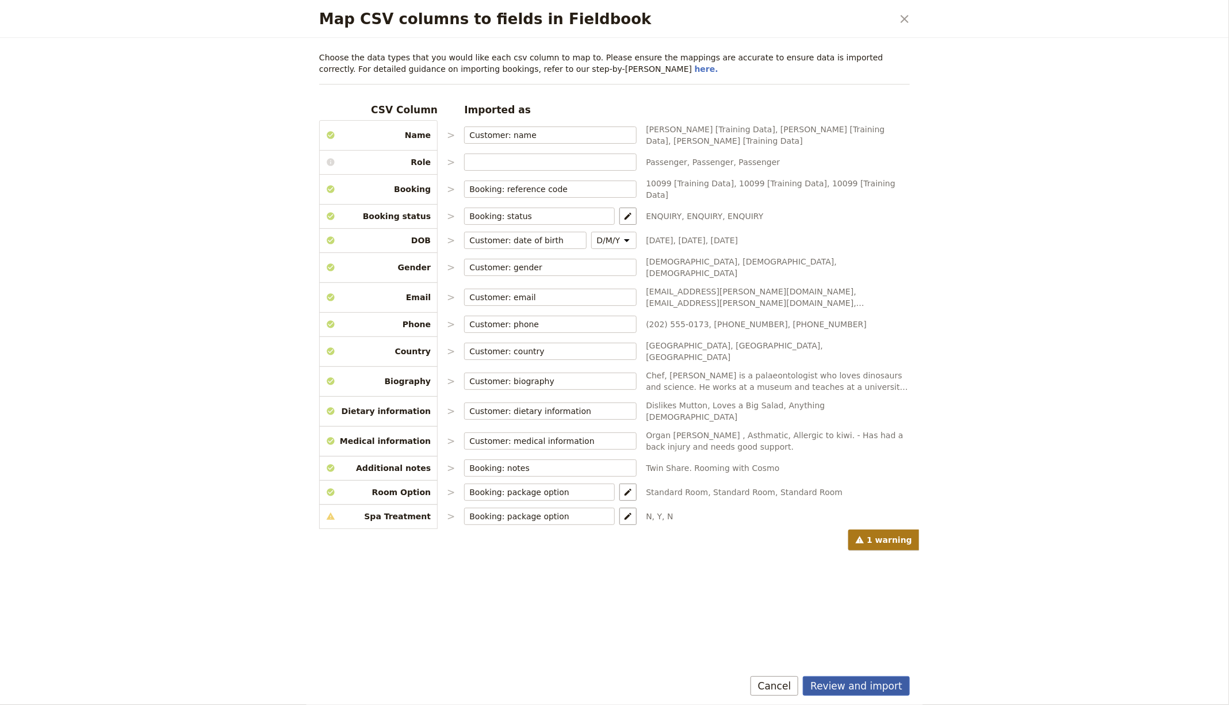
click at [863, 564] on button "Review and import" at bounding box center [856, 686] width 107 height 20
select select "68e4d891604e9bfa23a74745"
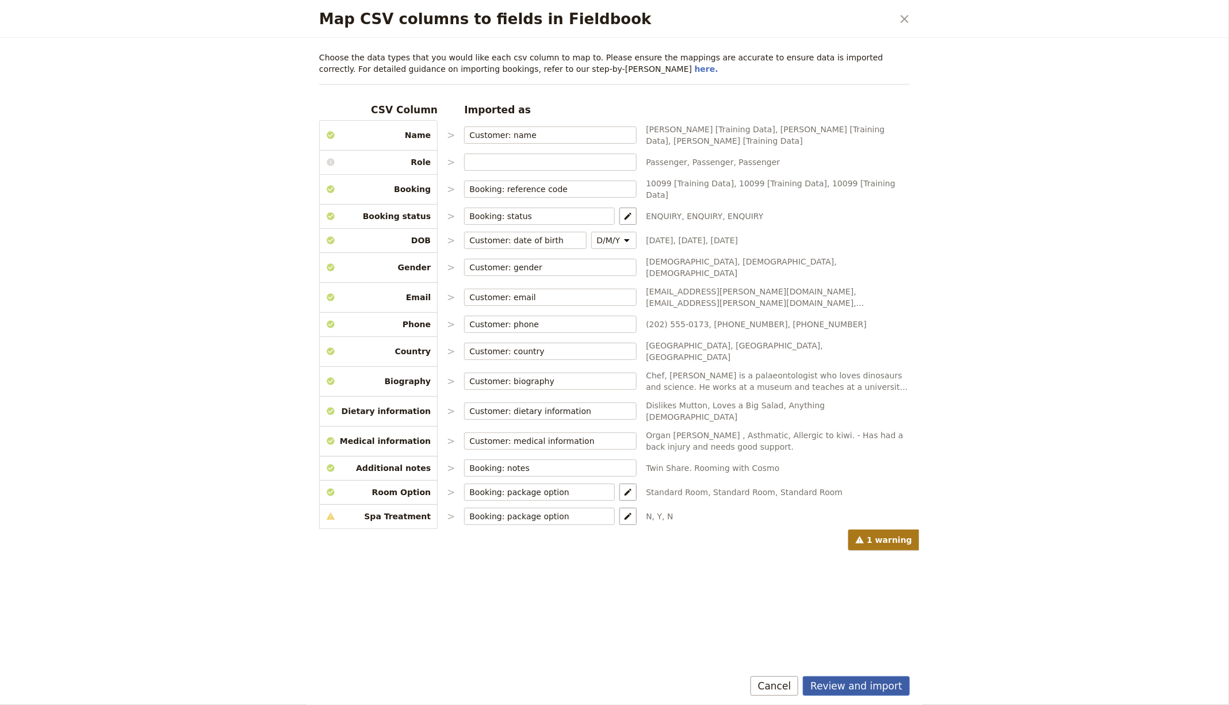
select select "68e4d891604e9bfa23a74745"
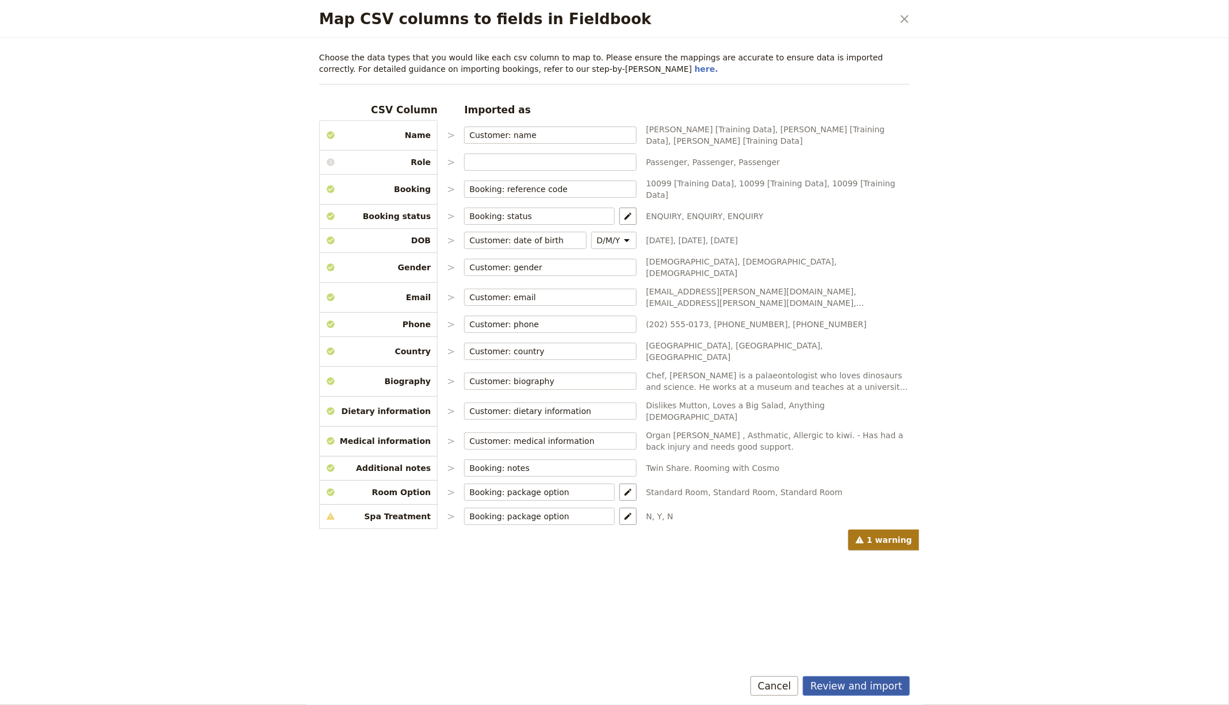
select select "68e4d891604e9bfa23a74746"
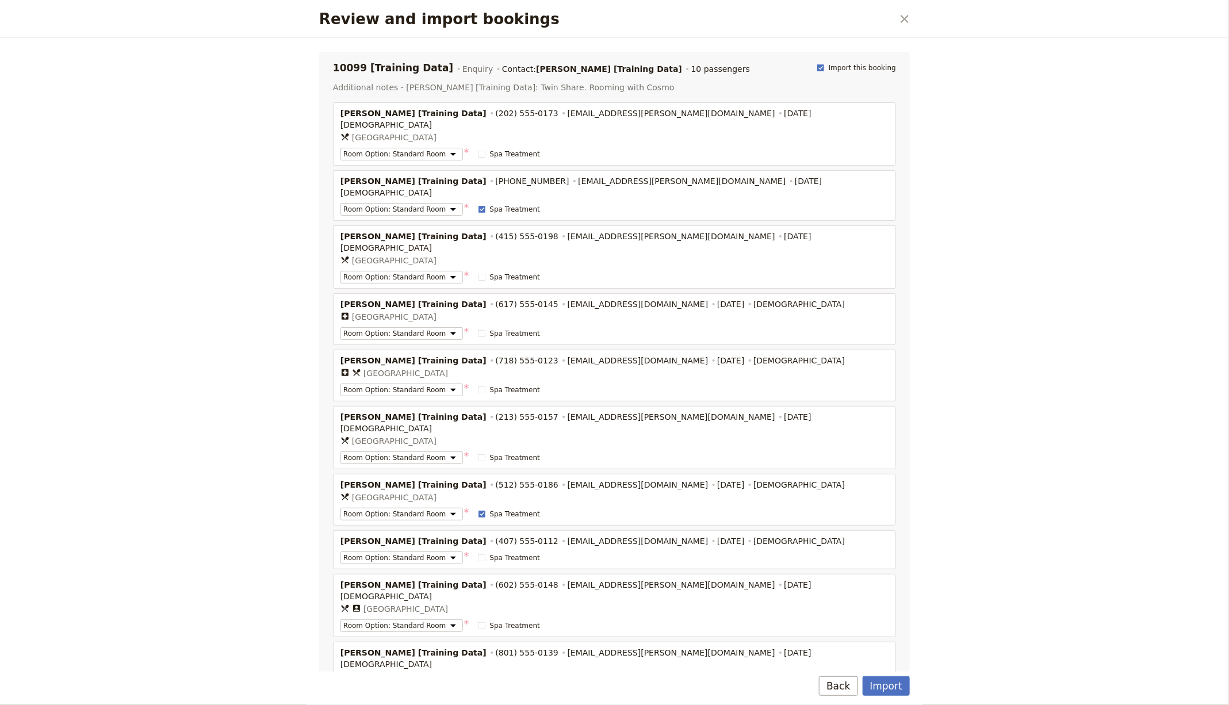
click at [894, 564] on div "Import Back" at bounding box center [614, 688] width 618 height 33
select select "68e4d891604e9bfa23a74745"
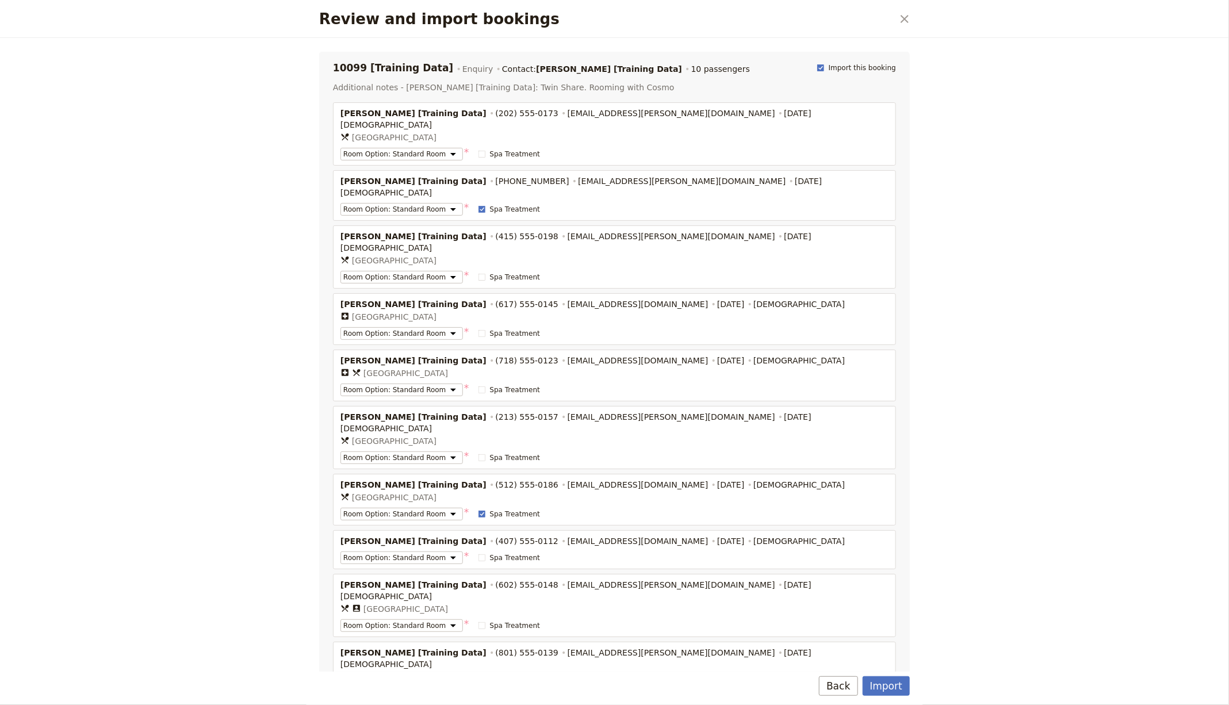
select select "68e4d891604e9bfa23a74745"
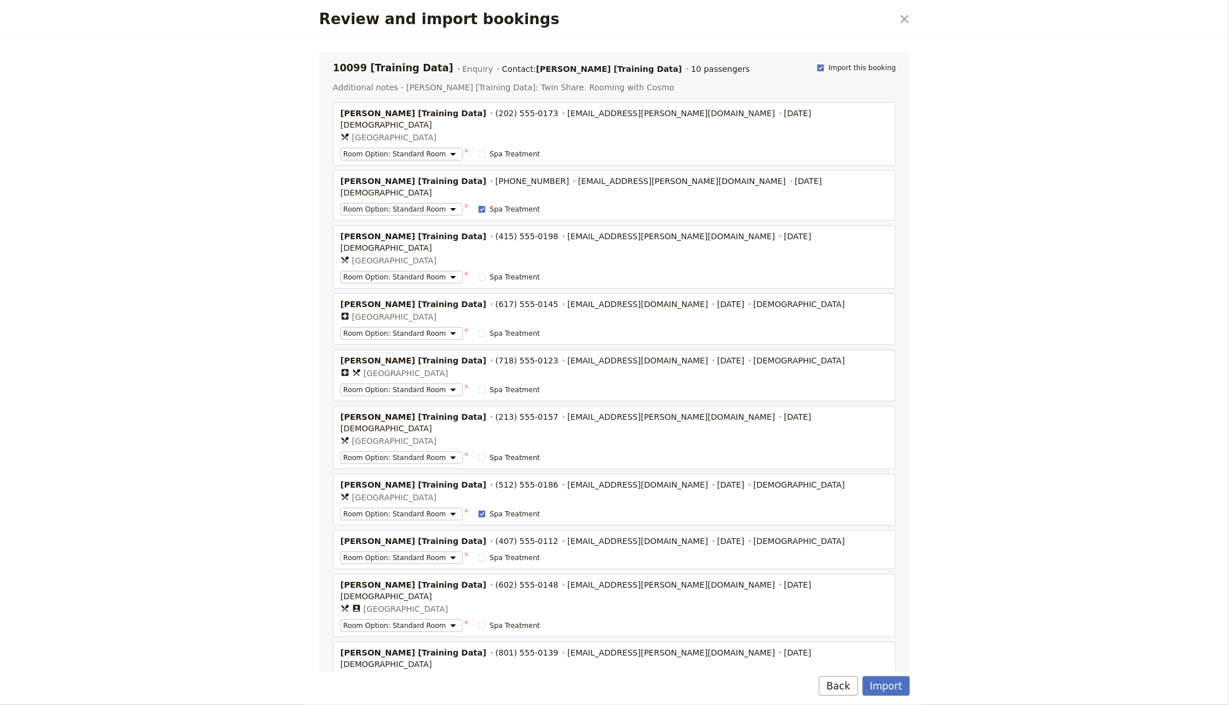
select select "68e4d891604e9bfa23a74746"
click at [891, 564] on button "Import" at bounding box center [886, 686] width 47 height 20
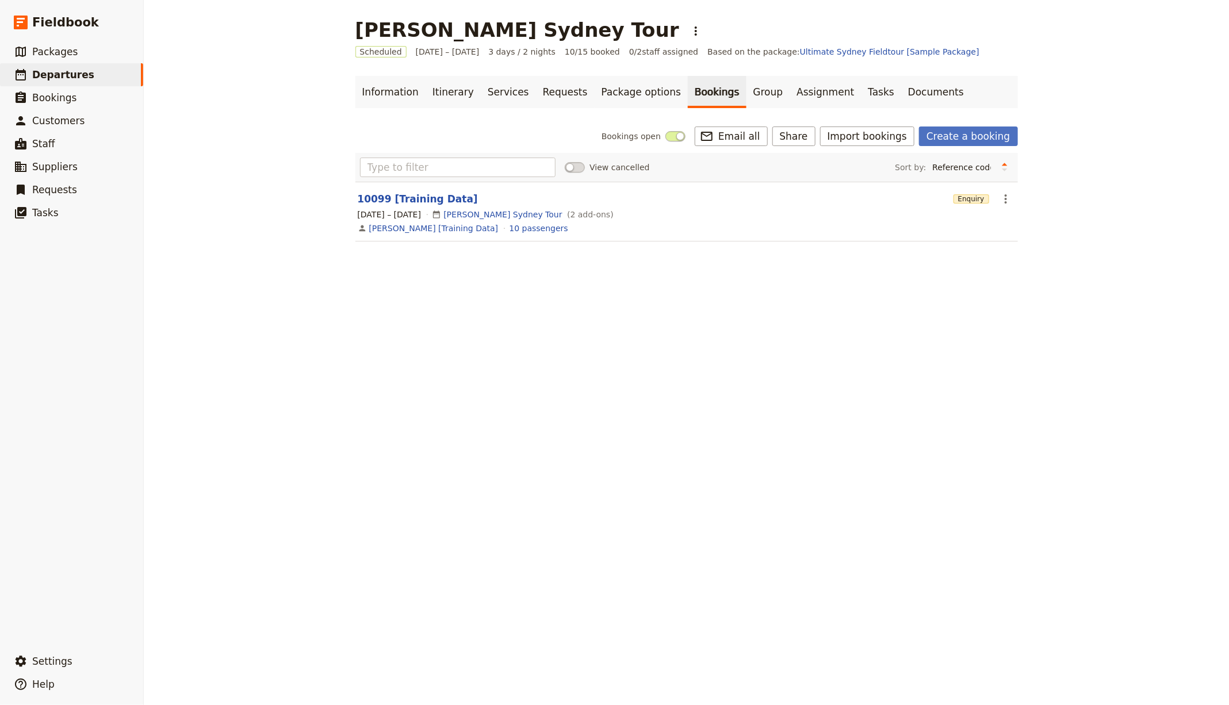
click at [607, 43] on main "[PERSON_NAME] Sydney Tour ​ Scheduled [DATE] – [DATE] 3 days / 2 nights 10/15 b…" at bounding box center [687, 137] width 690 height 274
click at [607, 40] on div "[PERSON_NAME] Sydney Tour ​" at bounding box center [530, 29] width 350 height 23
click at [689, 36] on icon "Actions" at bounding box center [696, 31] width 14 height 14
click at [382, 79] on link "Information" at bounding box center [390, 92] width 70 height 32
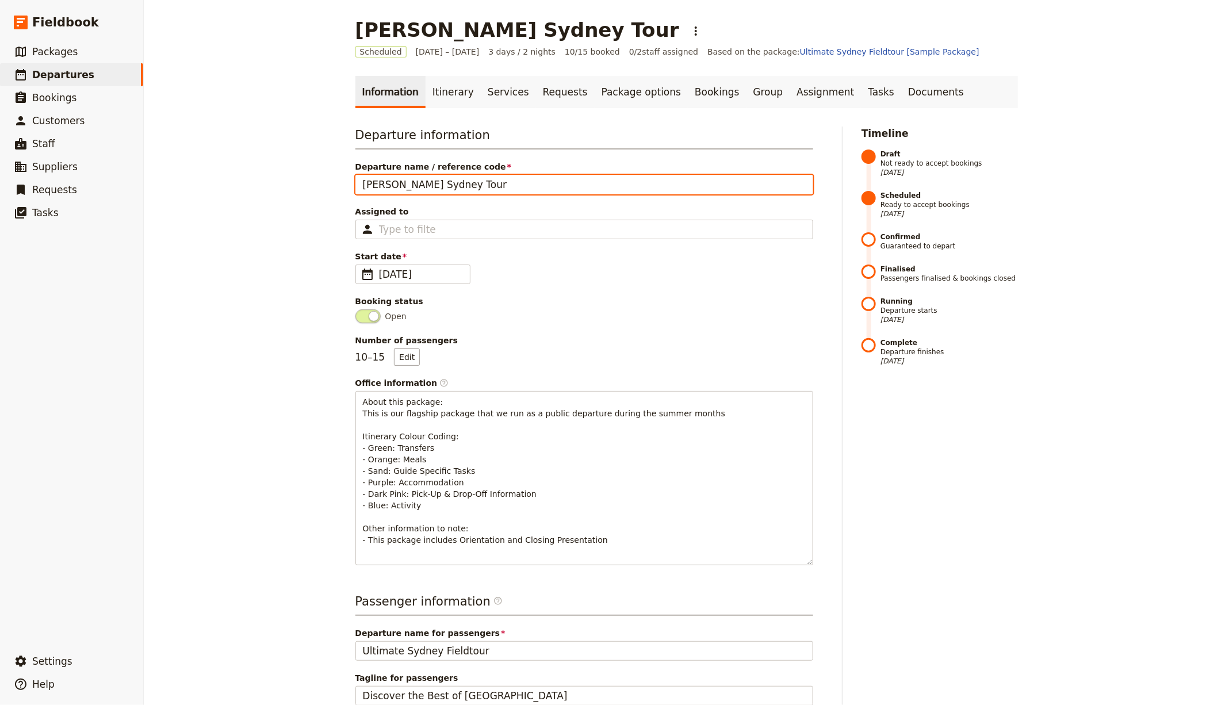
click at [426, 187] on input "[PERSON_NAME] Sydney Tour" at bounding box center [584, 185] width 458 height 20
drag, startPoint x: 478, startPoint y: 186, endPoint x: 489, endPoint y: 186, distance: 11.5
click at [477, 186] on input "[PERSON_NAME] Group Trip - Ultimate Sydney Fieldtour" at bounding box center [584, 185] width 458 height 20
click at [593, 178] on input "[PERSON_NAME] Group Trip - Ultimate Sydney Fieldtour" at bounding box center [584, 185] width 458 height 20
click at [485, 184] on input "[PERSON_NAME] Group Trip - Ultimate Sydney Fieldtour" at bounding box center [584, 185] width 458 height 20
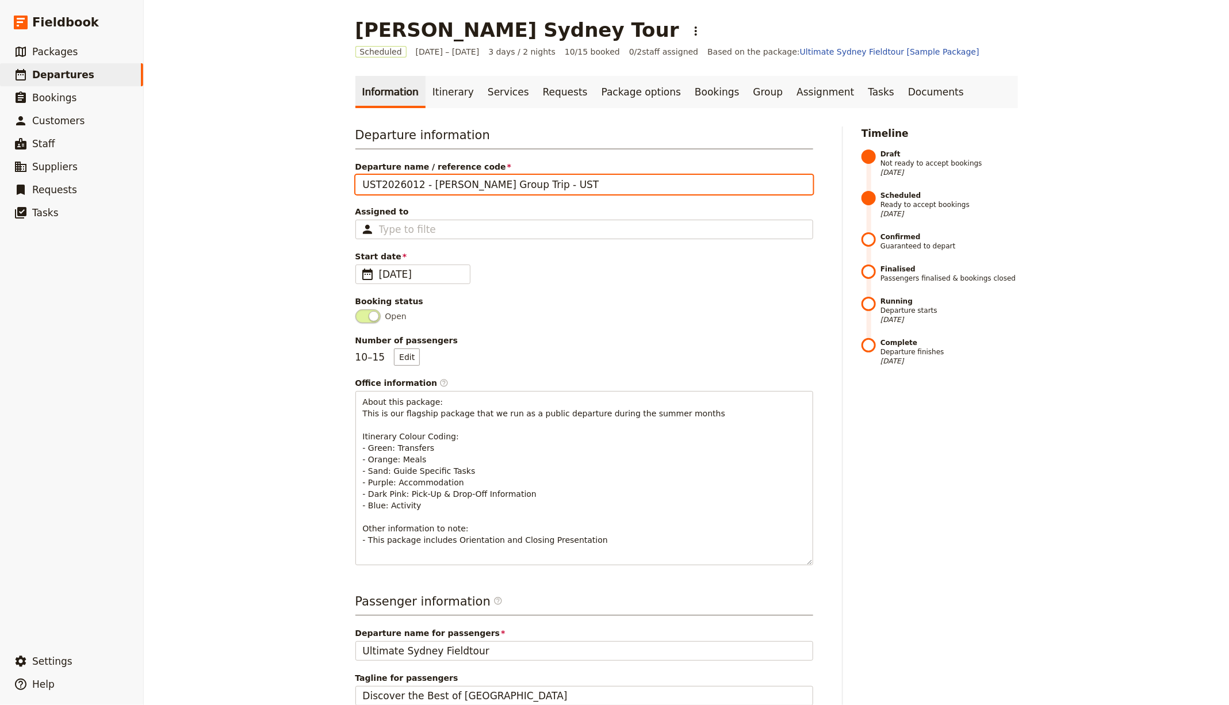
drag, startPoint x: 543, startPoint y: 189, endPoint x: 554, endPoint y: 186, distance: 10.9
click at [544, 189] on input "UST2026012 - [PERSON_NAME] Group Trip - UST" at bounding box center [584, 185] width 458 height 20
type input "UST2026012 - [PERSON_NAME] Group Trip - [GEOGRAPHIC_DATA]"
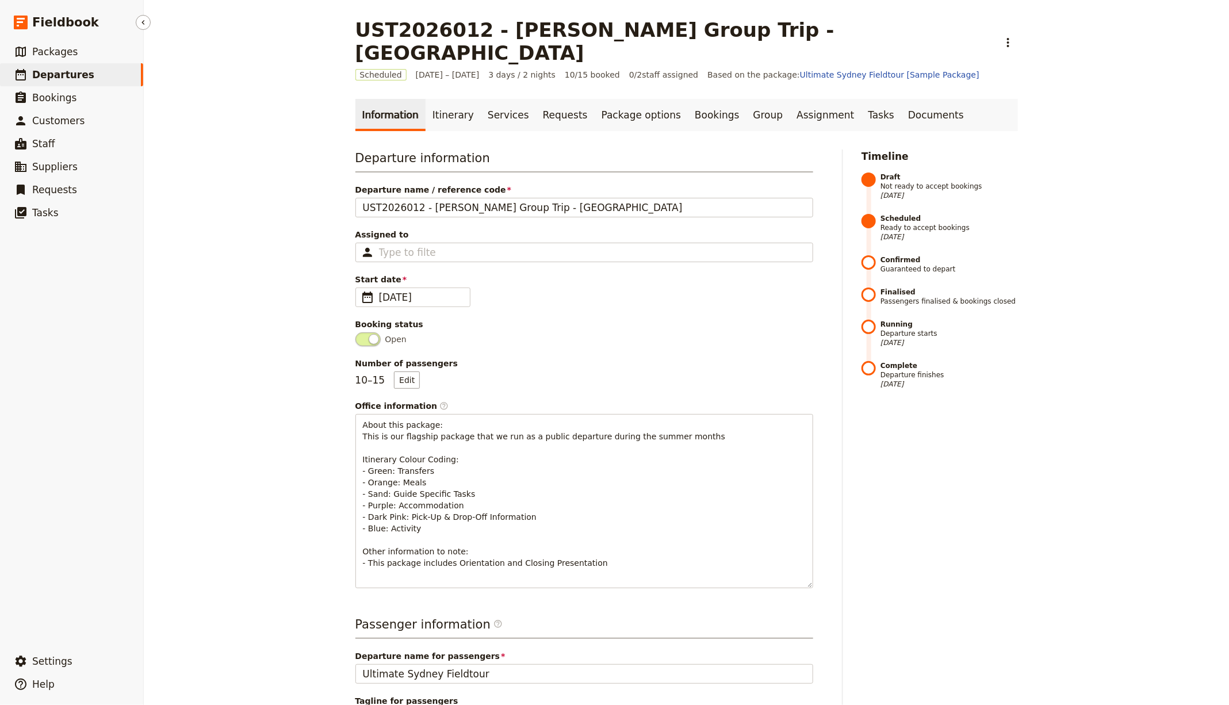
click at [118, 74] on link "​ Departures" at bounding box center [71, 74] width 143 height 23
select select "CREATED_AT"
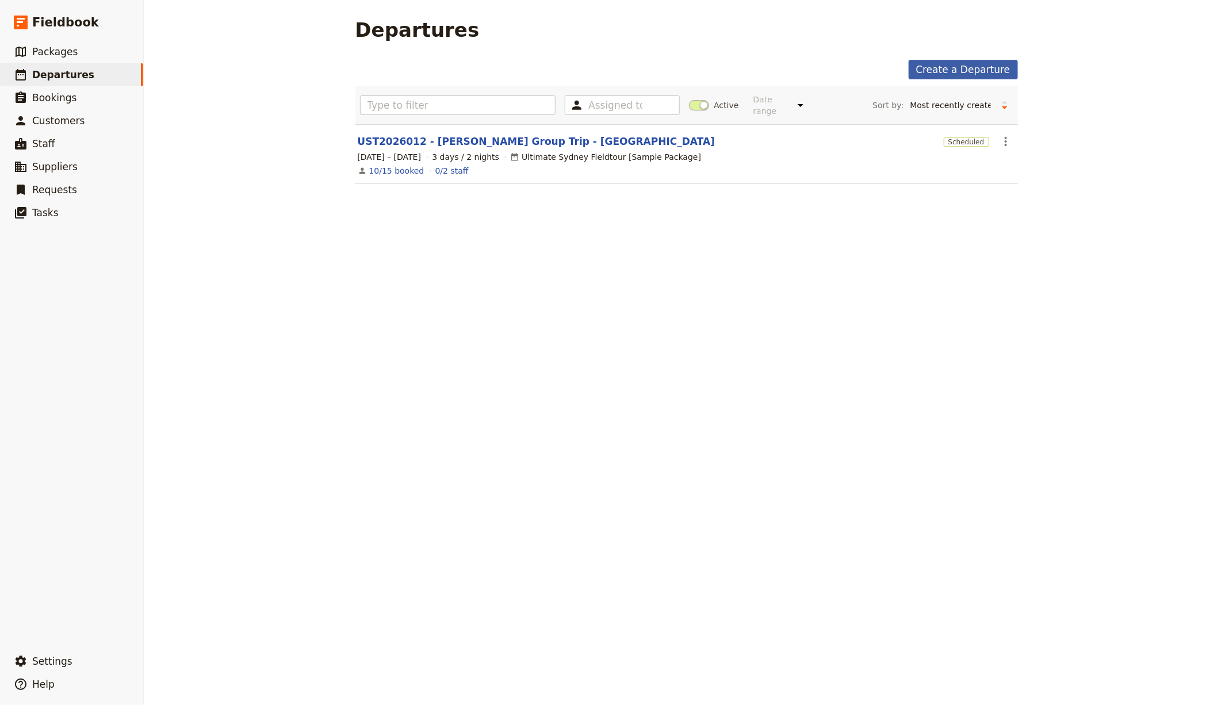
click at [971, 67] on link "Create a Departure" at bounding box center [963, 70] width 109 height 20
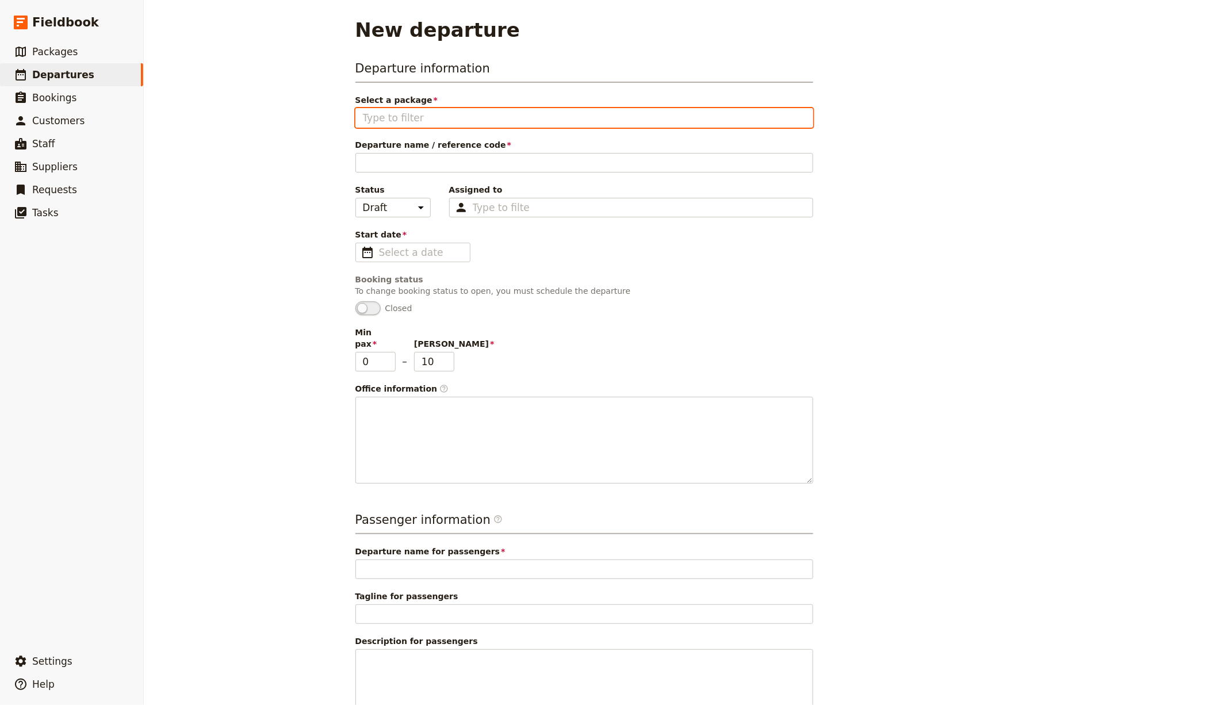
click at [403, 120] on input "Select a package" at bounding box center [584, 118] width 443 height 14
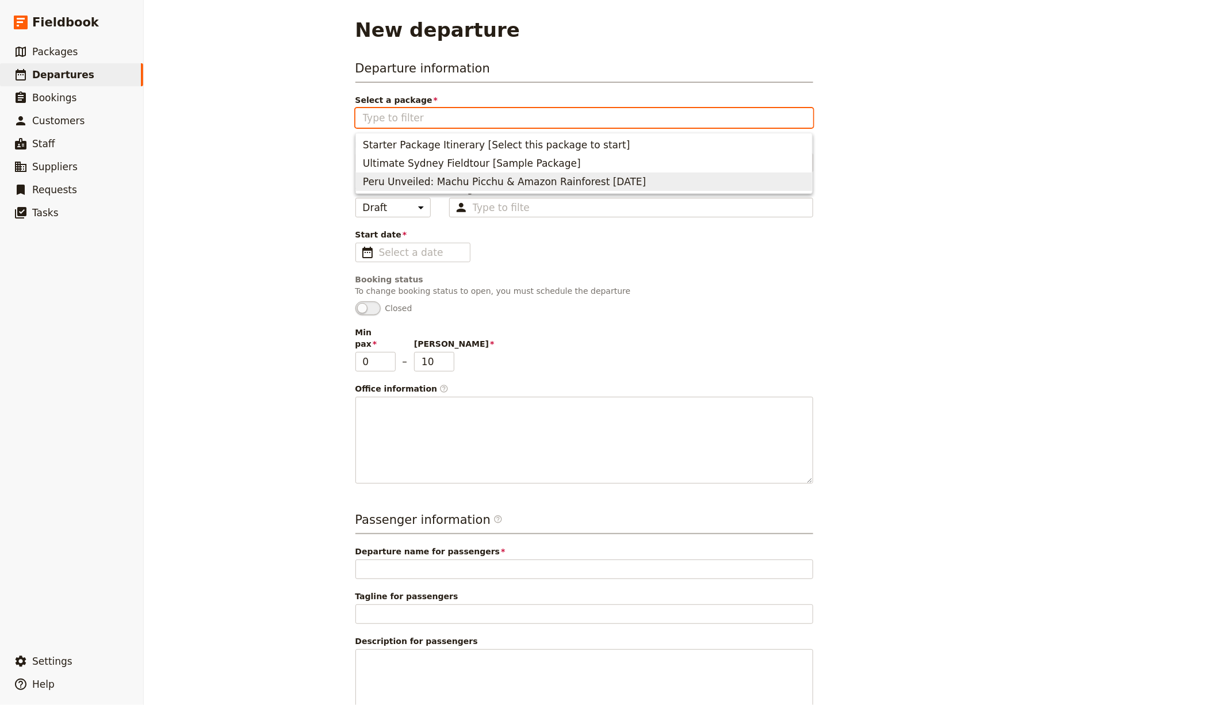
click at [503, 185] on span "Peru Unveiled: Machu Picchu & Amazon Rainforest [DATE]" at bounding box center [504, 182] width 283 height 14
type input "Peru Unveiled: Machu Picchu & Amazon Rainforest [DATE]"
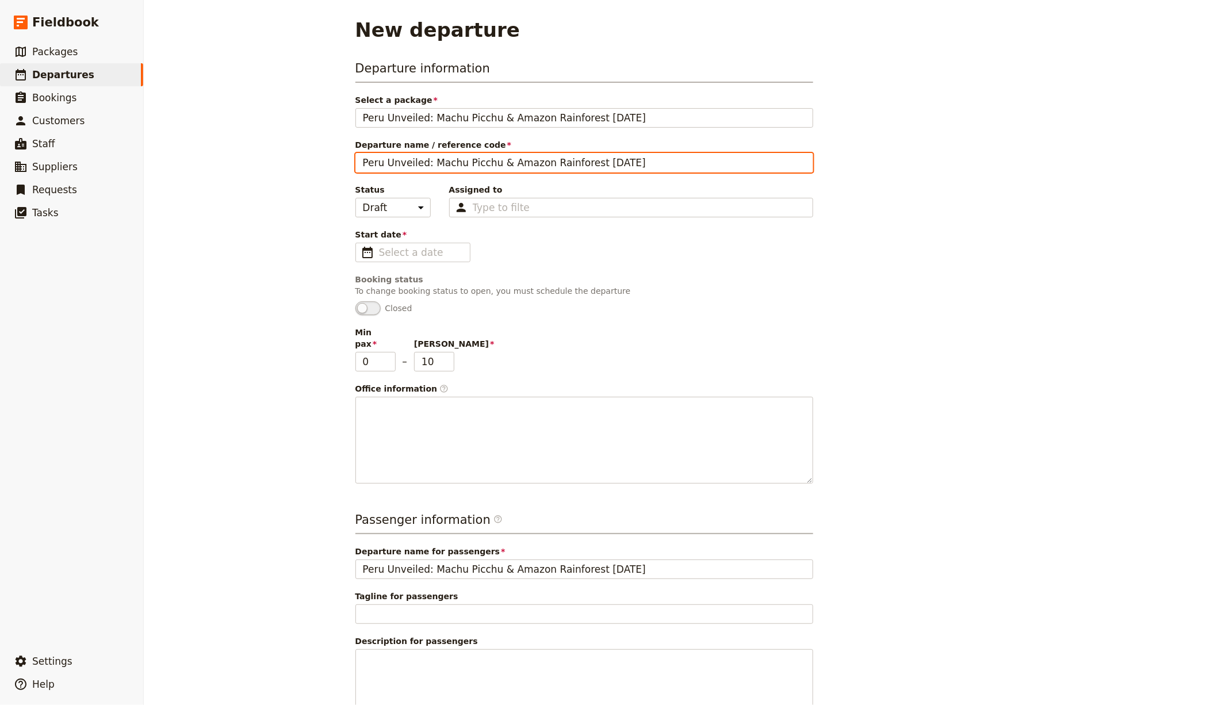
click at [427, 164] on input "Peru Unveiled: Machu Picchu & Amazon Rainforest [DATE]" at bounding box center [584, 163] width 458 height 20
type input "PU"
click at [567, 204] on div "Type to filter" at bounding box center [631, 208] width 364 height 20
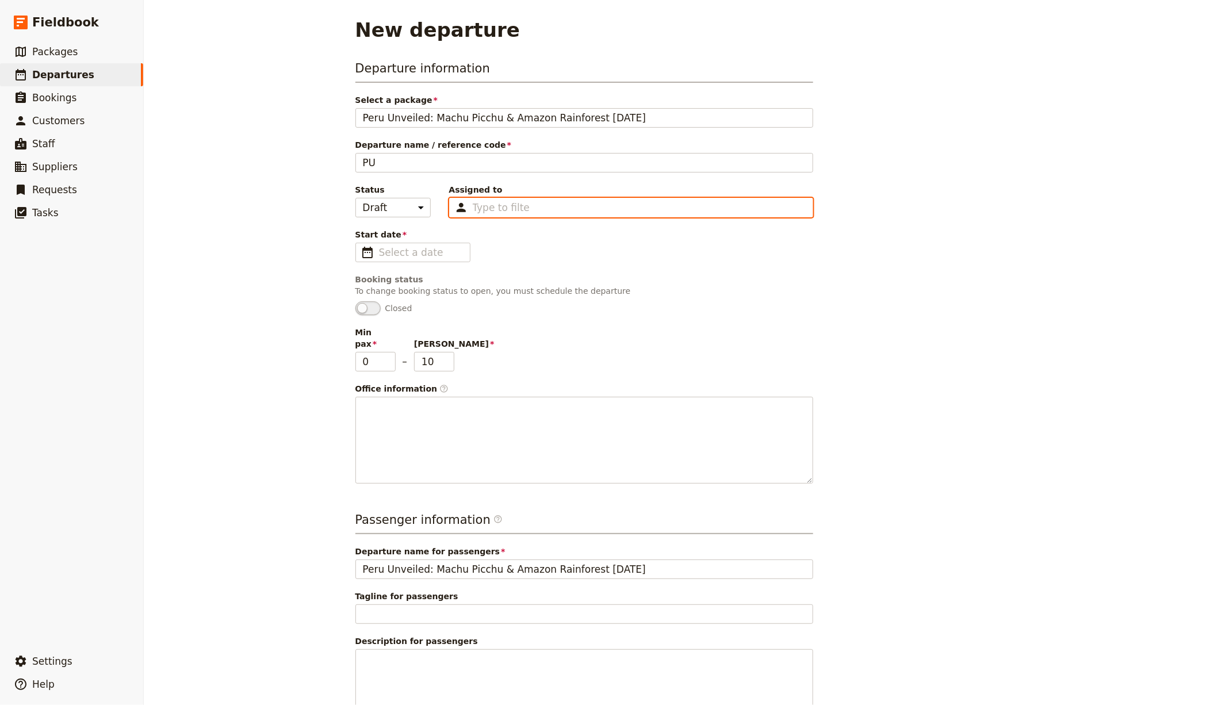
click at [530, 204] on input "Assigned to Type to filter" at bounding box center [502, 208] width 58 height 14
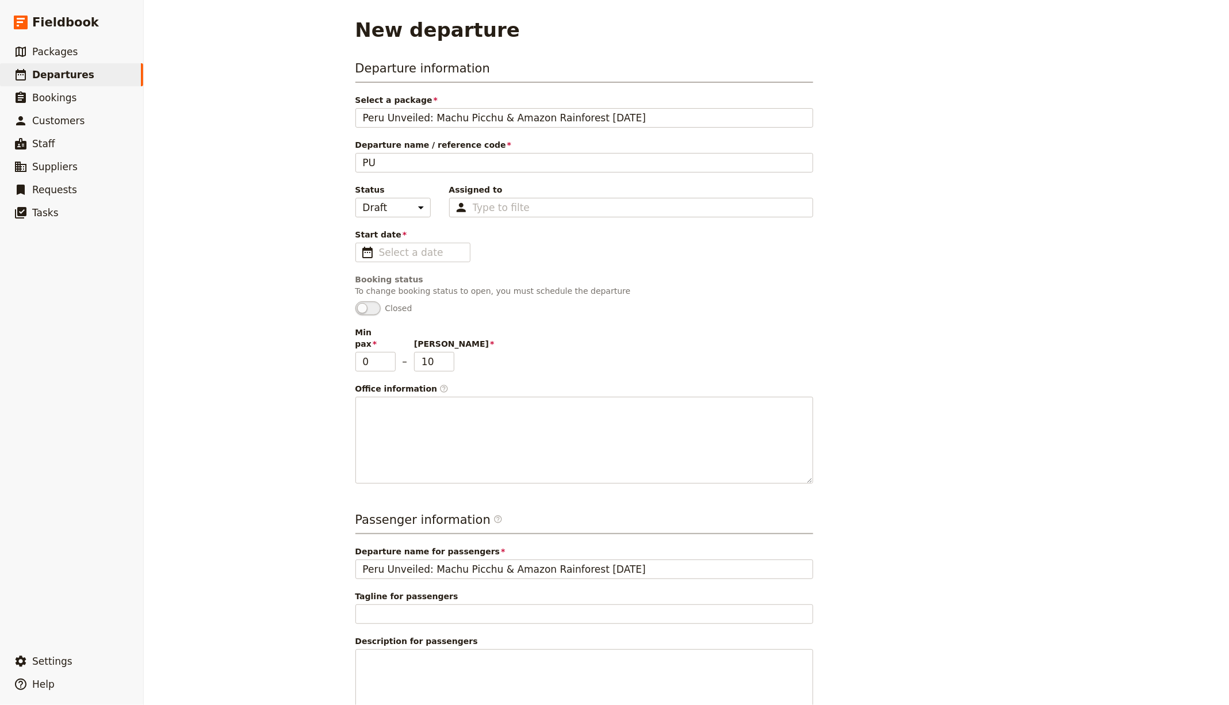
click at [442, 181] on div "Departure information Select a package [GEOGRAPHIC_DATA] Unveiled: Machu Picchu…" at bounding box center [584, 272] width 458 height 424
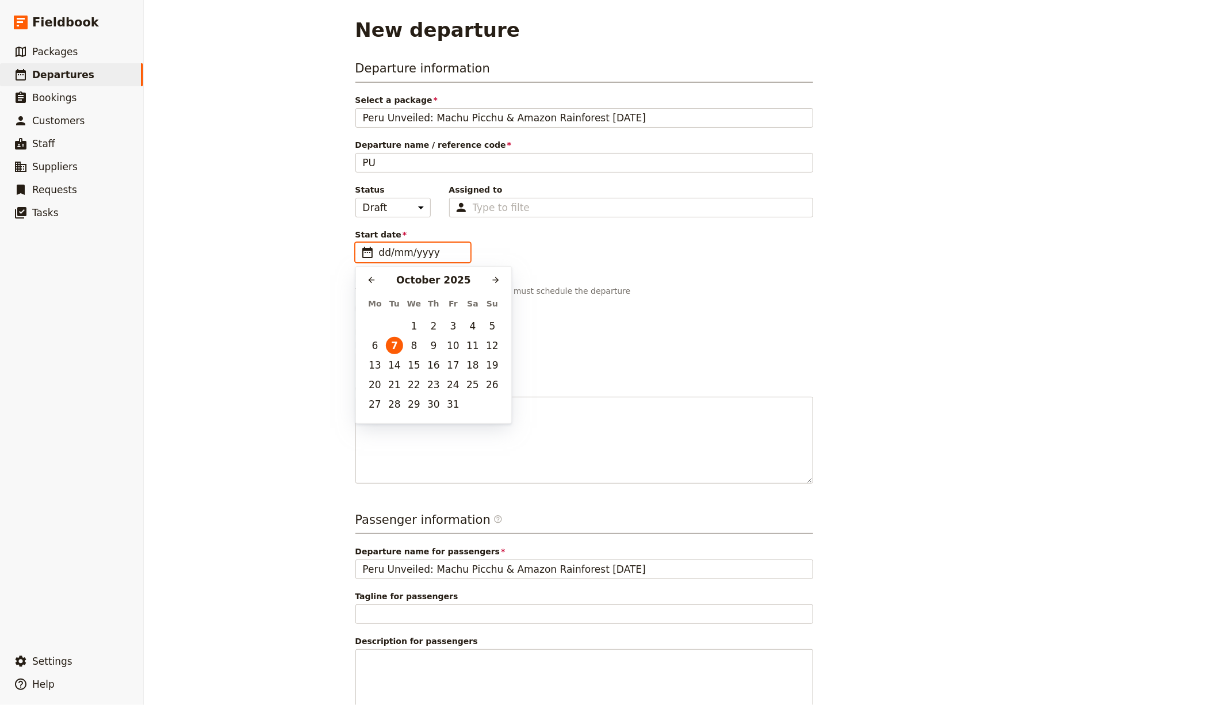
click at [432, 246] on input "dd/mm/yyyy" at bounding box center [421, 253] width 84 height 14
click at [498, 278] on icon "Next month" at bounding box center [495, 279] width 9 height 9
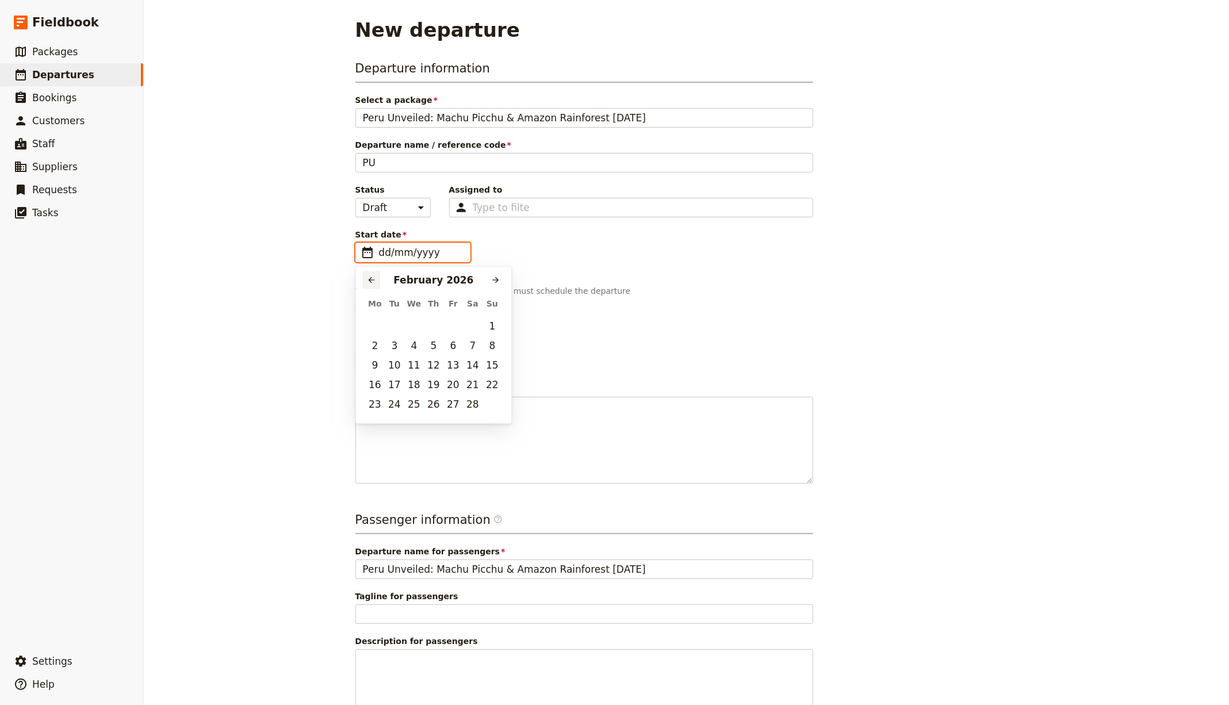
click at [367, 276] on icon "Previous month" at bounding box center [371, 279] width 9 height 9
click at [376, 370] on button "15" at bounding box center [374, 365] width 17 height 17
type input "[DATE]"
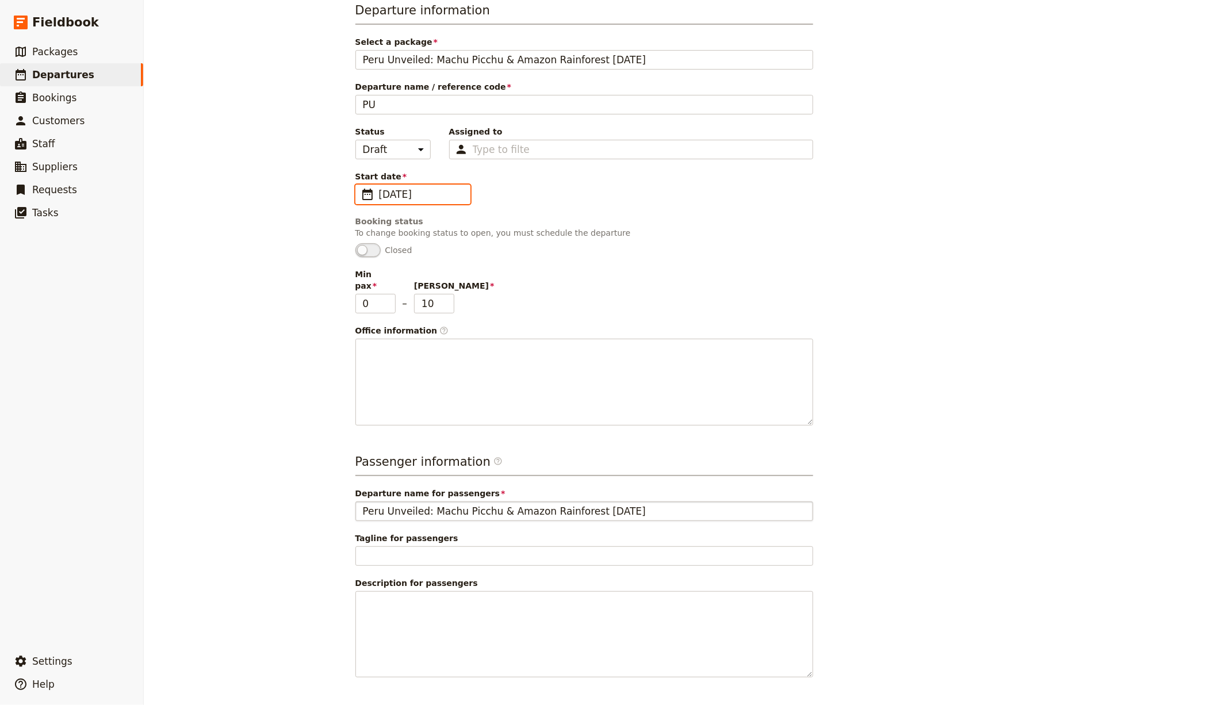
scroll to position [64, 0]
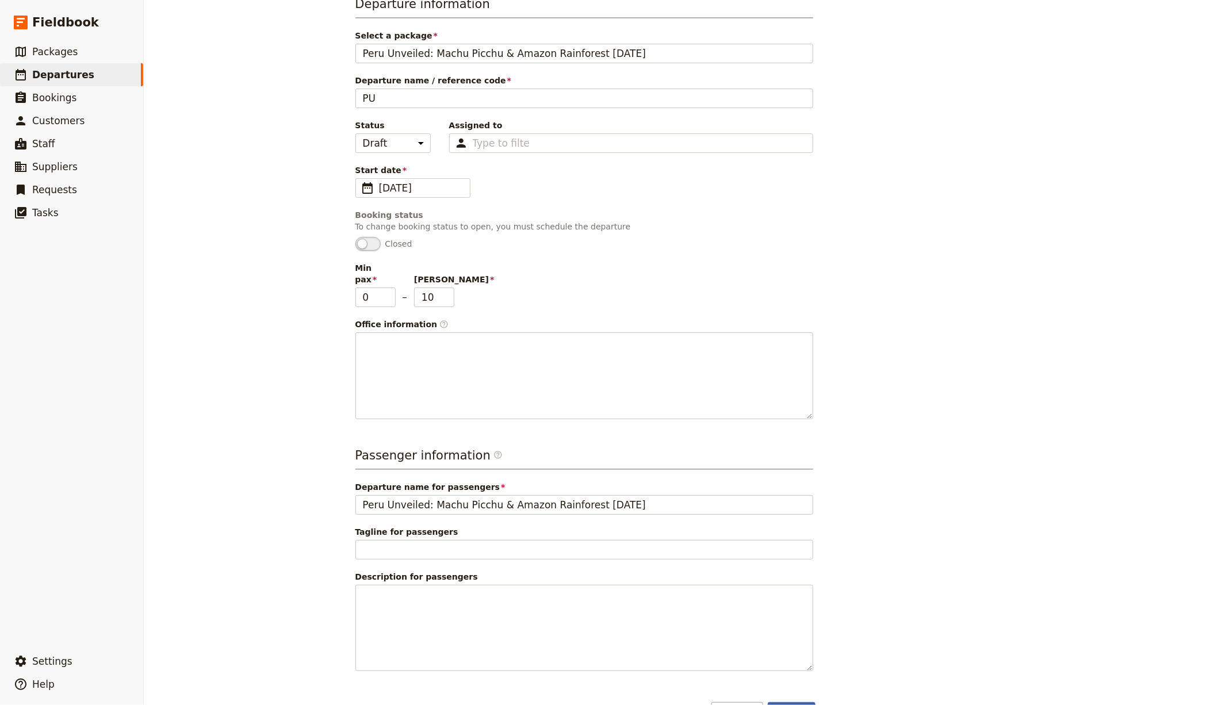
click at [796, 564] on button "Create" at bounding box center [792, 712] width 48 height 20
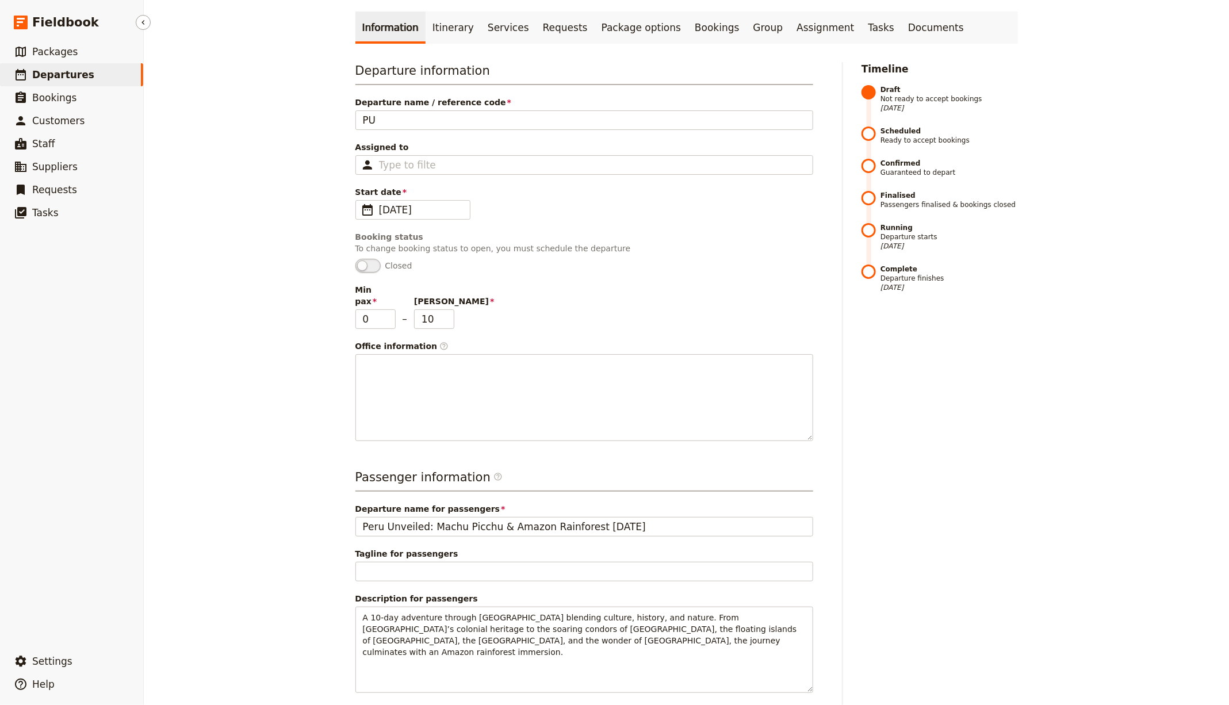
click at [73, 76] on span "Departures" at bounding box center [63, 75] width 62 height 12
select select "CREATED_AT"
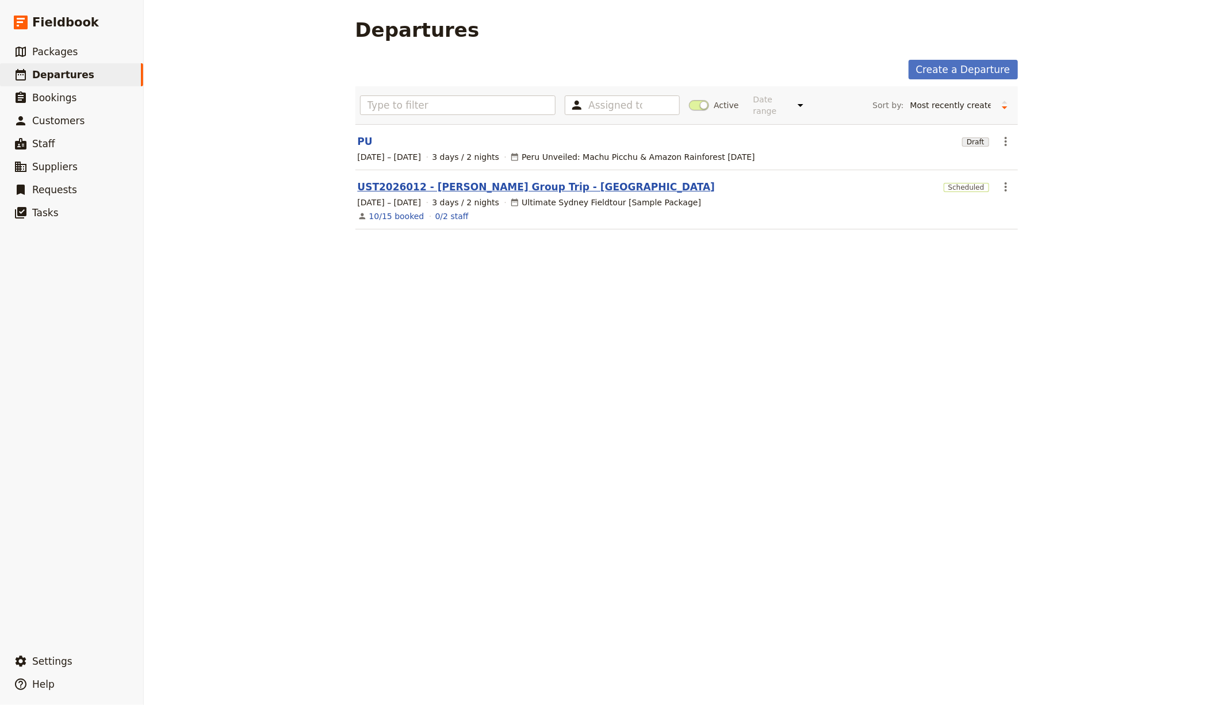
click at [436, 186] on link "UST2026012 - [PERSON_NAME] Group Trip - [GEOGRAPHIC_DATA]" at bounding box center [537, 187] width 358 height 14
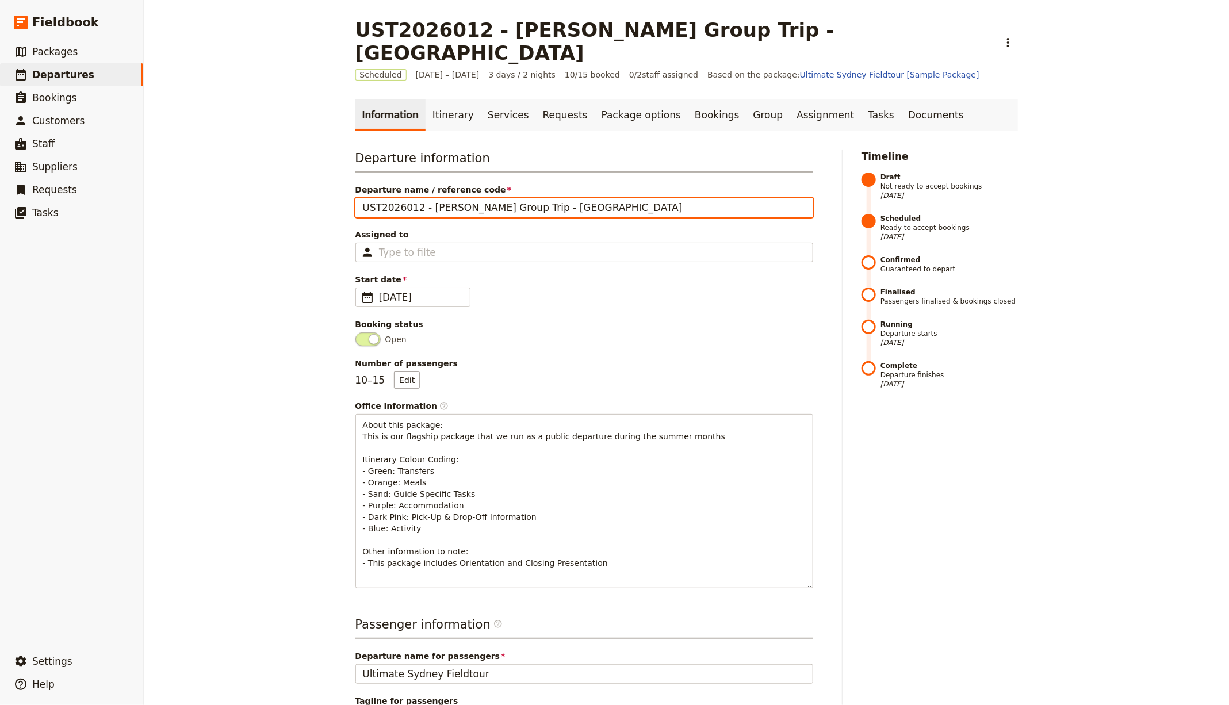
click at [435, 198] on input "UST2026012 - [PERSON_NAME] Group Trip - [GEOGRAPHIC_DATA]" at bounding box center [584, 208] width 458 height 20
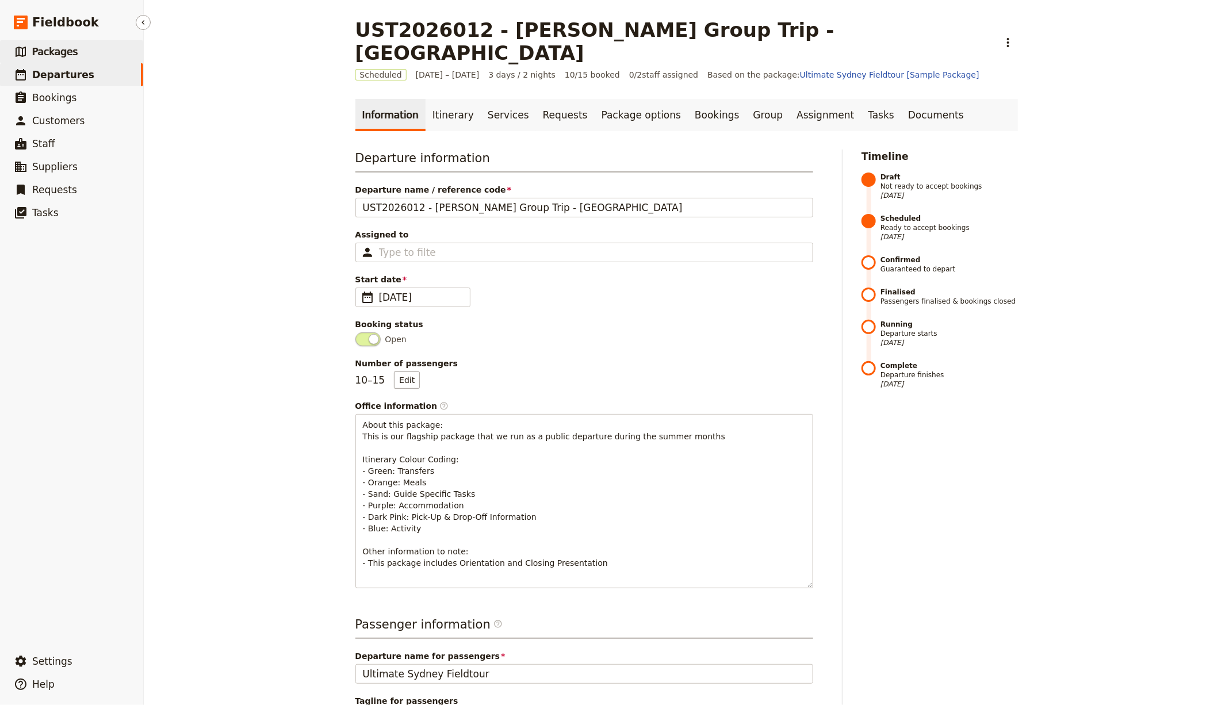
click at [96, 47] on link "​ Packages" at bounding box center [71, 51] width 143 height 23
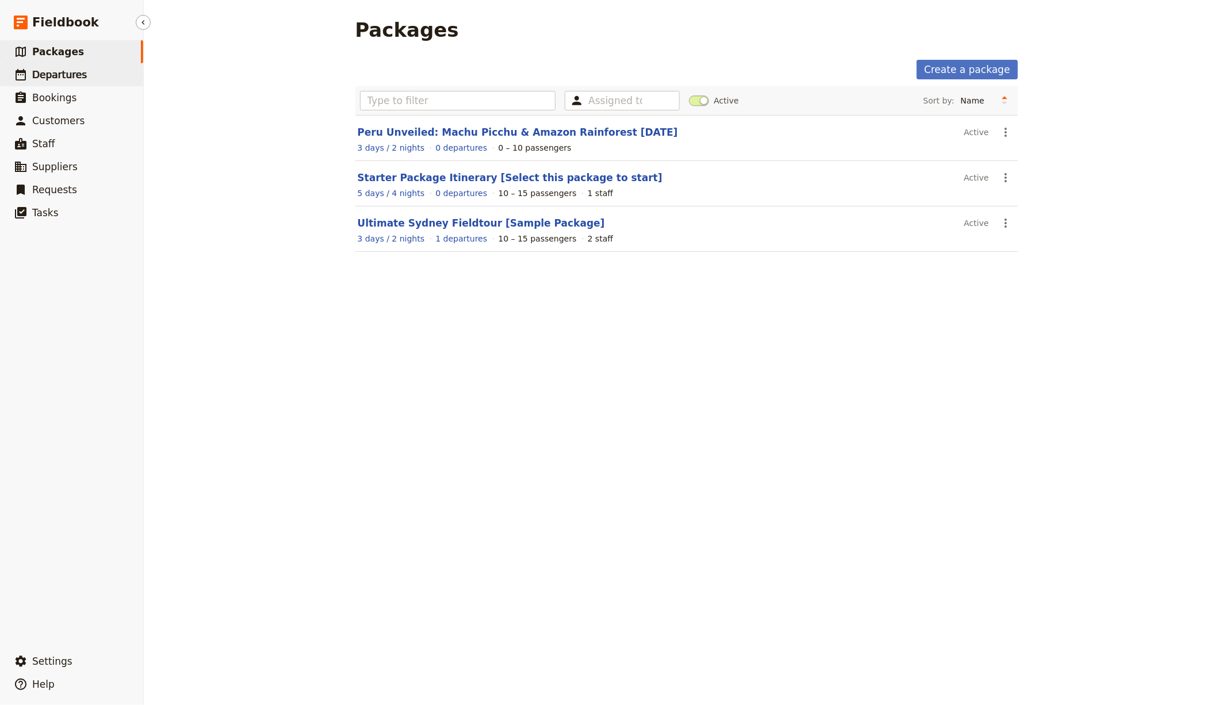
click at [89, 72] on link "​ Departures" at bounding box center [71, 74] width 143 height 23
select select "CREATED_AT"
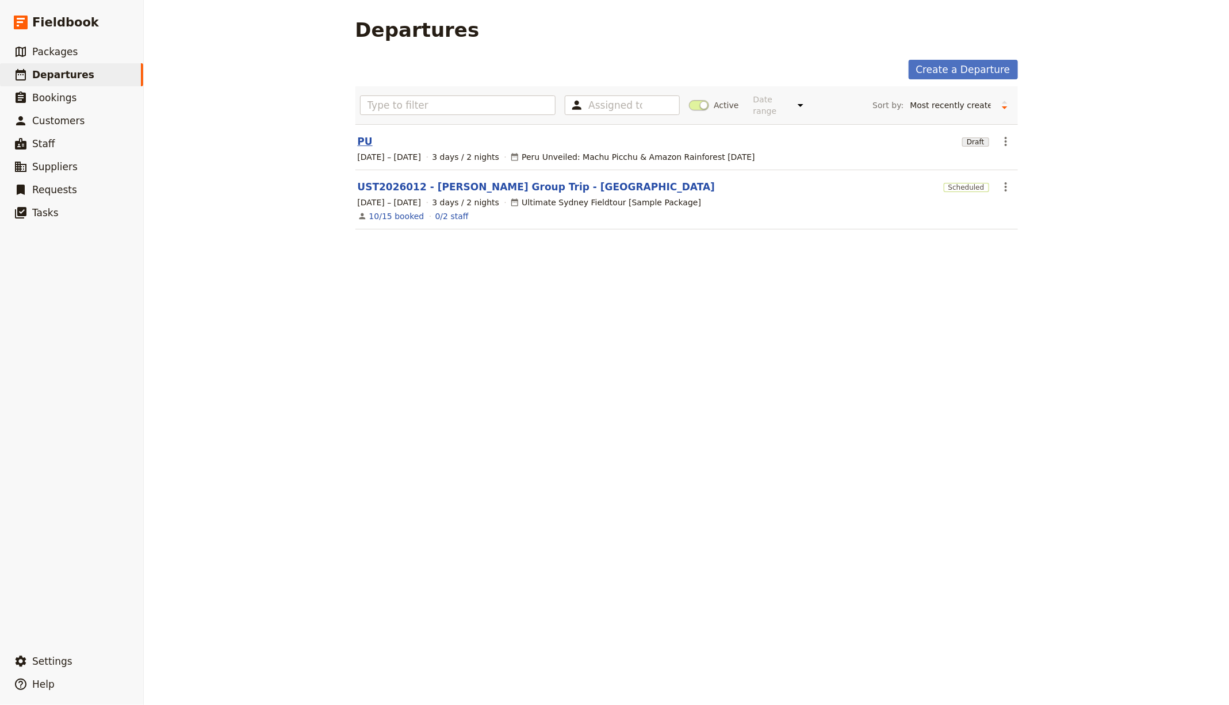
click at [367, 141] on link "PU" at bounding box center [365, 142] width 15 height 14
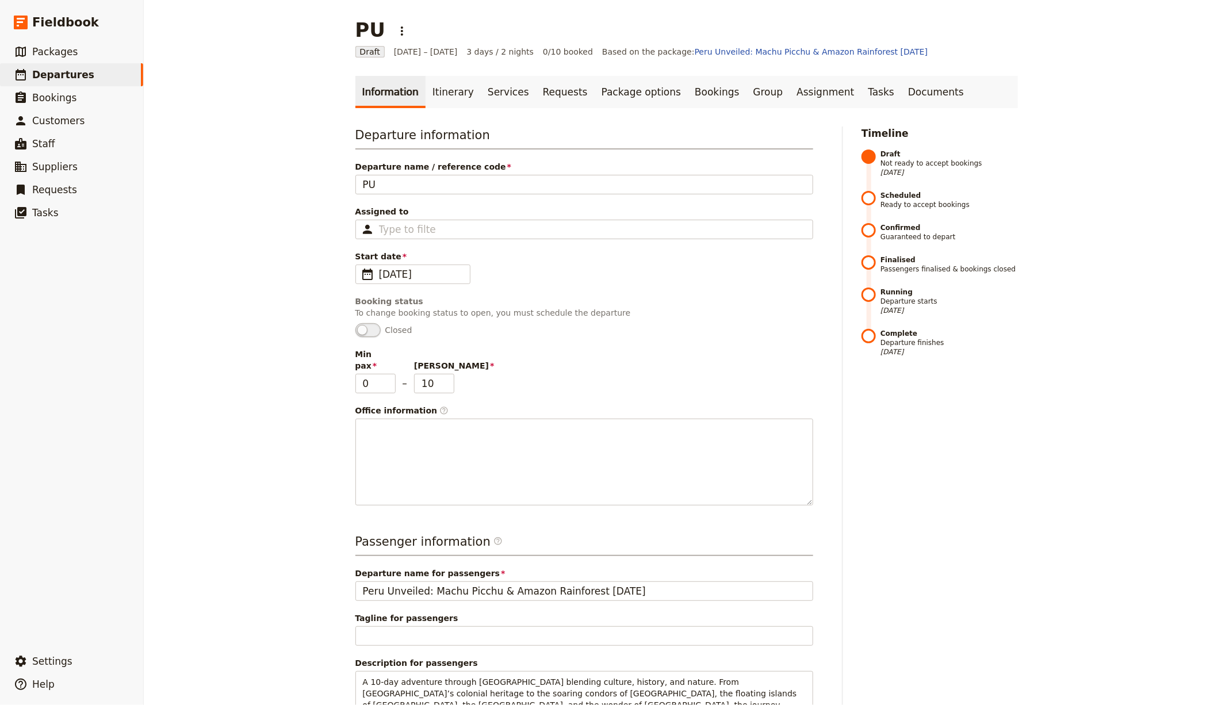
click at [431, 195] on div "Departure information Departure name / reference code PU Assigned to Type to fi…" at bounding box center [584, 316] width 458 height 379
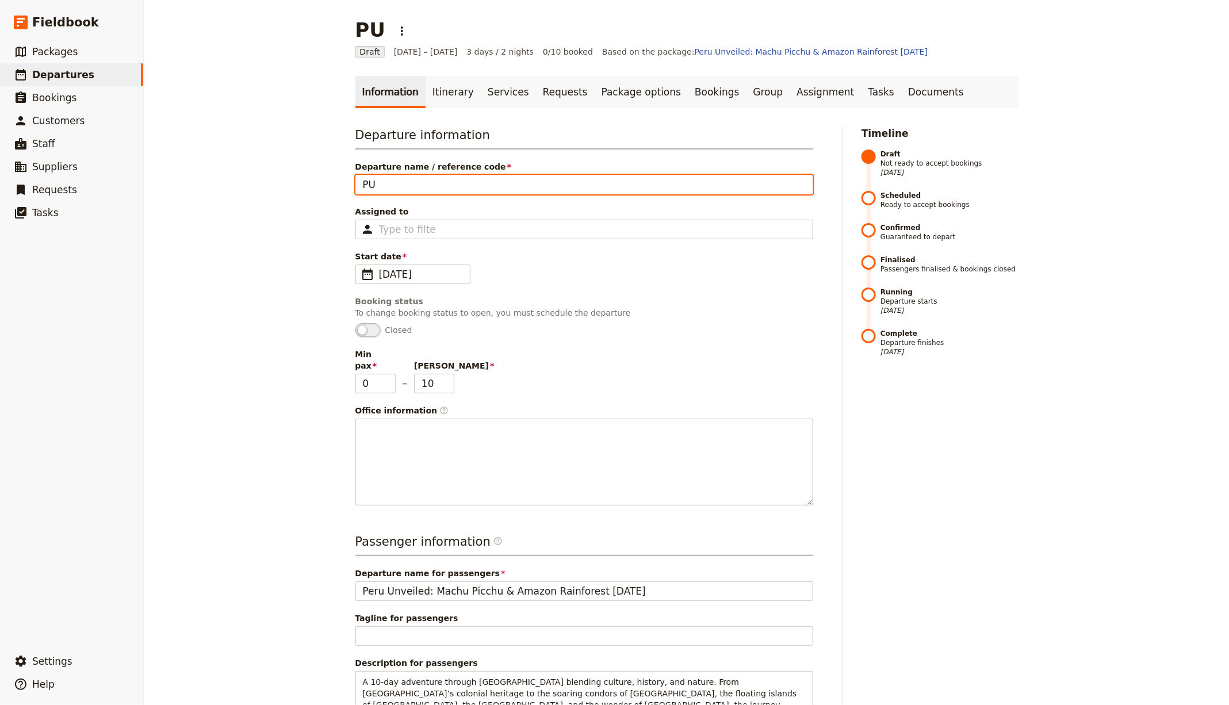
click at [426, 190] on input "PU" at bounding box center [584, 185] width 458 height 20
paste input "UST2026012 - [PERSON_NAME] Group Trip - [GEOGRAPHIC_DATA]"
drag, startPoint x: 381, startPoint y: 187, endPoint x: 445, endPoint y: 141, distance: 78.3
click at [382, 187] on input "UST2026012 - [PERSON_NAME] Group Trip - [GEOGRAPHIC_DATA]" at bounding box center [584, 185] width 458 height 20
drag, startPoint x: 543, startPoint y: 185, endPoint x: 690, endPoint y: 185, distance: 146.1
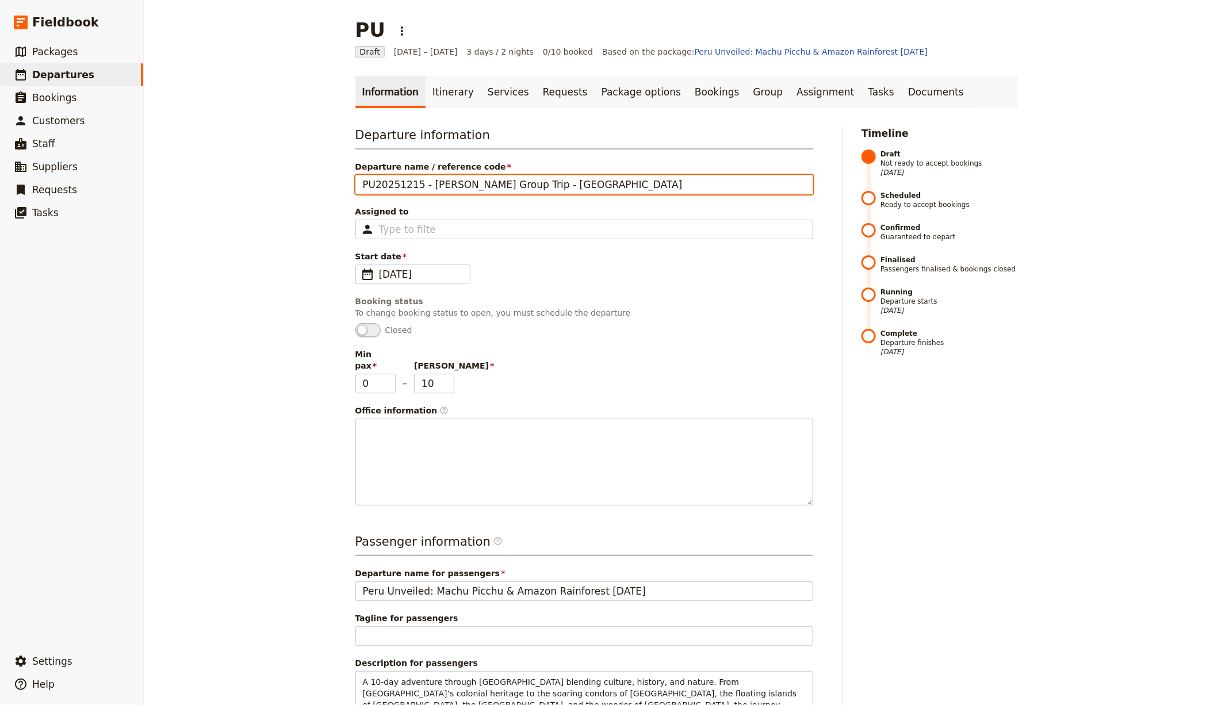
click at [690, 185] on input "PU20251215 - [PERSON_NAME] Group Trip - [GEOGRAPHIC_DATA]" at bounding box center [584, 185] width 458 height 20
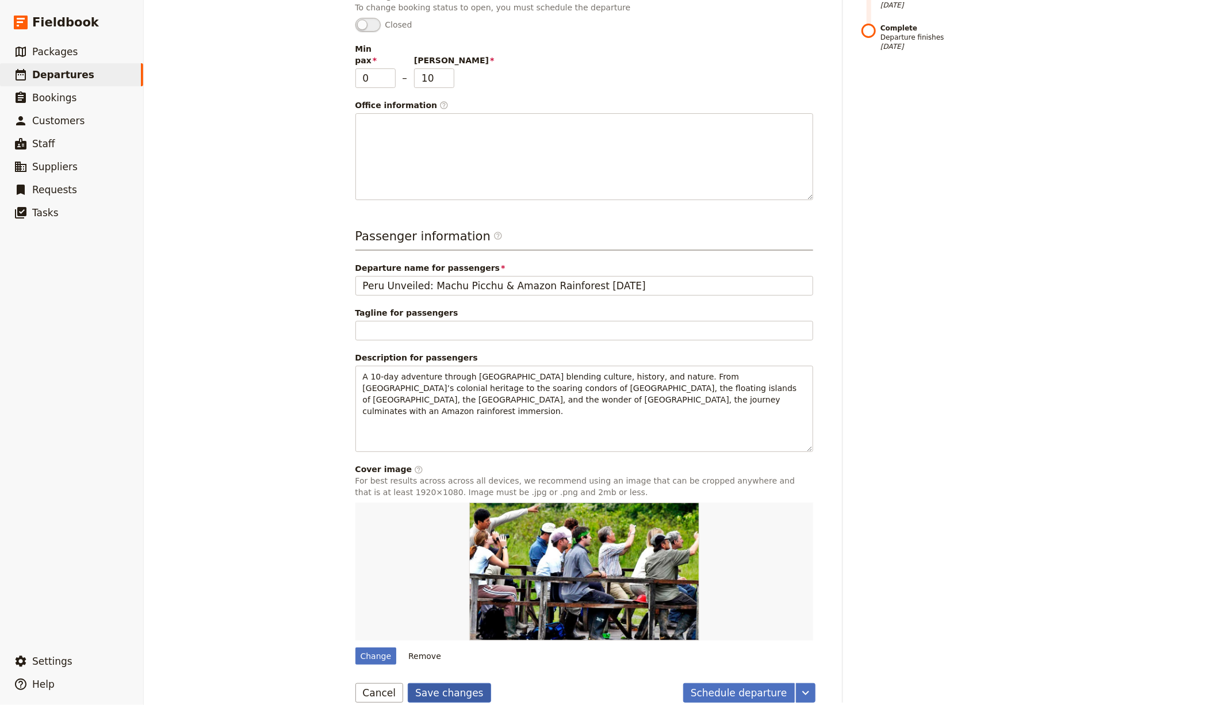
type input "PU20251215 - [PERSON_NAME] Group Trip - [GEOGRAPHIC_DATA] Trek"
click at [473, 564] on button "Save changes" at bounding box center [449, 693] width 83 height 20
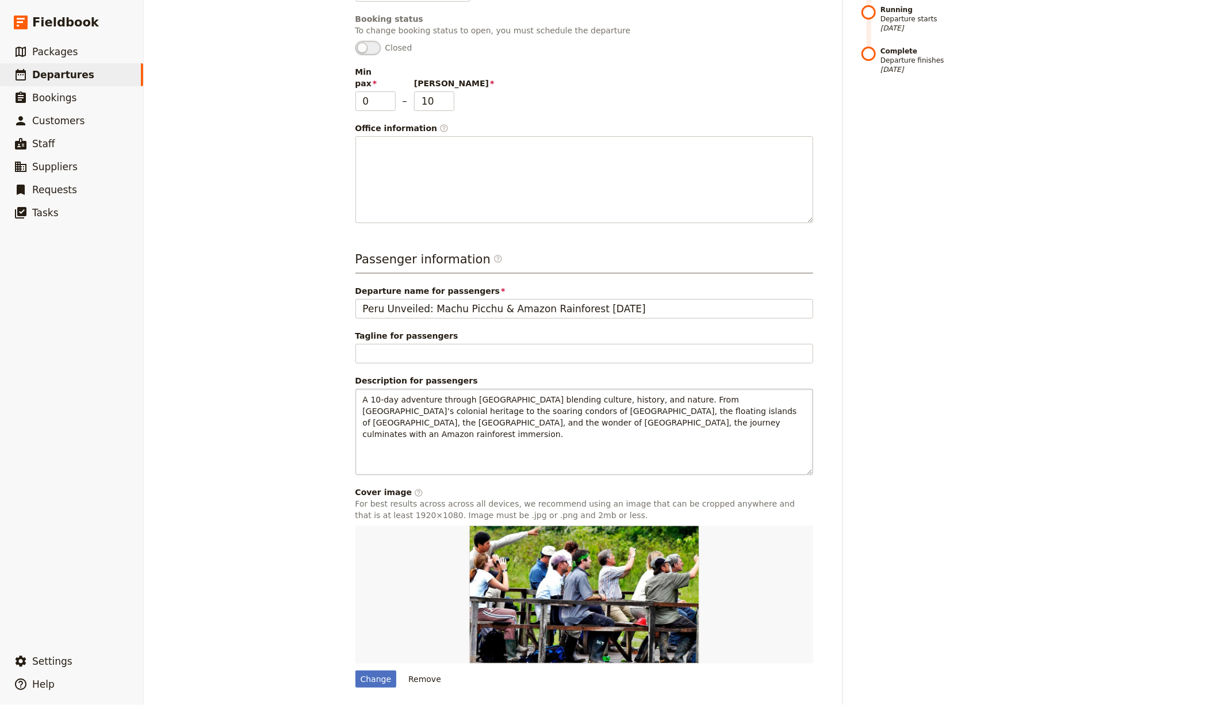
scroll to position [0, 0]
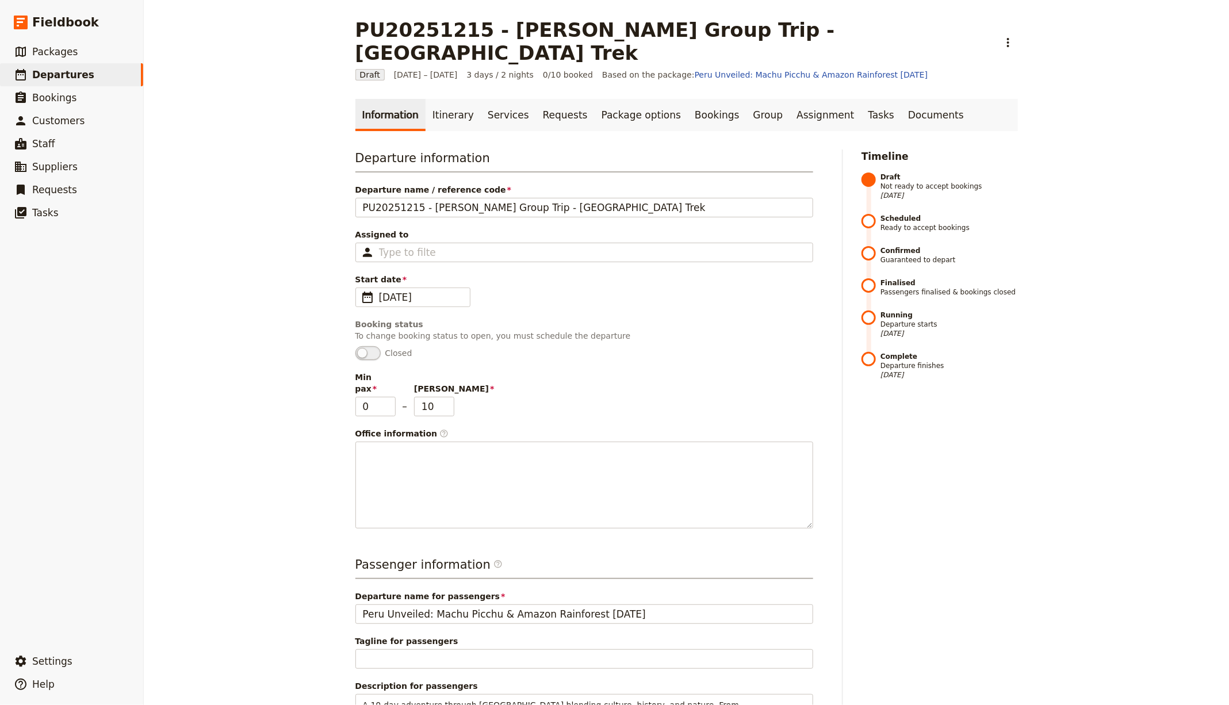
click at [840, 26] on div "PU20251215 - [PERSON_NAME] Group Trip - [GEOGRAPHIC_DATA] Trek ​" at bounding box center [686, 41] width 662 height 46
click at [834, 26] on div "PU20251215 - [PERSON_NAME] Group Trip - [GEOGRAPHIC_DATA] Trek ​" at bounding box center [686, 41] width 662 height 46
click at [983, 36] on icon "Actions" at bounding box center [1008, 43] width 14 height 14
click at [848, 94] on span "Schedule departure" at bounding box center [862, 92] width 79 height 12
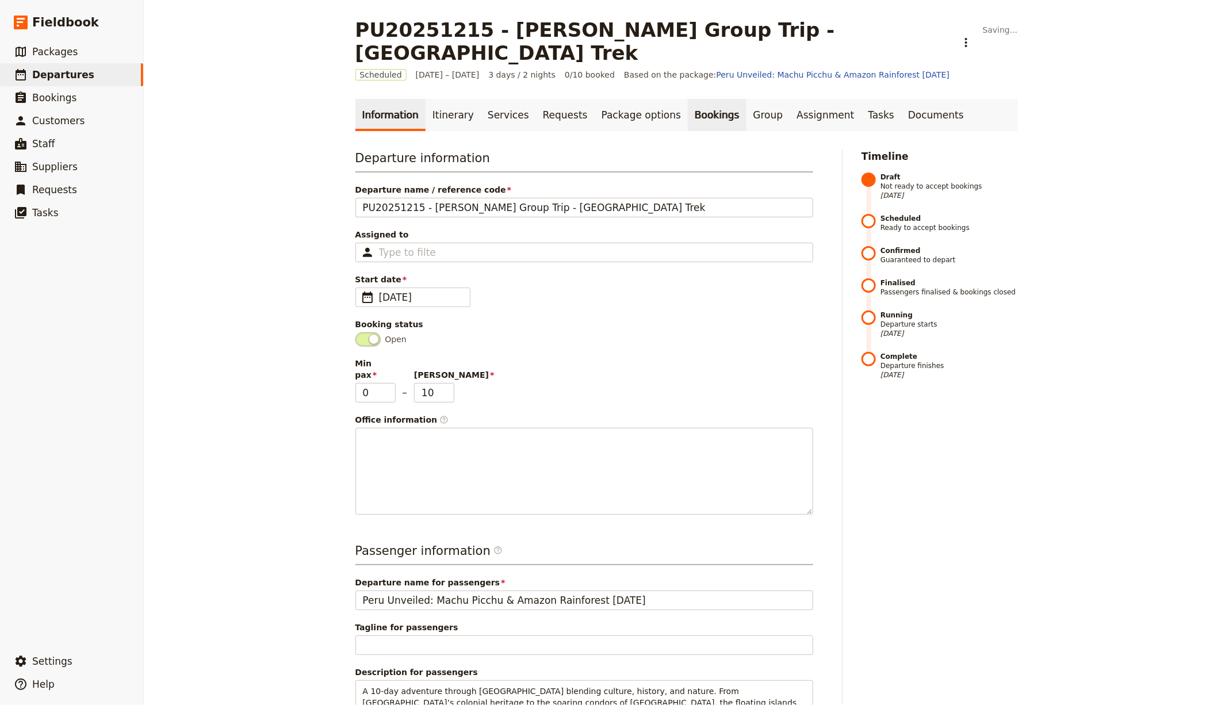
click at [700, 99] on link "Bookings" at bounding box center [717, 115] width 58 height 32
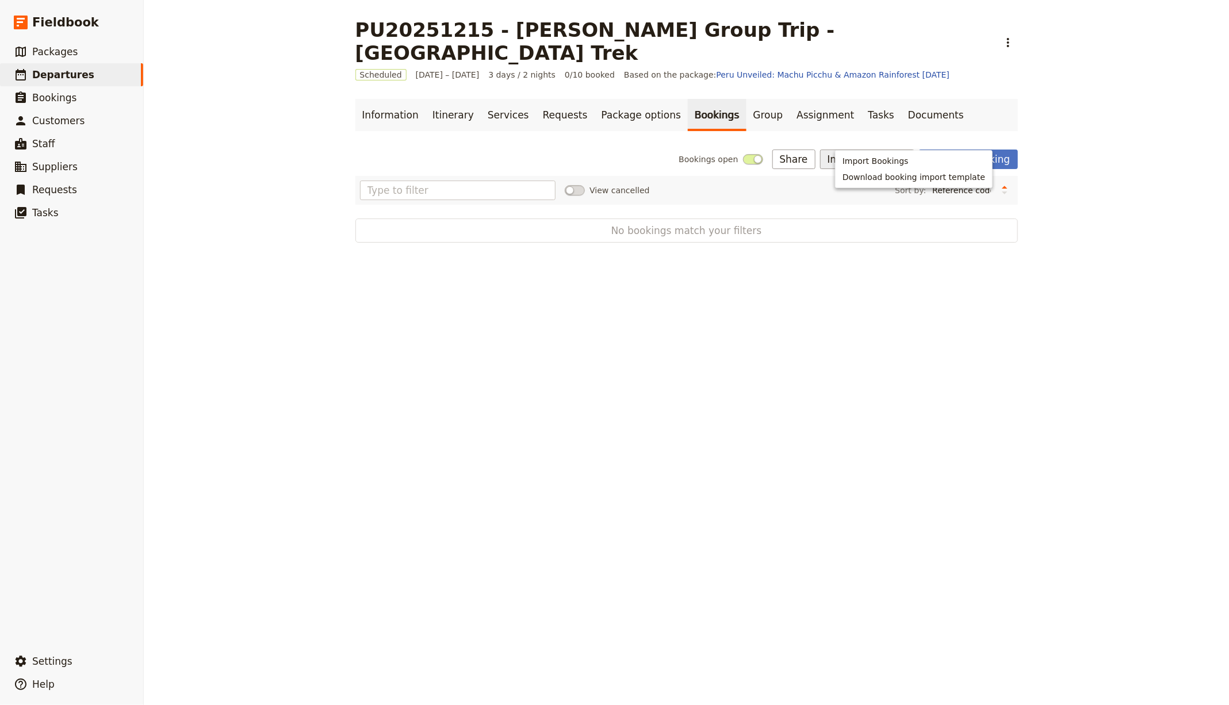
click at [864, 158] on span "Import Bookings" at bounding box center [875, 161] width 66 height 12
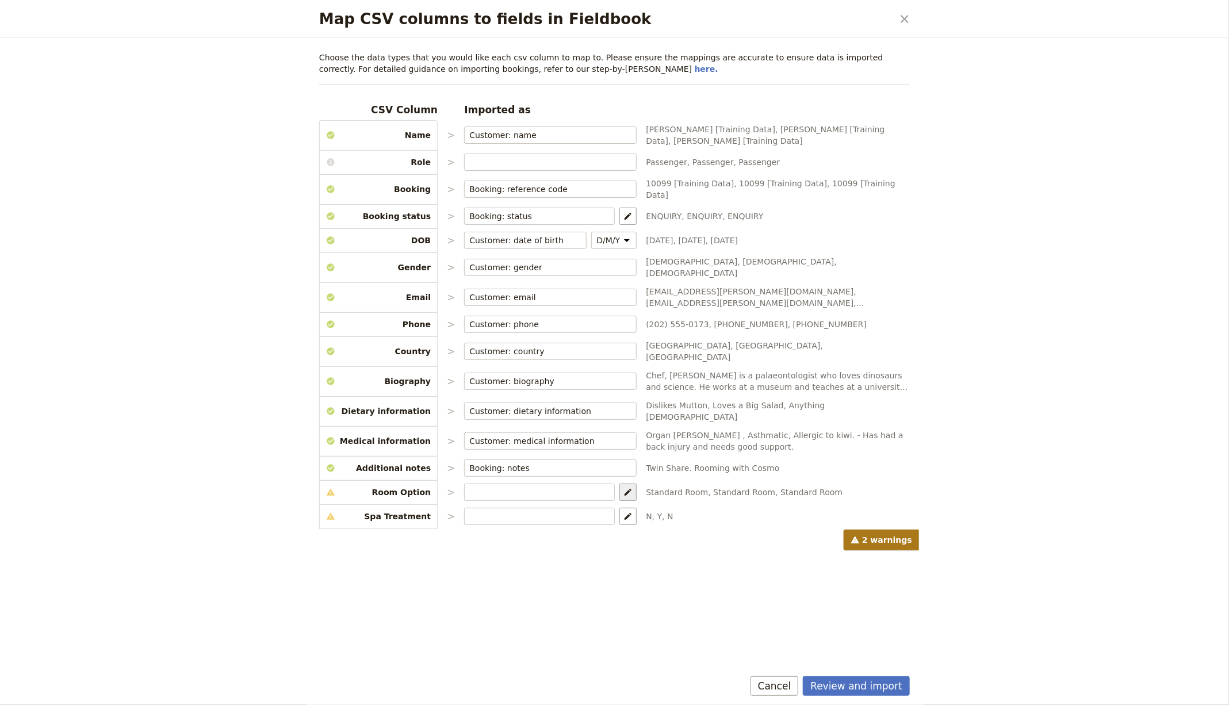
click at [623, 488] on icon "Map package options" at bounding box center [627, 492] width 9 height 9
click at [699, 464] on span "Standard Room" at bounding box center [669, 465] width 72 height 12
click at [725, 464] on select at bounding box center [757, 464] width 90 height 13
click at [859, 645] on div "Choose the data types that you would like each csv column to map to. Please ens…" at bounding box center [614, 355] width 618 height 634
click at [855, 679] on button "Review and import" at bounding box center [856, 686] width 107 height 20
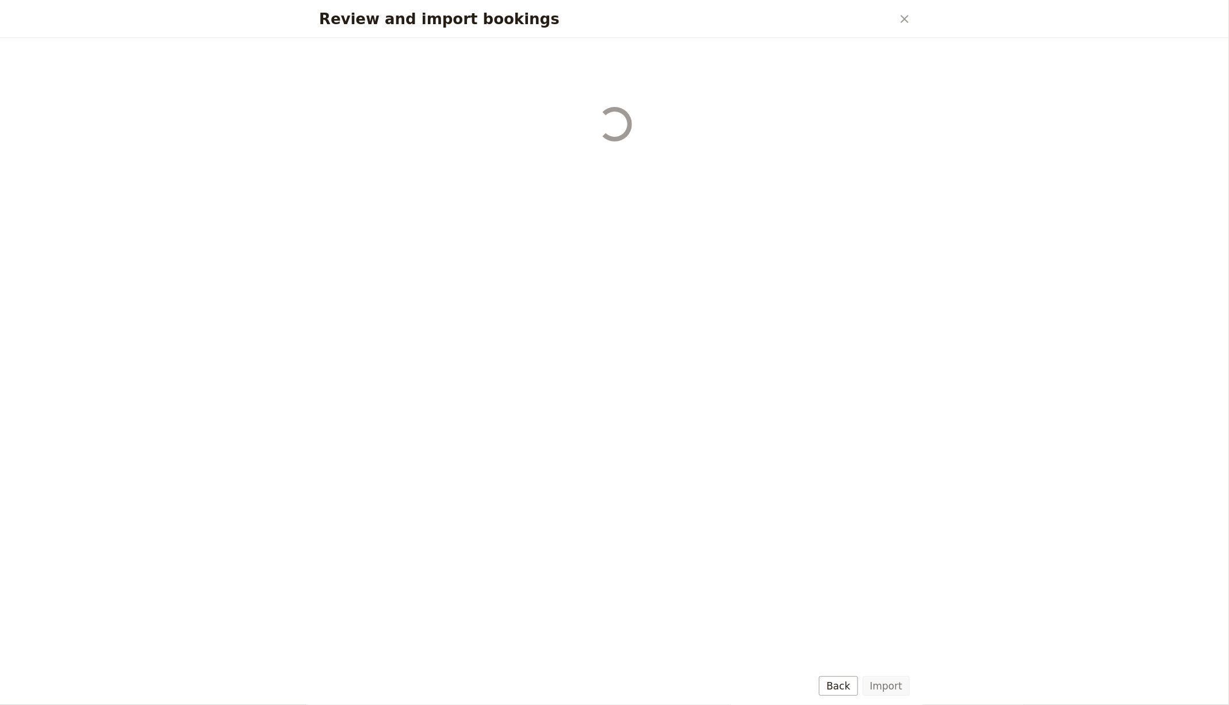
select select "68e4d8cb604e9bfa23a74783"
select select "68e4d8cb604e9bfa23a74784"
select select "68e4d8cb604e9bfa23a74785"
select select "68e4d8cb604e9bfa23a74786"
select select "68e4d8cb604e9bfa23a74787"
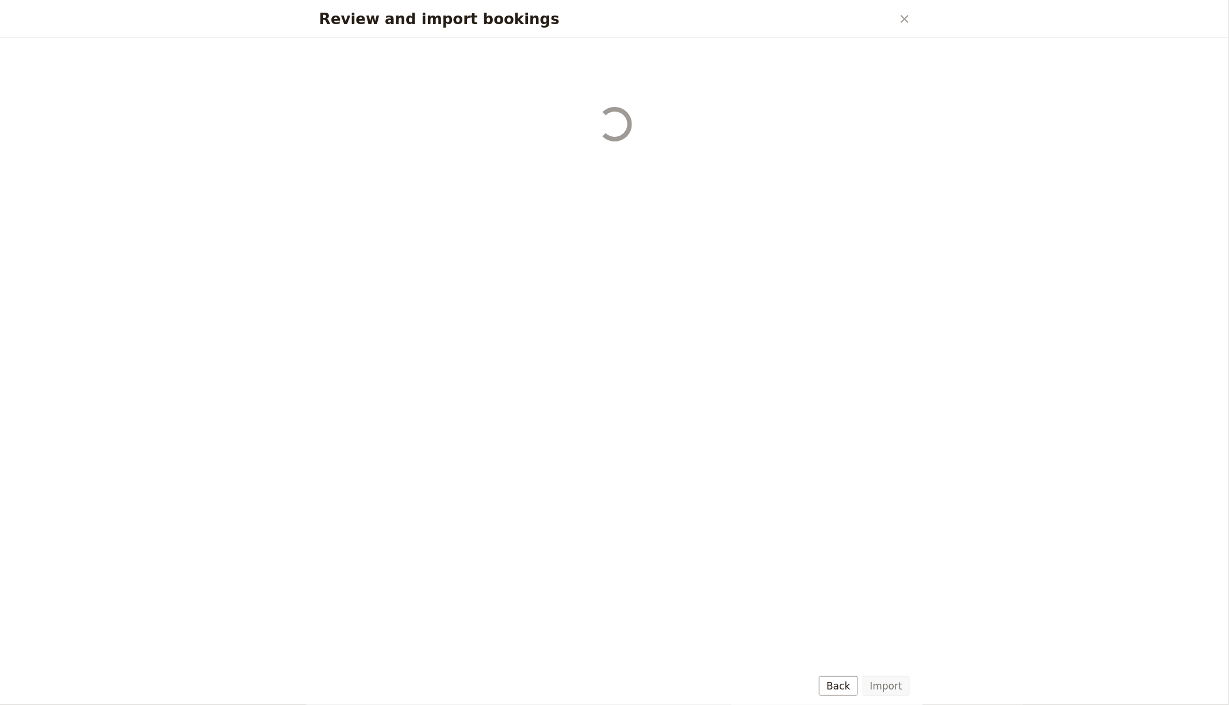
select select "68e4d8cb604e9bfa23a74788"
select select "68e4d8cb604e9bfa23a74789"
select select "68e4d8cb604e9bfa23a7478a"
select select "68e4d8cb604e9bfa23a7478b"
select select "68e4d8cb604e9bfa23a7478c"
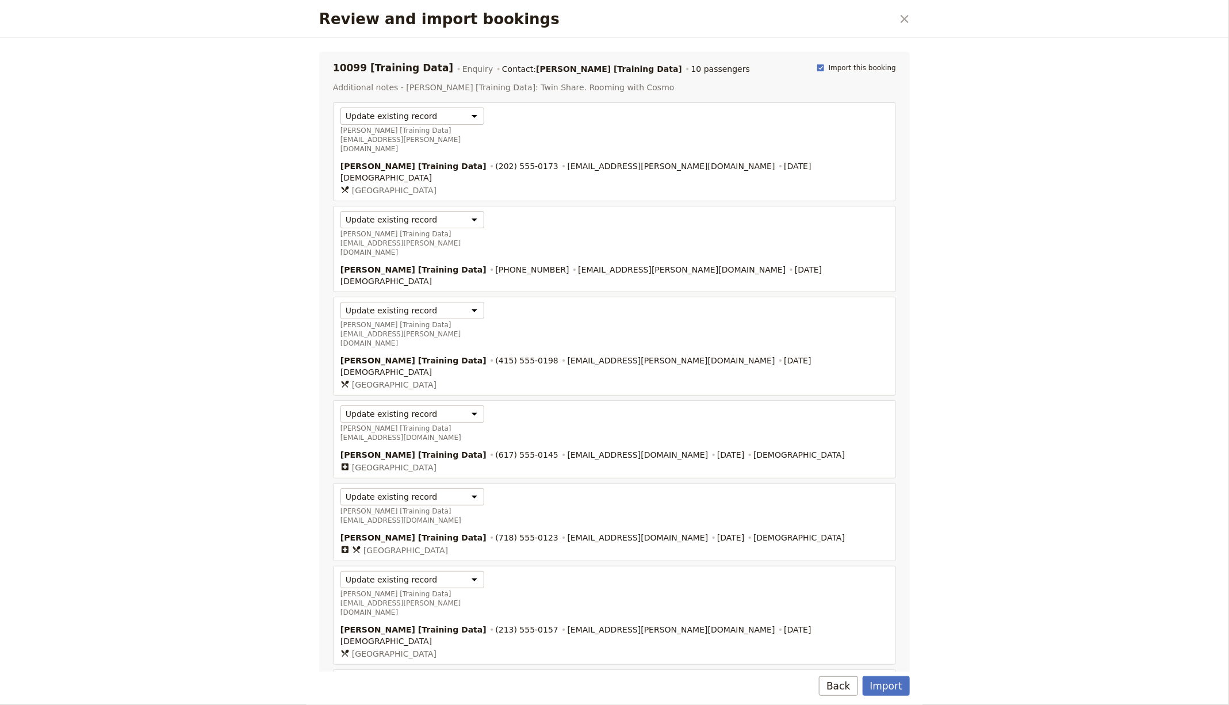
scroll to position [118, 0]
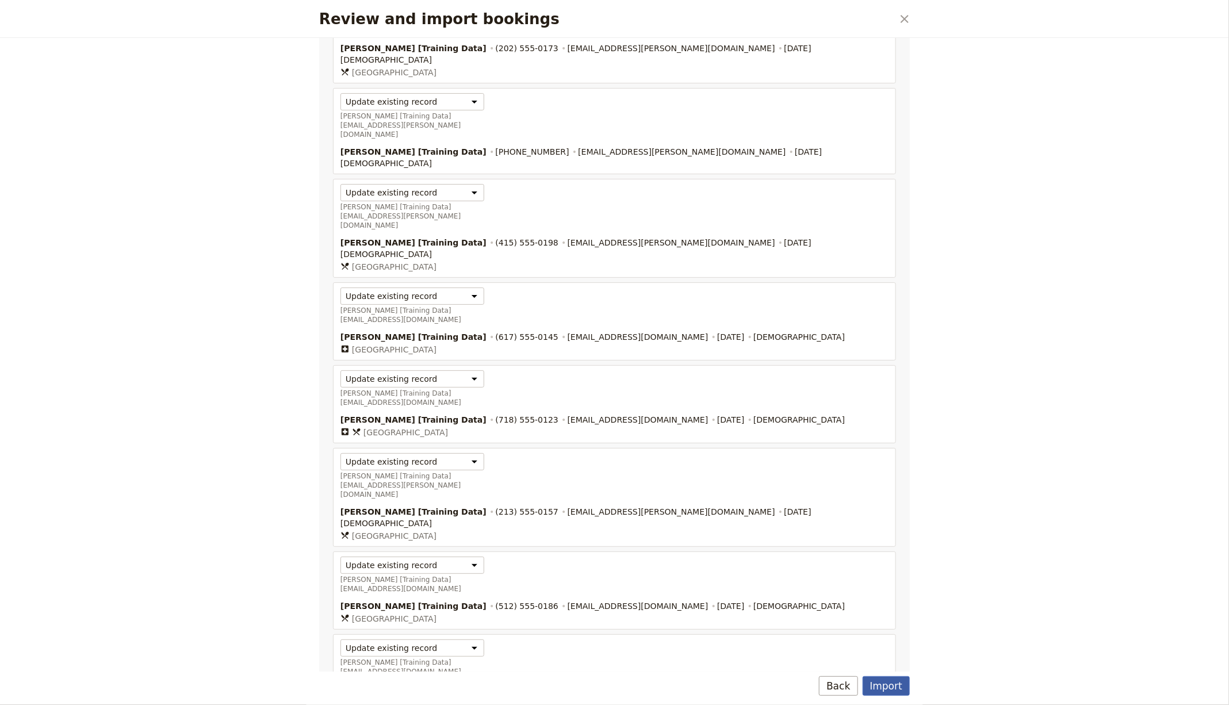
click at [883, 679] on button "Import" at bounding box center [886, 686] width 47 height 20
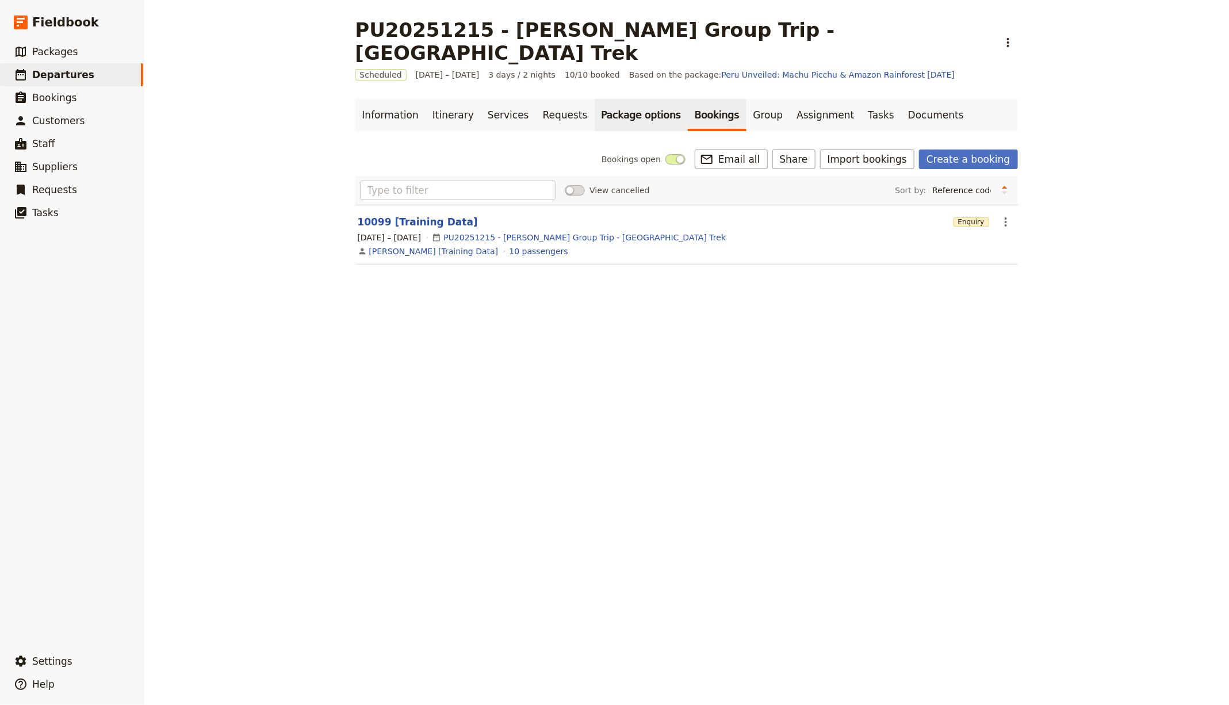
click at [613, 99] on link "Package options" at bounding box center [641, 115] width 93 height 32
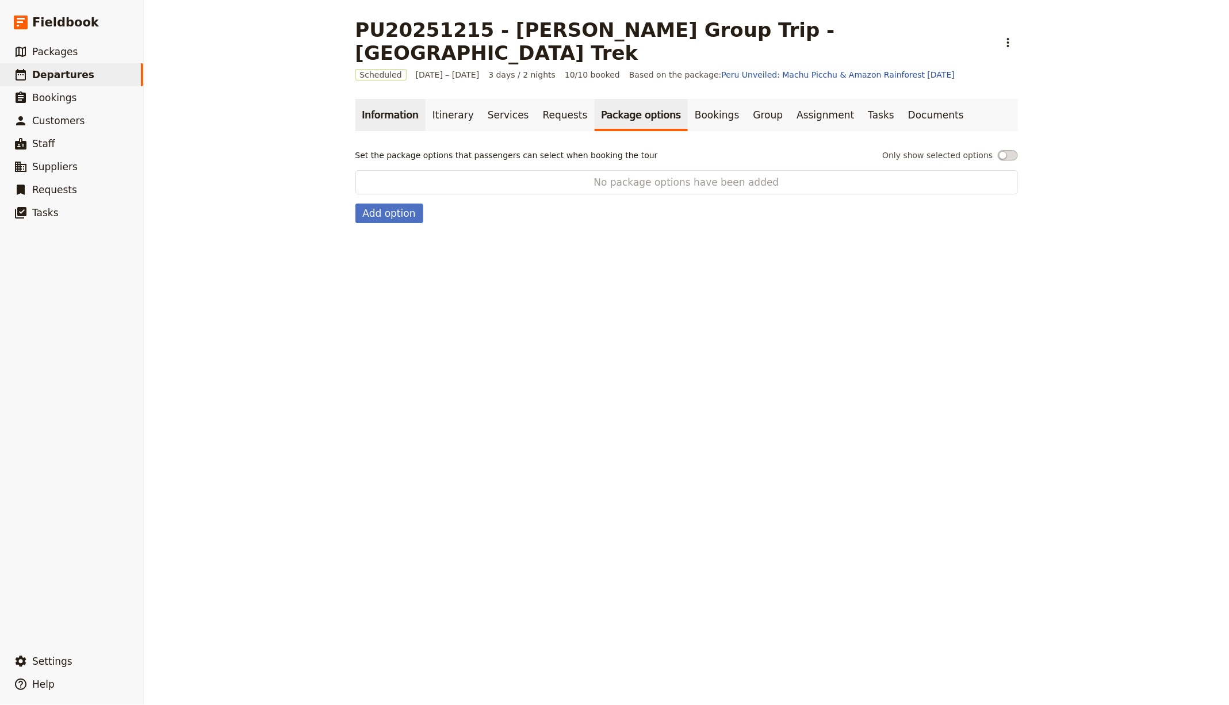
click at [378, 99] on link "Information" at bounding box center [390, 115] width 70 height 32
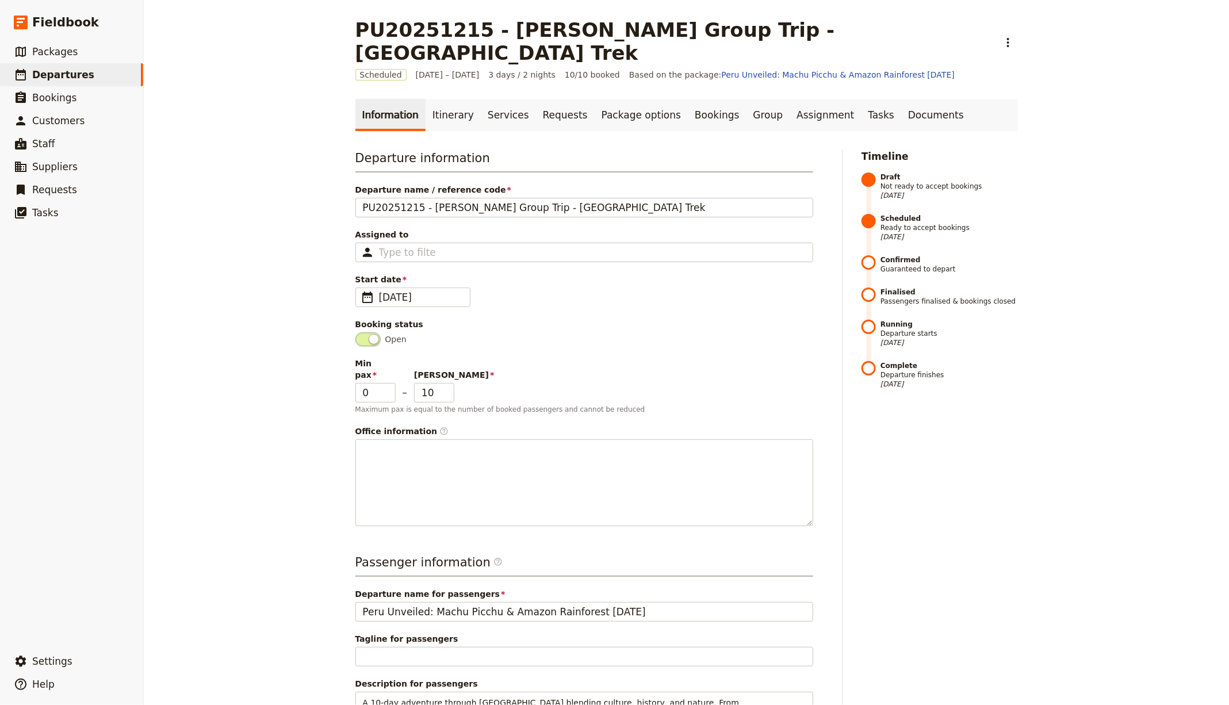
click at [418, 99] on link "Information" at bounding box center [390, 115] width 70 height 32
click at [427, 99] on link "Itinerary" at bounding box center [453, 115] width 55 height 32
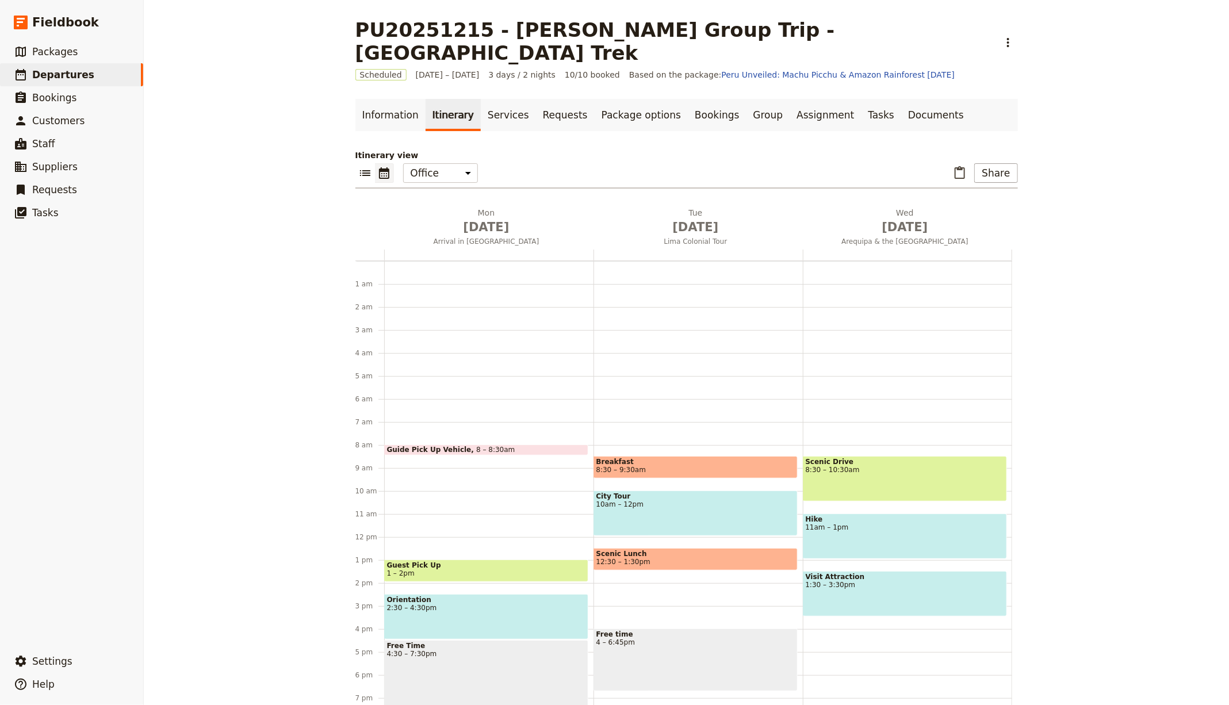
scroll to position [102, 0]
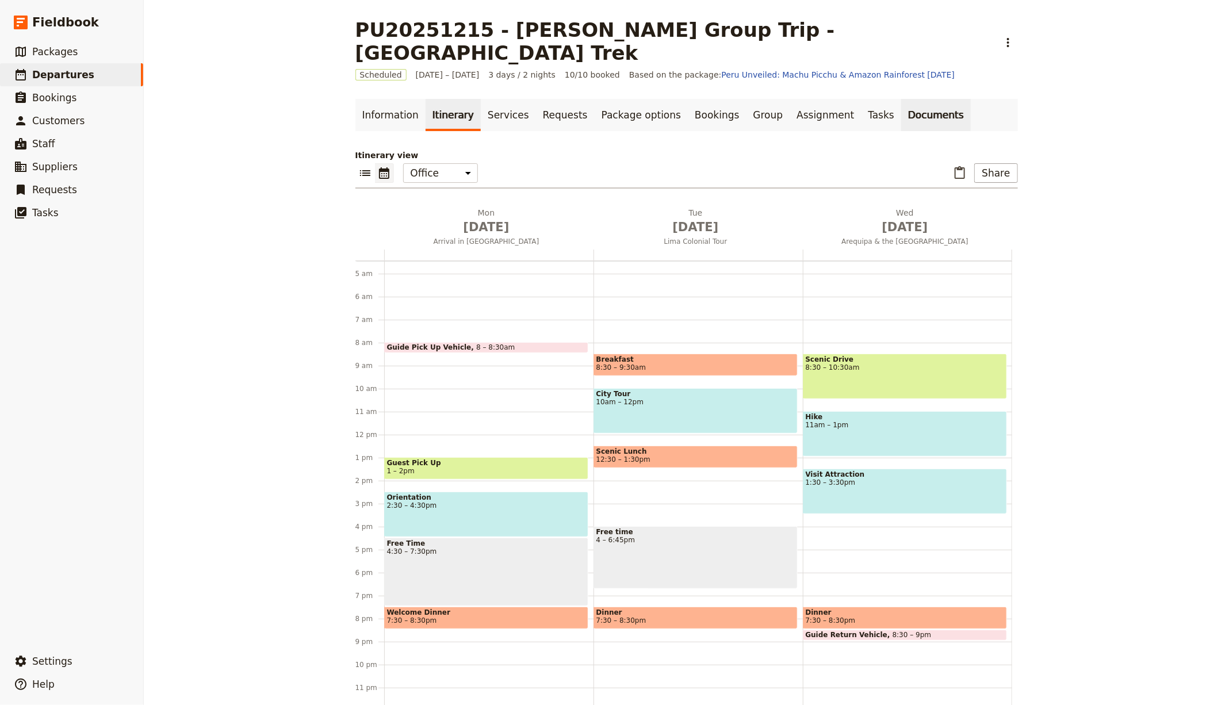
click at [901, 99] on link "Documents" at bounding box center [936, 115] width 70 height 32
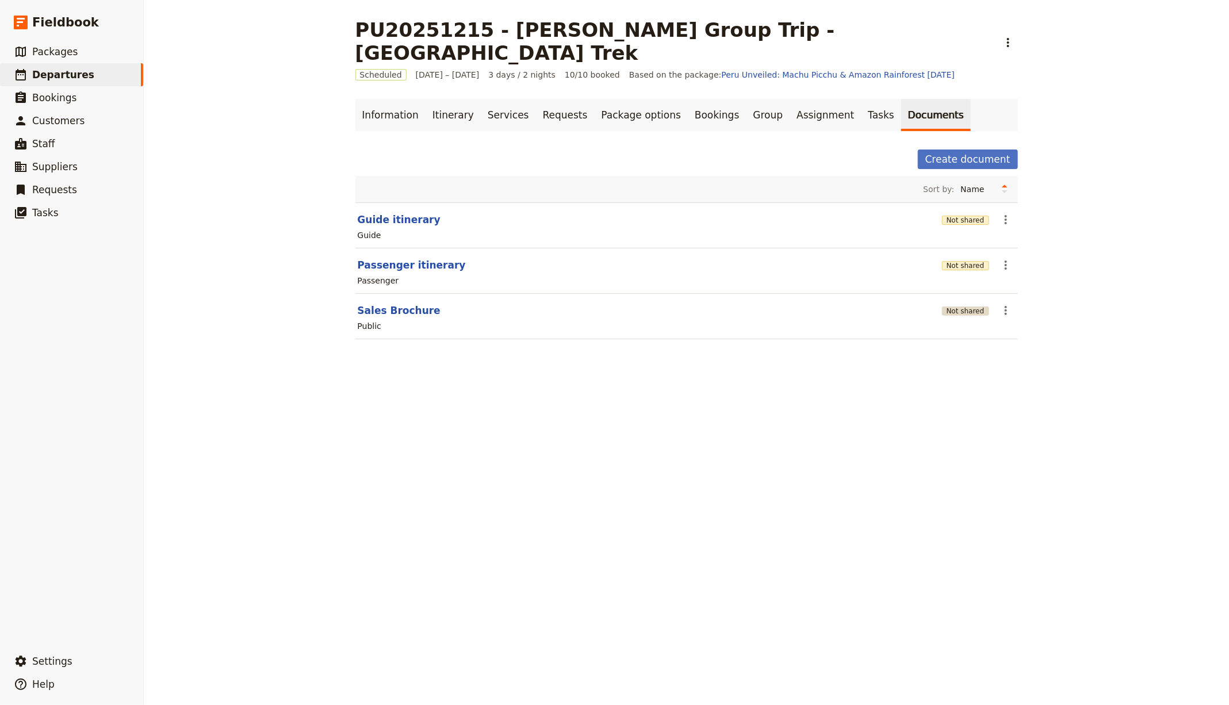
click at [976, 307] on button "Not shared" at bounding box center [965, 311] width 47 height 9
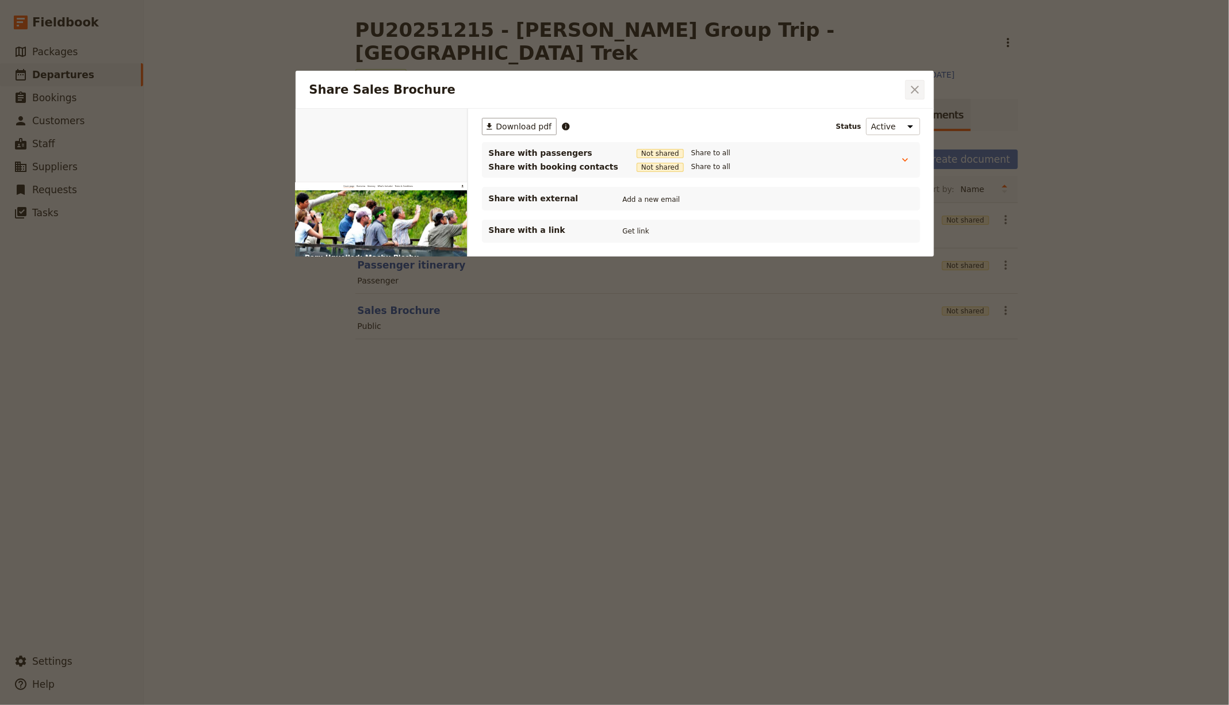
click at [909, 87] on icon "Close dialog" at bounding box center [915, 90] width 14 height 14
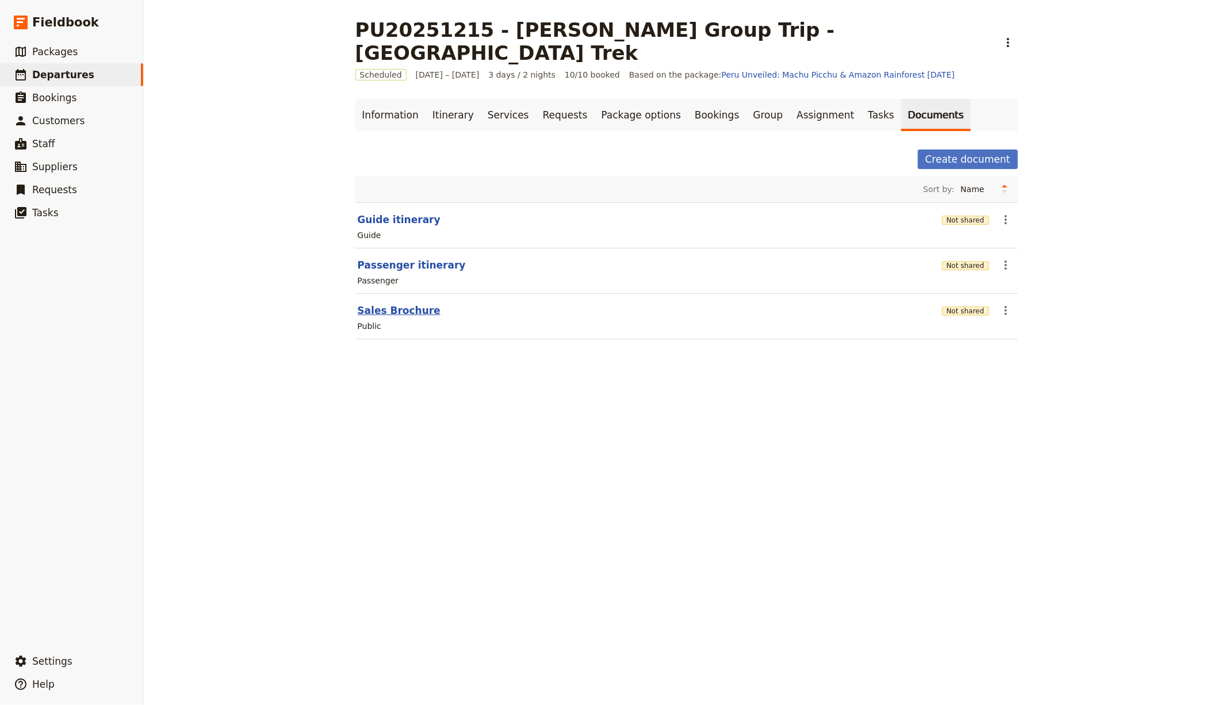
click at [400, 304] on button "Sales Brochure" at bounding box center [399, 311] width 83 height 14
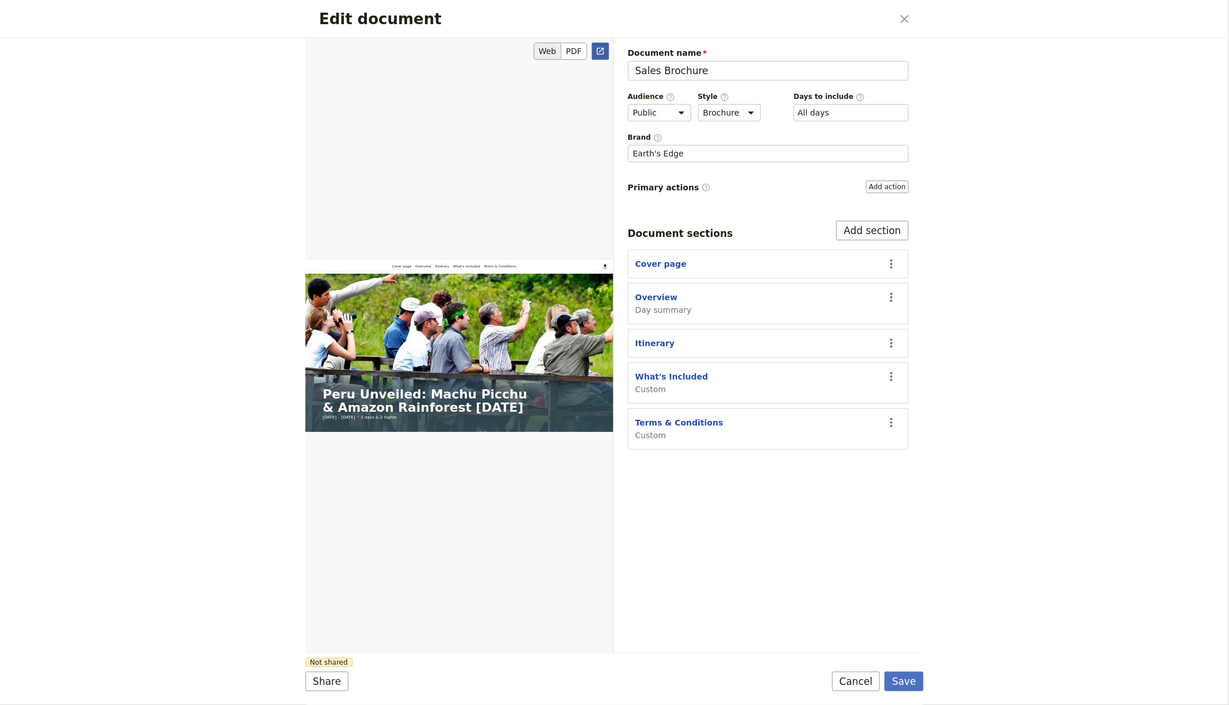
click at [602, 53] on icon "Open full preview" at bounding box center [600, 51] width 9 height 9
click at [894, 21] on div "Edit document ​" at bounding box center [614, 19] width 618 height 38
click at [902, 22] on icon "Close dialog" at bounding box center [905, 19] width 8 height 8
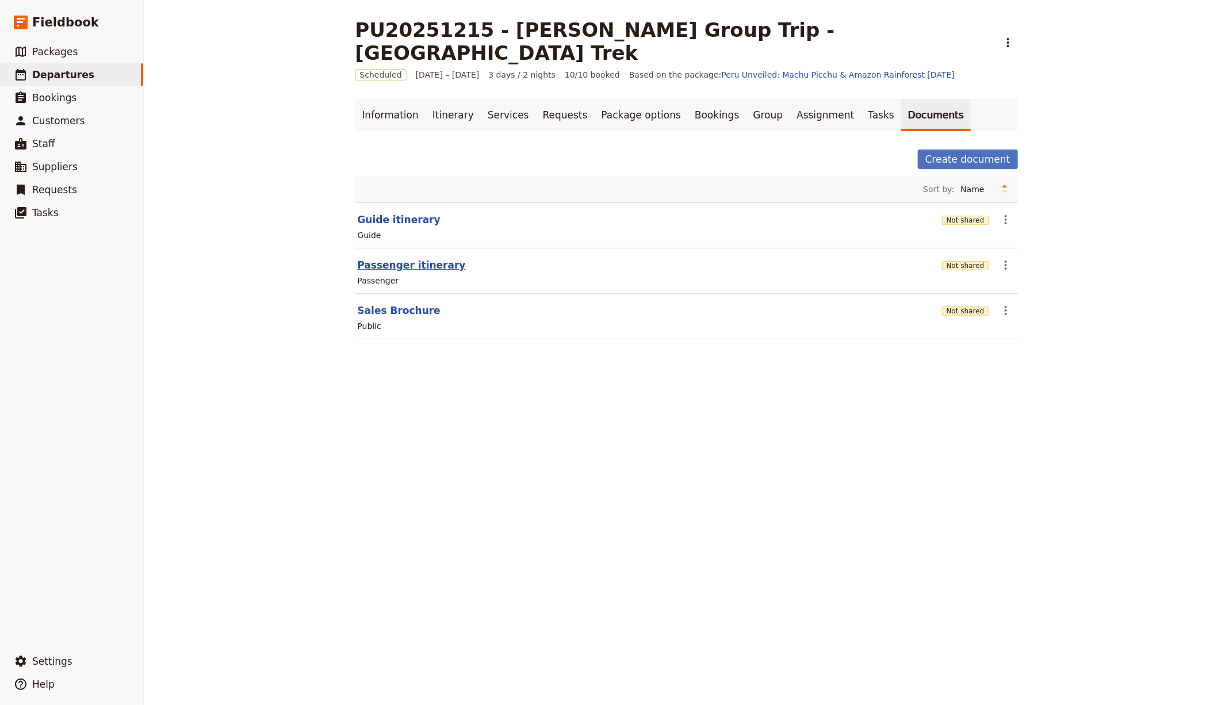
click at [394, 258] on button "Passenger itinerary" at bounding box center [412, 265] width 108 height 14
select select "PASSENGER"
select select "RUN_SHEET"
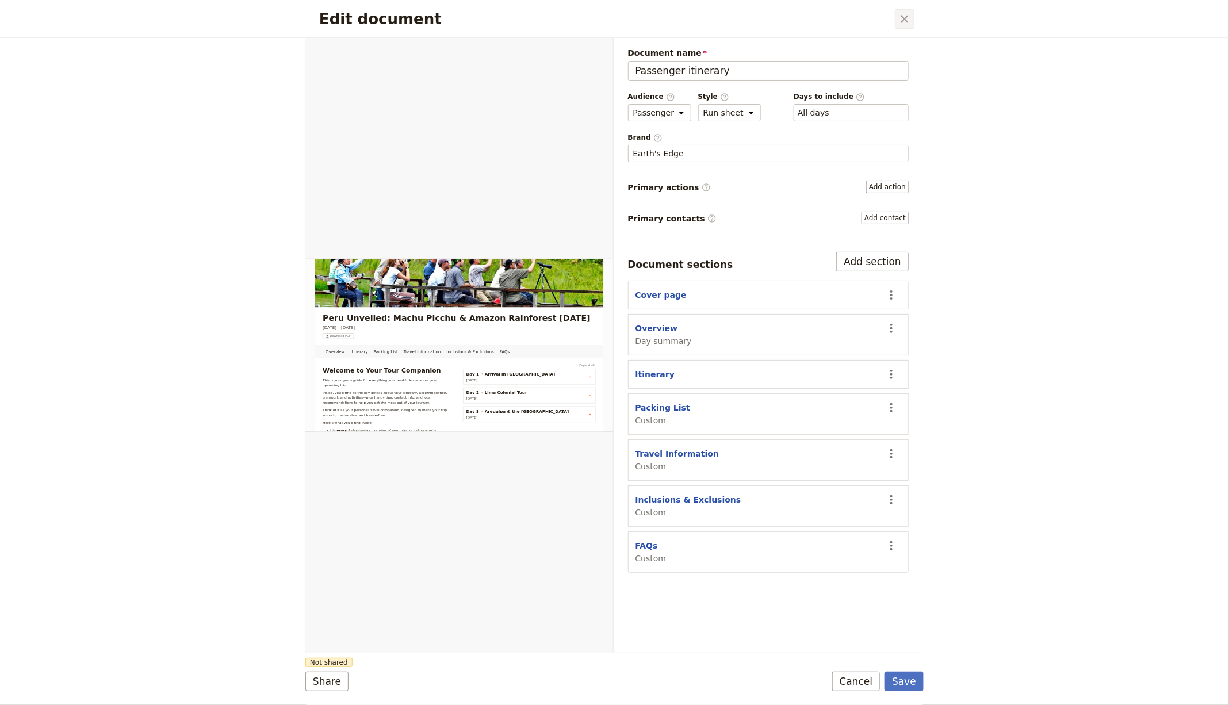
click at [911, 21] on button "​" at bounding box center [905, 19] width 20 height 20
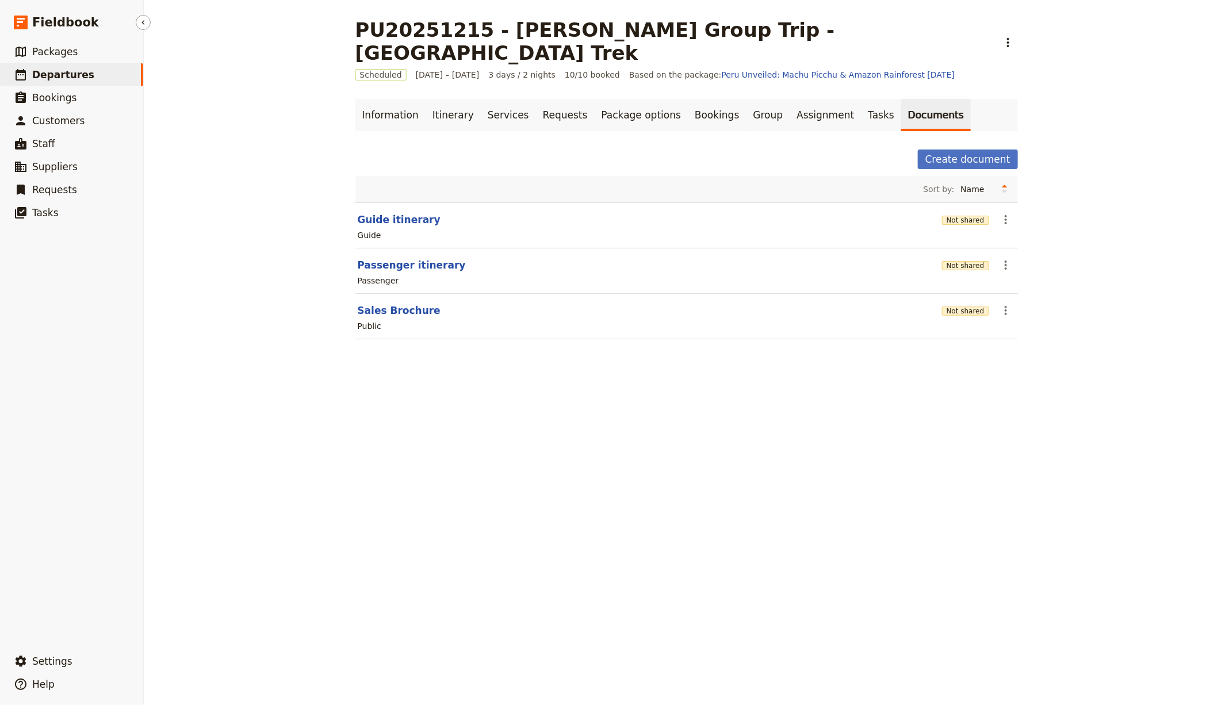
click at [78, 79] on span "Departures" at bounding box center [63, 75] width 62 height 12
select select "CREATED_AT"
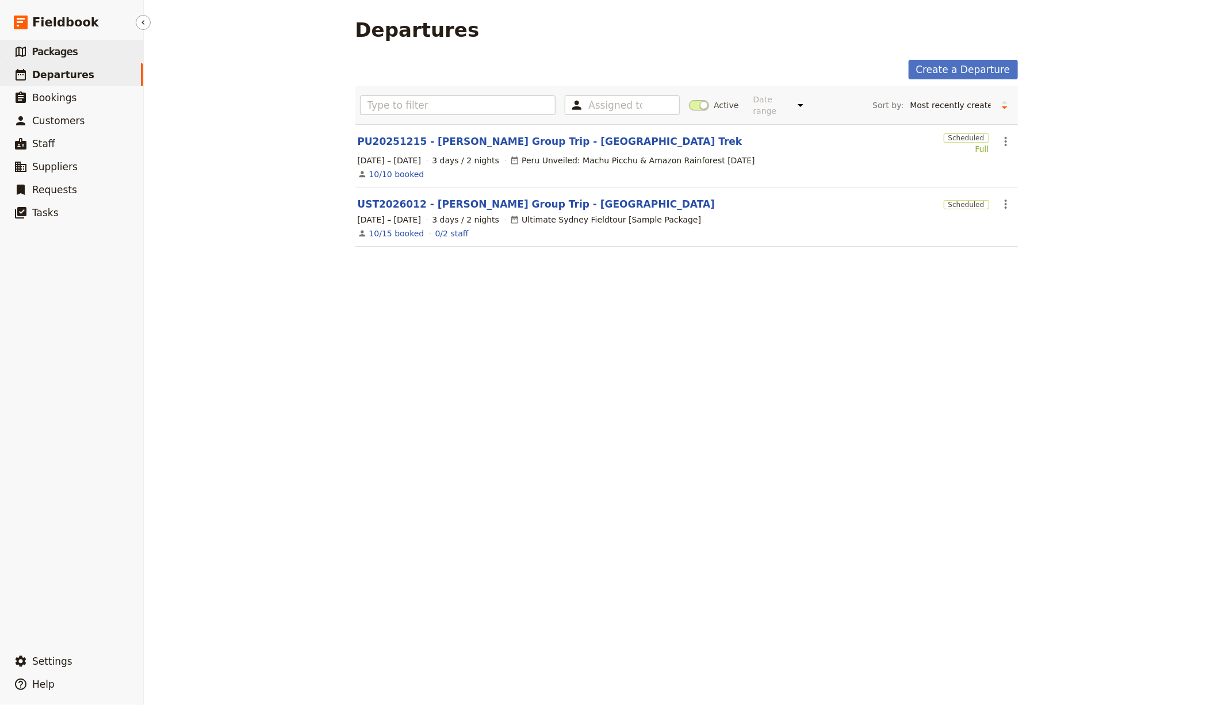
click at [86, 47] on link "​ Packages" at bounding box center [71, 51] width 143 height 23
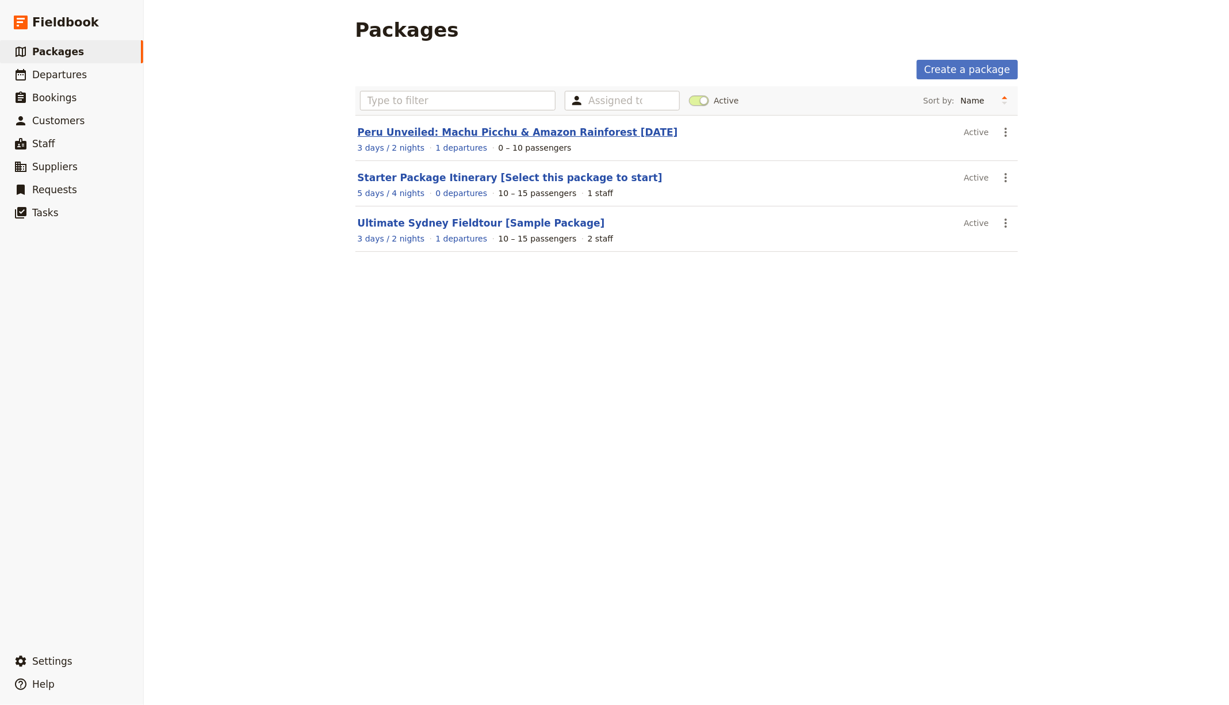
click at [505, 131] on link "Peru Unveiled: Machu Picchu & Amazon Rainforest [DATE]" at bounding box center [518, 133] width 320 height 12
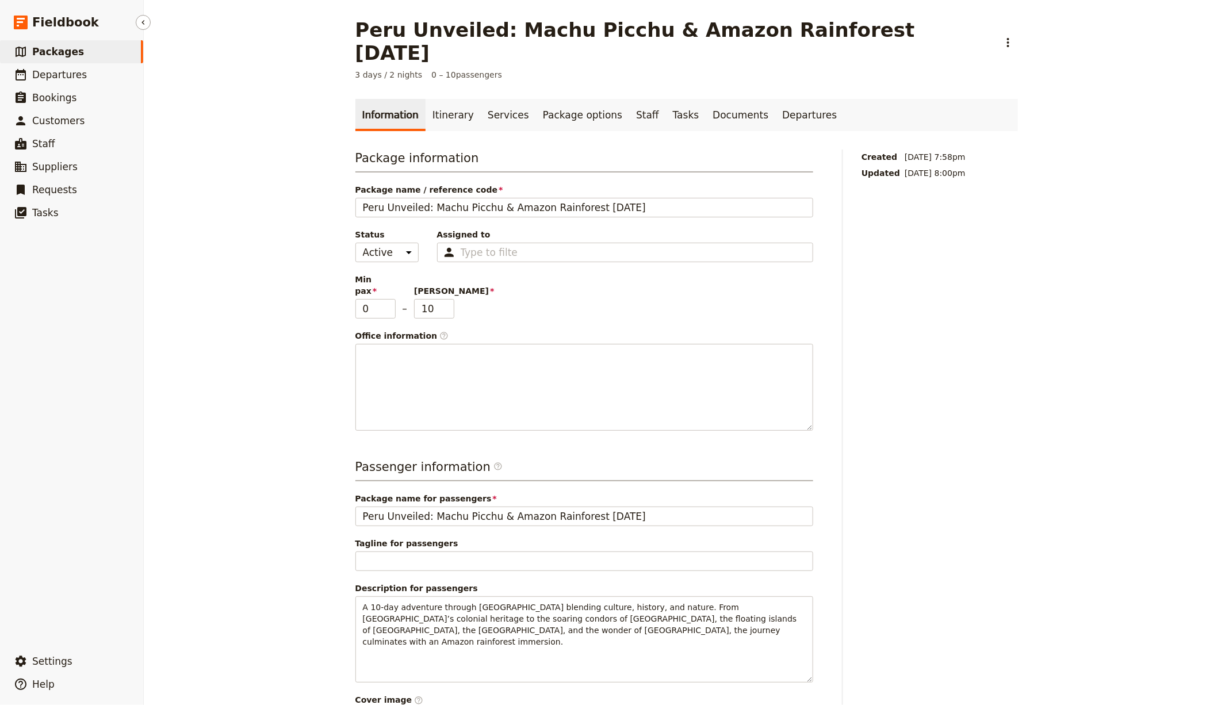
click at [106, 53] on link "​ Packages" at bounding box center [71, 51] width 143 height 23
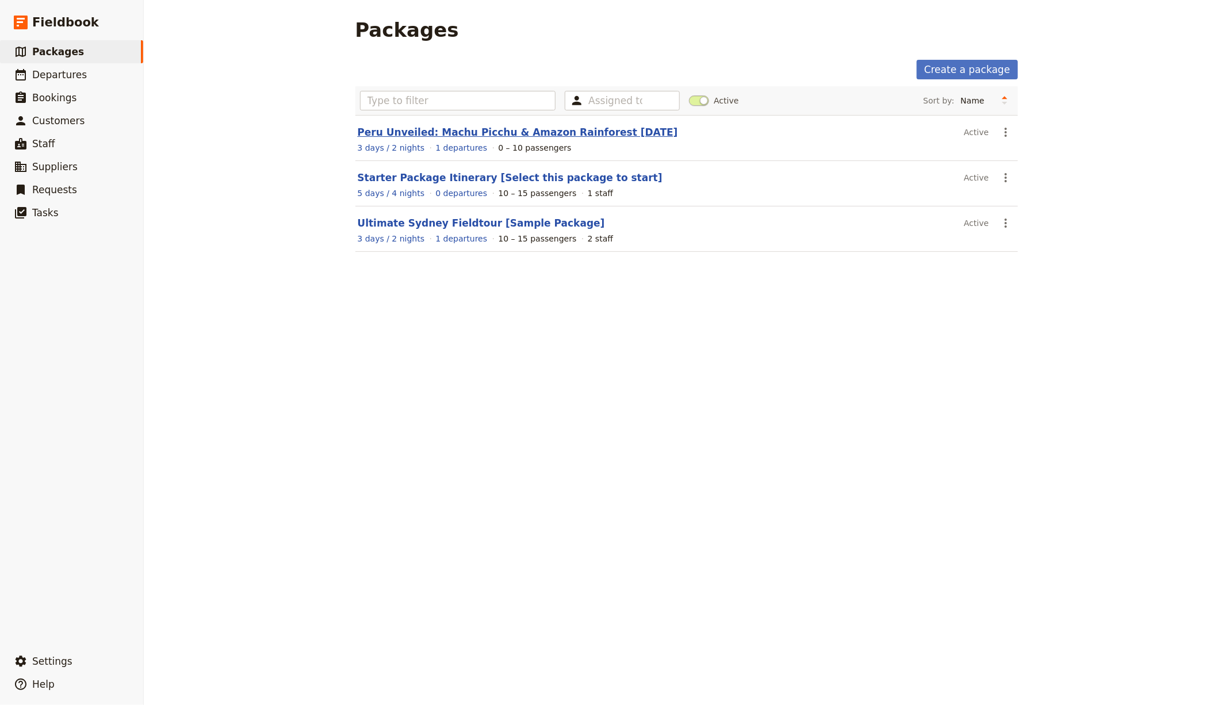
click at [421, 128] on link "Peru Unveiled: Machu Picchu & Amazon Rainforest [DATE]" at bounding box center [518, 133] width 320 height 12
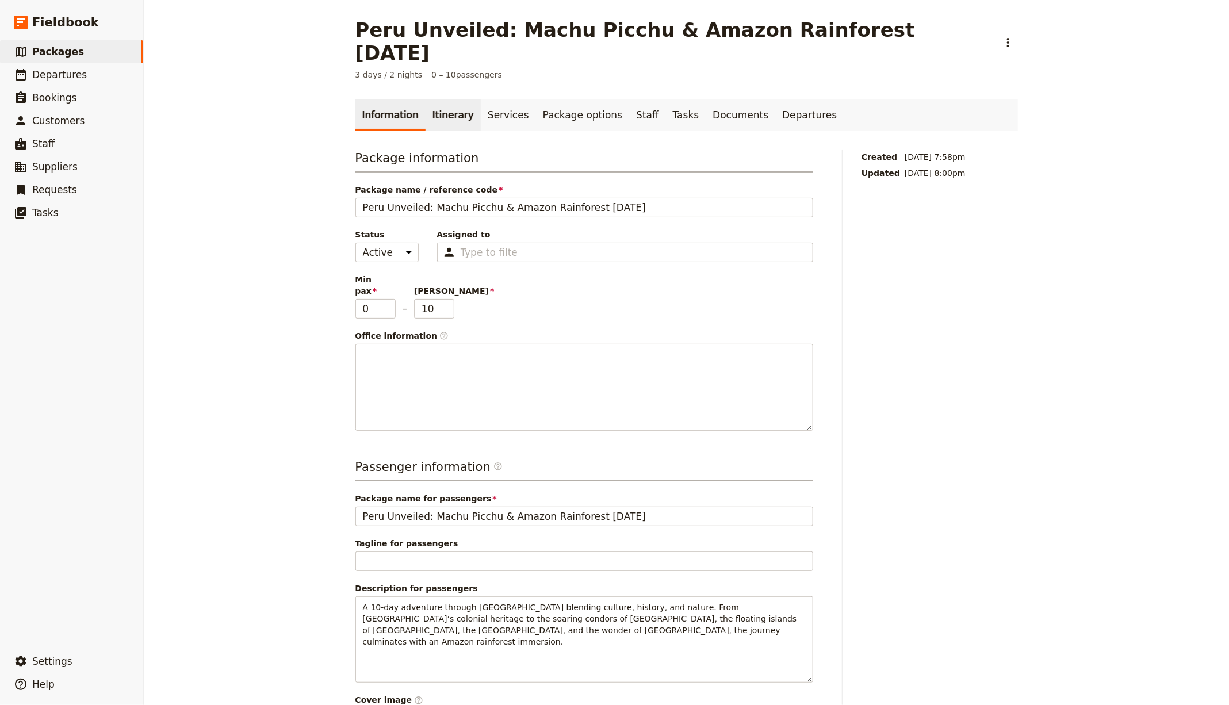
click at [461, 99] on link "Itinerary" at bounding box center [453, 115] width 55 height 32
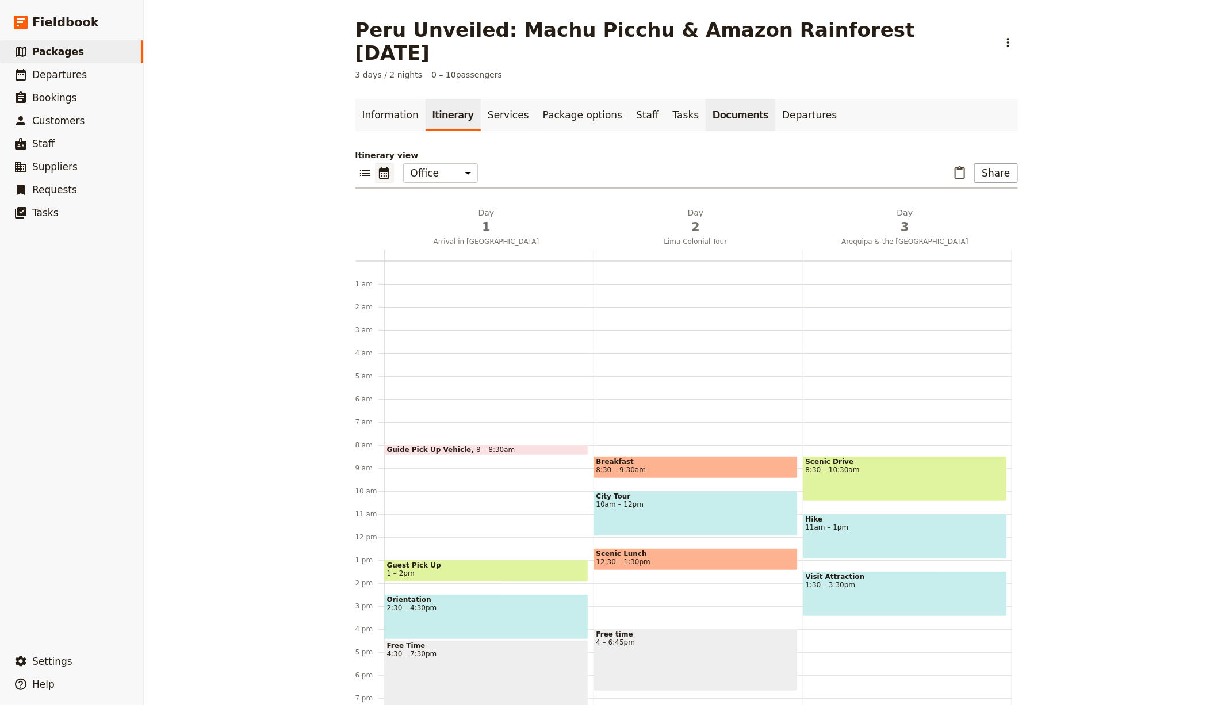
scroll to position [102, 0]
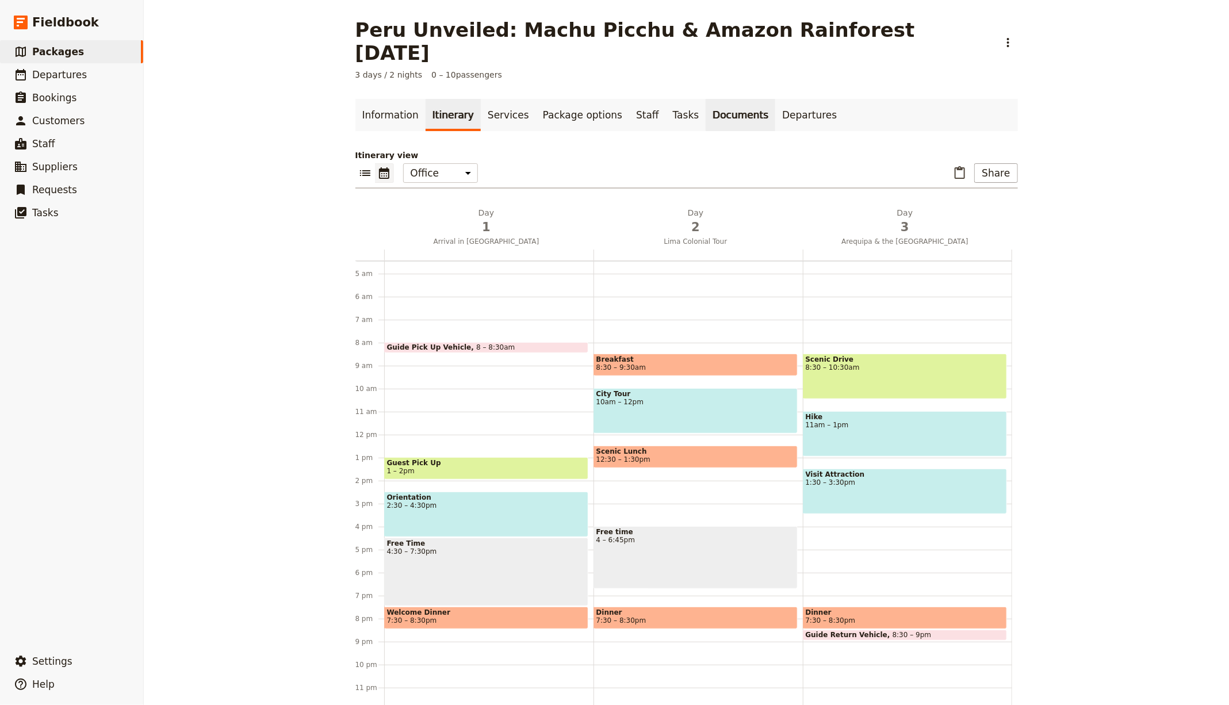
click at [708, 104] on link "Documents" at bounding box center [741, 115] width 70 height 32
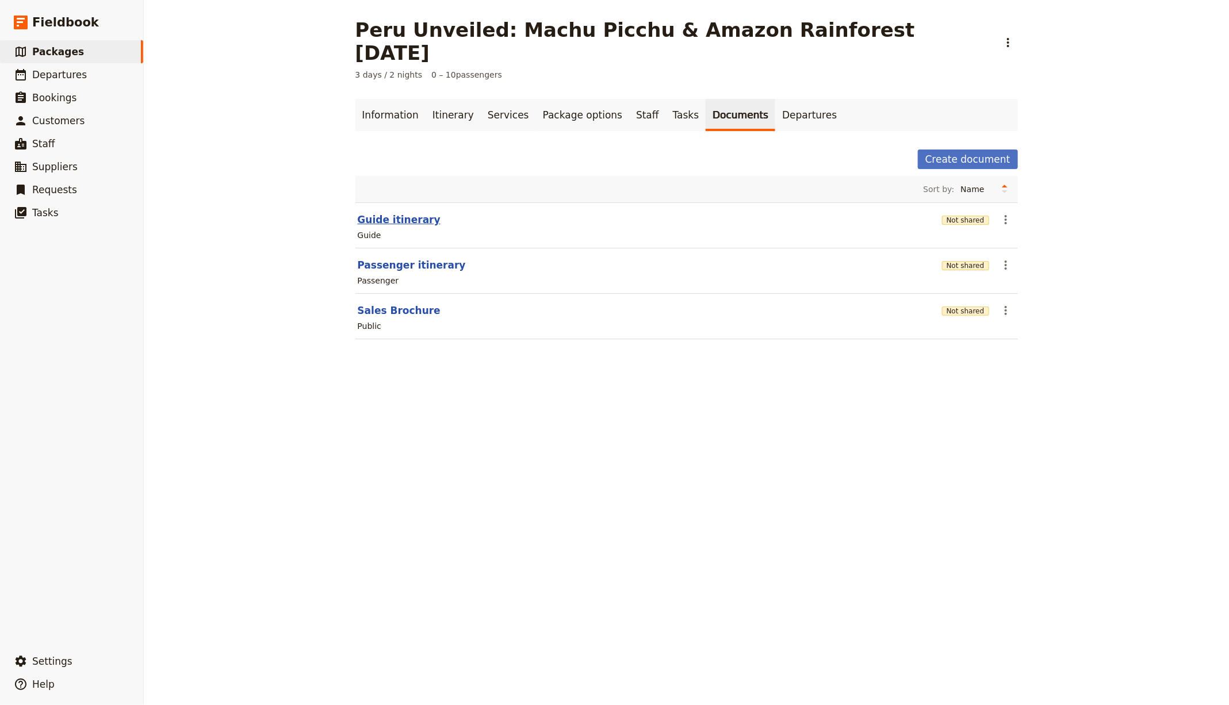
click at [393, 213] on button "Guide itinerary" at bounding box center [399, 220] width 83 height 14
select select "STAFF"
select select "RUN_SHEET"
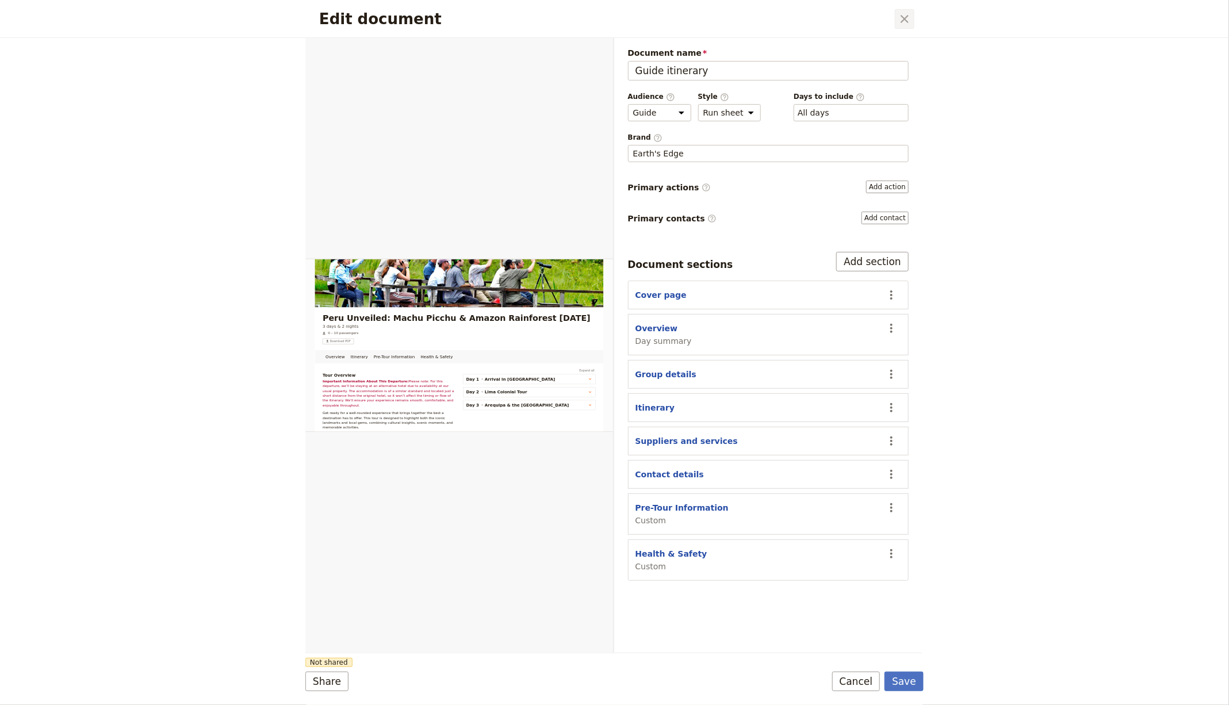
click at [905, 16] on icon "Close dialog" at bounding box center [905, 19] width 14 height 14
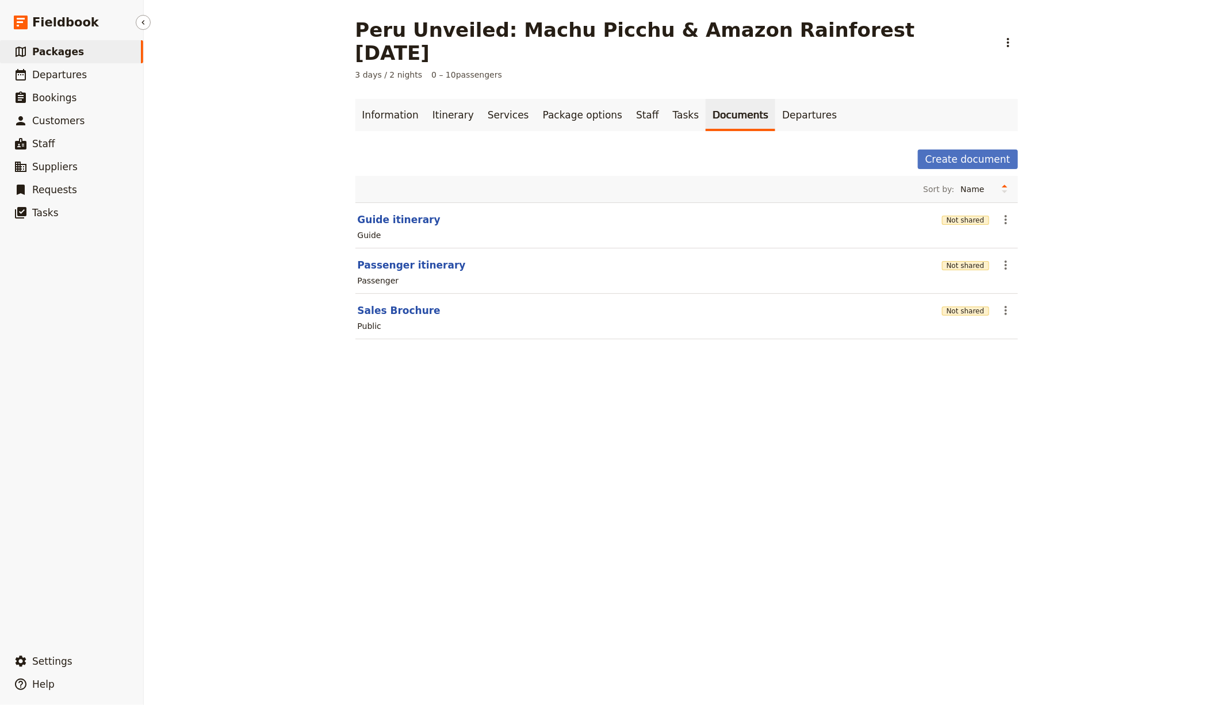
click at [104, 51] on link "​ Packages" at bounding box center [71, 51] width 143 height 23
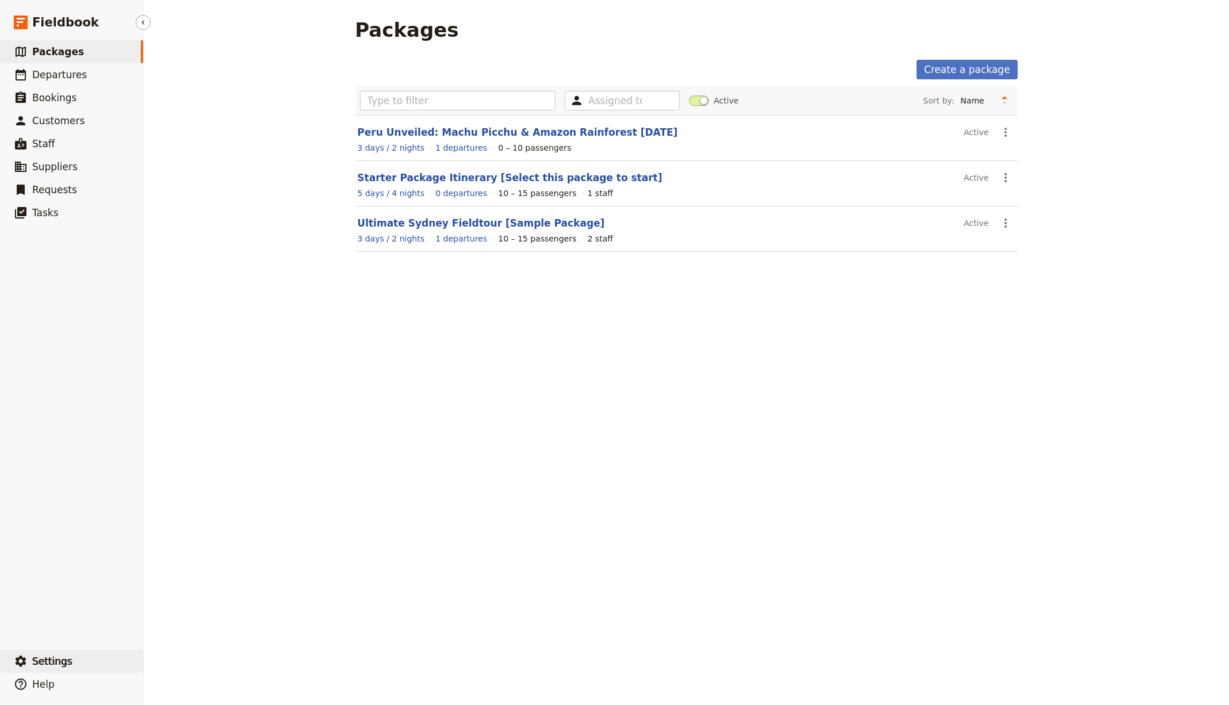
click at [60, 665] on span "Settings" at bounding box center [52, 662] width 40 height 12
click at [205, 631] on span "Your organization" at bounding box center [190, 630] width 70 height 12
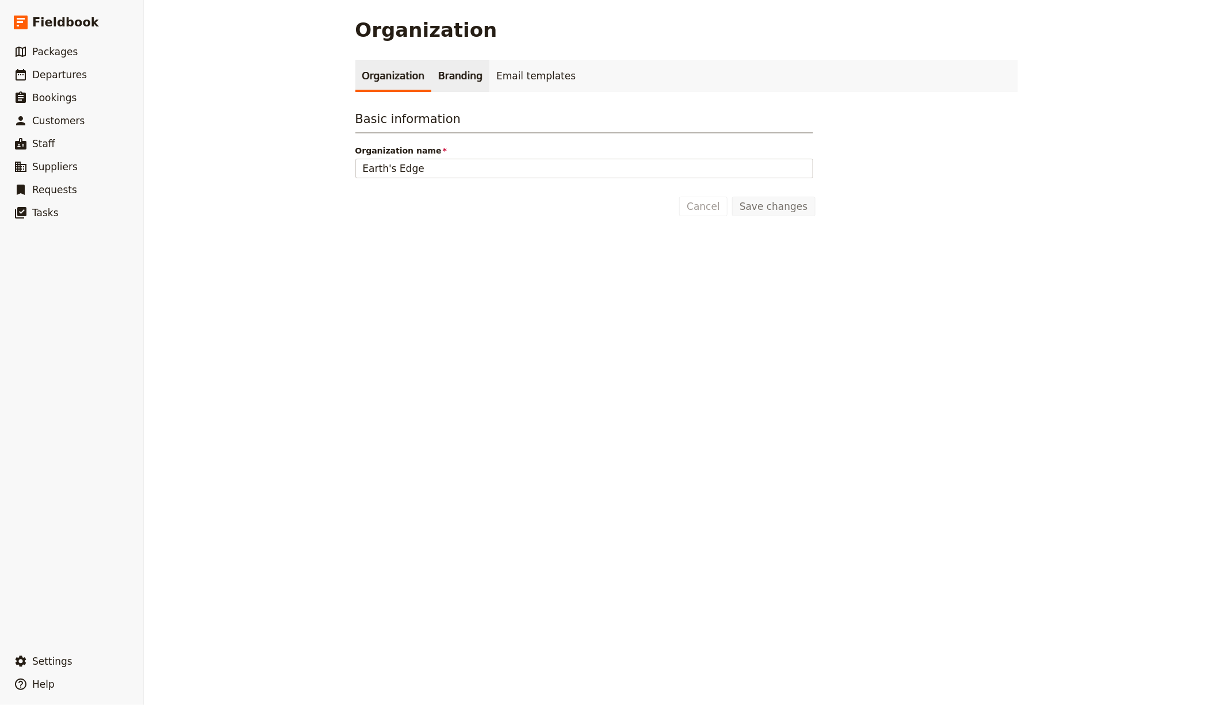
click at [445, 76] on link "Branding" at bounding box center [460, 76] width 58 height 32
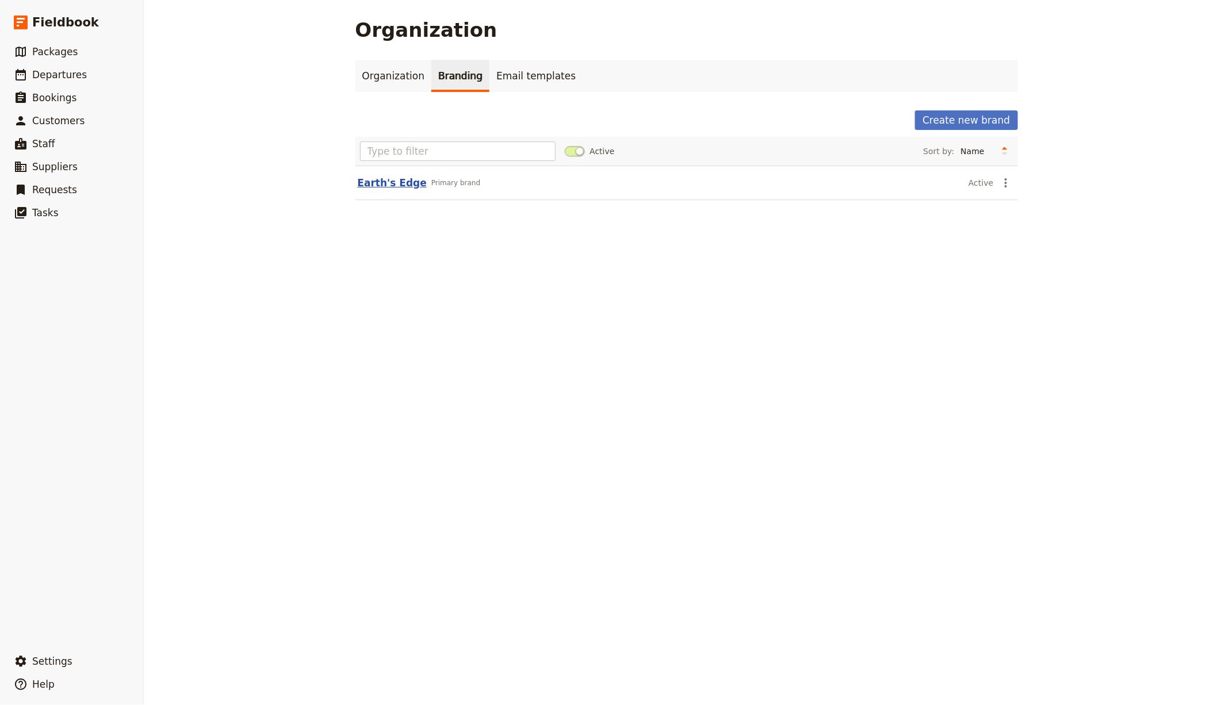
click at [399, 182] on button "Earth's Edge" at bounding box center [392, 183] width 69 height 14
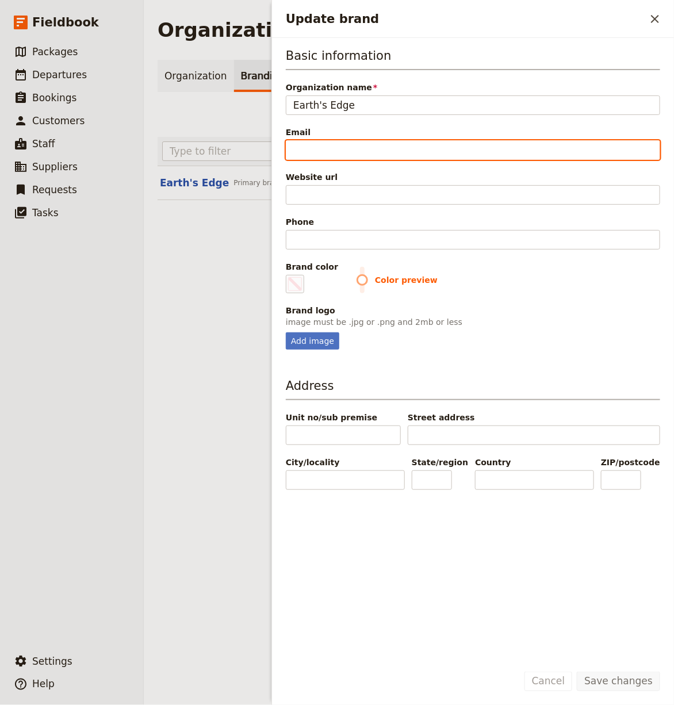
click at [420, 156] on input "Email" at bounding box center [473, 150] width 374 height 20
paste input "support@earths-edge.com"
type input "support@earths-edge.com"
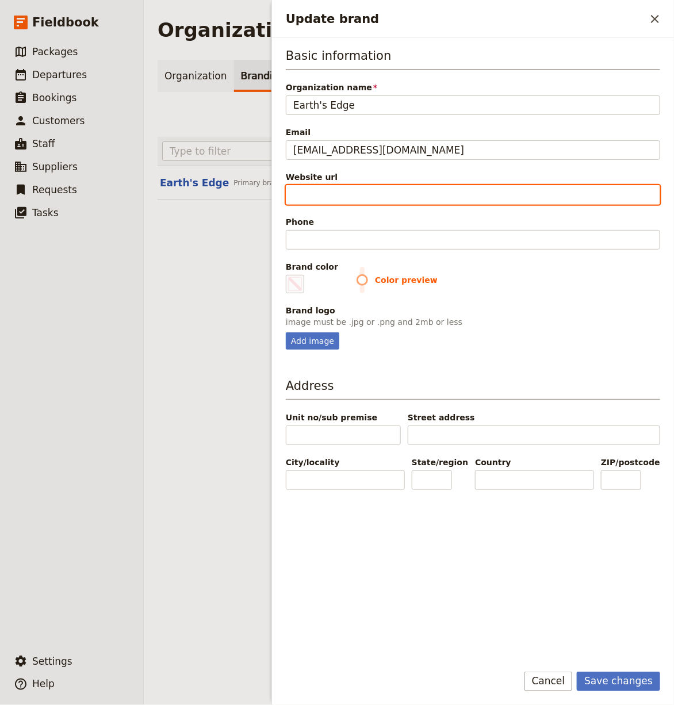
click at [365, 192] on input "Website url" at bounding box center [473, 195] width 374 height 20
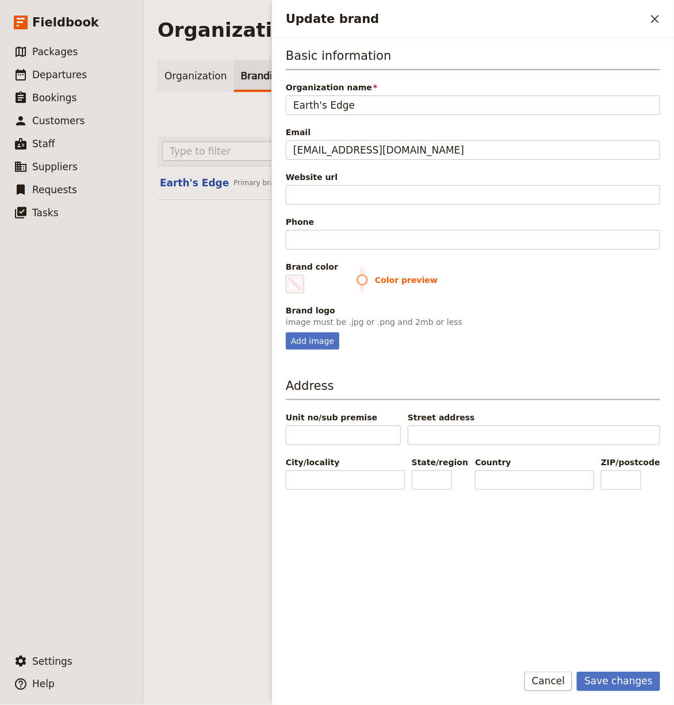
click at [330, 261] on span "Brand color" at bounding box center [312, 267] width 52 height 12
click at [289, 274] on input "#000000" at bounding box center [288, 274] width 1 height 1
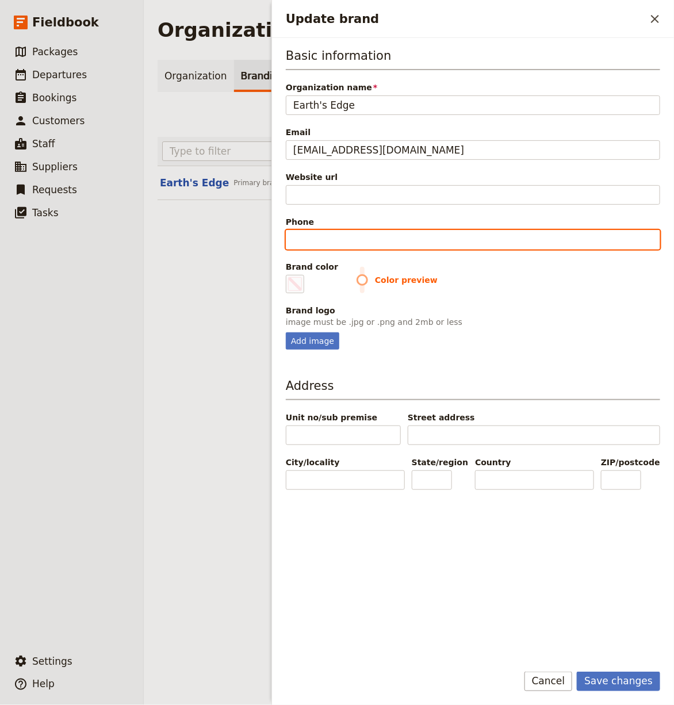
click at [344, 234] on input "Phone" at bounding box center [473, 240] width 374 height 20
paste input "+353 1 532 0869"
type input "+353 1 532 0869"
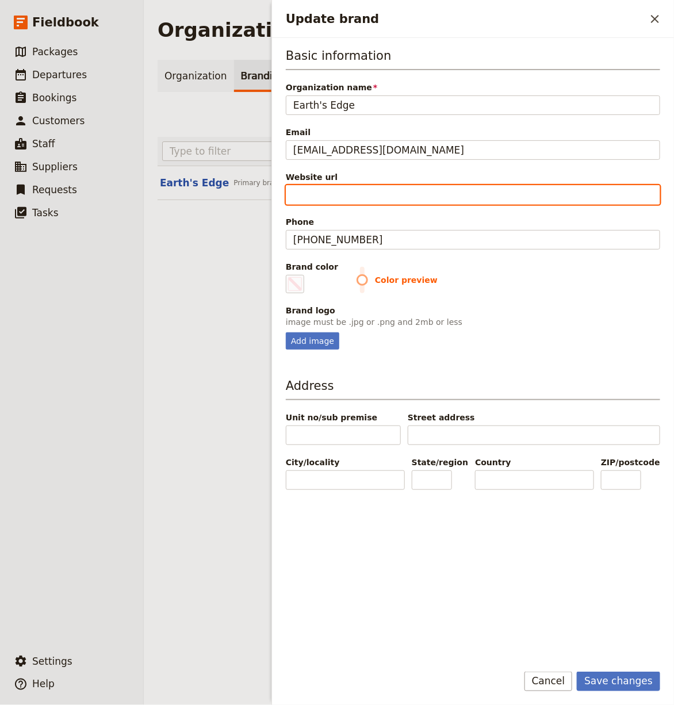
click at [390, 198] on input "Website url" at bounding box center [473, 195] width 374 height 20
paste input "https://earths-edge.com"
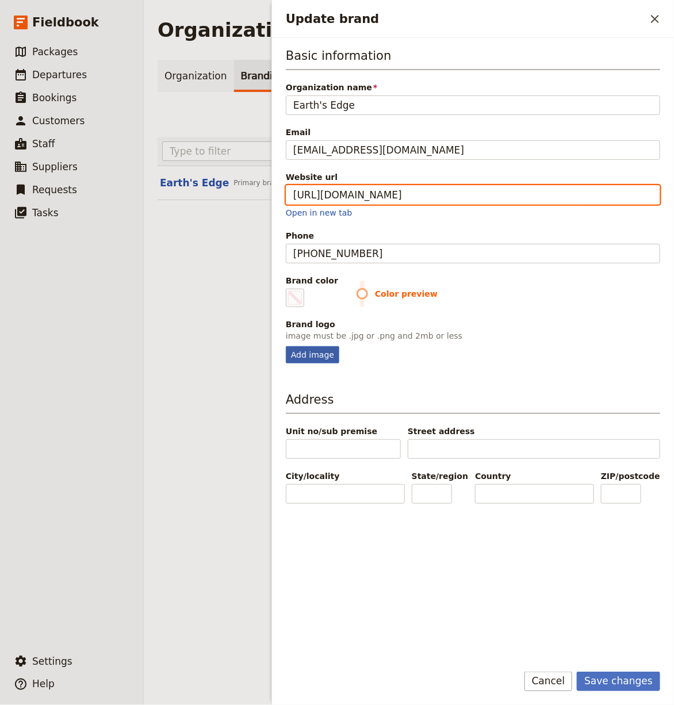
type input "https://earths-edge.com"
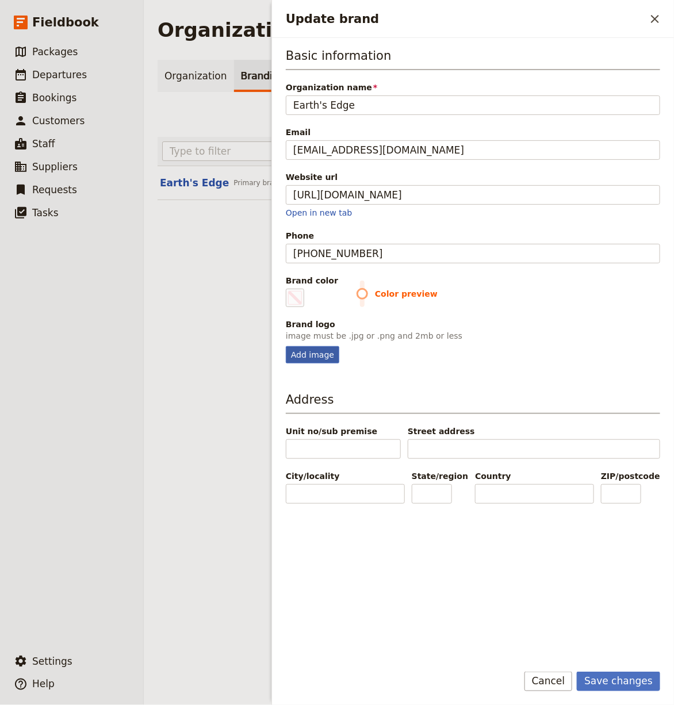
click at [312, 357] on div "Add image" at bounding box center [312, 354] width 53 height 17
click at [286, 346] on input "Add image" at bounding box center [285, 346] width 1 height 1
type input "C:\fakepath\68aad9f73c335b2476cdd106.png"
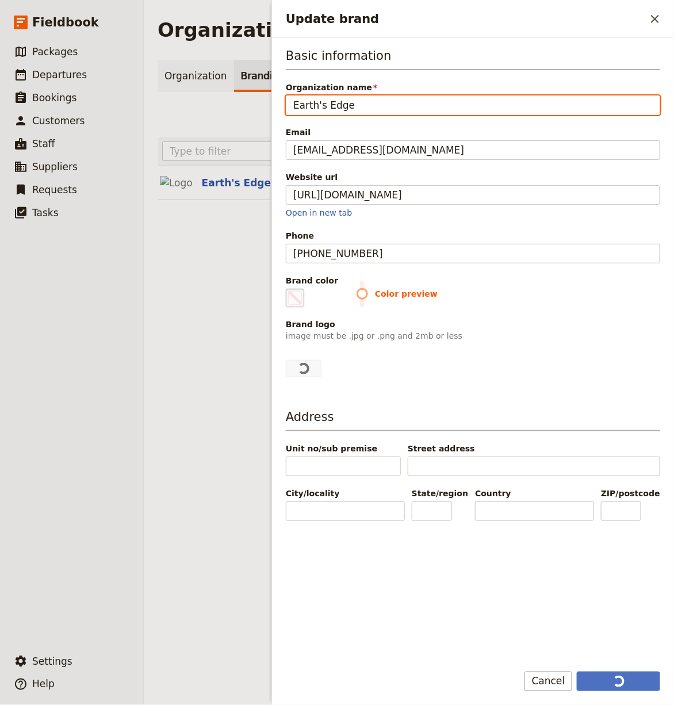
click at [295, 297] on span "Update brand" at bounding box center [295, 298] width 14 height 14
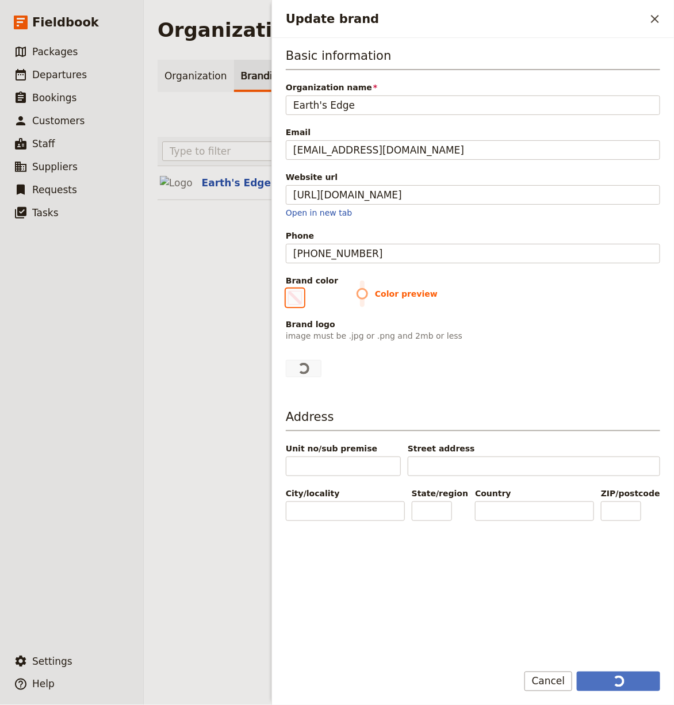
click at [289, 289] on input "#000000" at bounding box center [288, 288] width 1 height 1
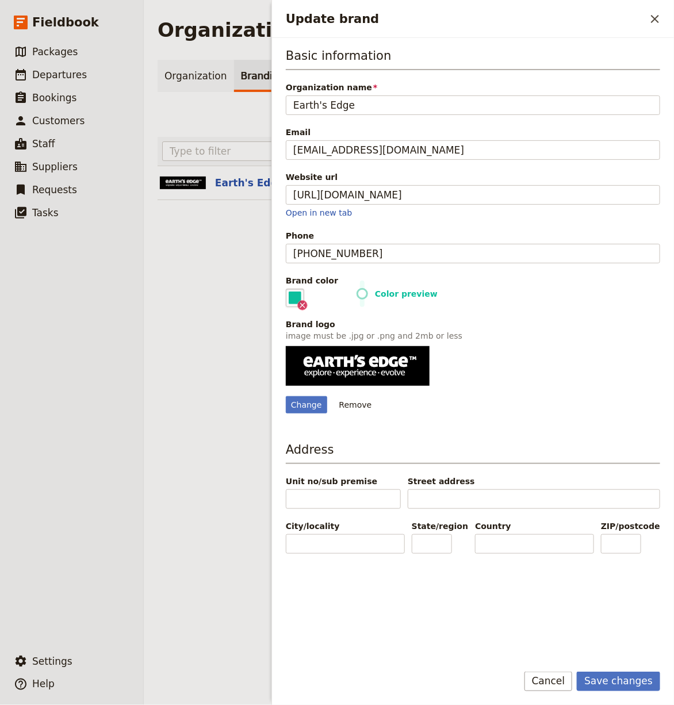
type input "#0cbf9d"
click at [514, 403] on div "Change Remove" at bounding box center [473, 404] width 374 height 17
click at [615, 679] on button "Save changes" at bounding box center [618, 682] width 83 height 20
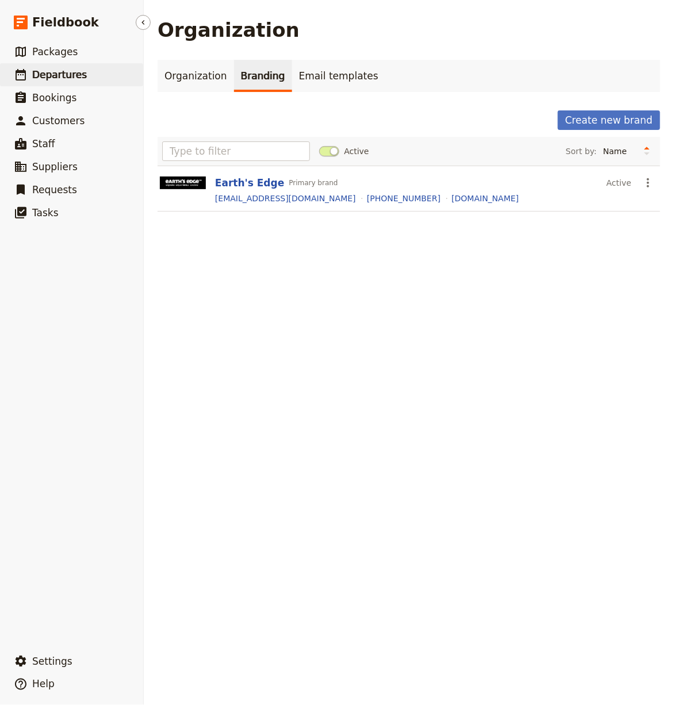
click at [36, 79] on span "Departures" at bounding box center [59, 75] width 55 height 12
select select "CREATED_AT"
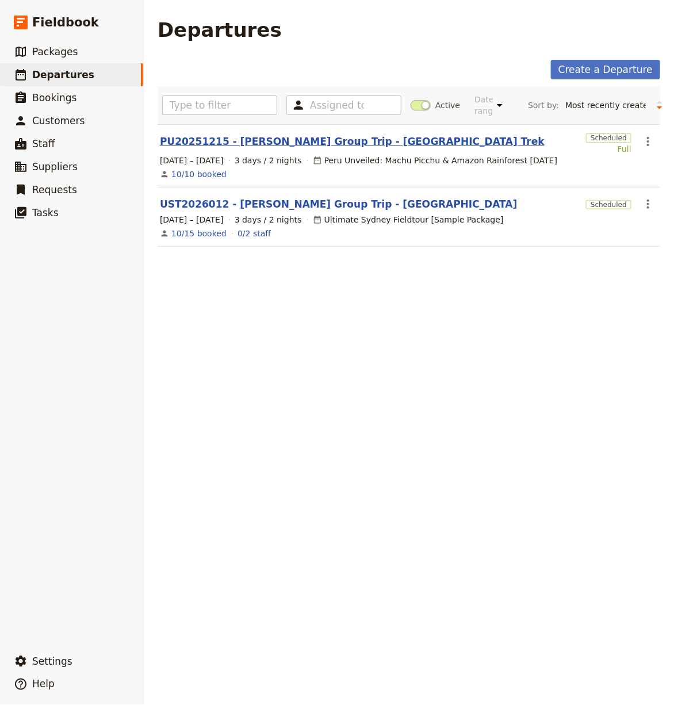
click at [332, 143] on link "PU20251215 - [PERSON_NAME] Group Trip - [GEOGRAPHIC_DATA] Trek" at bounding box center [352, 142] width 385 height 14
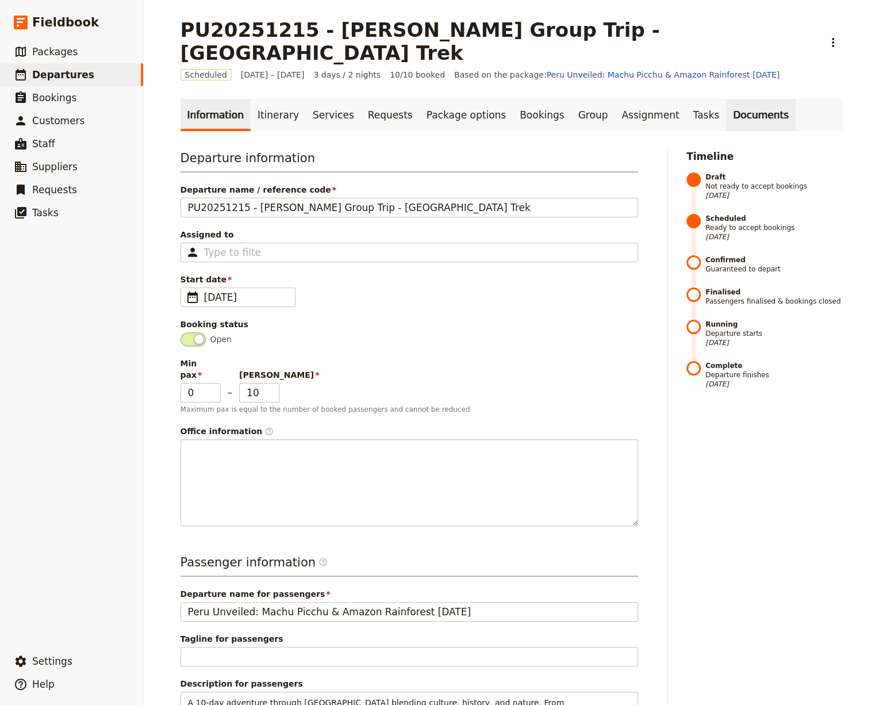
click at [726, 99] on link "Documents" at bounding box center [761, 115] width 70 height 32
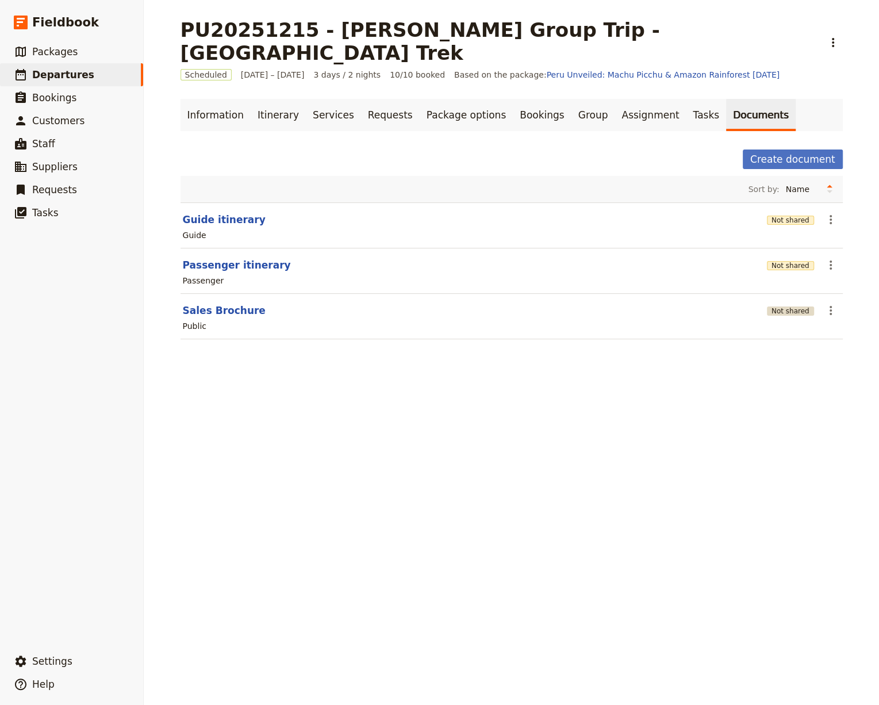
click at [795, 307] on button "Not shared" at bounding box center [790, 311] width 47 height 9
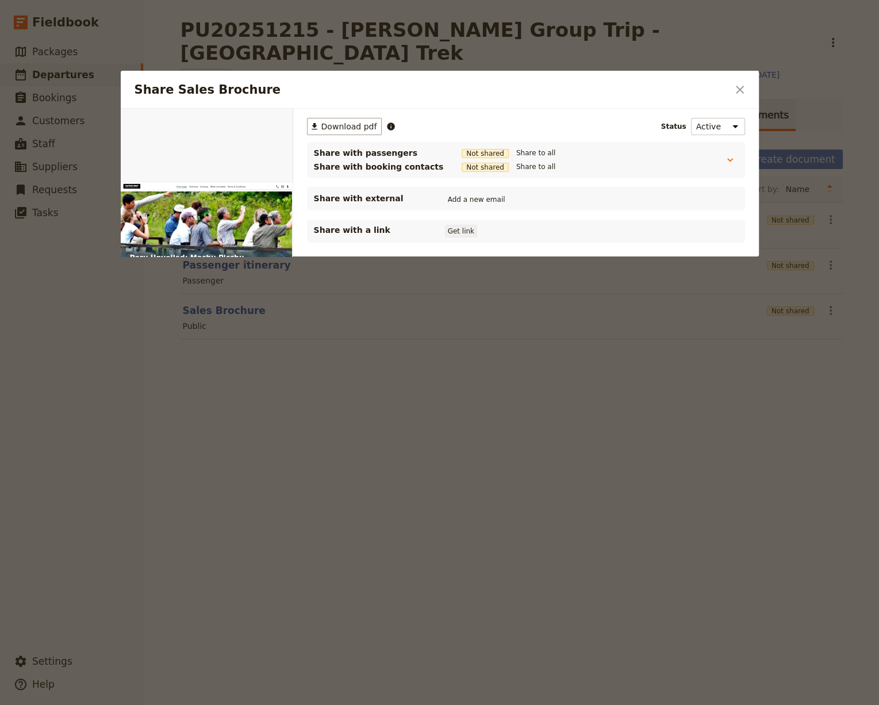
click at [462, 229] on button "Get link" at bounding box center [461, 231] width 32 height 13
click at [735, 90] on icon "Close dialog" at bounding box center [740, 90] width 14 height 14
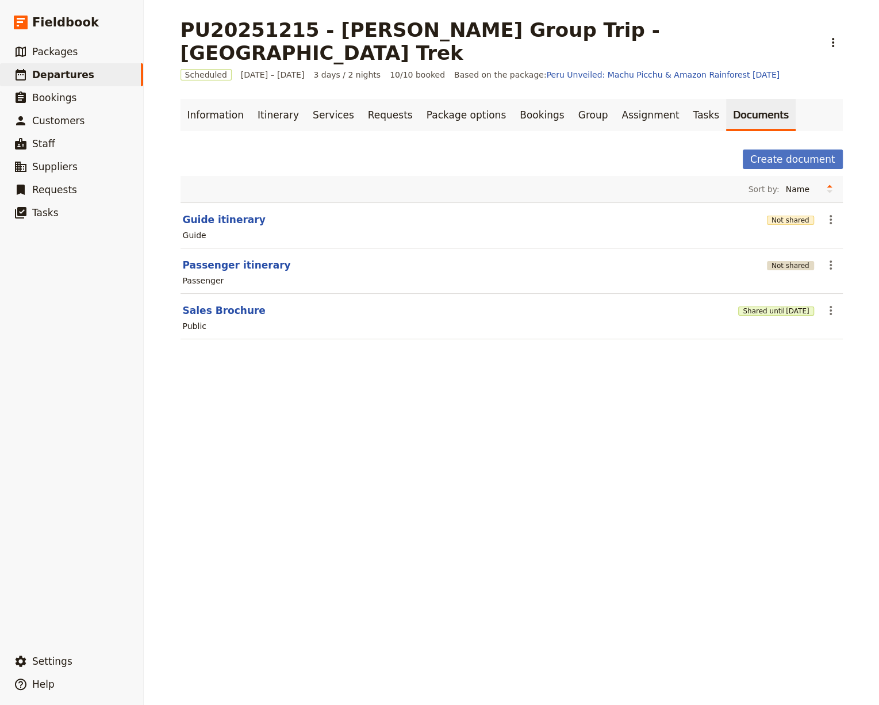
click at [783, 261] on button "Not shared" at bounding box center [790, 265] width 47 height 9
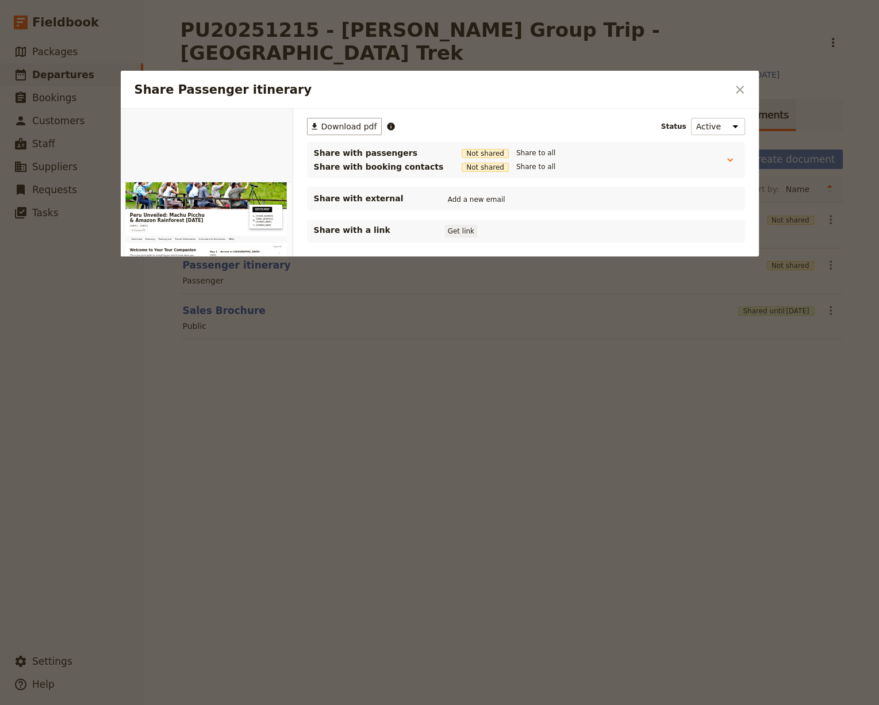
click at [457, 225] on button "Get link" at bounding box center [461, 231] width 32 height 13
click at [745, 91] on icon "Close dialog" at bounding box center [740, 90] width 14 height 14
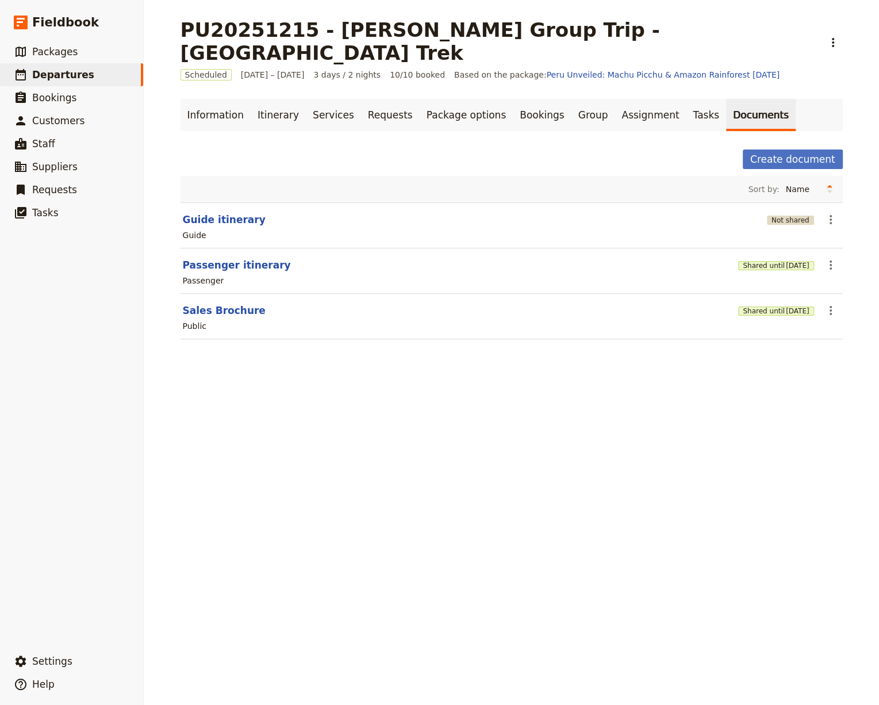
click at [778, 216] on button "Not shared" at bounding box center [790, 220] width 47 height 9
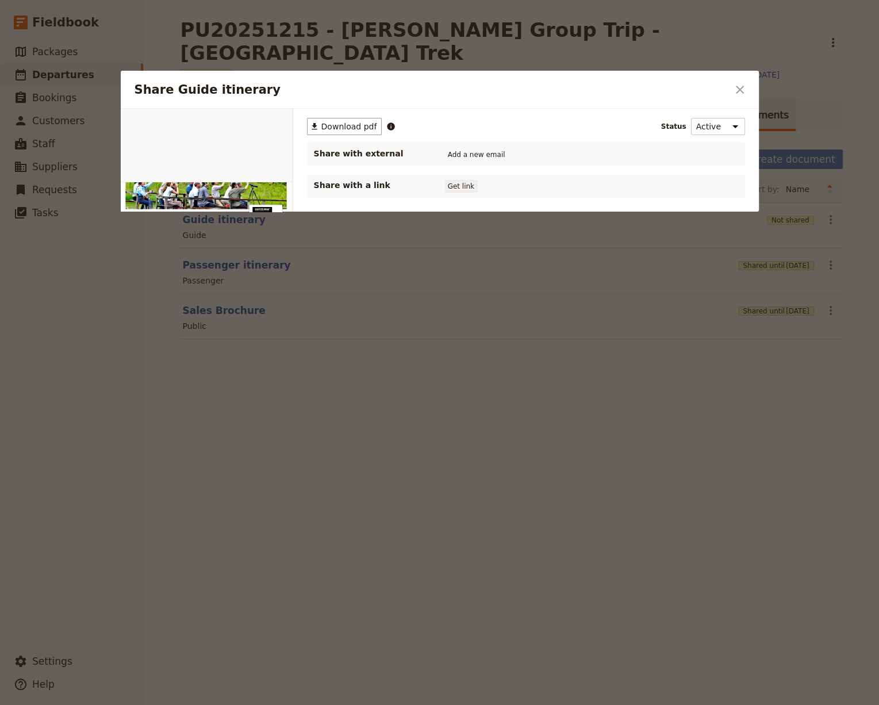
click at [450, 183] on button "Get link" at bounding box center [461, 186] width 32 height 13
click at [738, 83] on icon "Close dialog" at bounding box center [740, 90] width 14 height 14
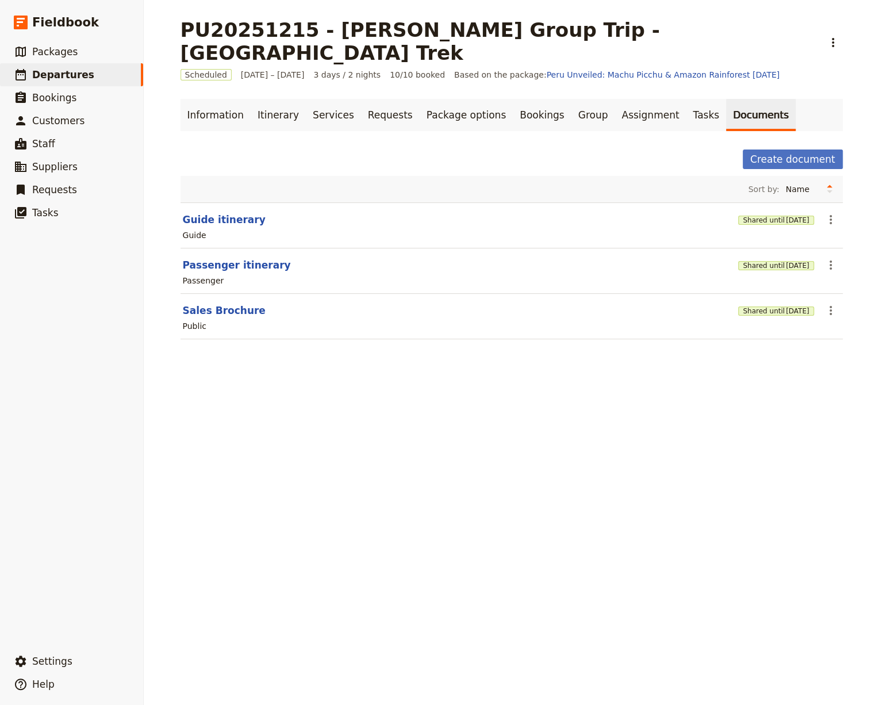
click at [219, 319] on div "Public" at bounding box center [512, 326] width 660 height 14
click at [225, 304] on button "Sales Brochure" at bounding box center [224, 311] width 83 height 14
select select "DEFAULT"
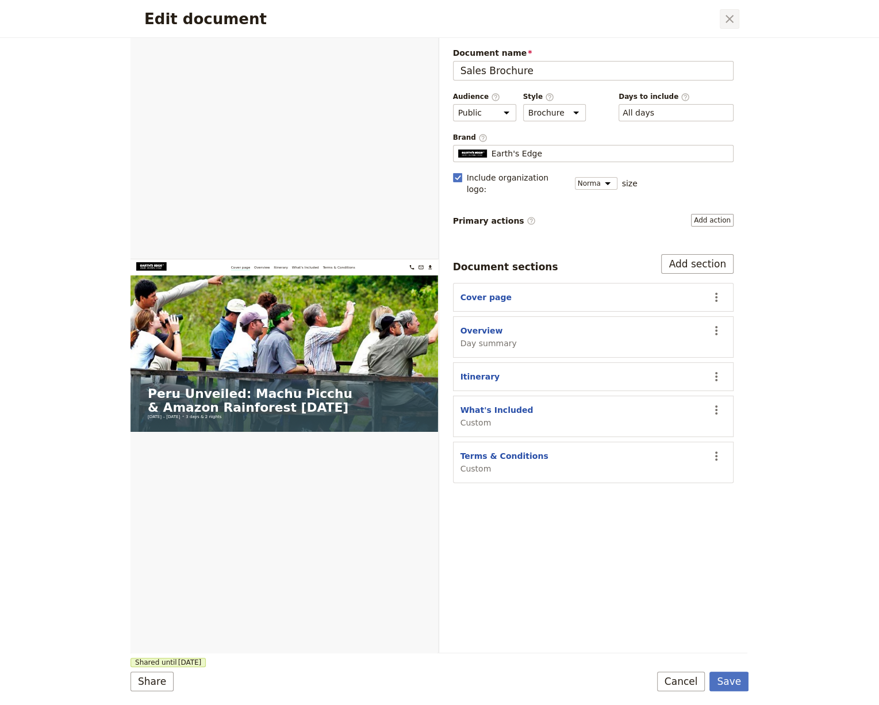
click at [726, 25] on icon "Close dialog" at bounding box center [730, 19] width 14 height 14
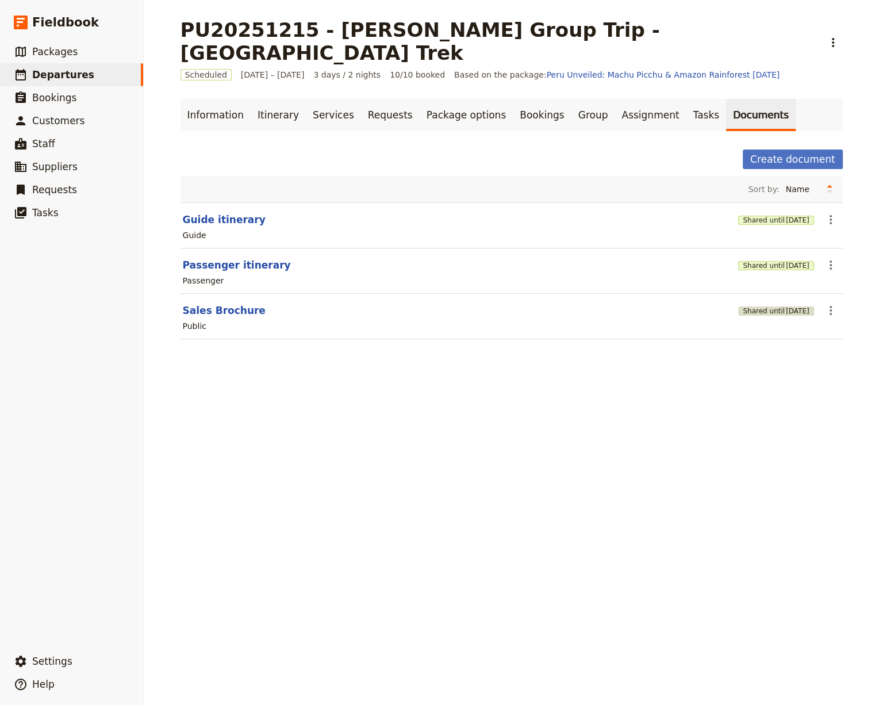
click at [786, 307] on span "17 Jan 2026" at bounding box center [798, 311] width 24 height 9
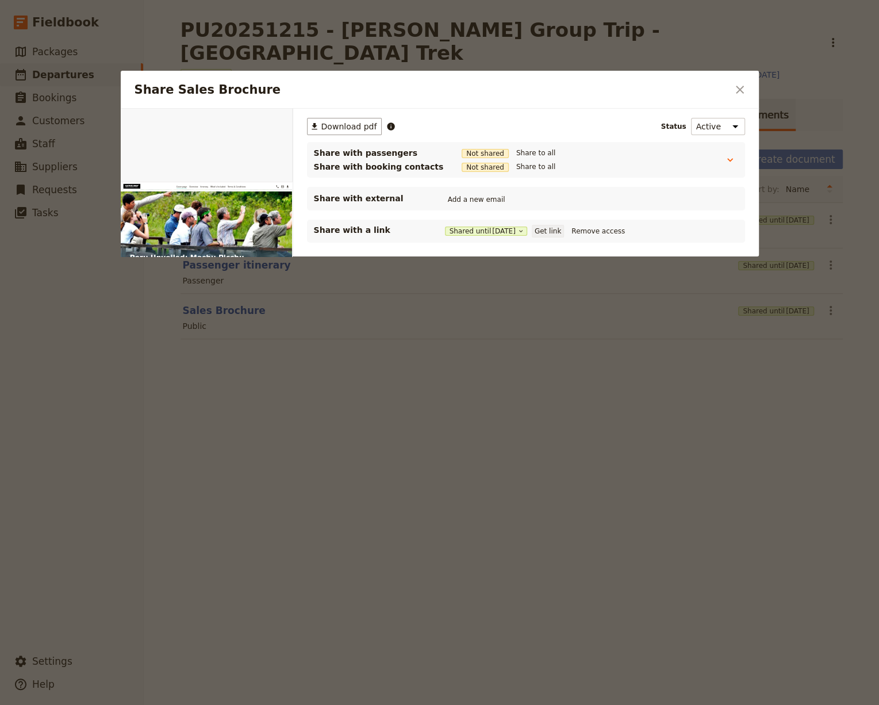
click at [561, 225] on button "Get link" at bounding box center [548, 231] width 32 height 13
click at [561, 457] on div at bounding box center [439, 352] width 879 height 705
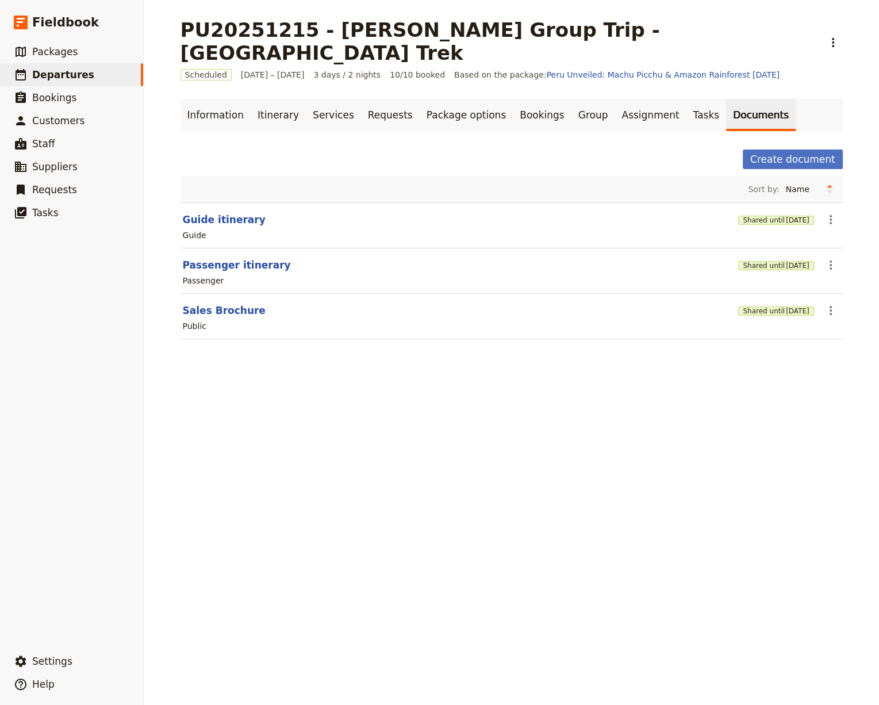
click at [232, 248] on section "Passenger itinerary Shared until 17 Jan 2026 ​ Passenger" at bounding box center [512, 270] width 662 height 45
click at [232, 258] on button "Passenger itinerary" at bounding box center [237, 265] width 108 height 14
select select "PASSENGER"
select select "RUN_SHEET"
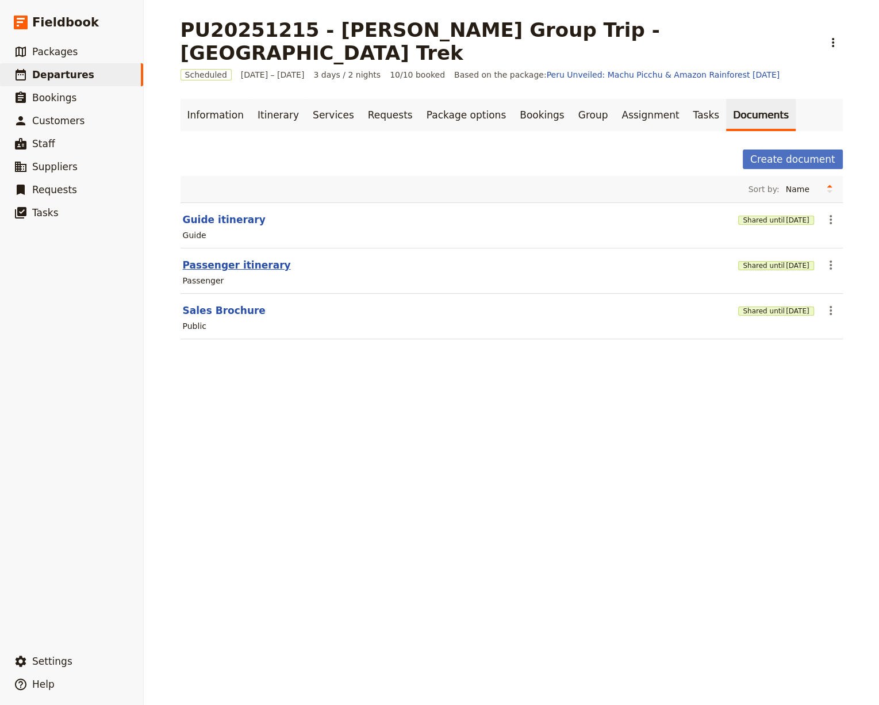
select select "DEFAULT"
click at [786, 261] on span "17 Jan 2026" at bounding box center [798, 265] width 24 height 9
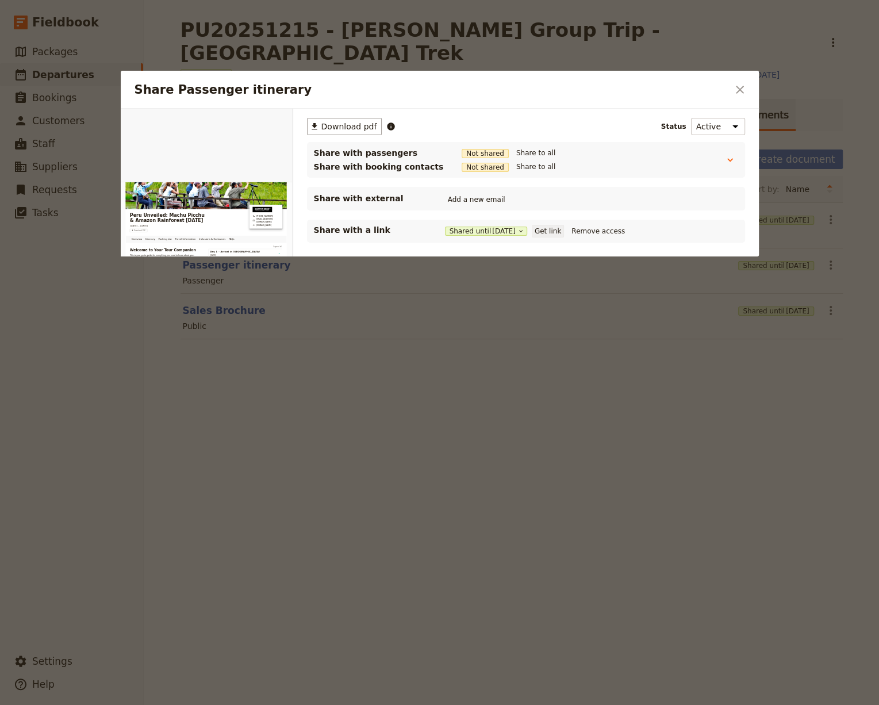
click at [553, 228] on button "Get link" at bounding box center [548, 231] width 32 height 13
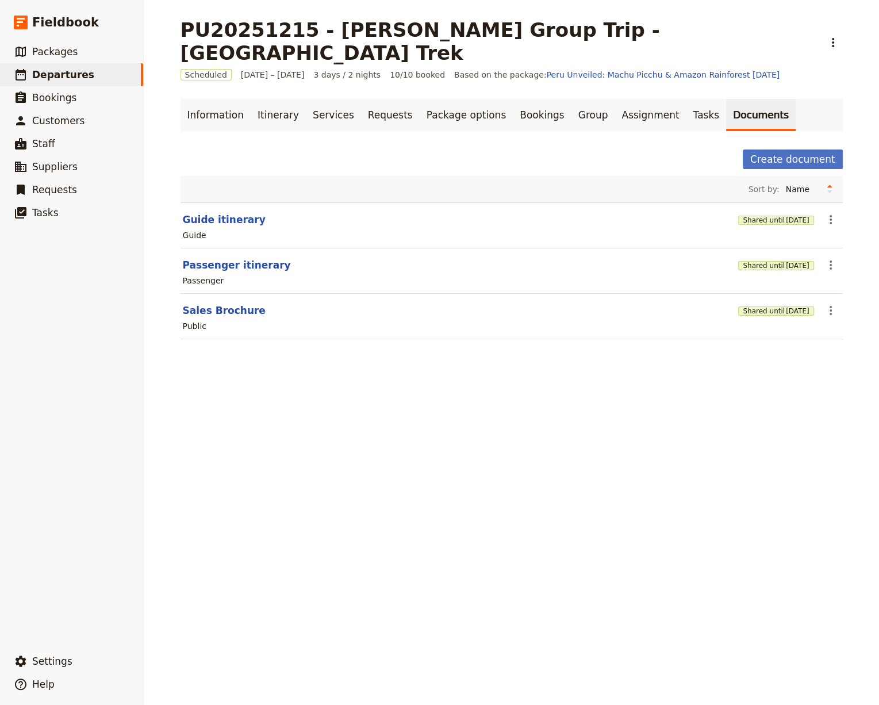
click at [231, 202] on section "Guide itinerary Shared until 17 Jan 2026 ​ Guide" at bounding box center [512, 225] width 662 height 46
click at [232, 213] on button "Guide itinerary" at bounding box center [224, 220] width 83 height 14
select select "STAFF"
select select "RUN_SHEET"
select select "DEFAULT"
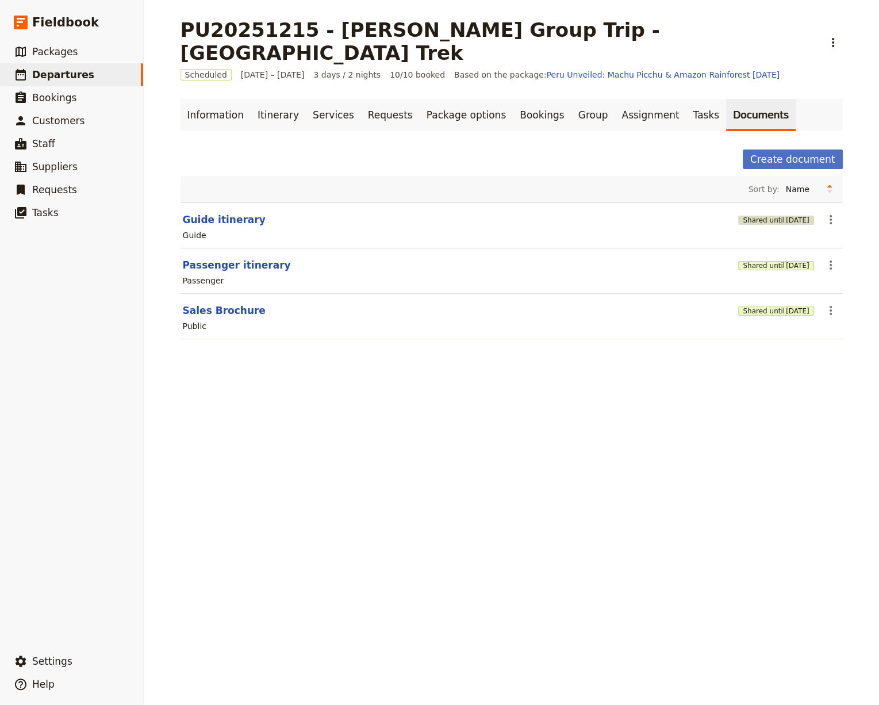
click at [765, 216] on button "Shared until 17 Jan 2026" at bounding box center [775, 220] width 75 height 9
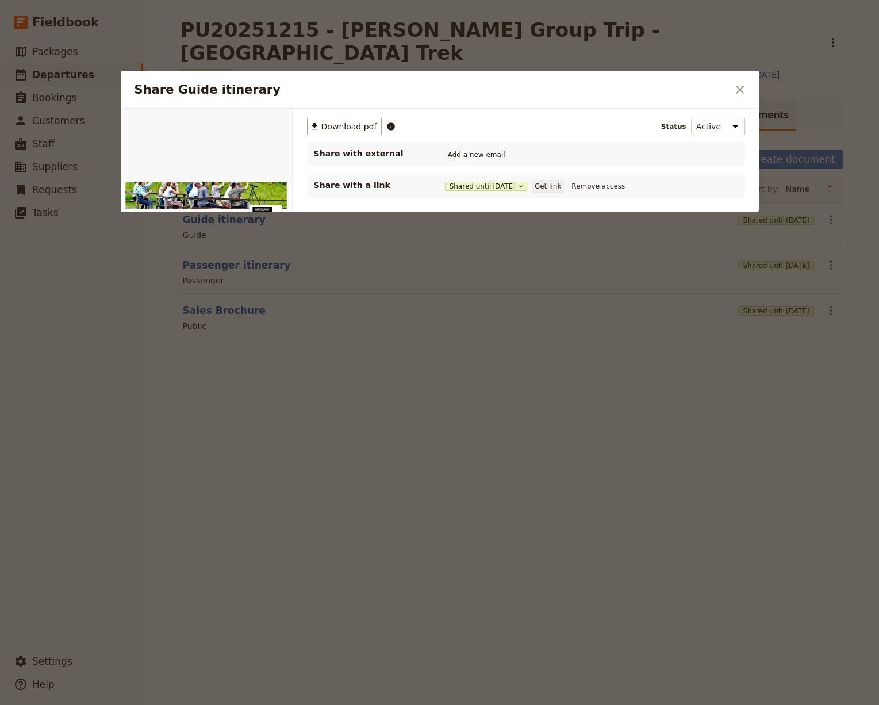
click at [563, 185] on button "Get link" at bounding box center [548, 186] width 32 height 13
click at [165, 58] on div at bounding box center [439, 352] width 879 height 705
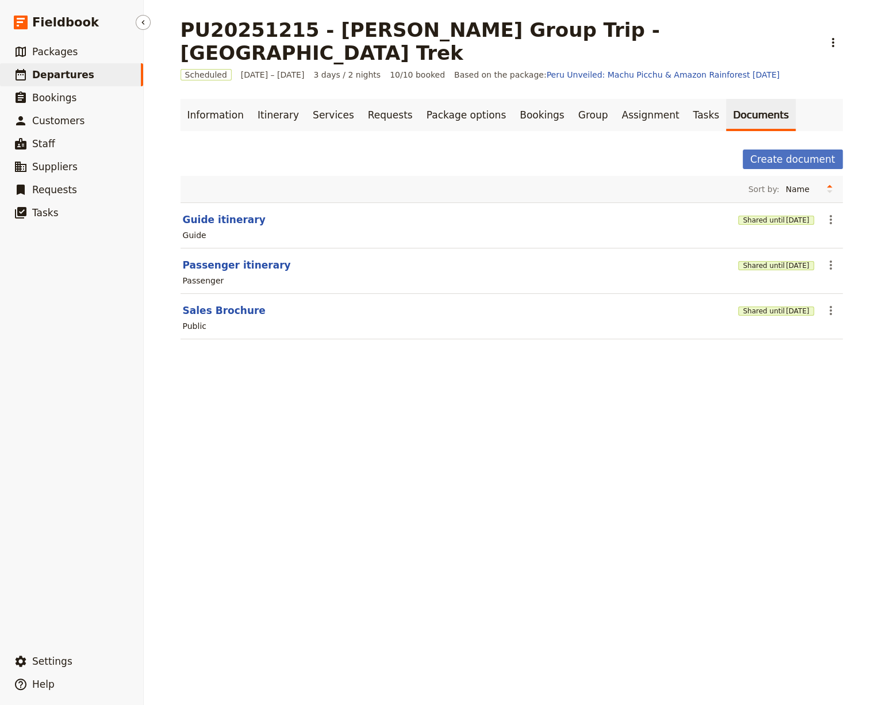
click at [97, 74] on link "​ Departures" at bounding box center [71, 74] width 143 height 23
select select "CREATED_AT"
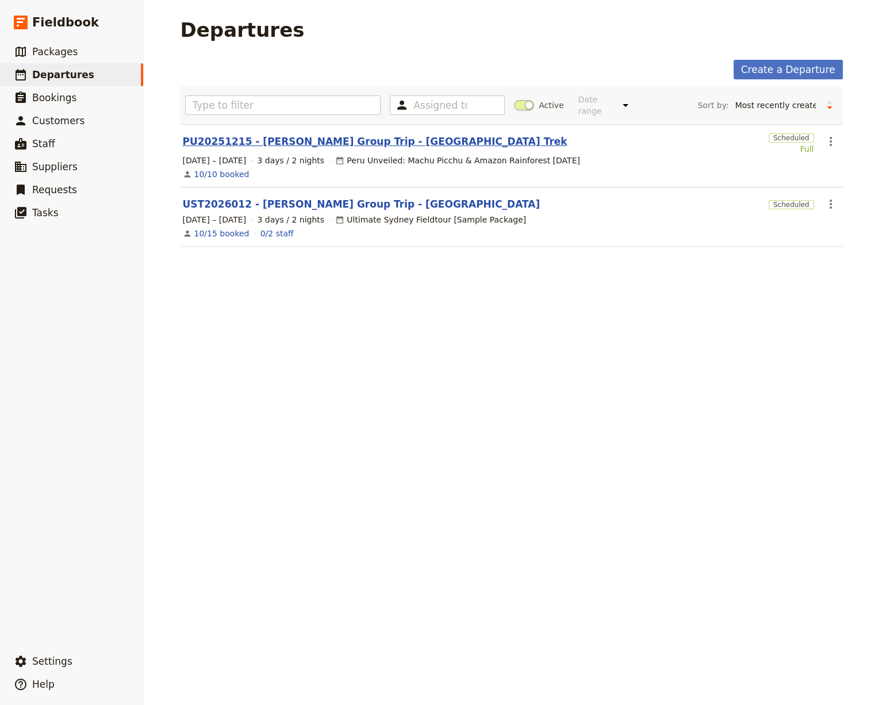
click at [313, 144] on link "PU20251215 - [PERSON_NAME] Group Trip - [GEOGRAPHIC_DATA] Trek" at bounding box center [375, 142] width 385 height 14
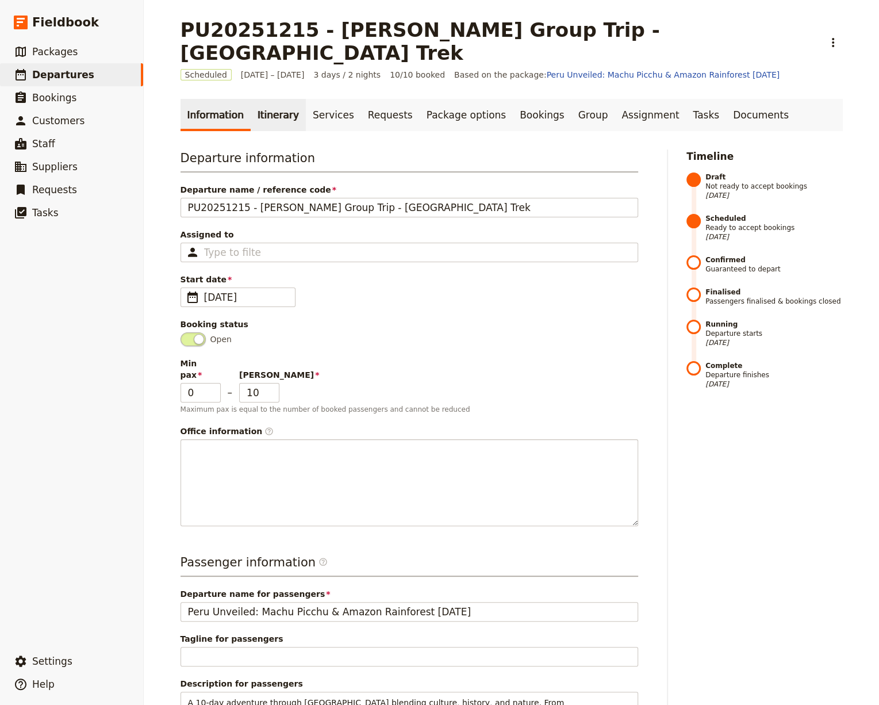
click at [266, 99] on link "Itinerary" at bounding box center [278, 115] width 55 height 32
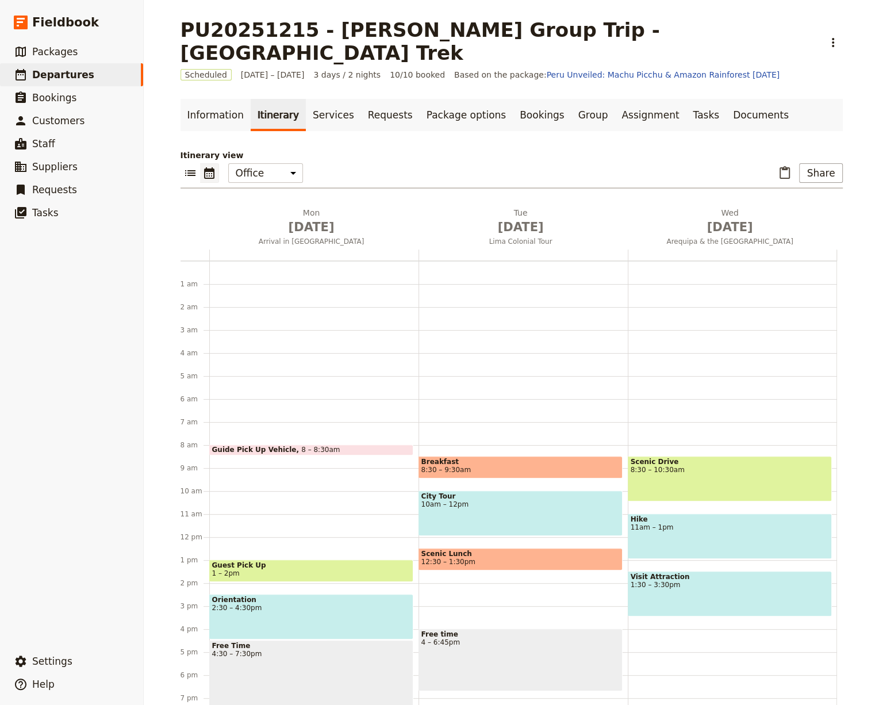
scroll to position [102, 0]
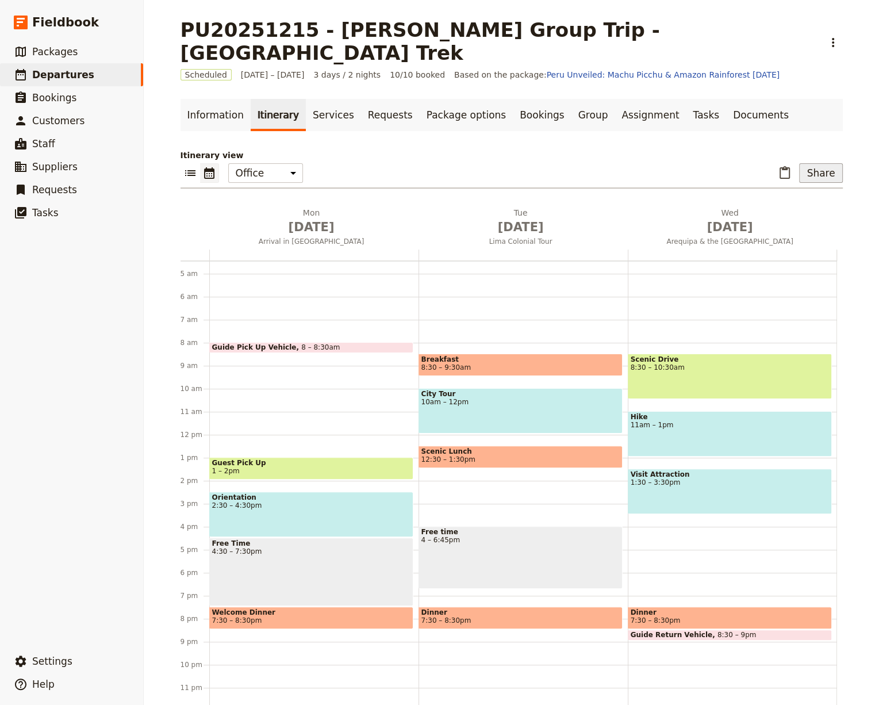
click at [829, 163] on button "Share" at bounding box center [820, 173] width 43 height 20
click at [780, 204] on span "Sales Brochure" at bounding box center [787, 207] width 60 height 12
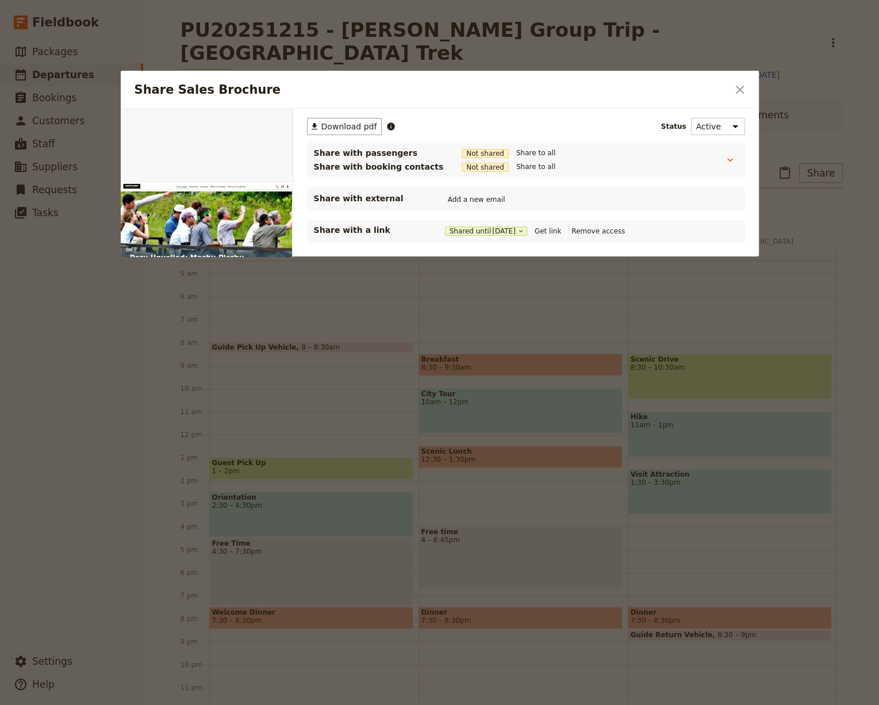
scroll to position [0, 0]
click at [740, 91] on icon "Close dialog" at bounding box center [740, 90] width 14 height 14
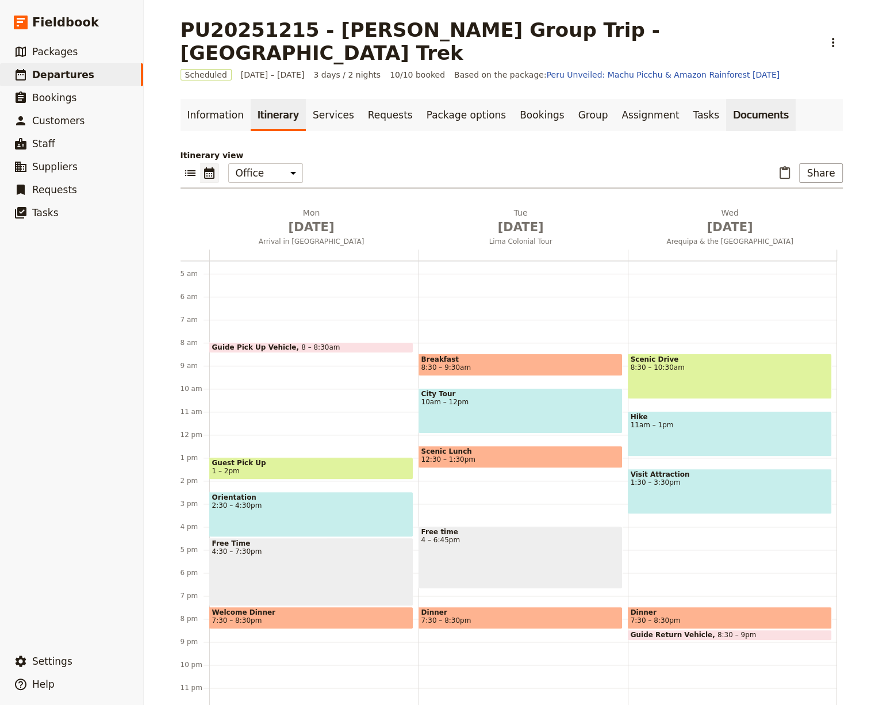
click at [726, 103] on link "Documents" at bounding box center [761, 115] width 70 height 32
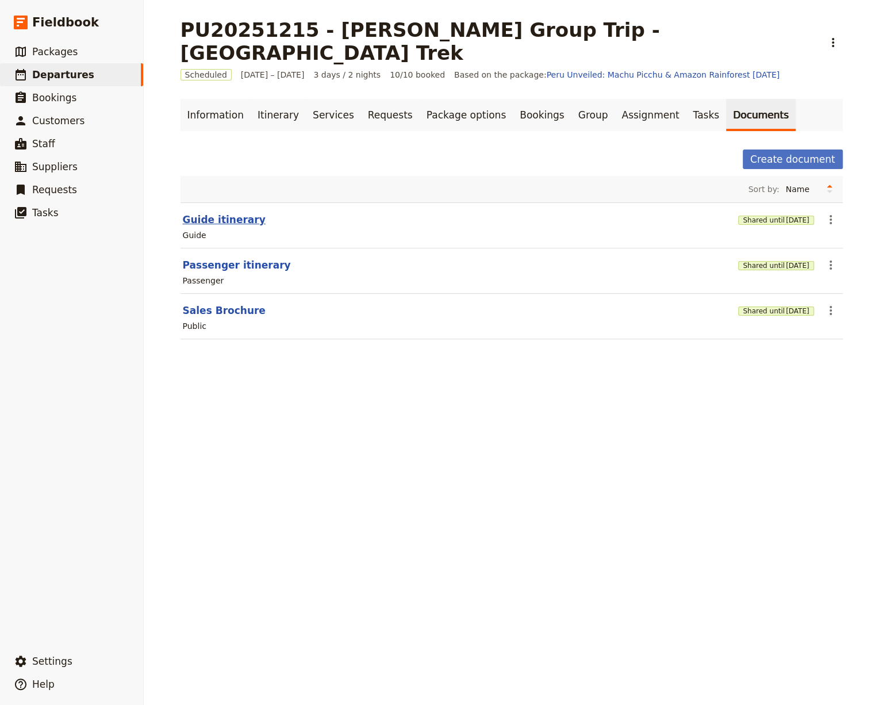
click at [231, 213] on button "Guide itinerary" at bounding box center [224, 220] width 83 height 14
select select "STAFF"
select select "RUN_SHEET"
select select "DEFAULT"
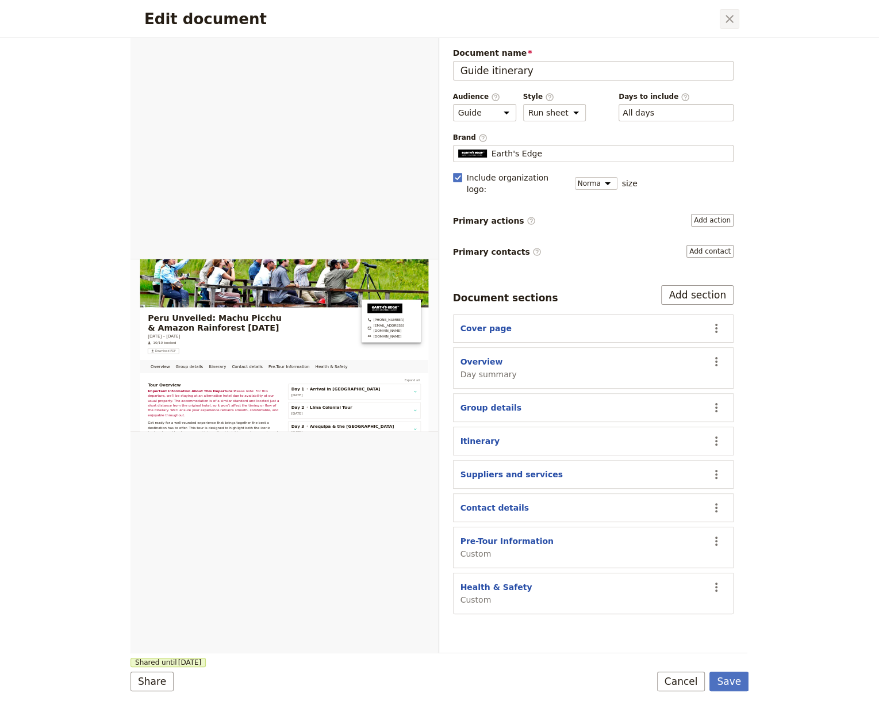
click at [731, 25] on icon "Close dialog" at bounding box center [730, 19] width 14 height 14
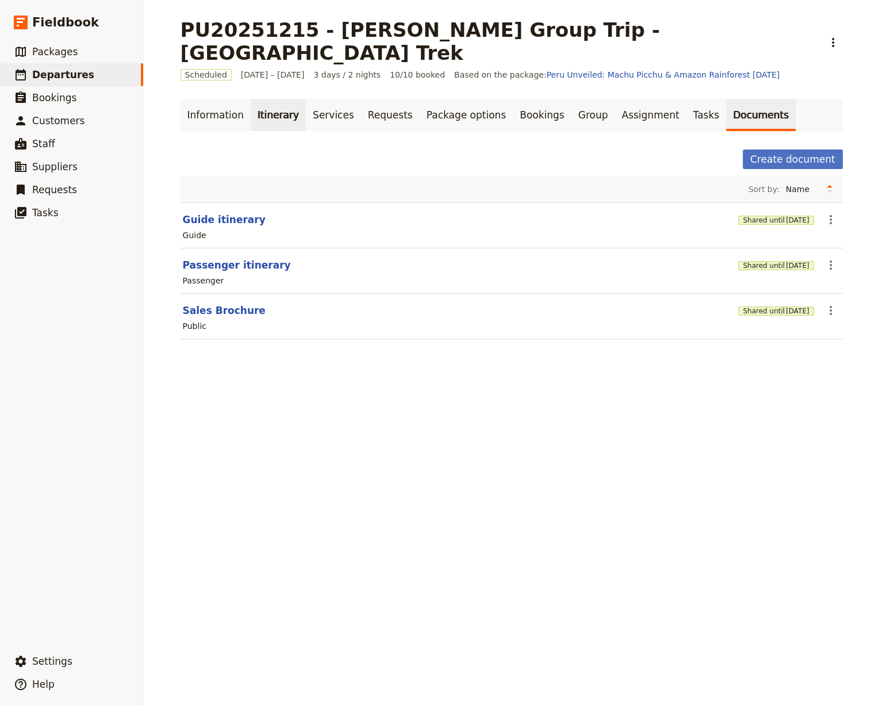
click at [260, 99] on link "Itinerary" at bounding box center [278, 115] width 55 height 32
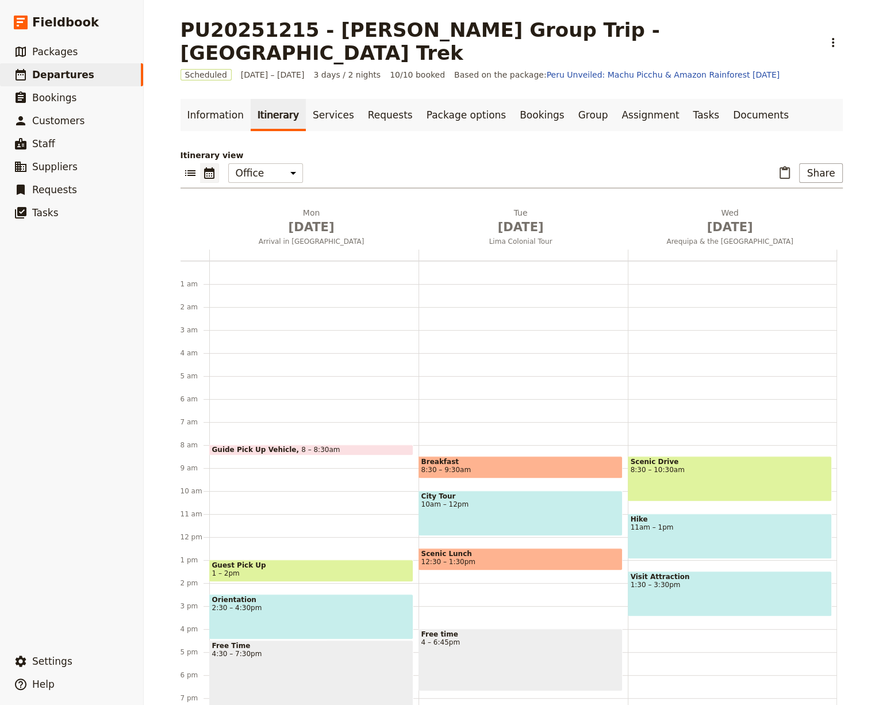
scroll to position [102, 0]
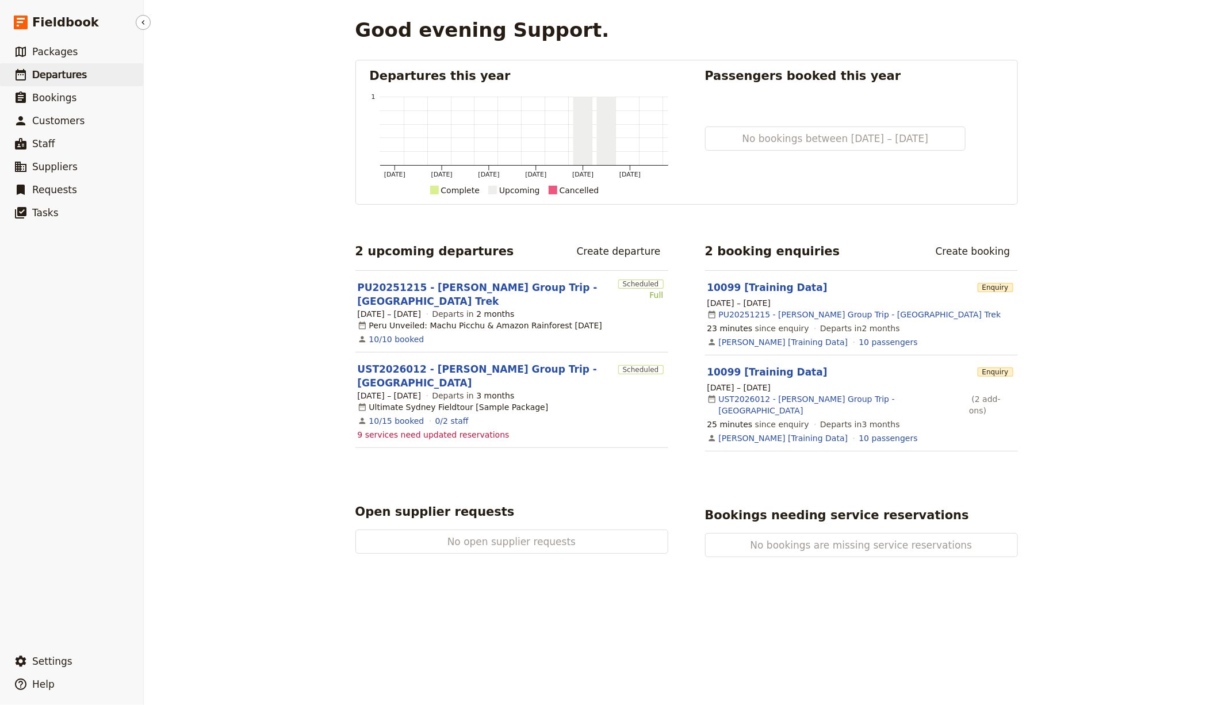
click at [92, 77] on link "​ Departures" at bounding box center [71, 74] width 143 height 23
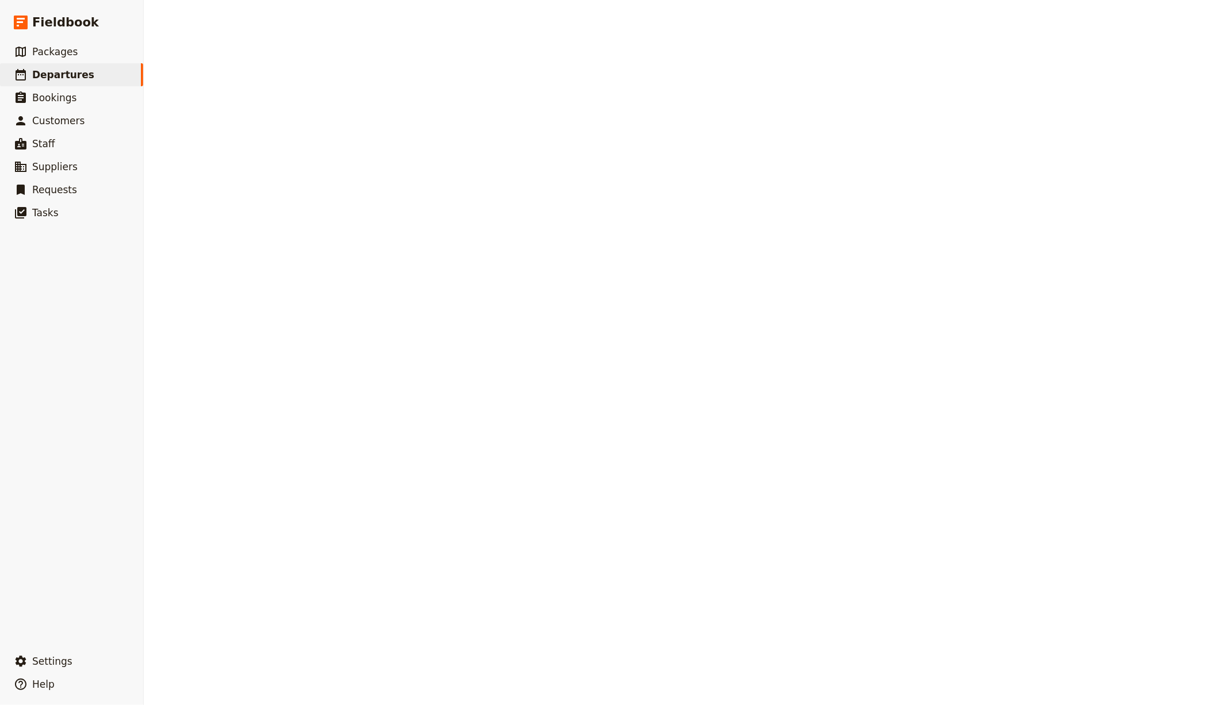
select select "CREATED_AT"
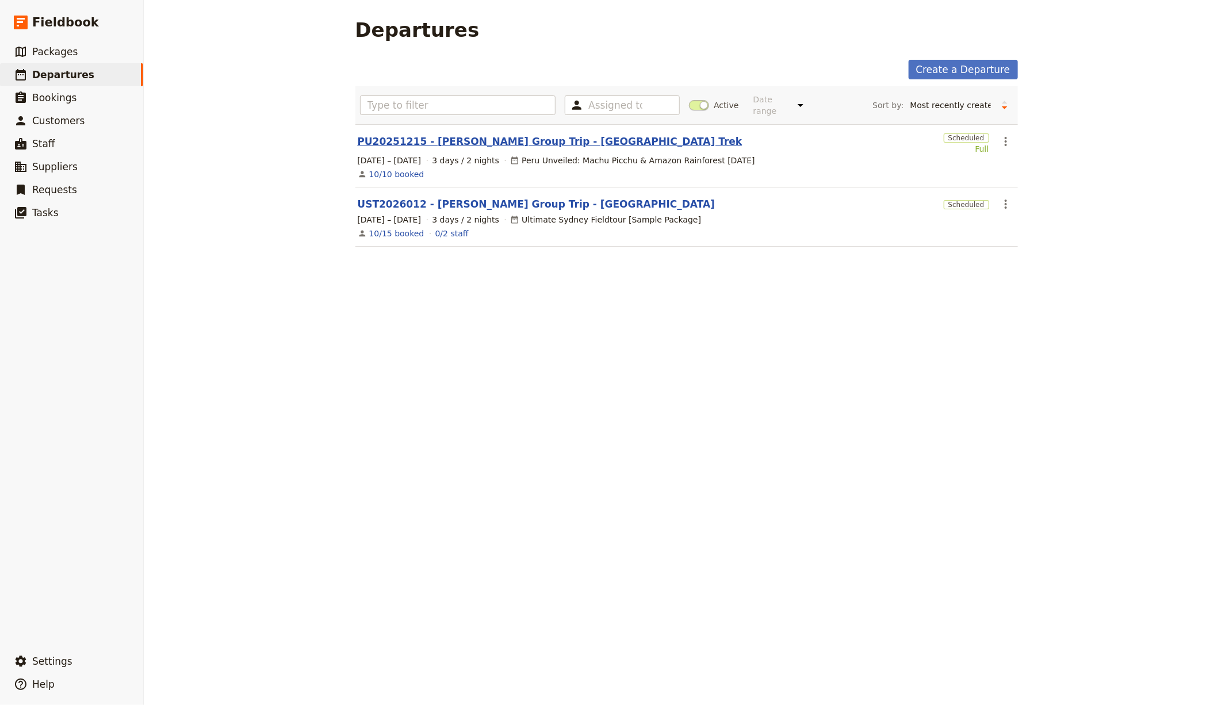
click at [451, 140] on link "PU20251215 - [PERSON_NAME] Group Trip - [GEOGRAPHIC_DATA] Trek" at bounding box center [550, 142] width 385 height 14
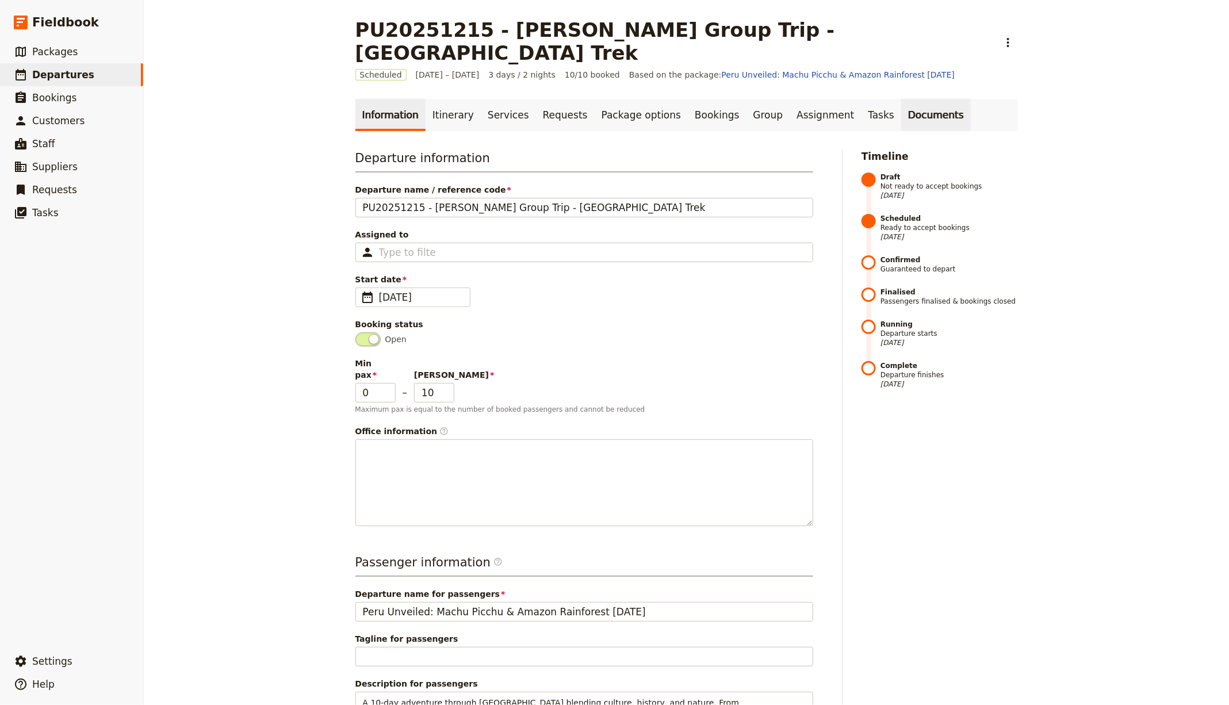
click at [901, 101] on link "Documents" at bounding box center [936, 115] width 70 height 32
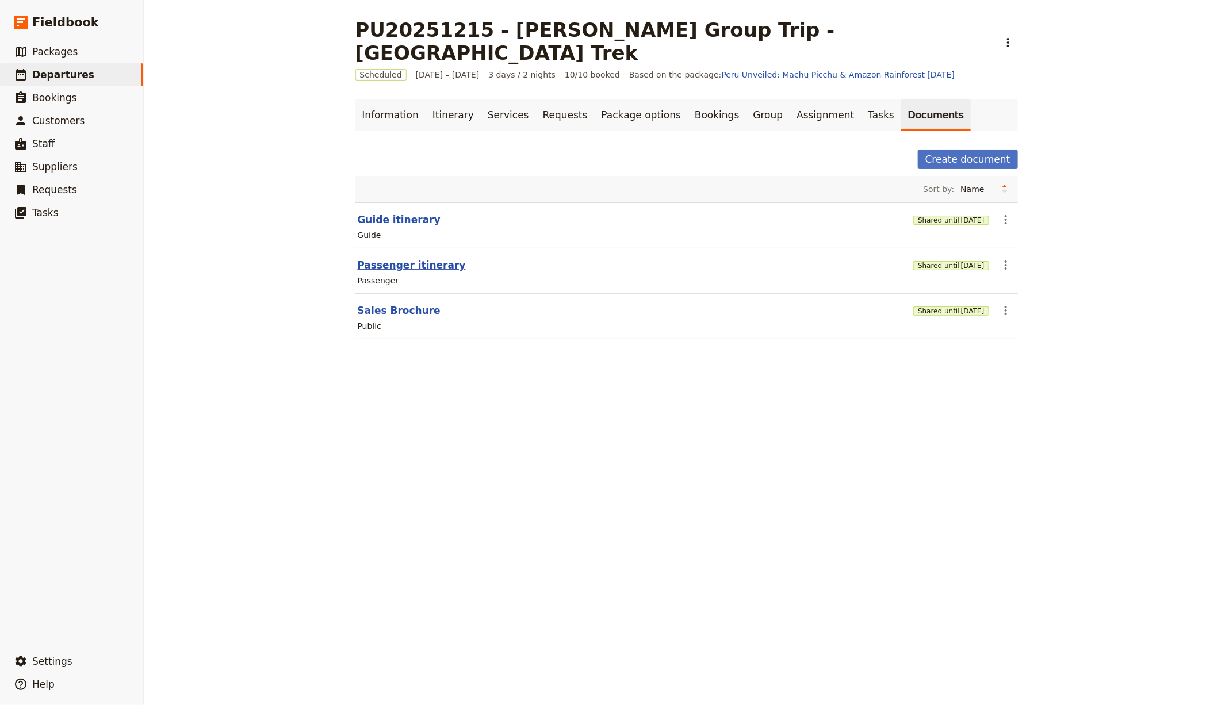
click at [399, 258] on button "Passenger itinerary" at bounding box center [412, 265] width 108 height 14
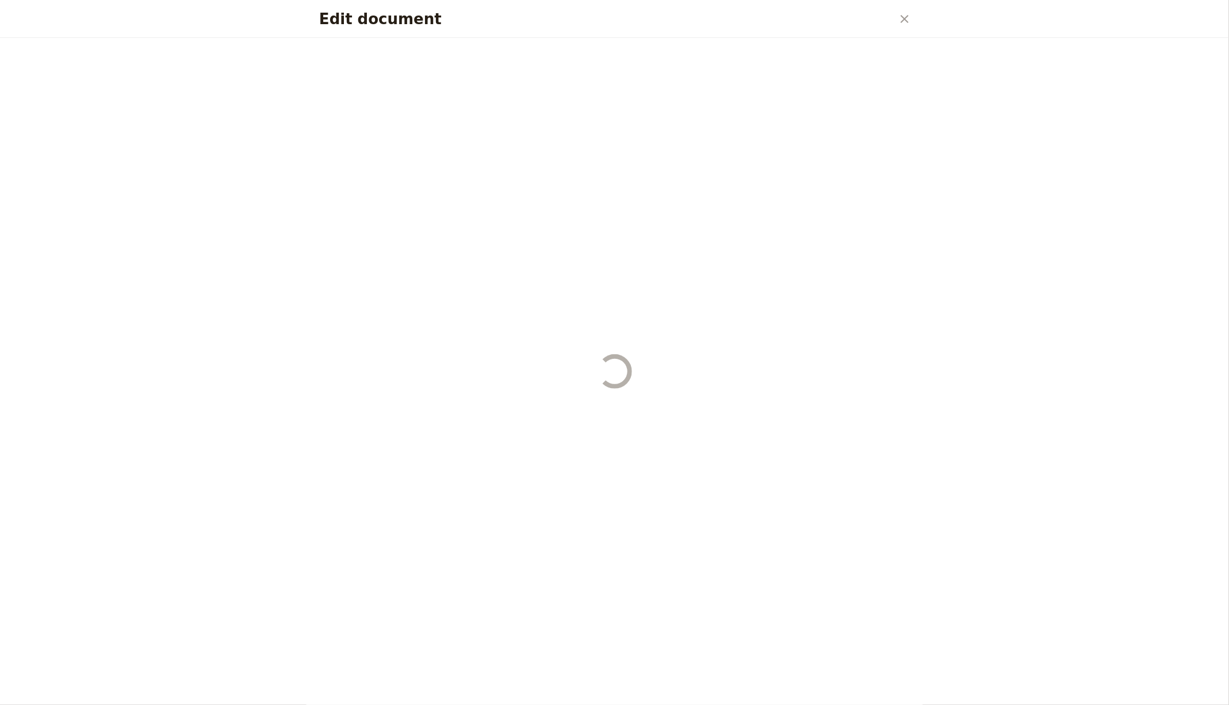
select select "PASSENGER"
select select "RUN_SHEET"
select select "DEFAULT"
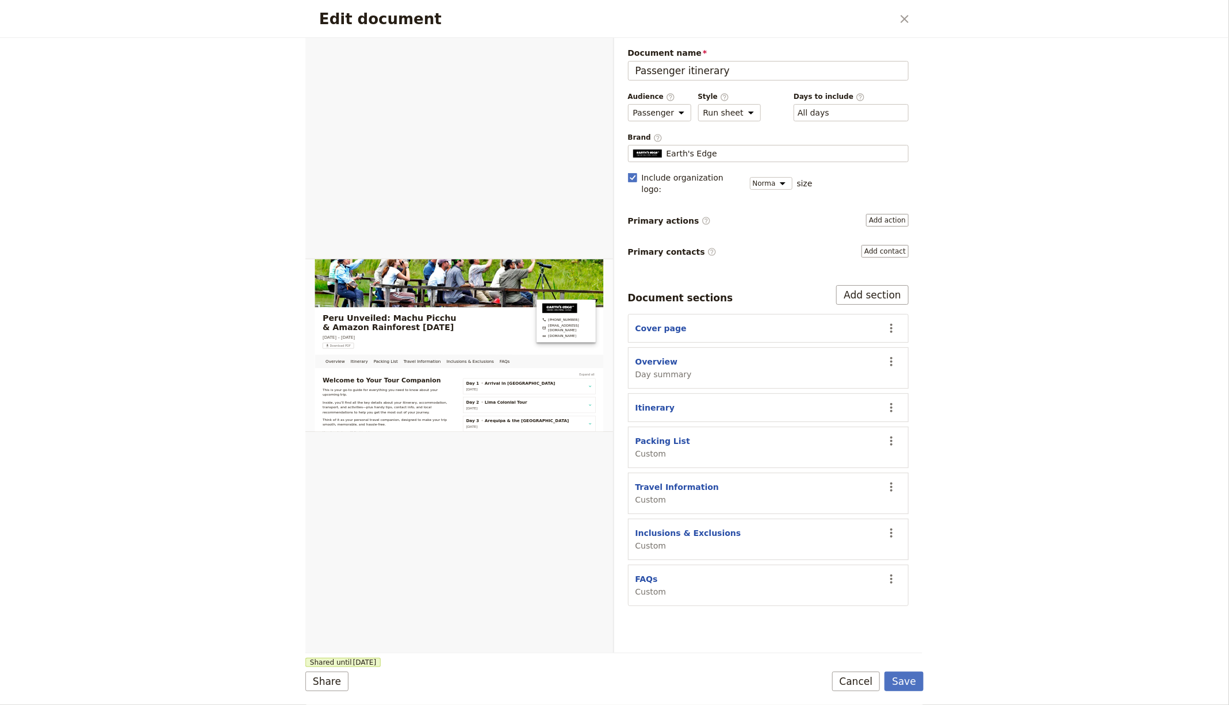
click at [880, 229] on div "Document name Passenger itinerary Preview Audience ​ Public Passenger Guide Sty…" at bounding box center [768, 326] width 281 height 559
click at [876, 245] on button "Add contact" at bounding box center [884, 251] width 47 height 13
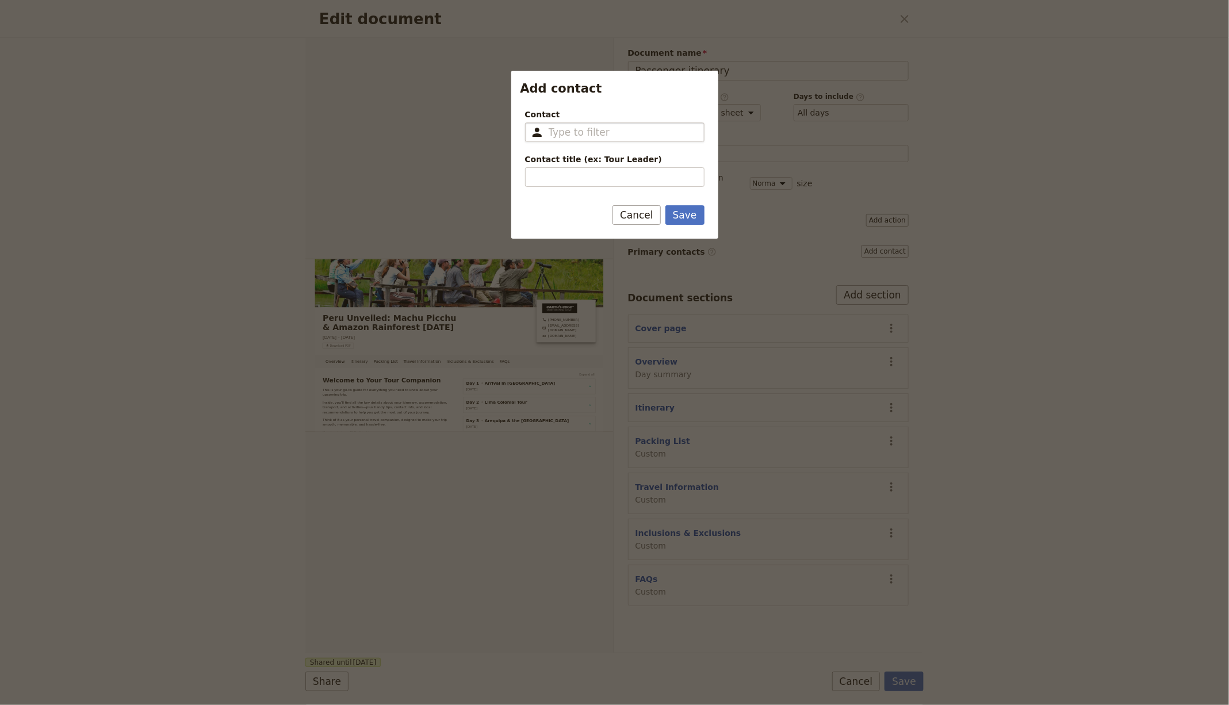
click at [616, 130] on input "Contact ​" at bounding box center [623, 132] width 148 height 14
click at [601, 132] on input "Contact ​" at bounding box center [623, 132] width 148 height 14
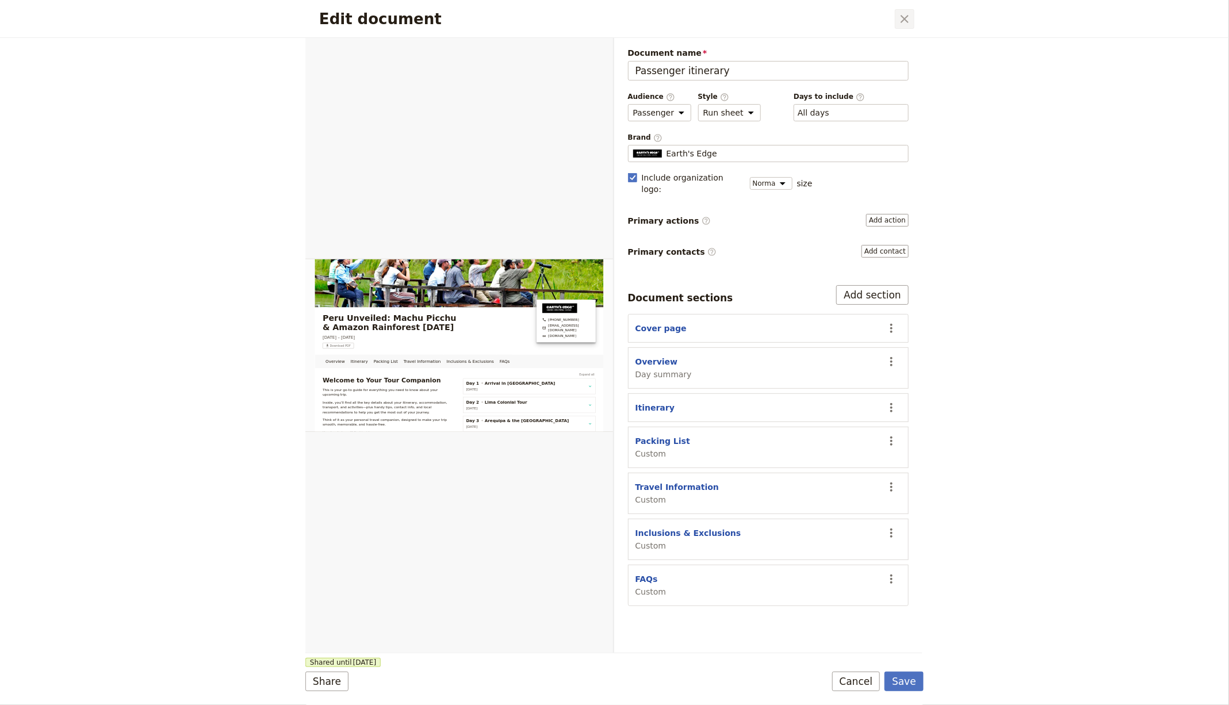
click at [910, 22] on icon "Close dialog" at bounding box center [905, 19] width 14 height 14
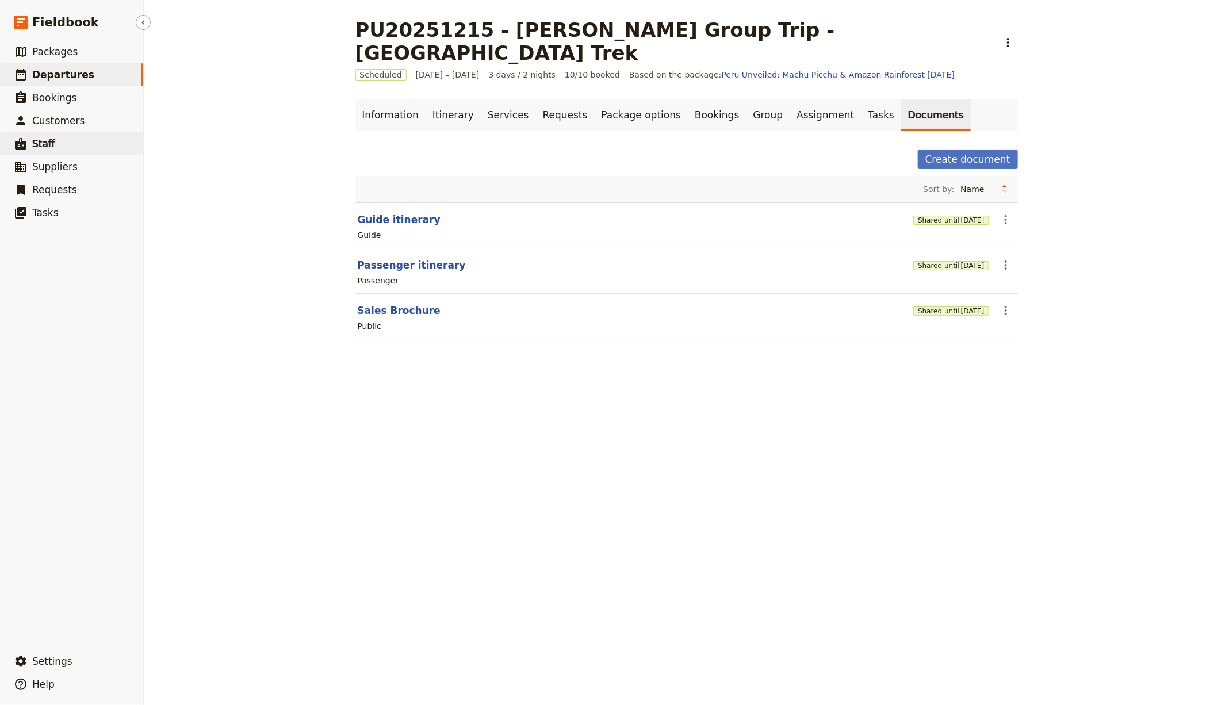
click at [59, 148] on link "​ Staff" at bounding box center [71, 143] width 143 height 23
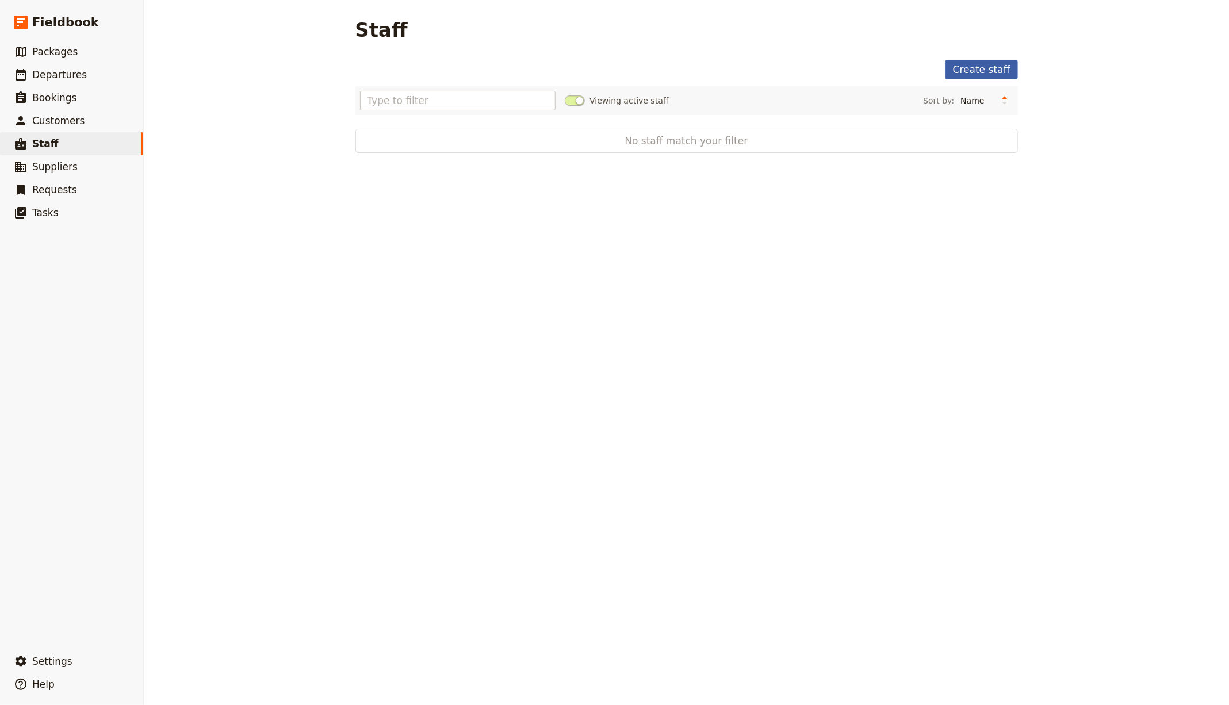
click at [978, 75] on link "Create staff" at bounding box center [981, 70] width 72 height 20
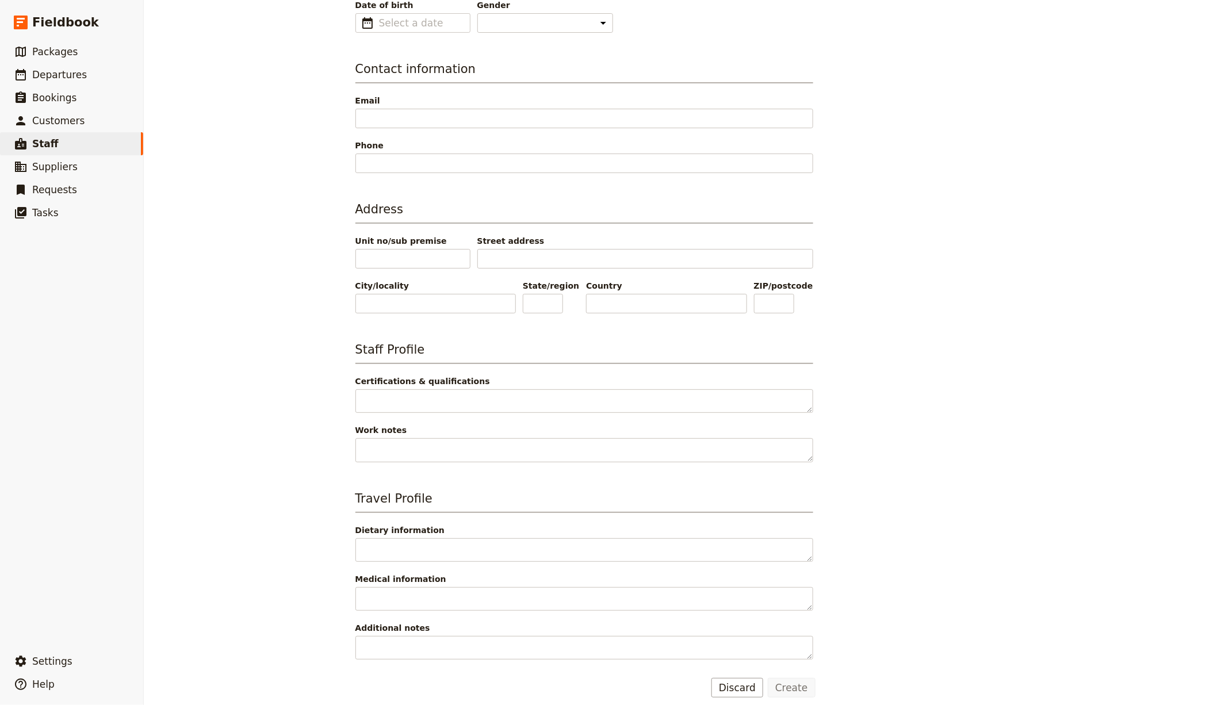
scroll to position [191, 0]
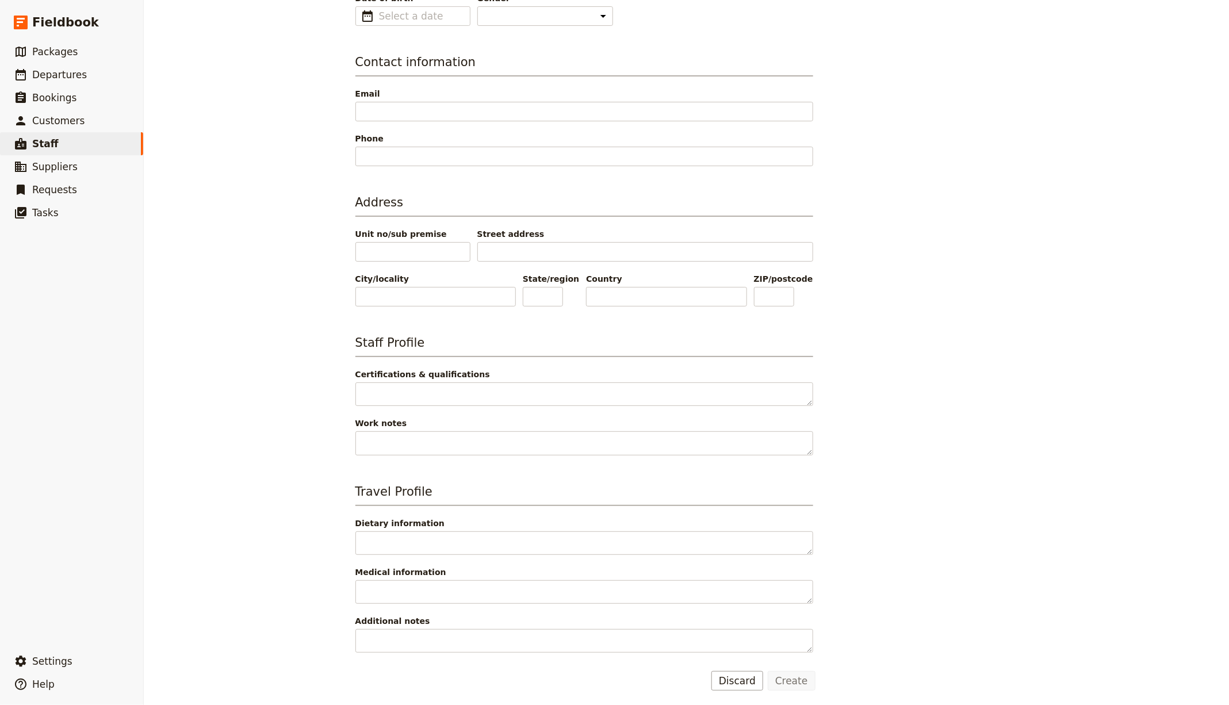
type input "Lisa"
click at [786, 672] on button "Create" at bounding box center [792, 681] width 48 height 20
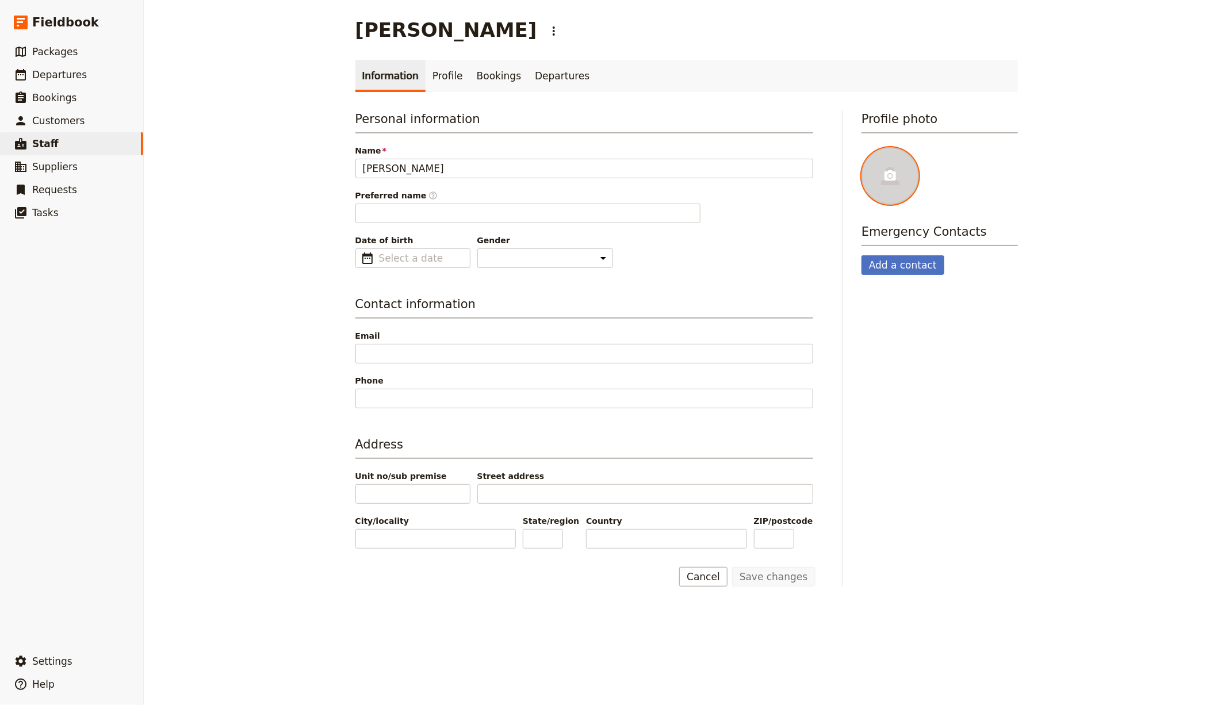
click at [888, 170] on icon at bounding box center [890, 176] width 14 height 14
click at [861, 147] on input "file" at bounding box center [861, 147] width 1 height 1
type input "C:\fakepath\Woman Smiling in Sunny European Setting (1).png"
click at [67, 52] on span "Packages" at bounding box center [54, 52] width 45 height 12
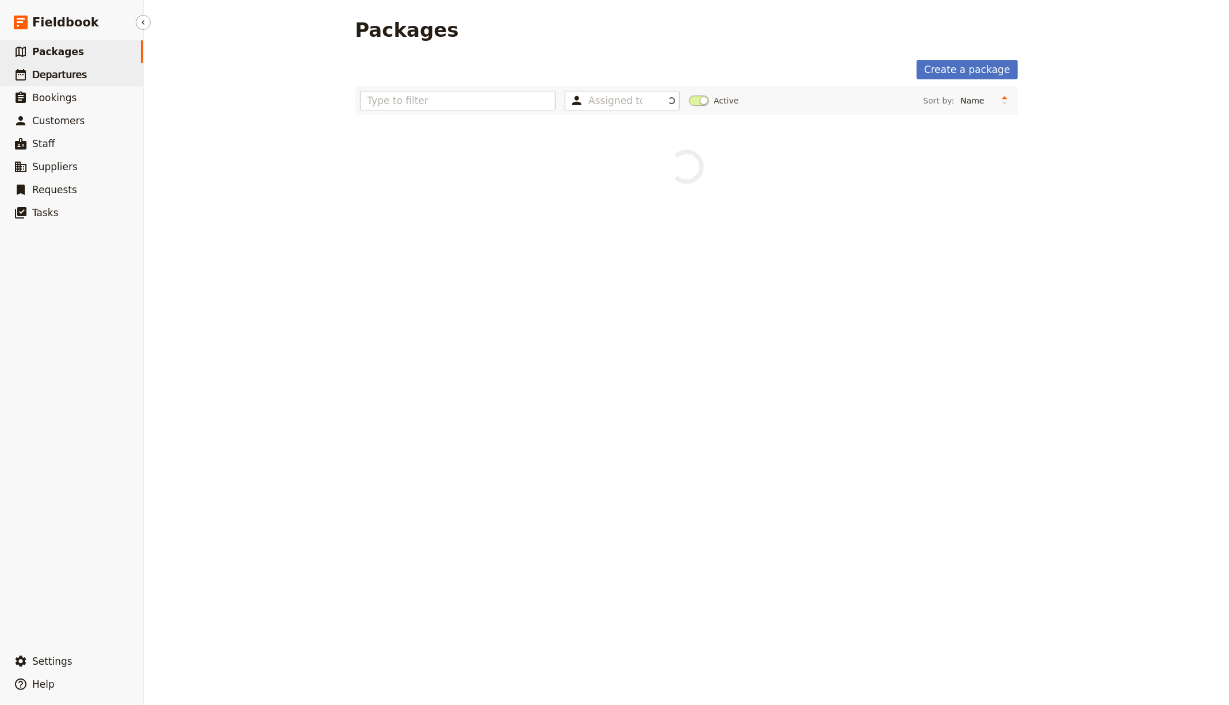
click at [64, 79] on span "Departures" at bounding box center [59, 75] width 55 height 12
select select "CREATED_AT"
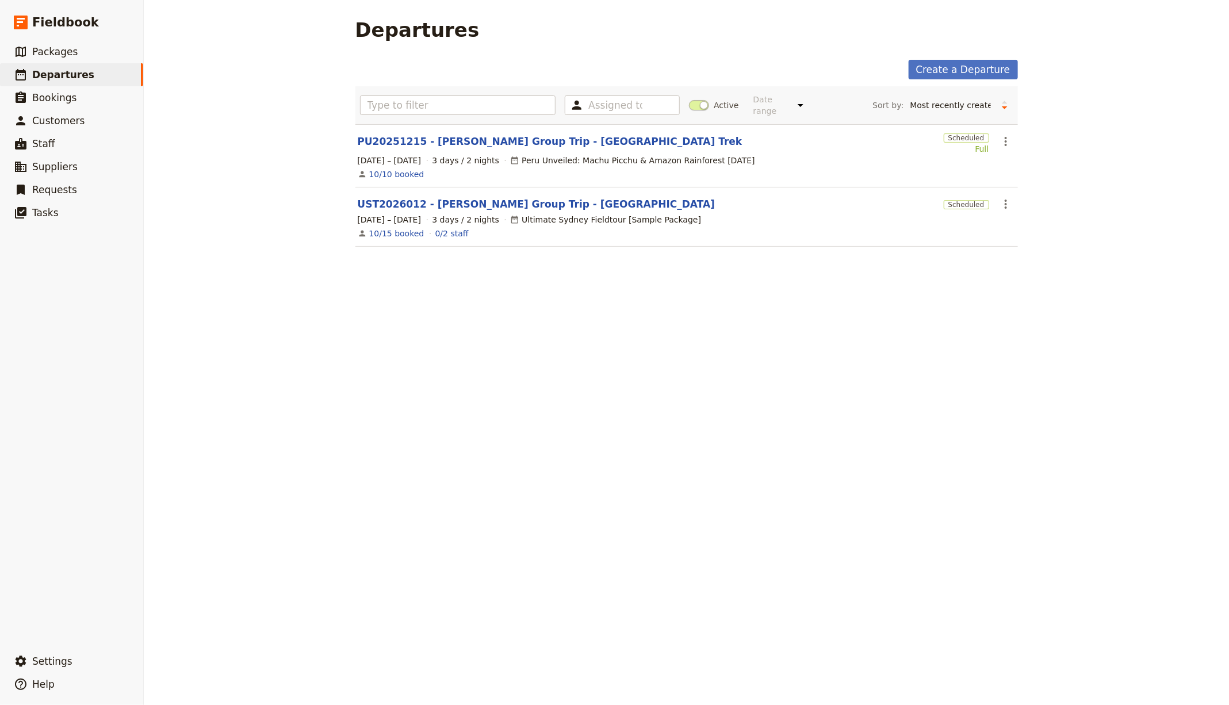
click at [443, 122] on div "Assigned to Active Date range This week Next week This month Next month This ye…" at bounding box center [686, 105] width 662 height 38
click at [424, 150] on section "PU20251215 - Joey Tribbiani Group Trip - Peru Trek Scheduled Full ​ 15 – 17 Dec…" at bounding box center [686, 155] width 662 height 63
click at [438, 139] on link "PU20251215 - [PERSON_NAME] Group Trip - [GEOGRAPHIC_DATA] Trek" at bounding box center [550, 142] width 385 height 14
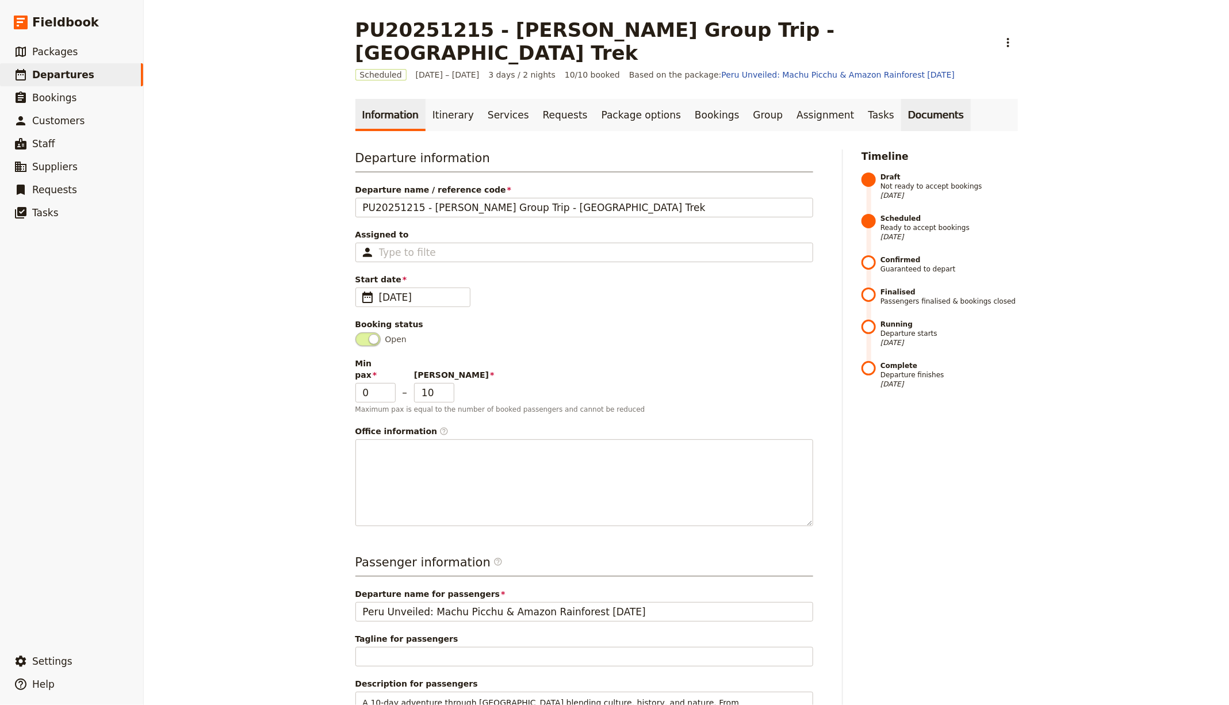
click at [901, 99] on link "Documents" at bounding box center [936, 115] width 70 height 32
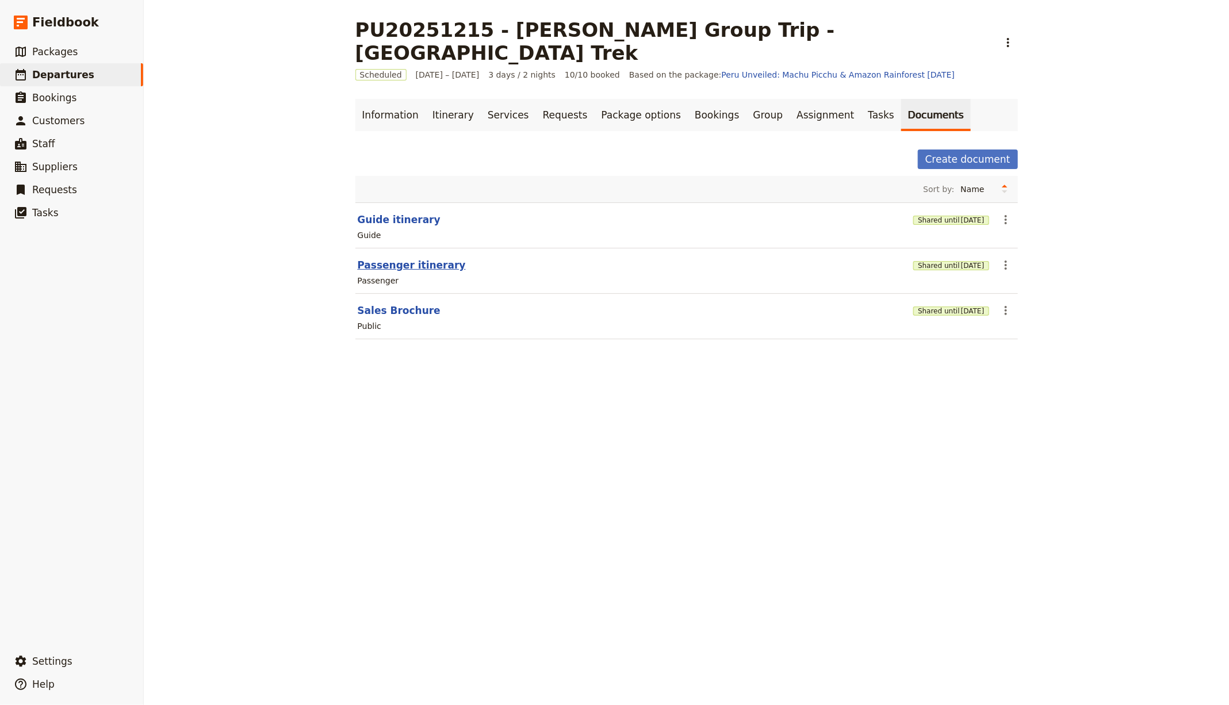
click at [424, 258] on button "Passenger itinerary" at bounding box center [412, 265] width 108 height 14
select select "PASSENGER"
select select "RUN_SHEET"
select select "DEFAULT"
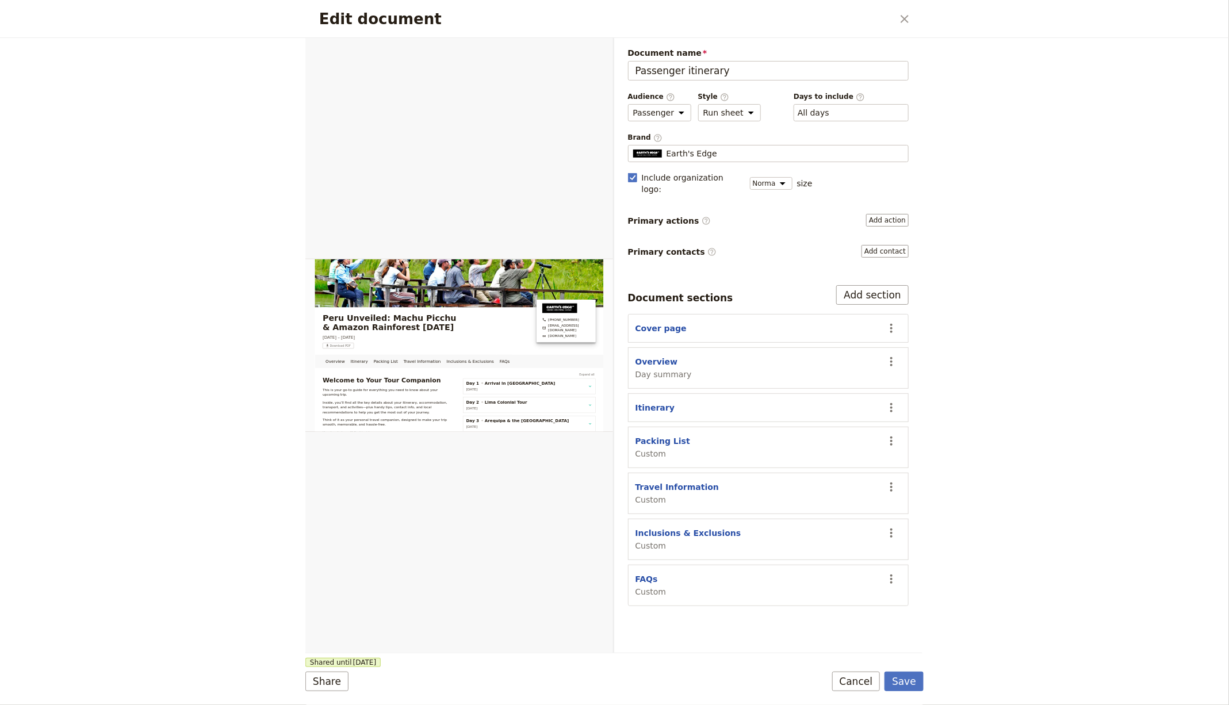
click at [876, 213] on div "Document name Passenger itinerary Preview Audience ​ Public Passenger Guide Sty…" at bounding box center [768, 326] width 281 height 559
click at [883, 245] on button "Add contact" at bounding box center [884, 251] width 47 height 13
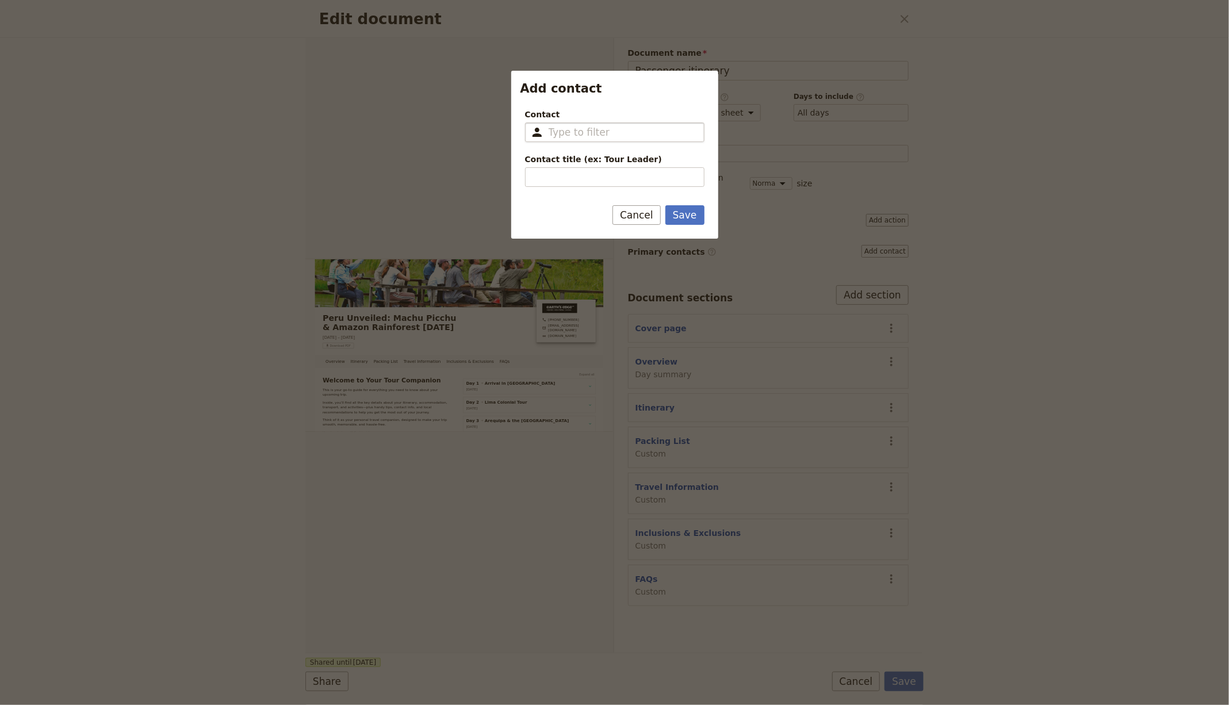
click at [588, 136] on input "Contact ​" at bounding box center [623, 132] width 148 height 14
click at [592, 180] on span "Lisa" at bounding box center [644, 178] width 222 height 14
type input "Lisa"
click at [592, 180] on input "Contact title (ex: Tour Leader)" at bounding box center [614, 177] width 179 height 20
type input "Tour Leader"
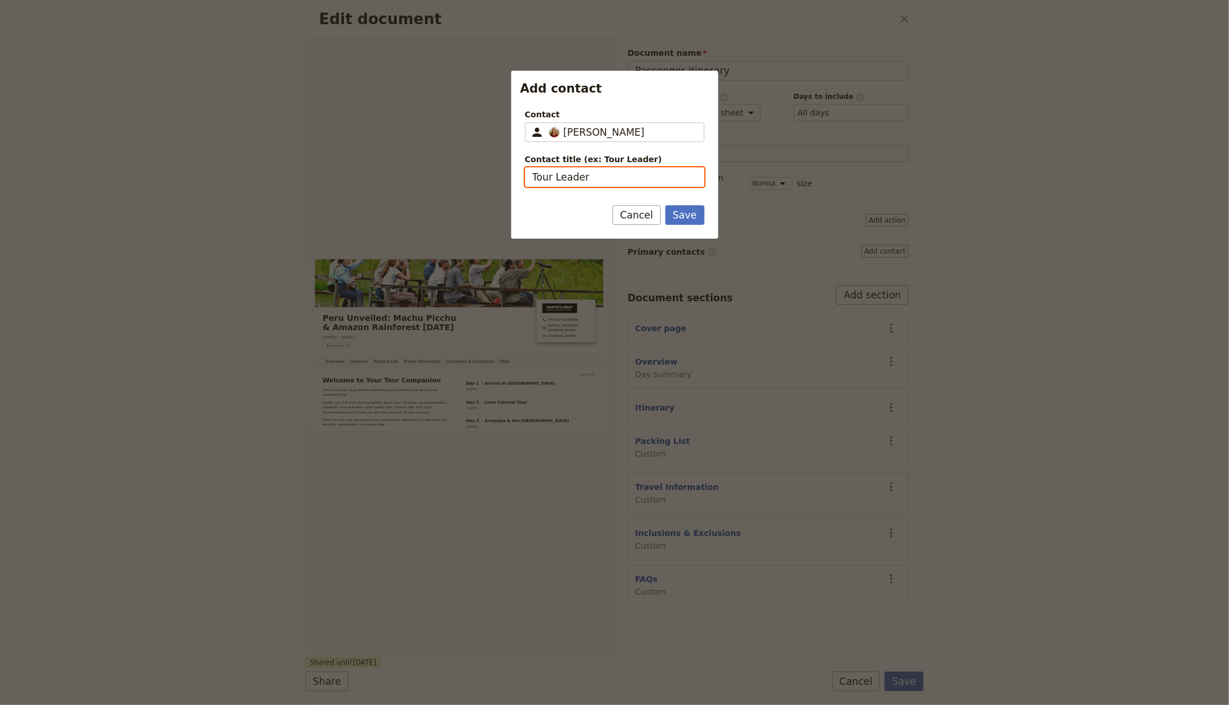
click at [665, 205] on button "Save" at bounding box center [684, 215] width 39 height 20
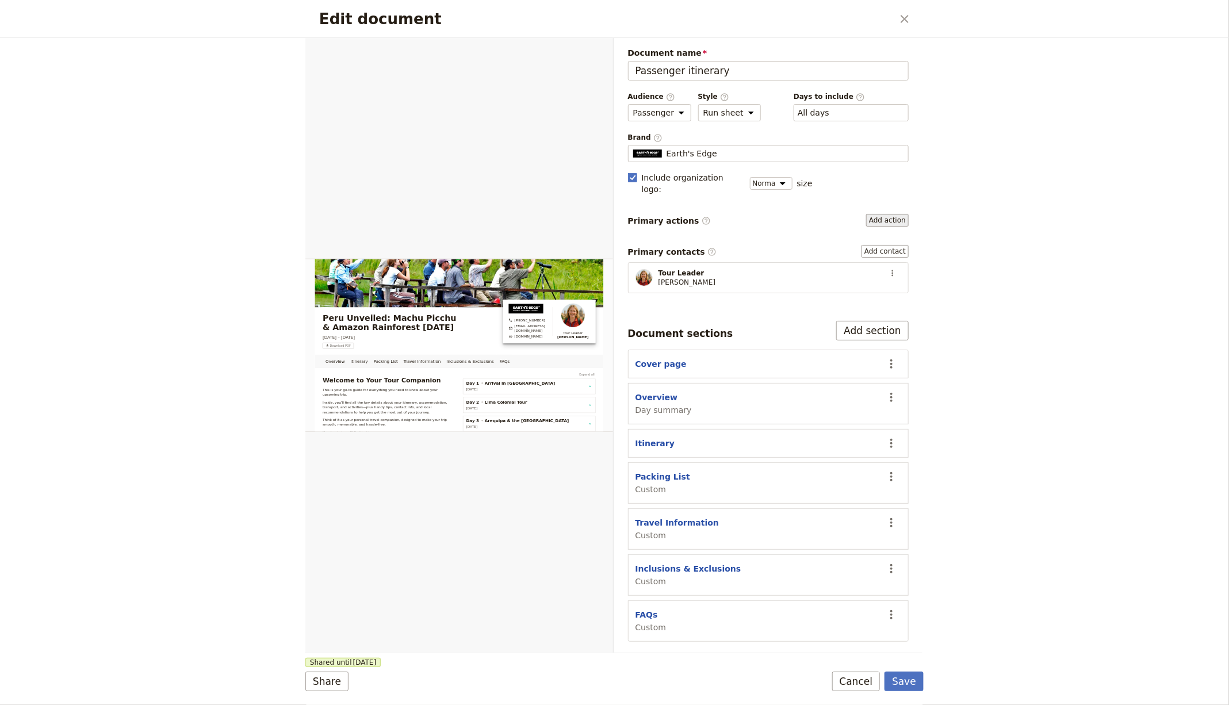
click at [890, 214] on button "Add action" at bounding box center [887, 220] width 43 height 13
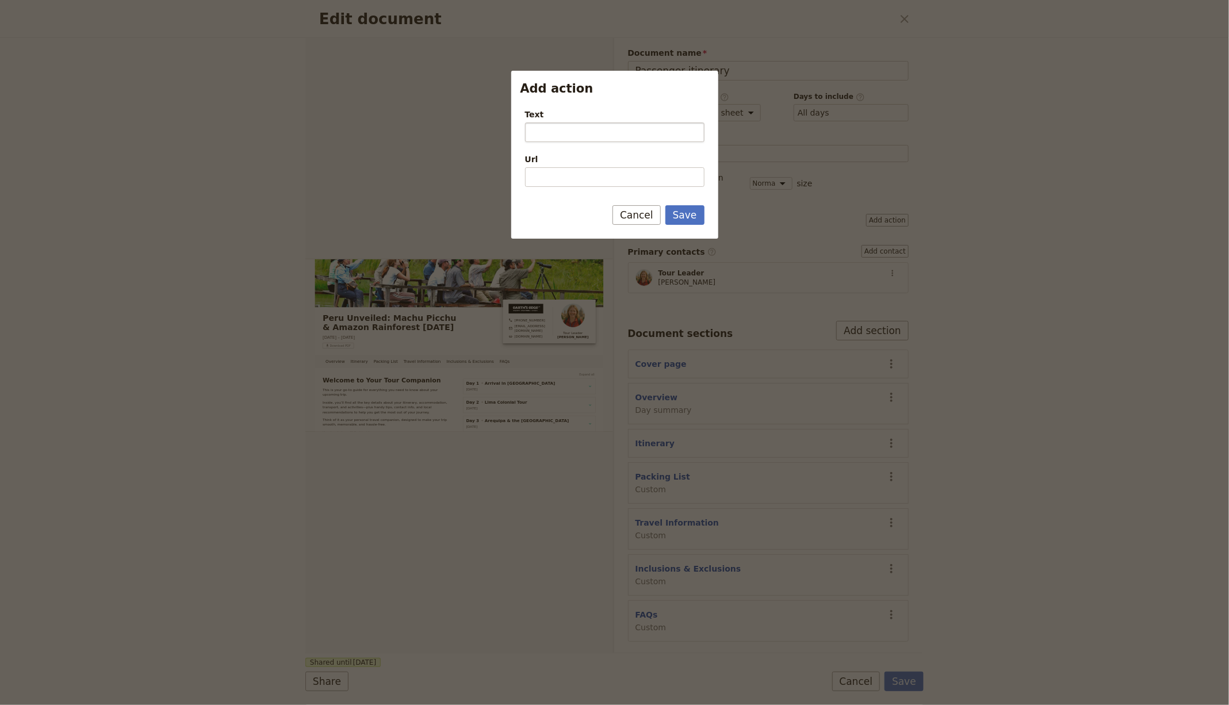
click at [577, 136] on input "Text" at bounding box center [614, 132] width 179 height 20
click at [625, 207] on button "Cancel" at bounding box center [636, 215] width 48 height 20
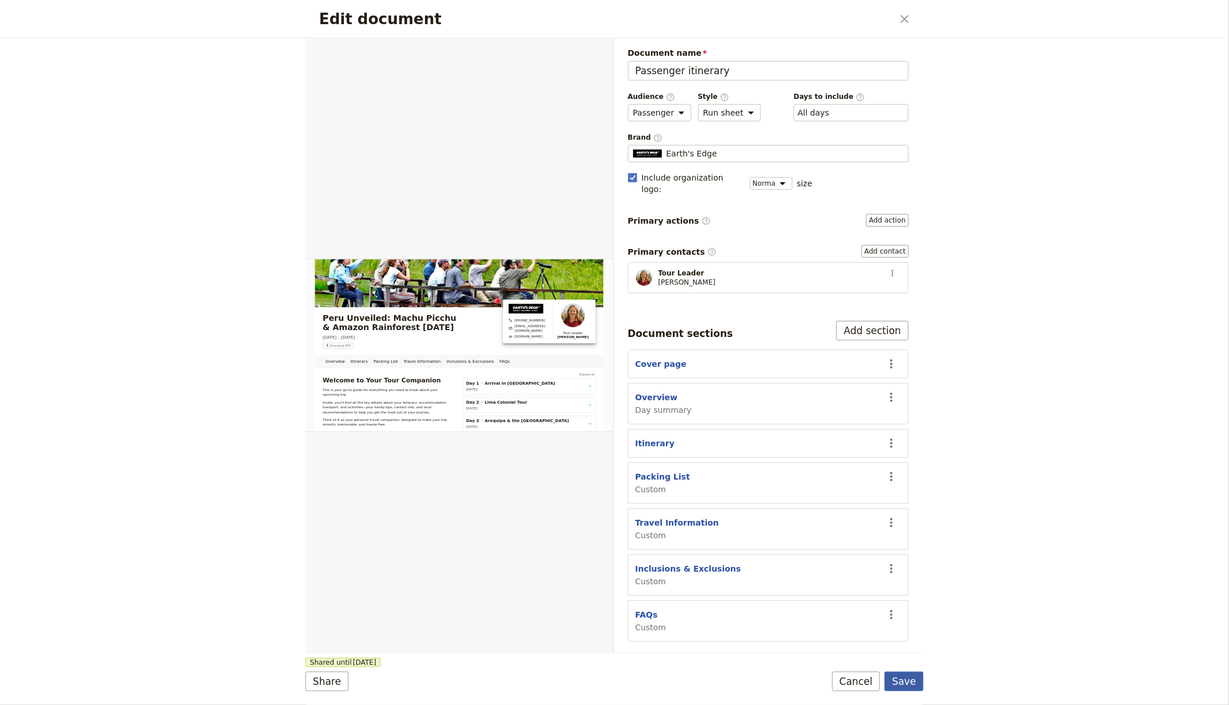
click at [903, 683] on button "Save" at bounding box center [903, 682] width 39 height 20
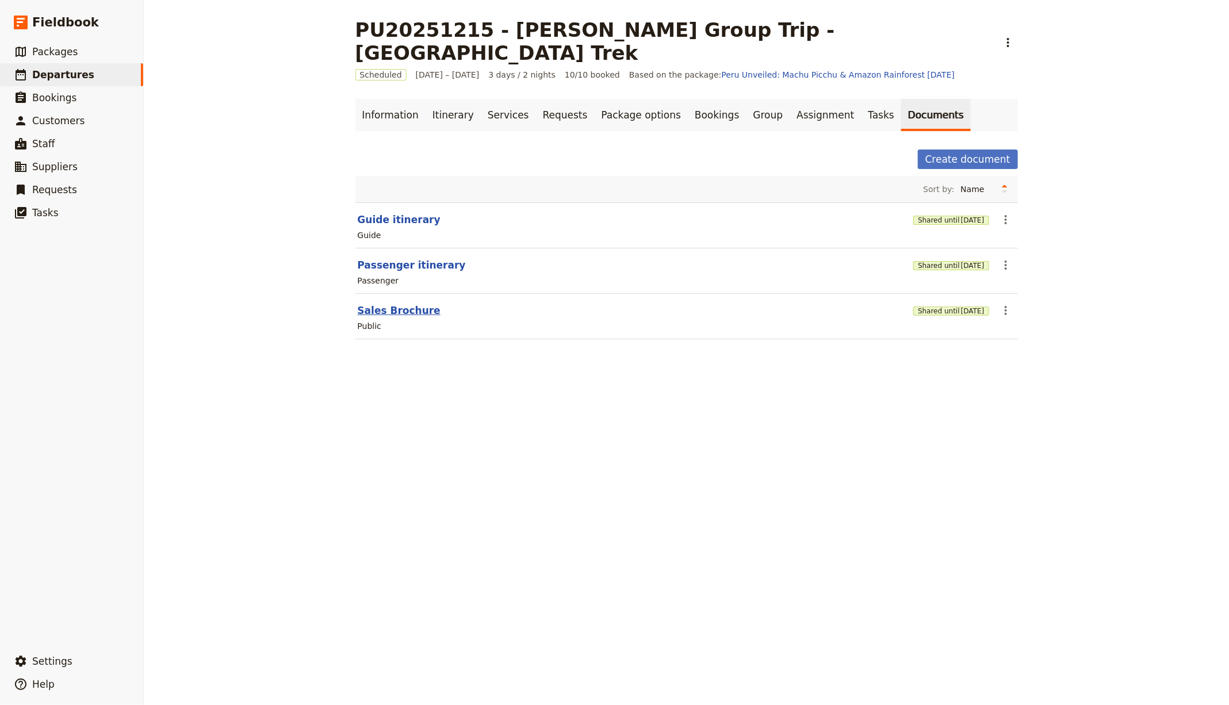
click at [399, 304] on button "Sales Brochure" at bounding box center [399, 311] width 83 height 14
select select "DEFAULT"
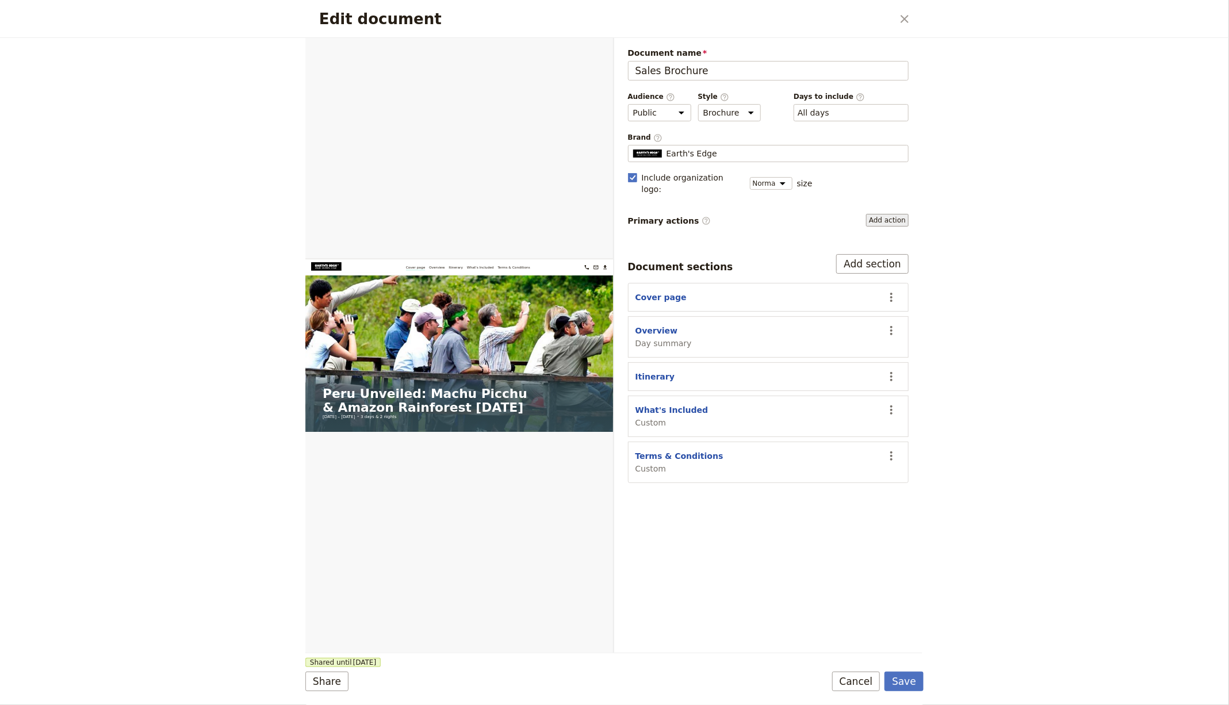
click at [883, 214] on button "Add action" at bounding box center [887, 220] width 43 height 13
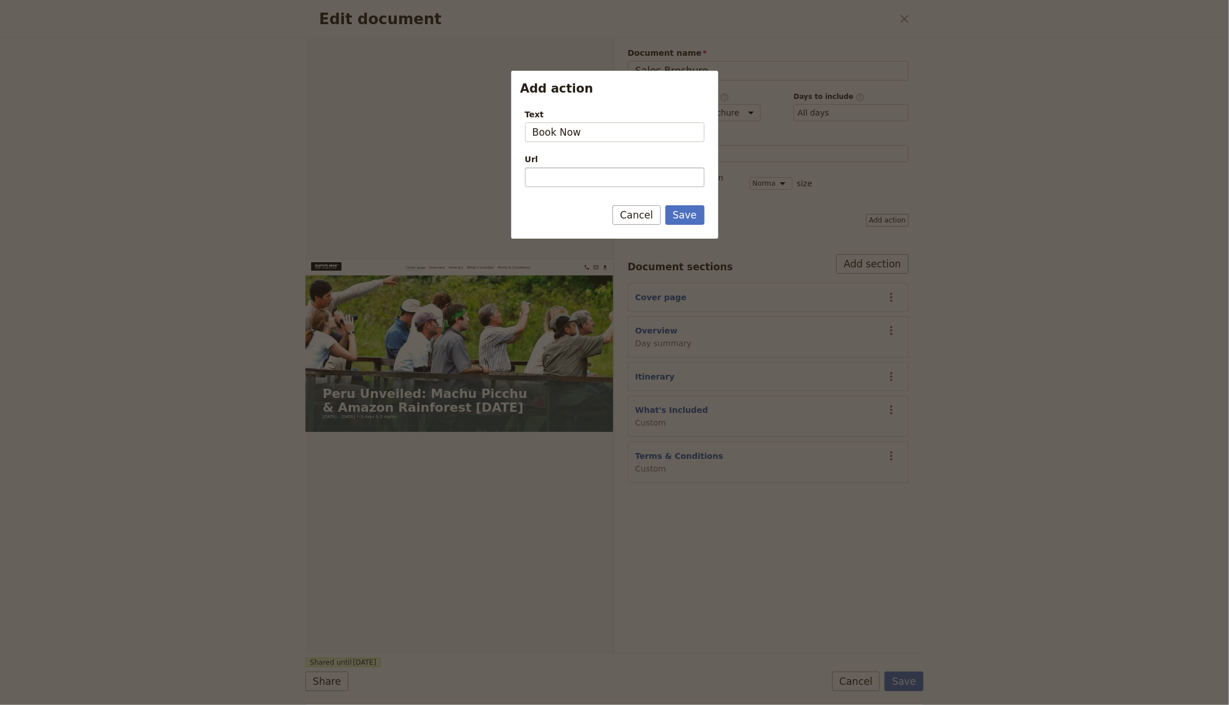
type input "Book Now"
click at [554, 178] on input "Url" at bounding box center [614, 177] width 179 height 20
paste input "https://earths-edge.com/expedition/machu-picchu-trek/#expeditionDates"
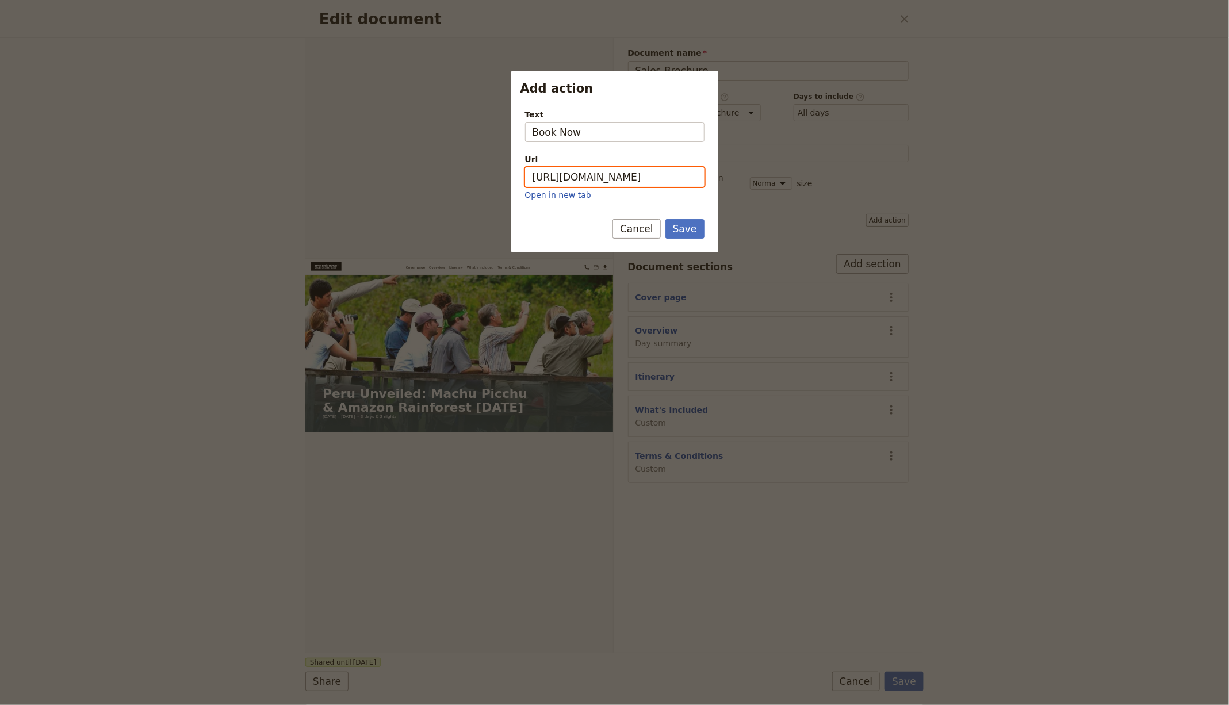
scroll to position [0, 156]
type input "https://earths-edge.com/expedition/machu-picchu-trek#expeditionDates"
click at [692, 227] on button "Save" at bounding box center [684, 229] width 39 height 20
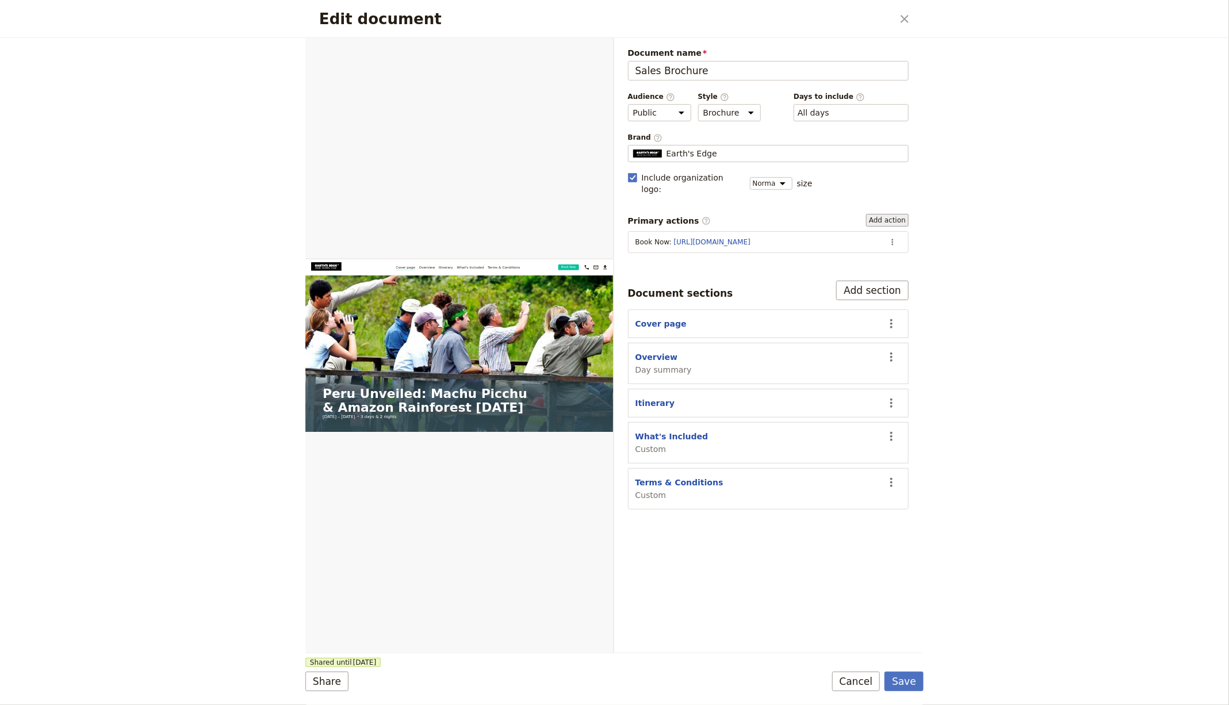
click at [887, 214] on button "Add action" at bounding box center [887, 220] width 43 height 13
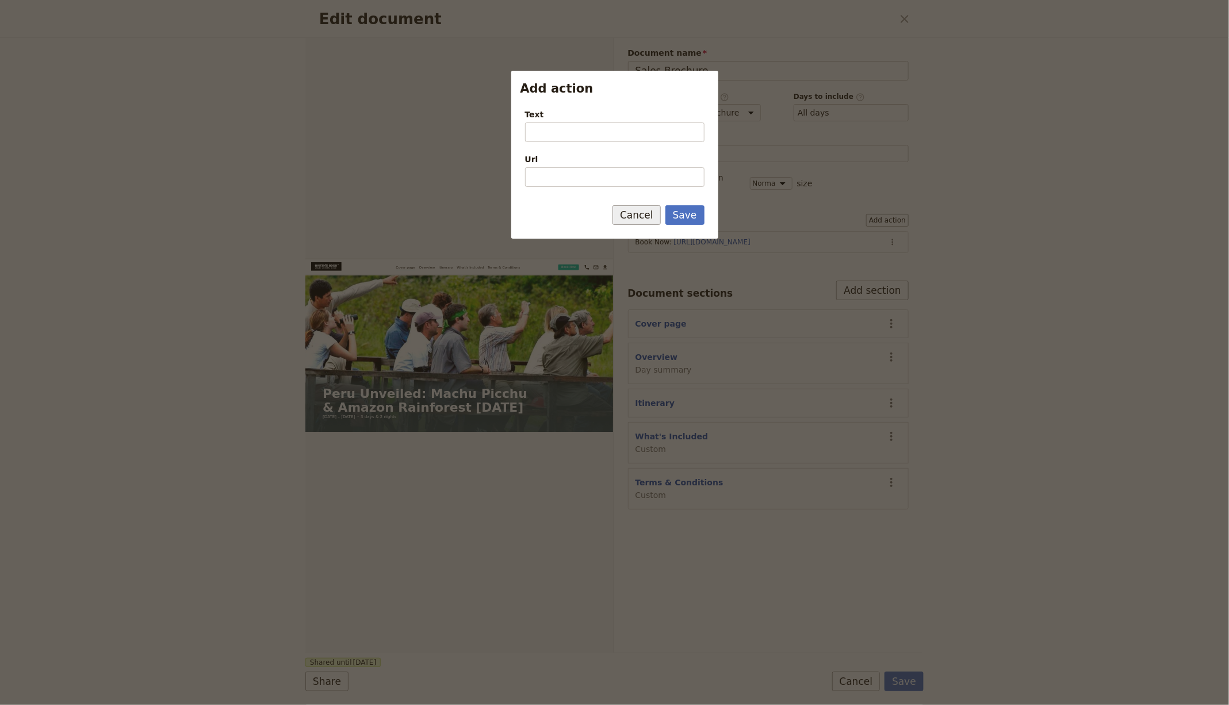
click at [644, 218] on button "Cancel" at bounding box center [636, 215] width 48 height 20
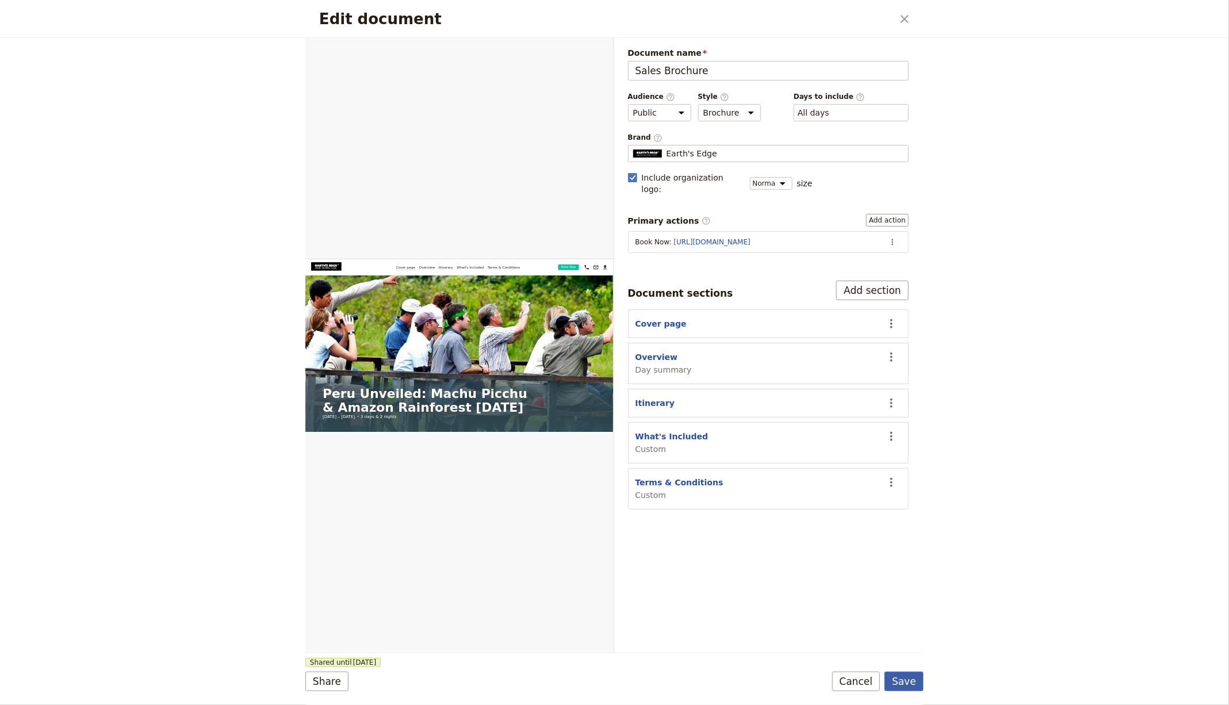
click at [897, 681] on button "Save" at bounding box center [903, 682] width 39 height 20
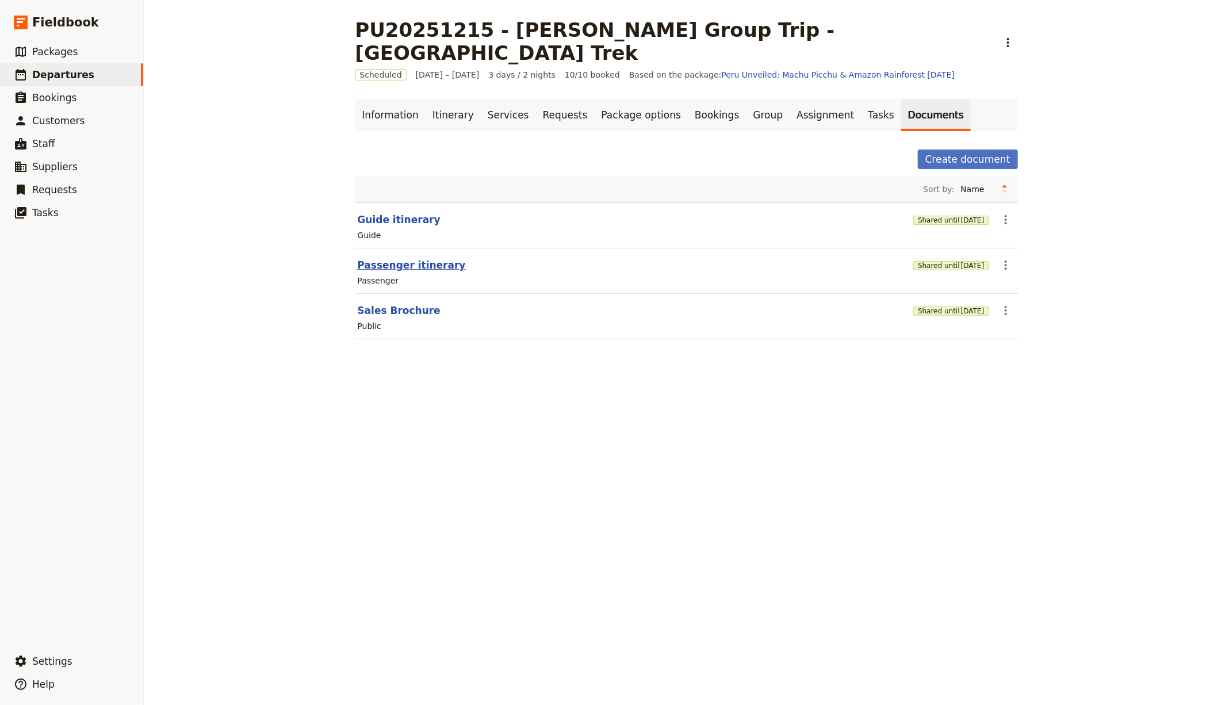
click at [418, 258] on button "Passenger itinerary" at bounding box center [412, 265] width 108 height 14
select select "PASSENGER"
select select "RUN_SHEET"
select select "DEFAULT"
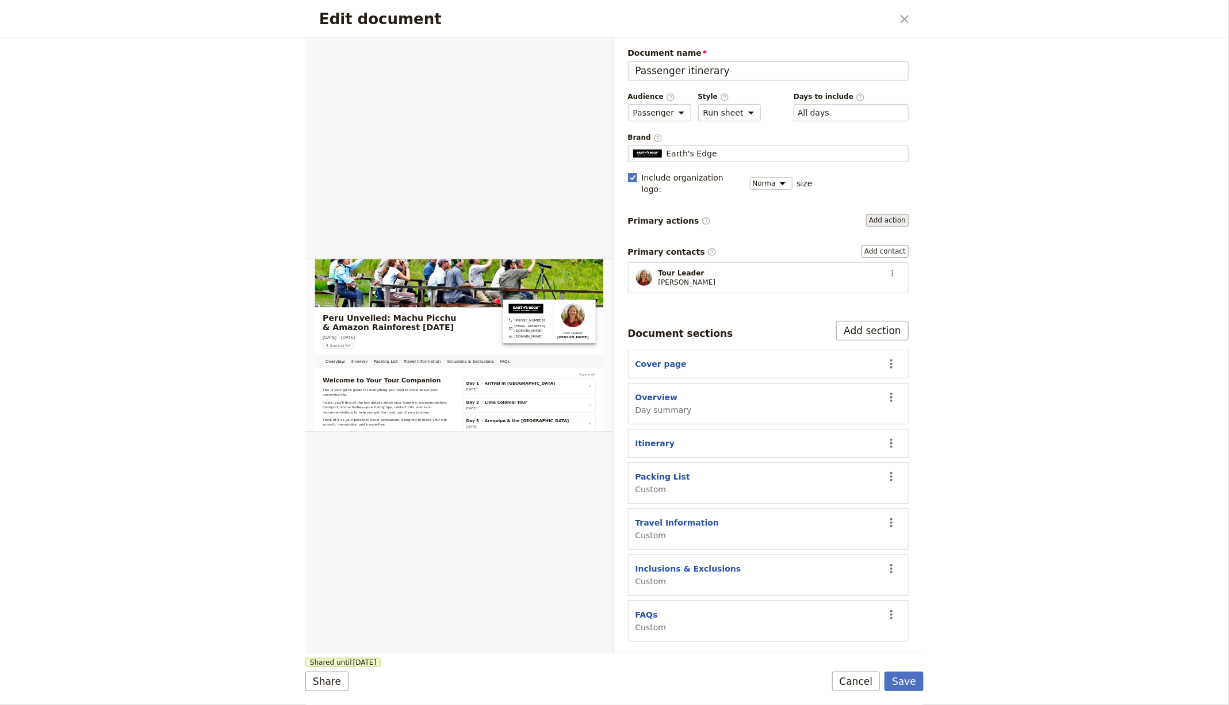
click at [888, 214] on button "Add action" at bounding box center [887, 220] width 43 height 13
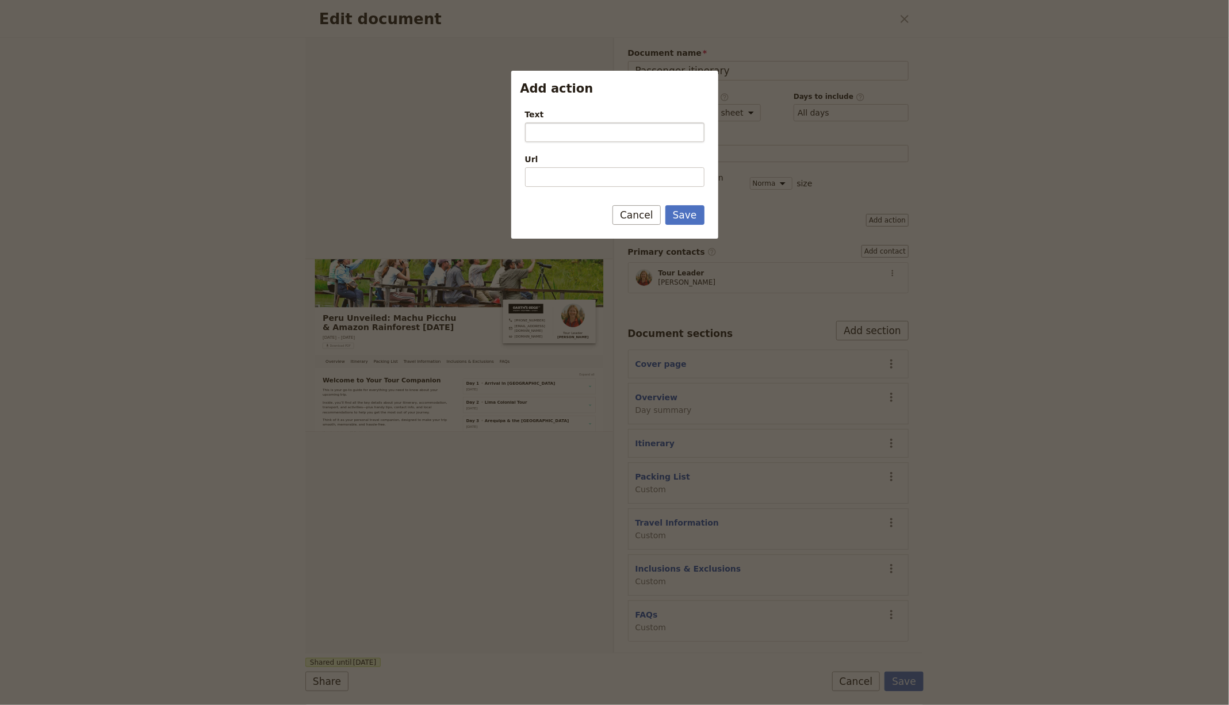
click at [548, 131] on input "Text" at bounding box center [614, 132] width 179 height 20
type input "Open Group Chat"
paste input "https://chat.whatsapp.com/"
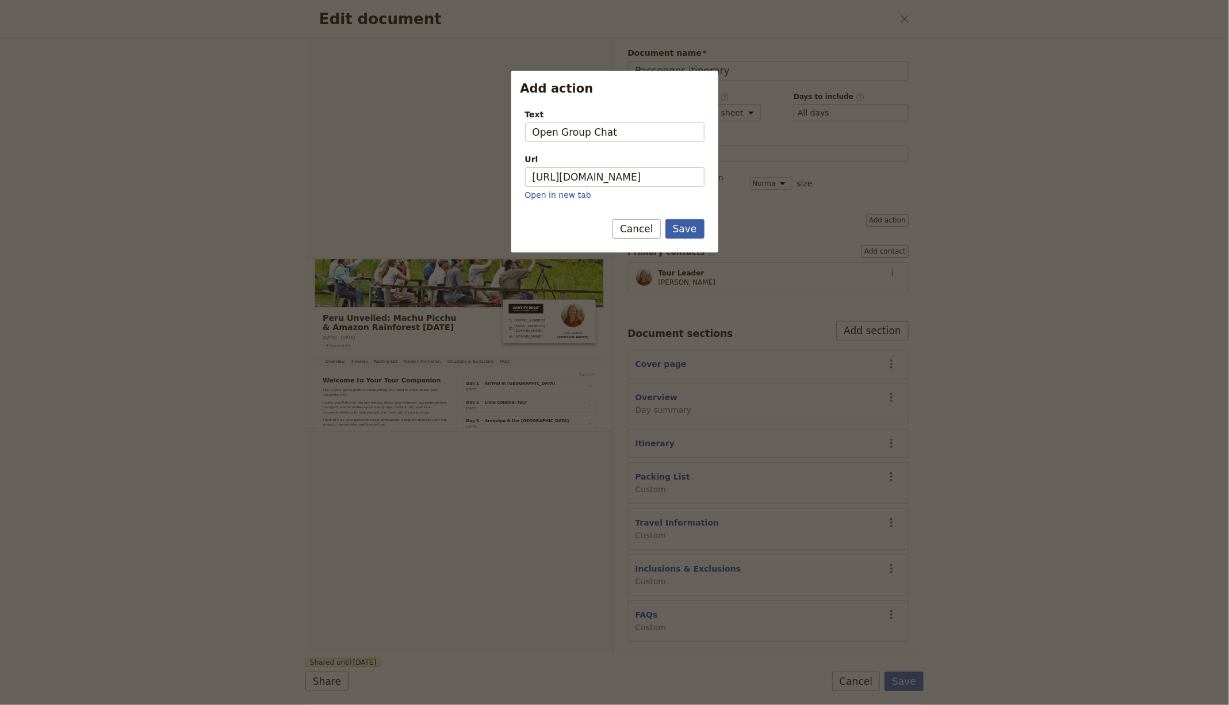
type input "https://chat.whatsapp.com"
click at [675, 221] on button "Save" at bounding box center [684, 229] width 39 height 20
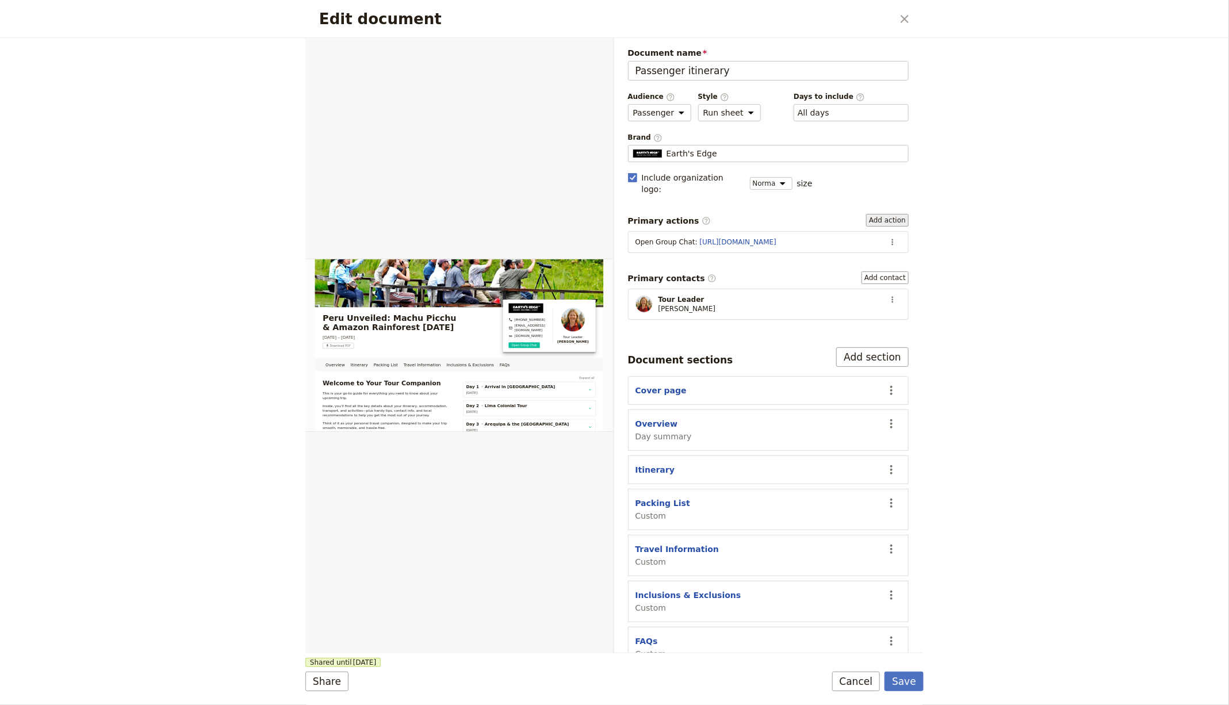
click at [881, 214] on button "Add action" at bounding box center [887, 220] width 43 height 13
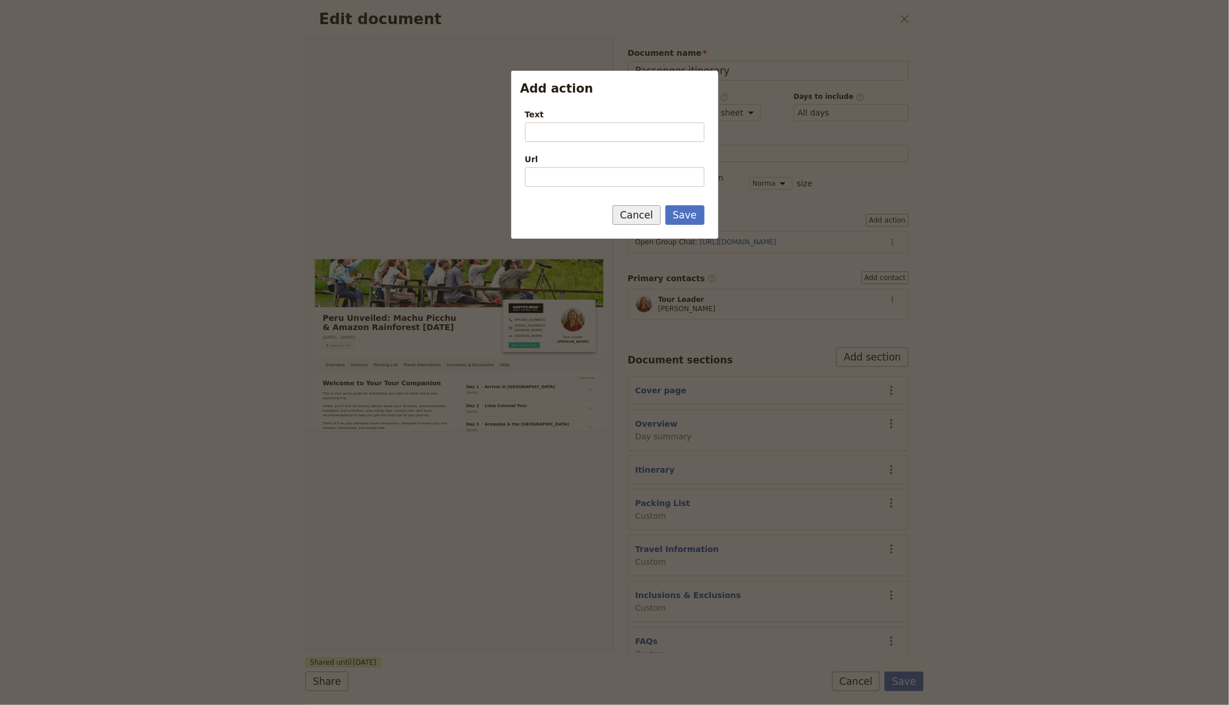
click at [652, 209] on button "Cancel" at bounding box center [636, 215] width 48 height 20
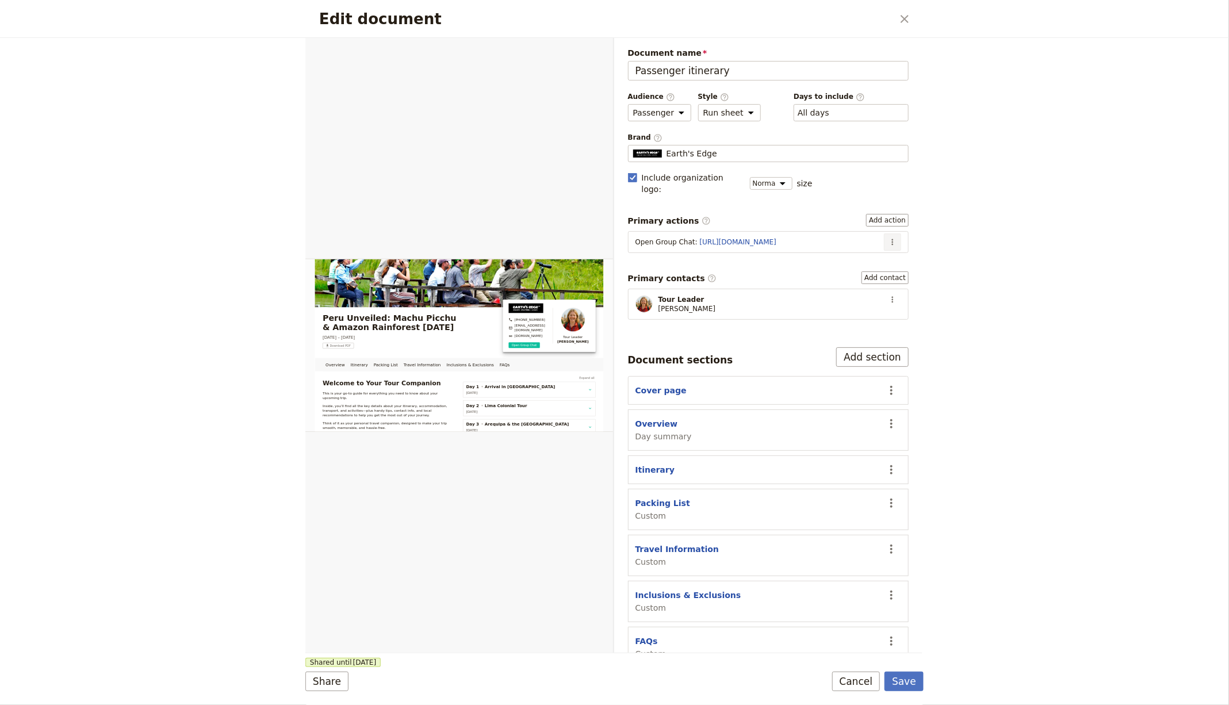
click at [891, 238] on icon "Actions" at bounding box center [892, 242] width 9 height 9
click at [867, 248] on span "Edit action" at bounding box center [855, 252] width 43 height 12
click at [891, 233] on button "​" at bounding box center [892, 241] width 17 height 17
click at [879, 265] on span "Remove action" at bounding box center [864, 268] width 60 height 12
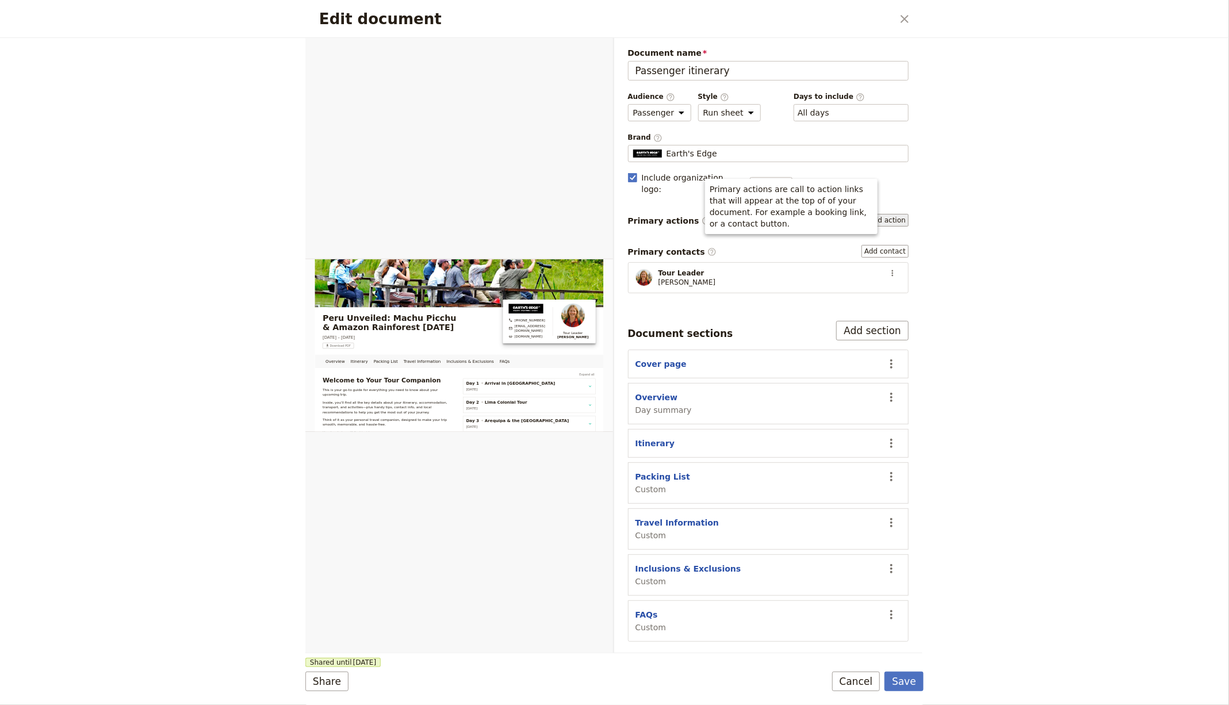
click at [895, 214] on button "Add action" at bounding box center [887, 220] width 43 height 13
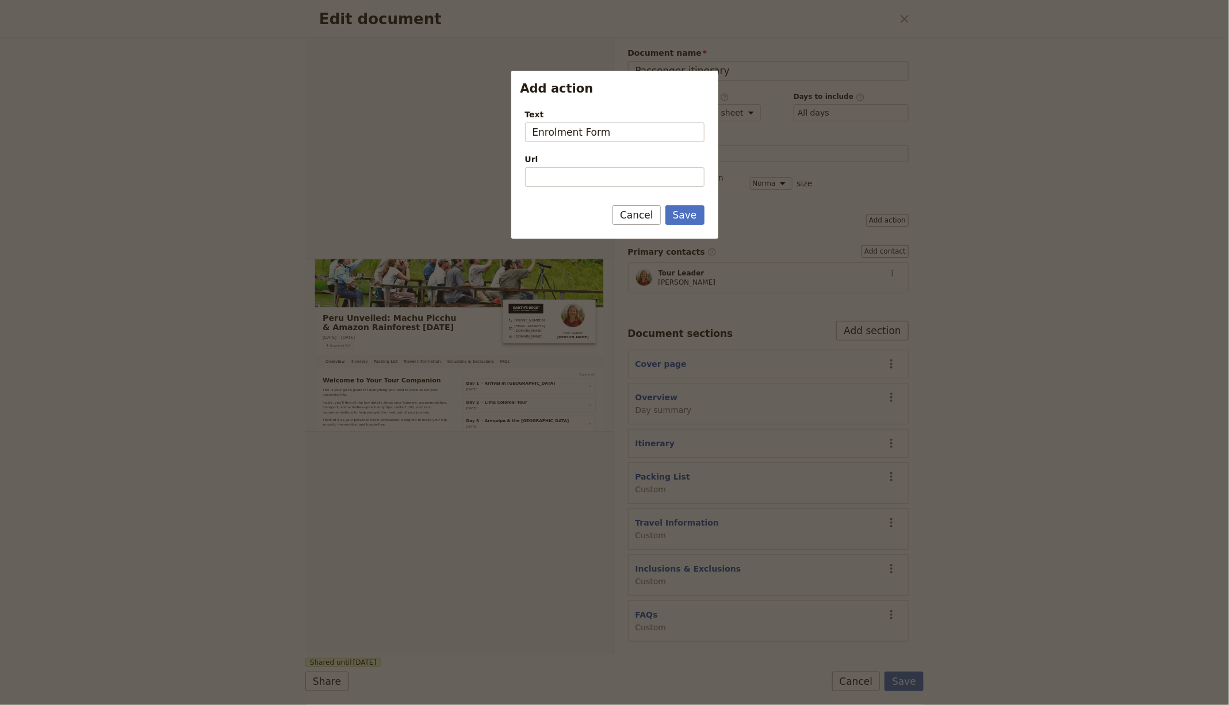
type input "Enrolment Form"
click at [648, 197] on form "Text Enrolment Form Url Please fill in this field. Save Cancel" at bounding box center [614, 168] width 207 height 139
click at [650, 182] on input "Url" at bounding box center [614, 177] width 179 height 20
paste input "https://docs.google.com/forms/d/e/1FAIpQLSeXXU8ju69y7V1aeRHFBT65_clQf5BRUzpc5h3…"
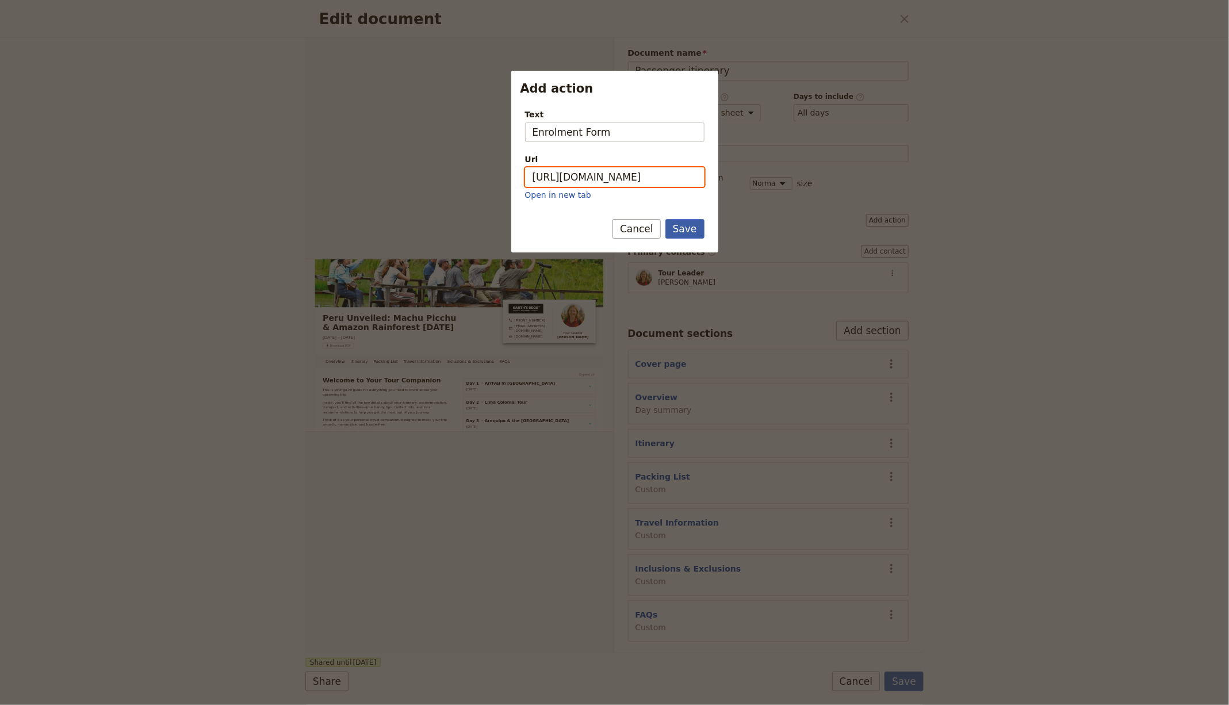
type input "https://docs.google.com/forms/d/e/1FAIpQLSeXXU8ju69y7V1aeRHFBT65_clQf5BRUzpc5h3…"
click at [687, 227] on button "Save" at bounding box center [684, 229] width 39 height 20
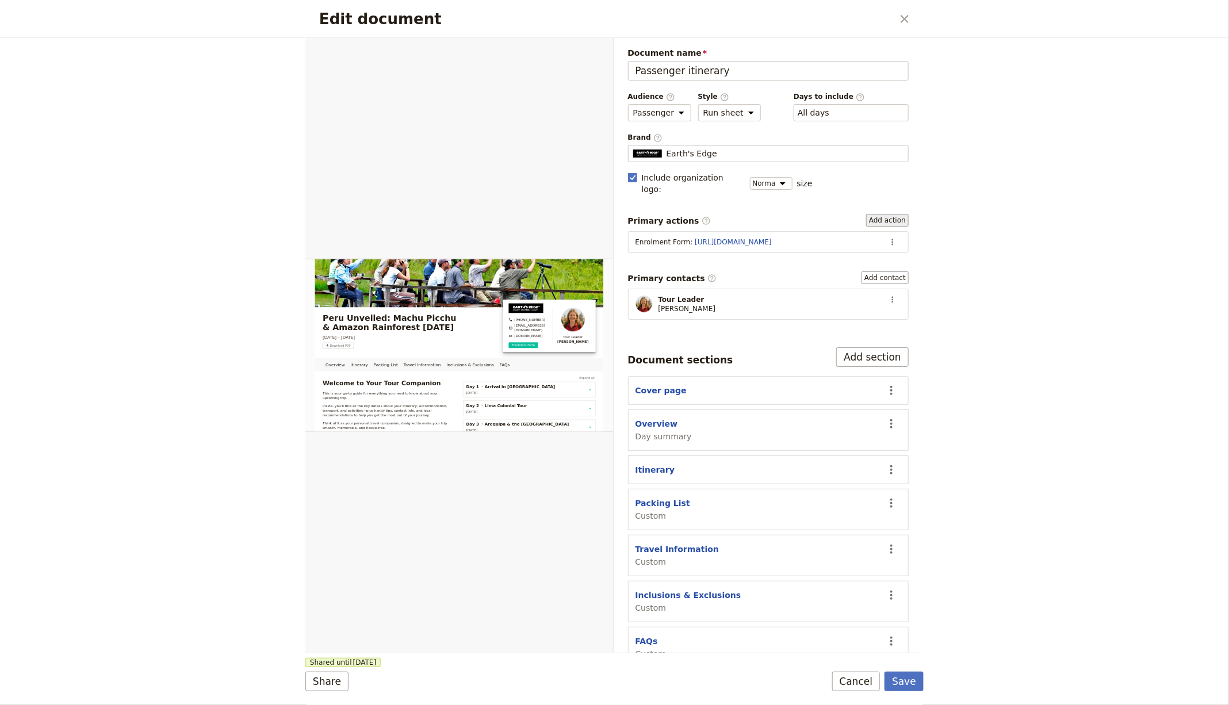
click at [896, 214] on button "Add action" at bounding box center [887, 220] width 43 height 13
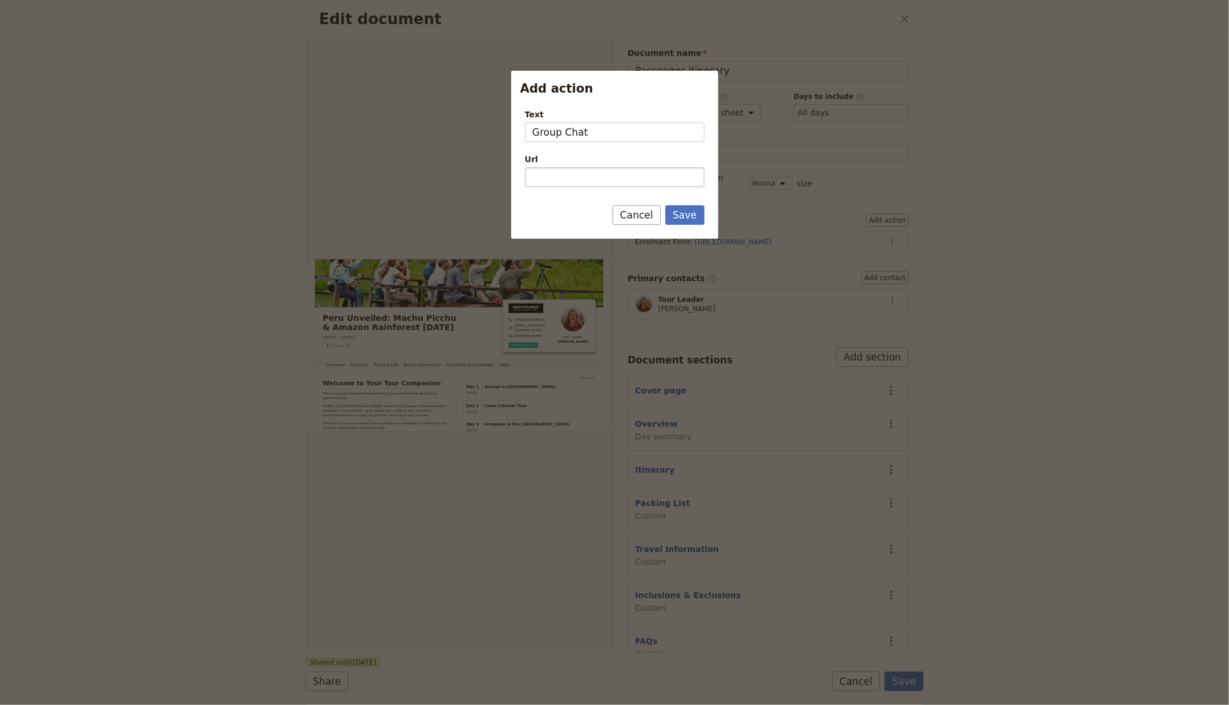
type input "Group Chat"
click at [608, 175] on input "Url" at bounding box center [614, 177] width 179 height 20
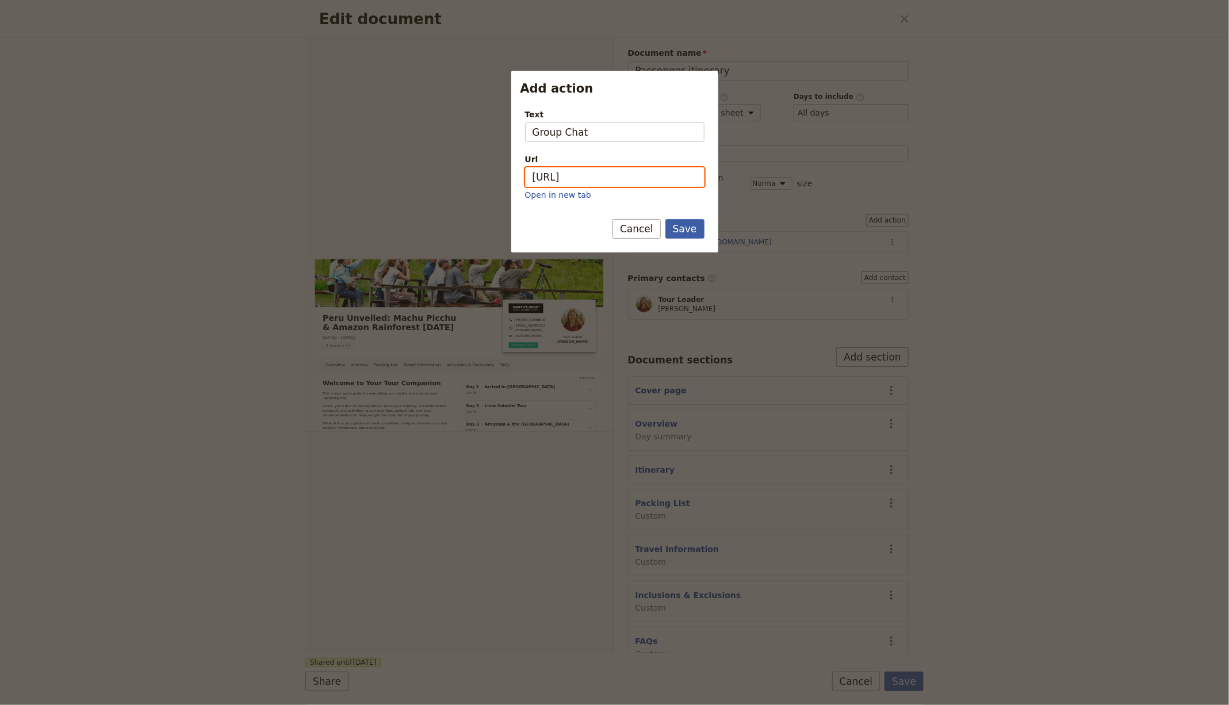
paste input ".whatsapp.com/"
type input "https://chat.whatsapp.com"
click at [690, 229] on button "Save" at bounding box center [684, 229] width 39 height 20
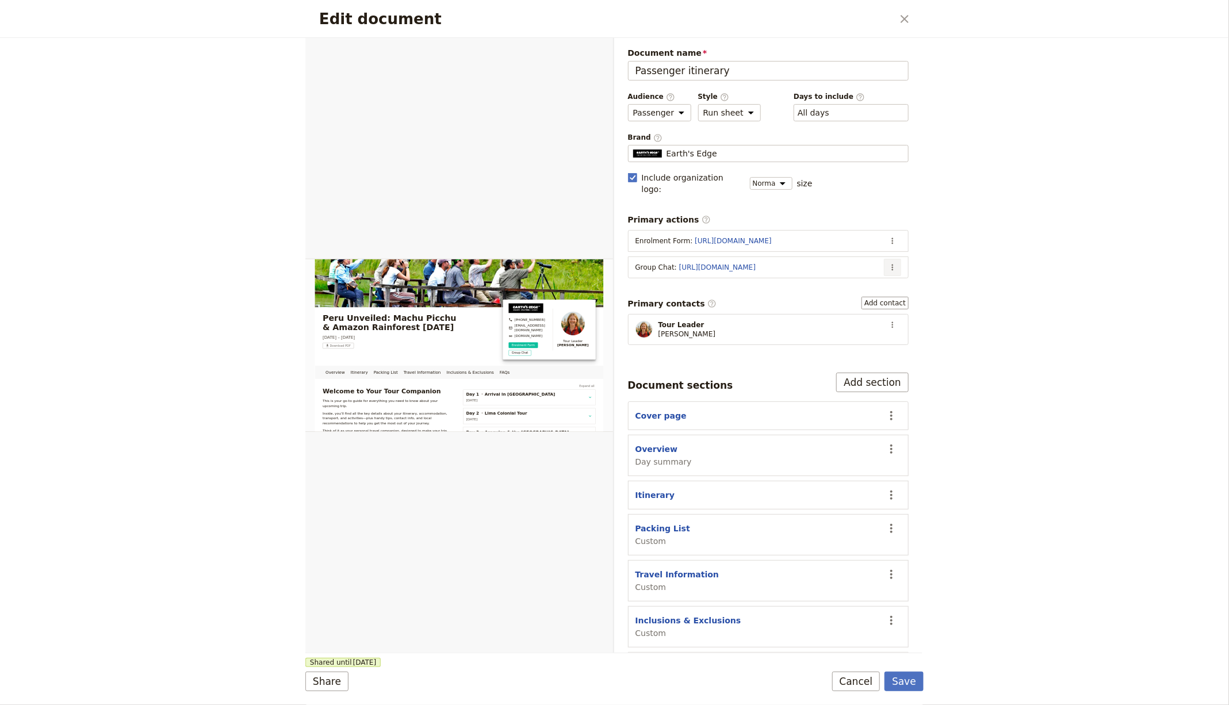
click at [899, 259] on button "​" at bounding box center [892, 267] width 17 height 17
click at [860, 294] on span "Remove action" at bounding box center [847, 293] width 93 height 12
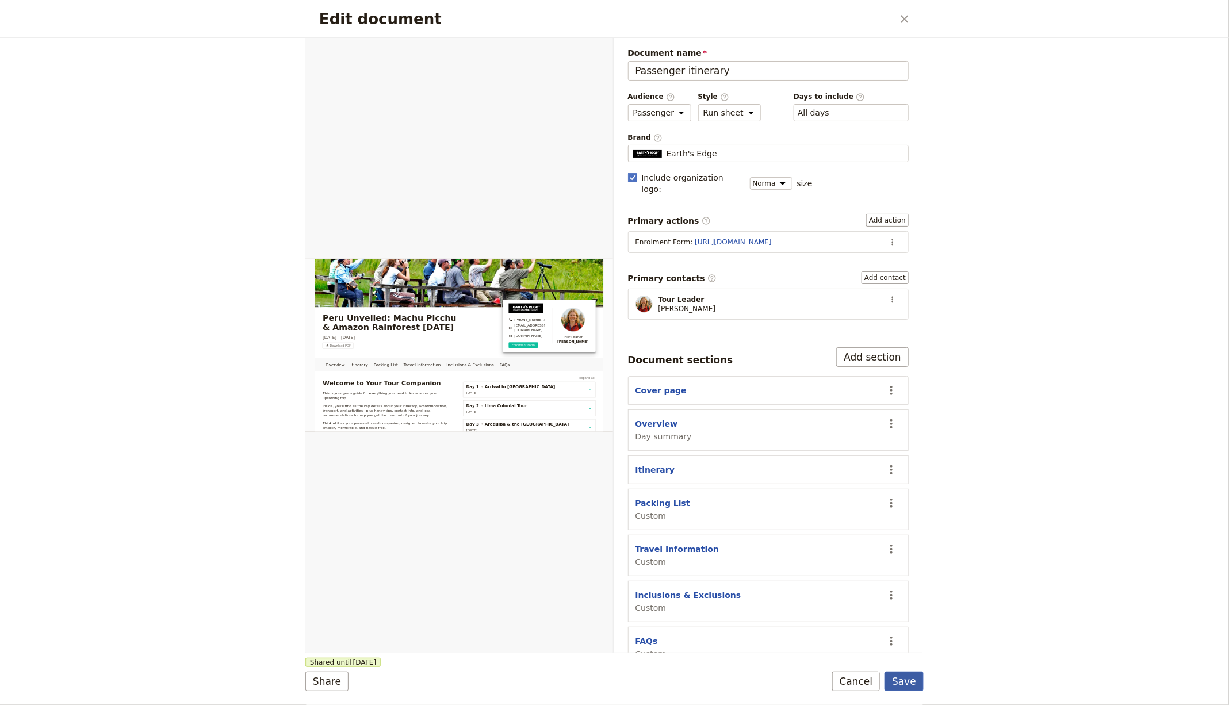
click at [899, 677] on button "Save" at bounding box center [903, 682] width 39 height 20
